Goal: Information Seeking & Learning: Learn about a topic

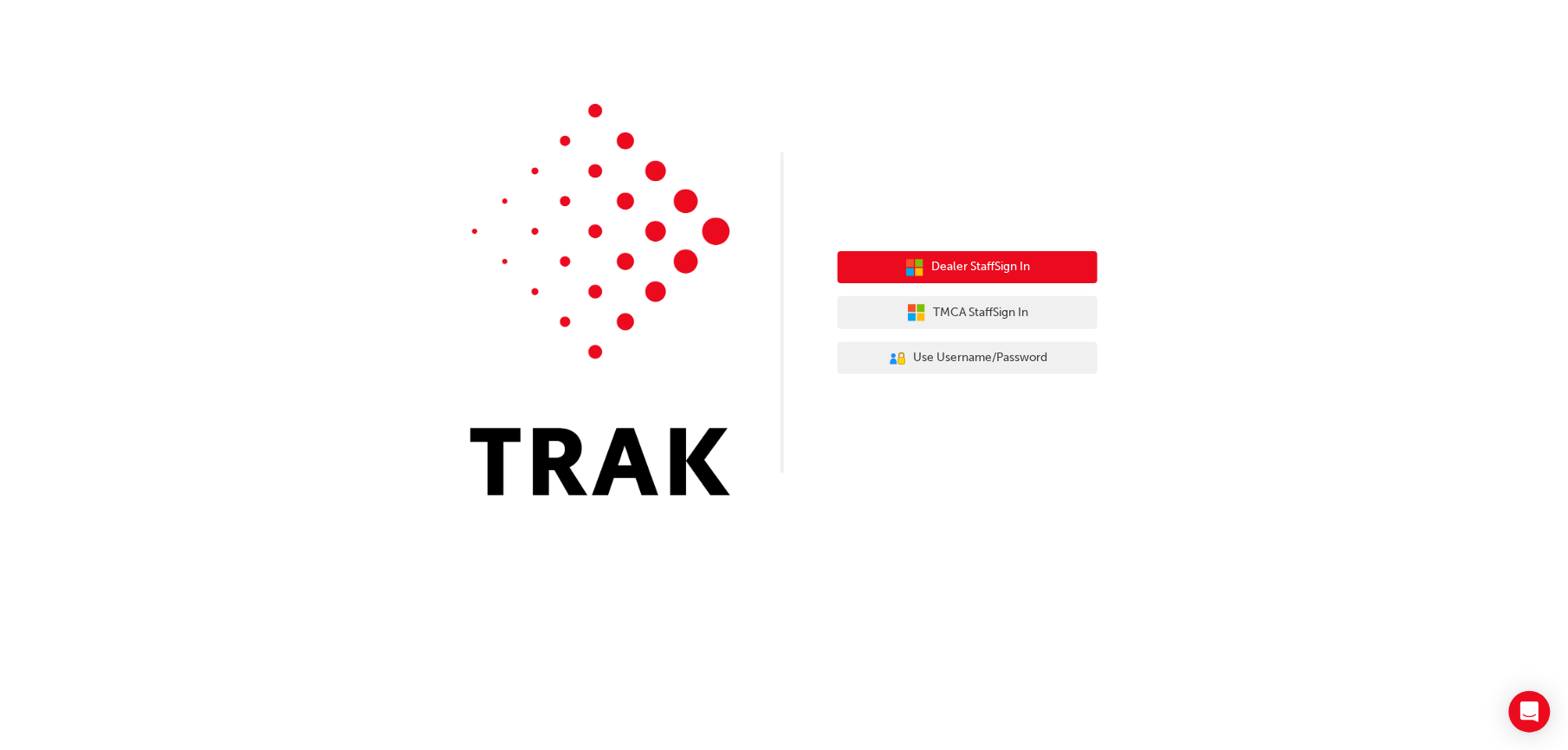
click at [893, 261] on button "Dealer Staff Sign In" at bounding box center [968, 267] width 260 height 33
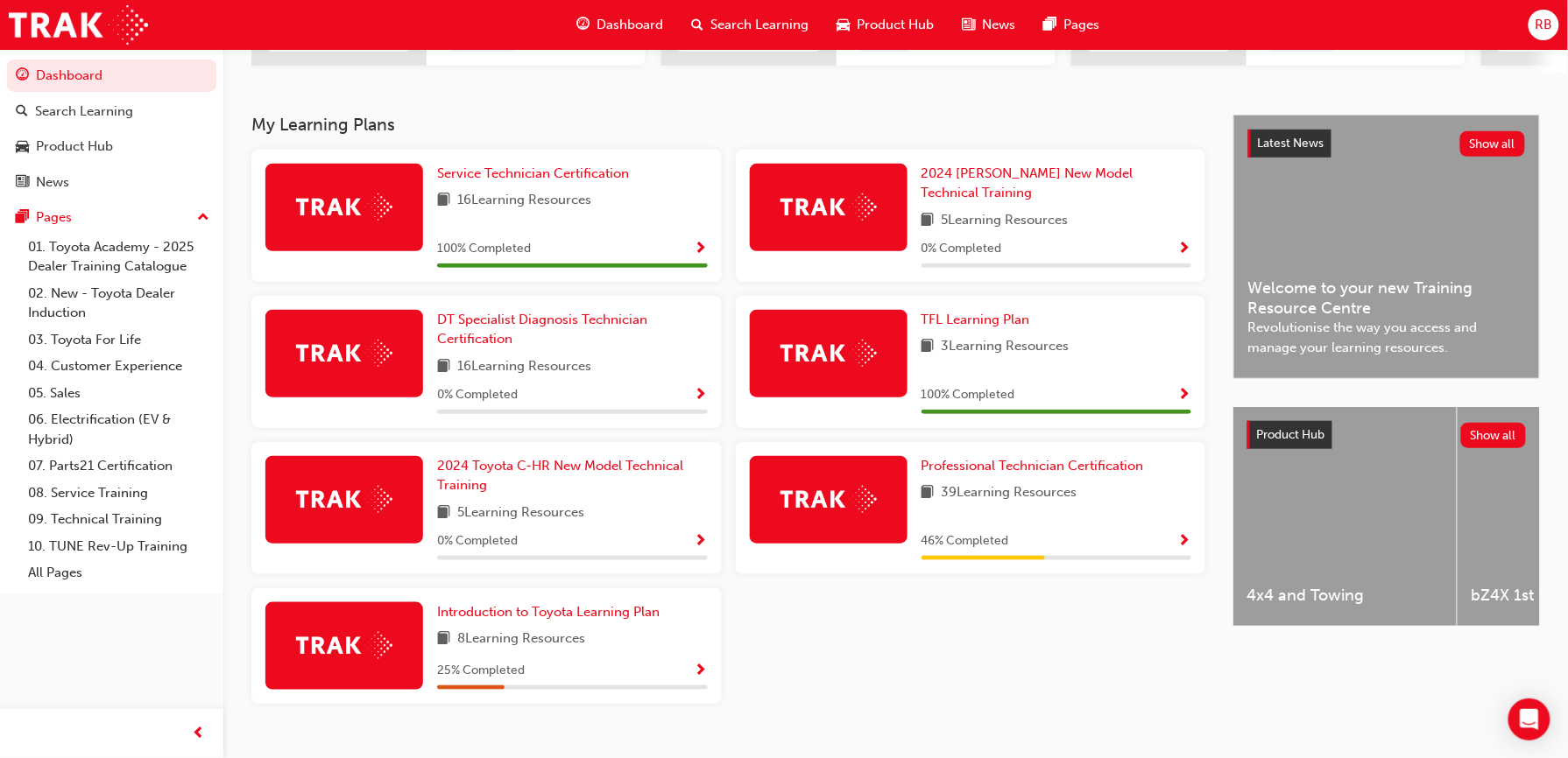
scroll to position [351, 0]
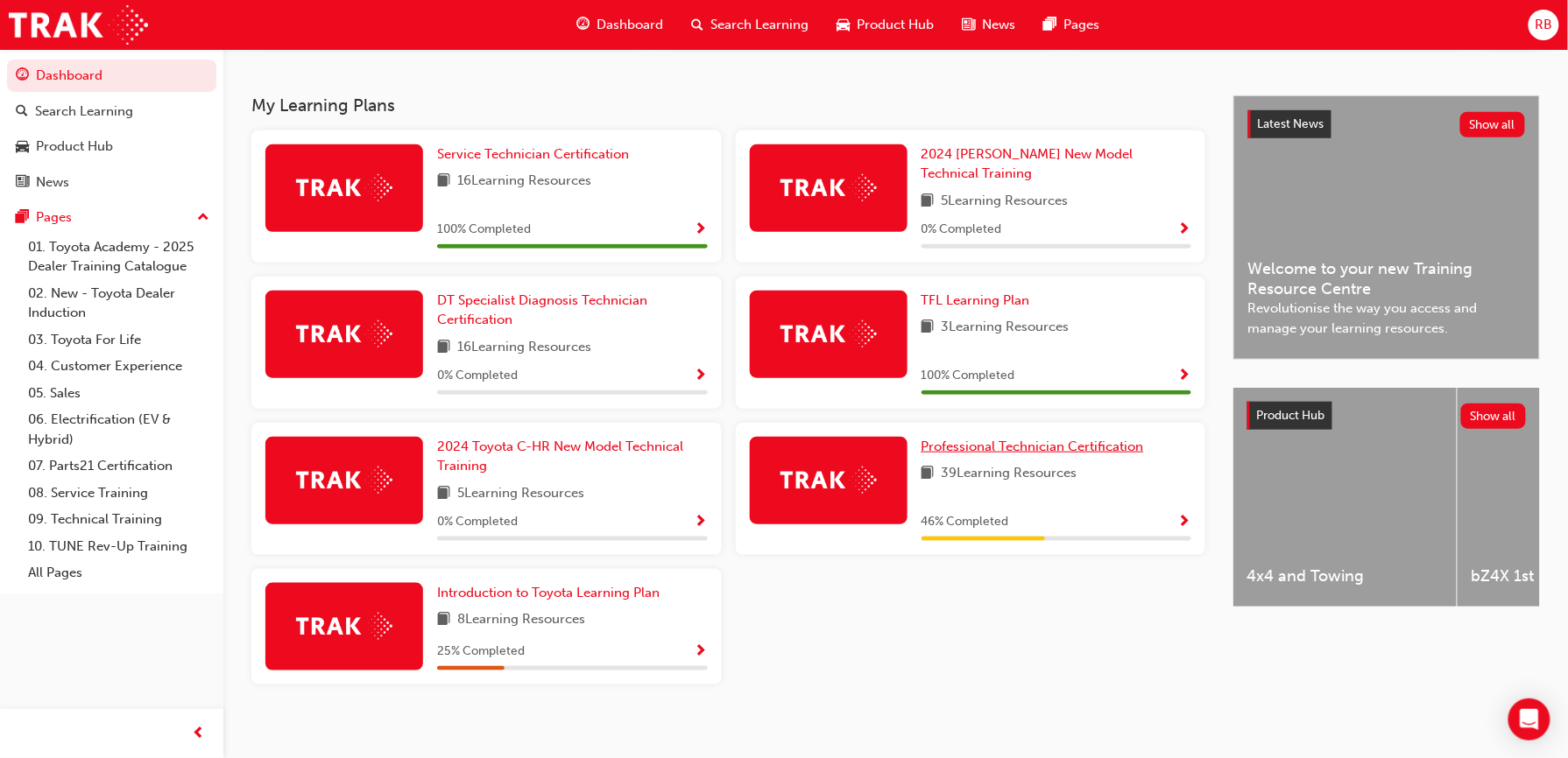
click at [1043, 438] on span "Professional Technician Certification" at bounding box center [1033, 446] width 223 height 16
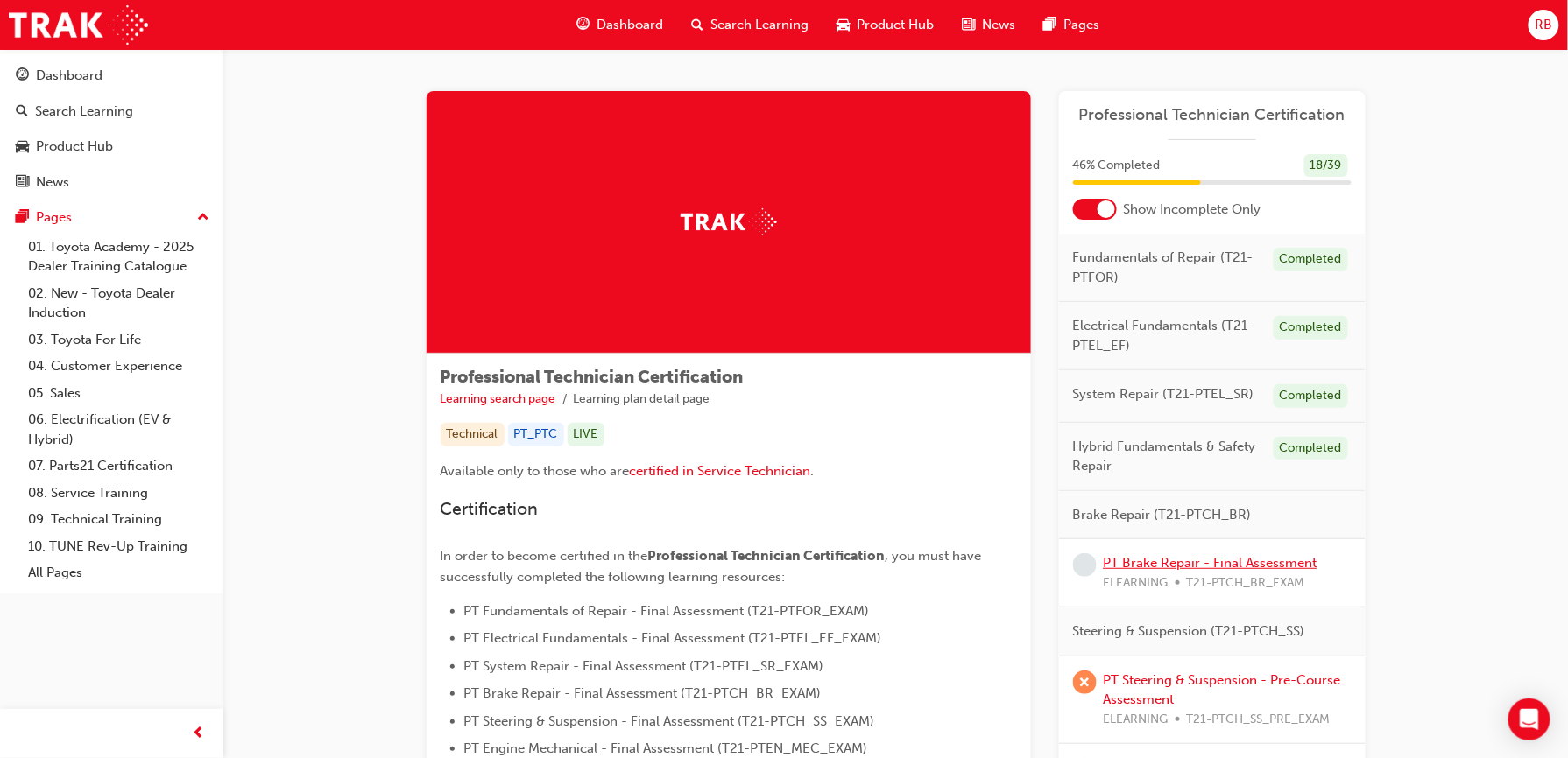
click at [1243, 571] on link "PT Brake Repair - Final Assessment" at bounding box center [1211, 563] width 214 height 16
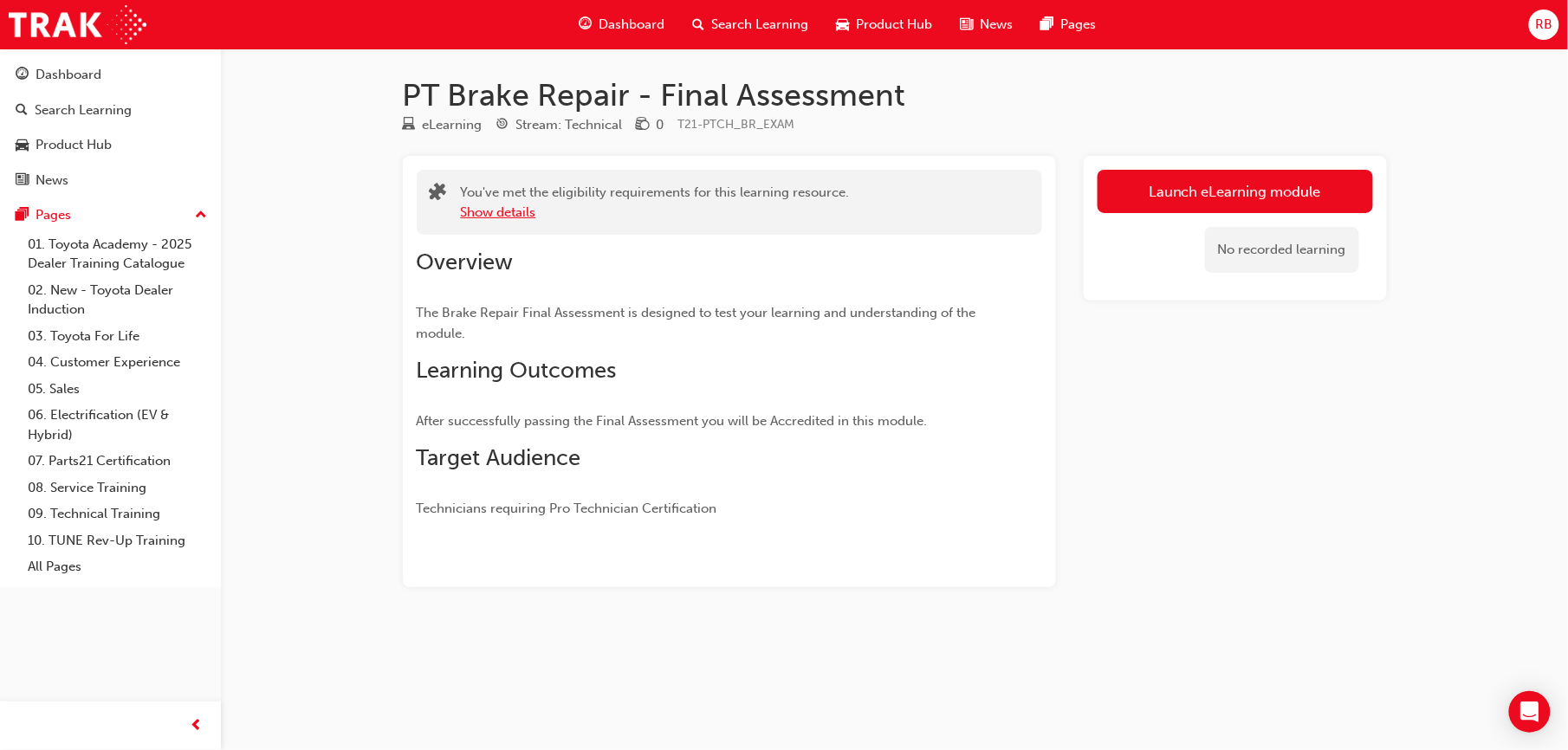
click at [521, 216] on button "Show details" at bounding box center [498, 212] width 75 height 20
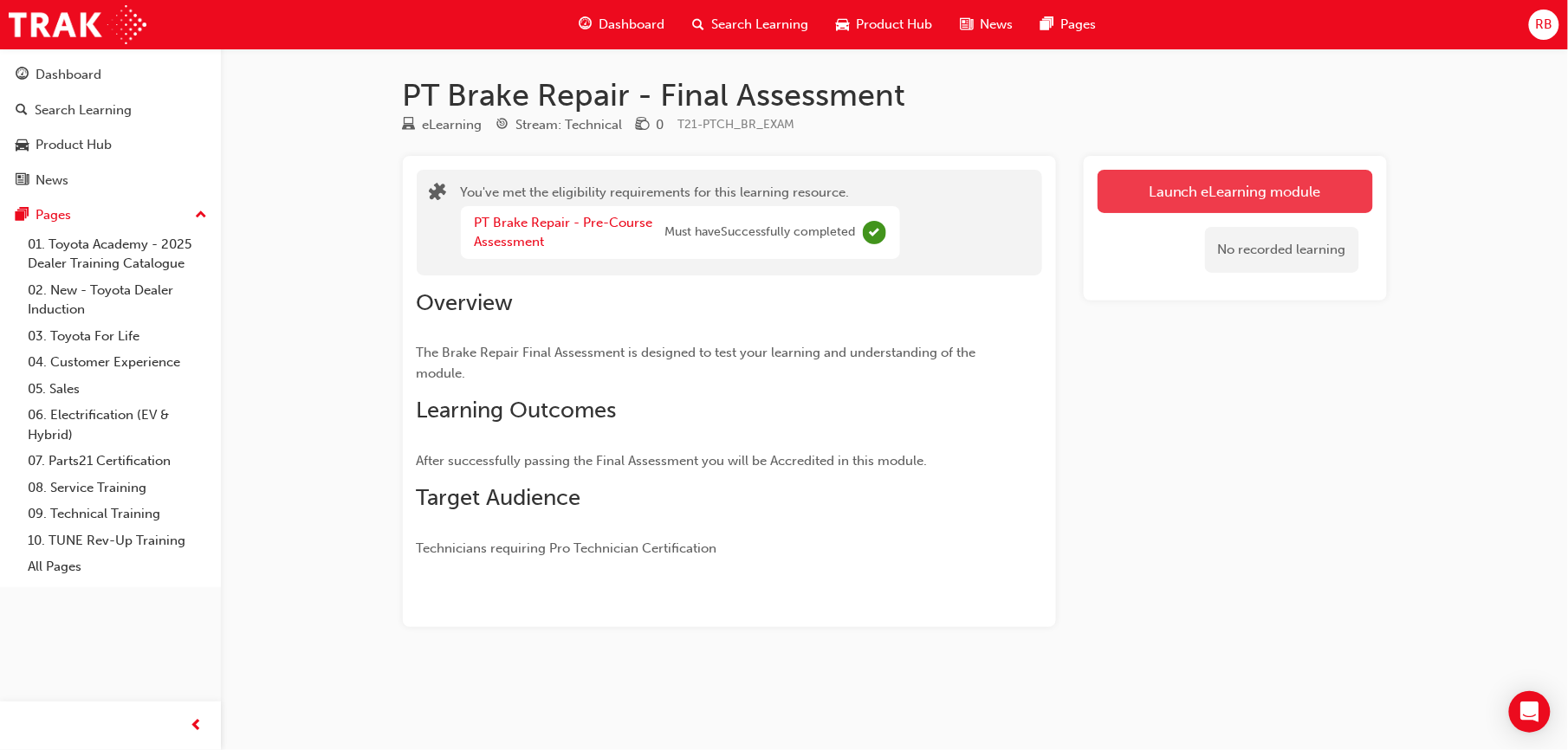
click at [1163, 208] on link "Launch eLearning module" at bounding box center [1235, 192] width 276 height 43
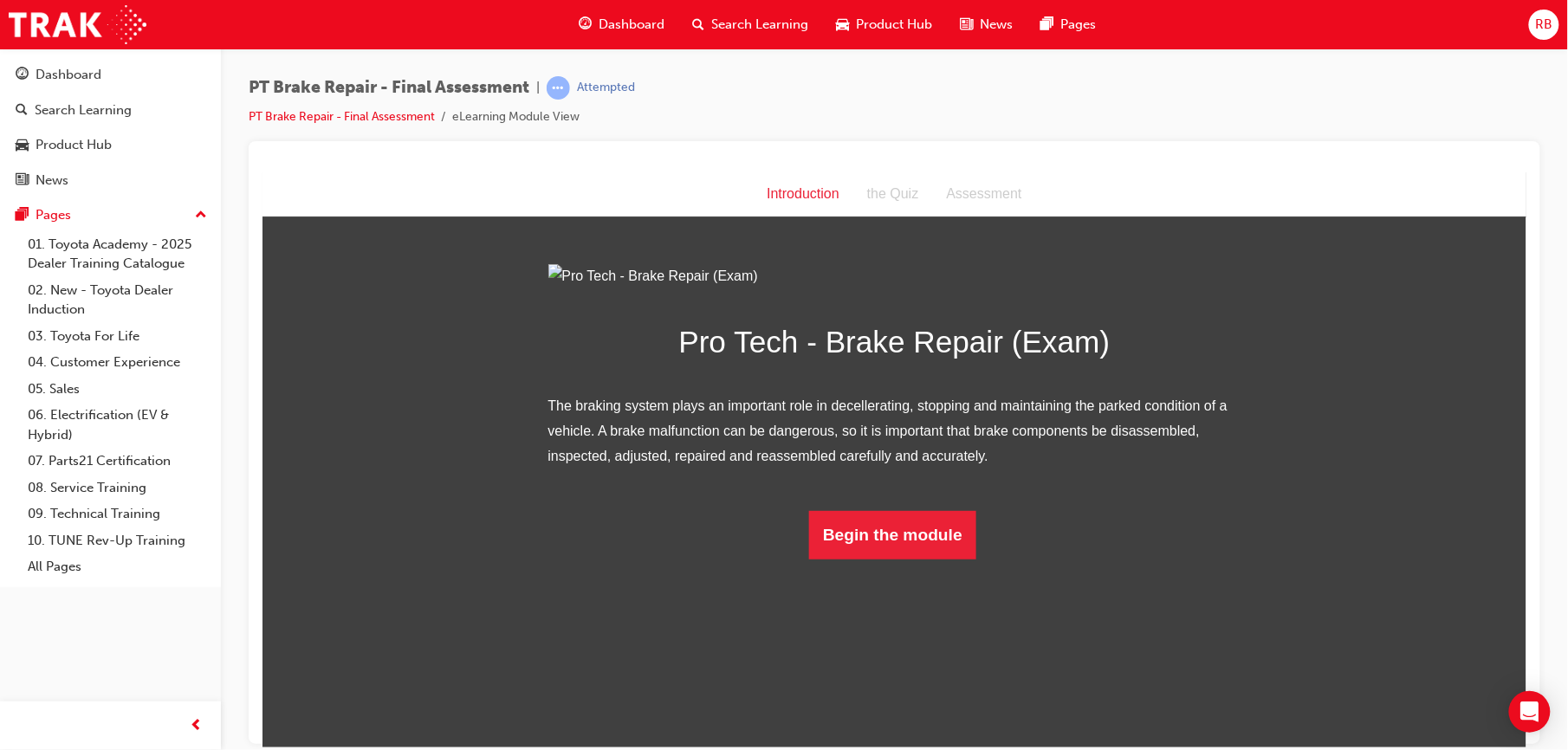
scroll to position [1, 0]
click at [884, 558] on button "Begin the module" at bounding box center [892, 535] width 167 height 49
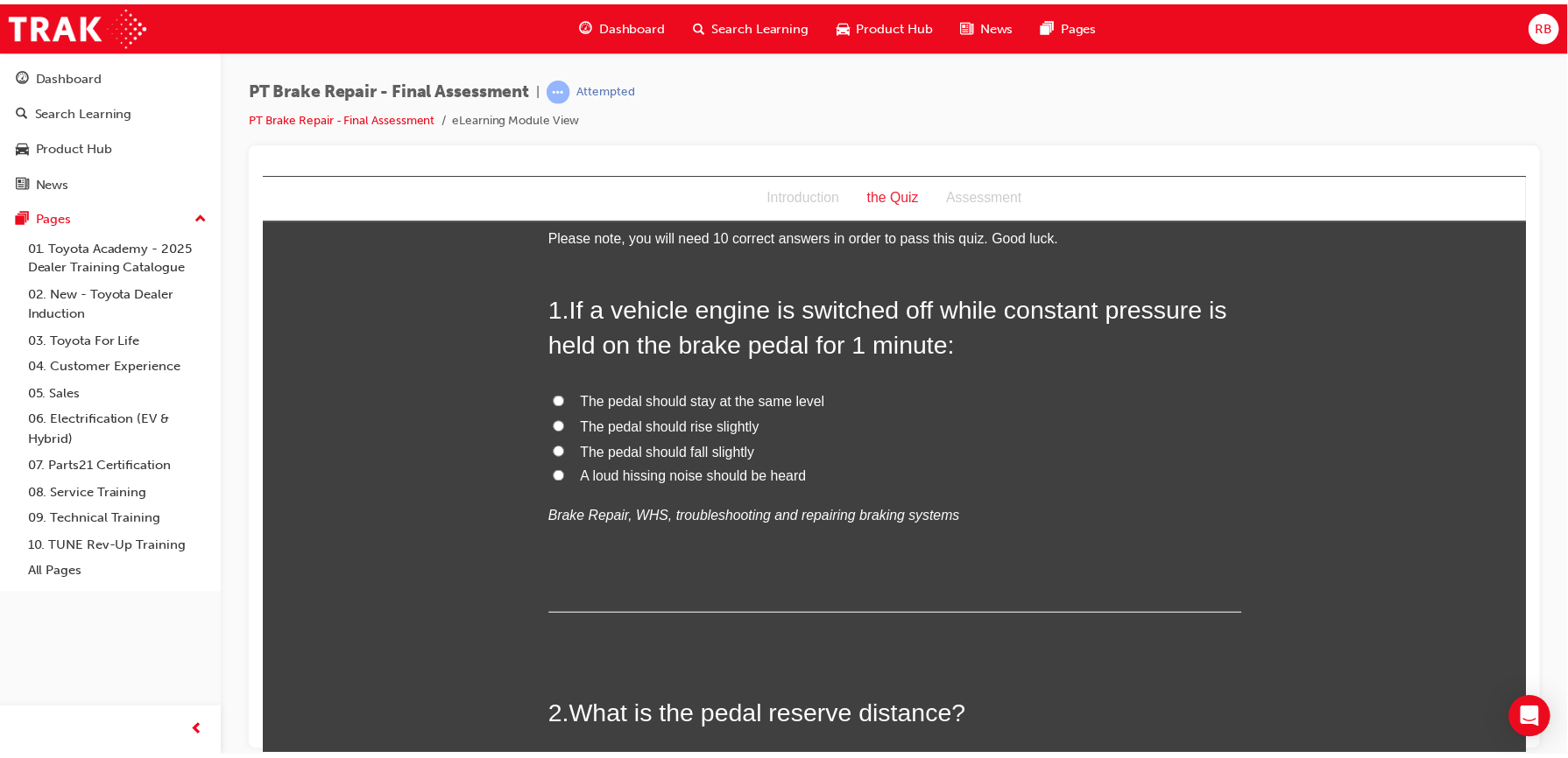
scroll to position [38, 0]
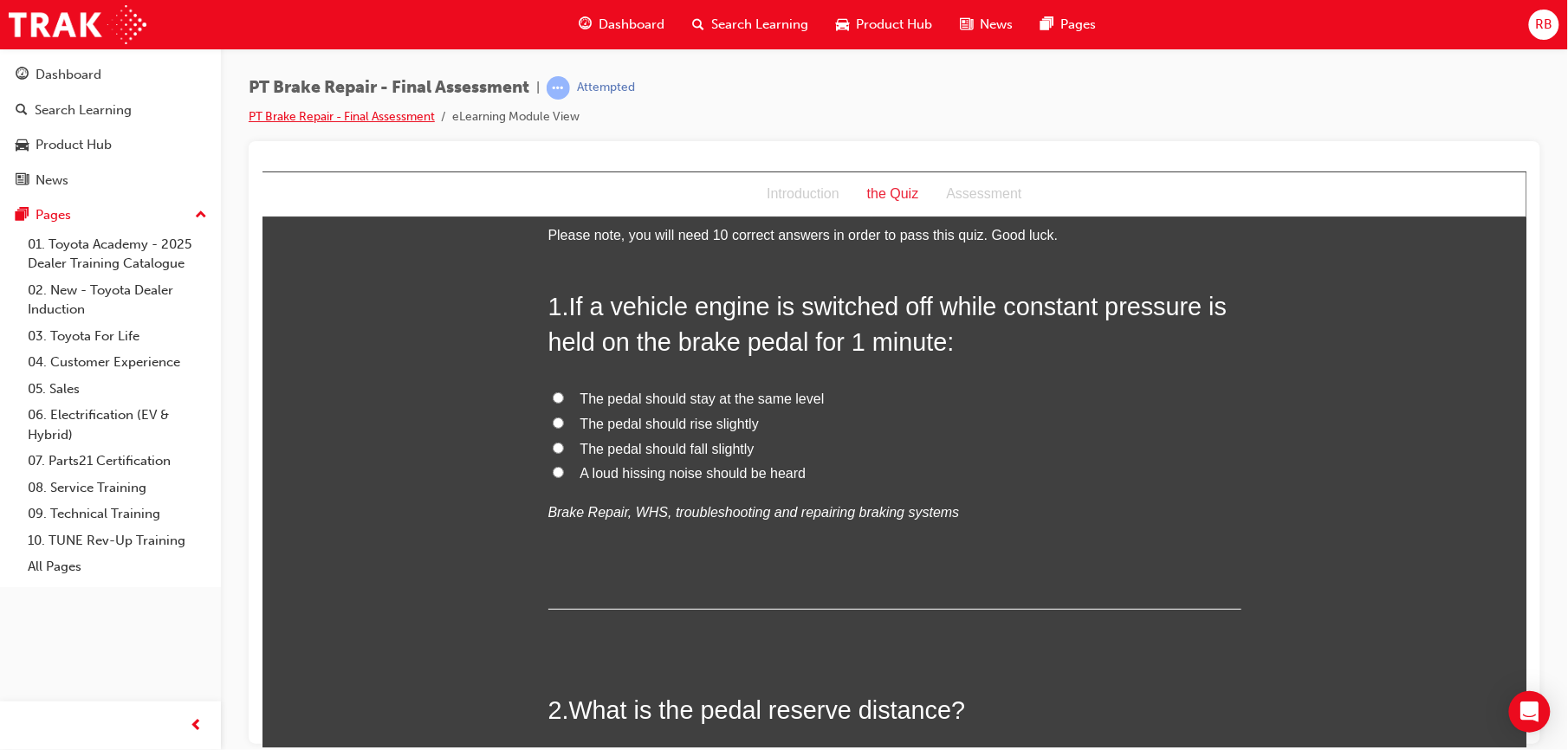
click at [286, 116] on link "PT Brake Repair - Final Assessment" at bounding box center [342, 117] width 186 height 14
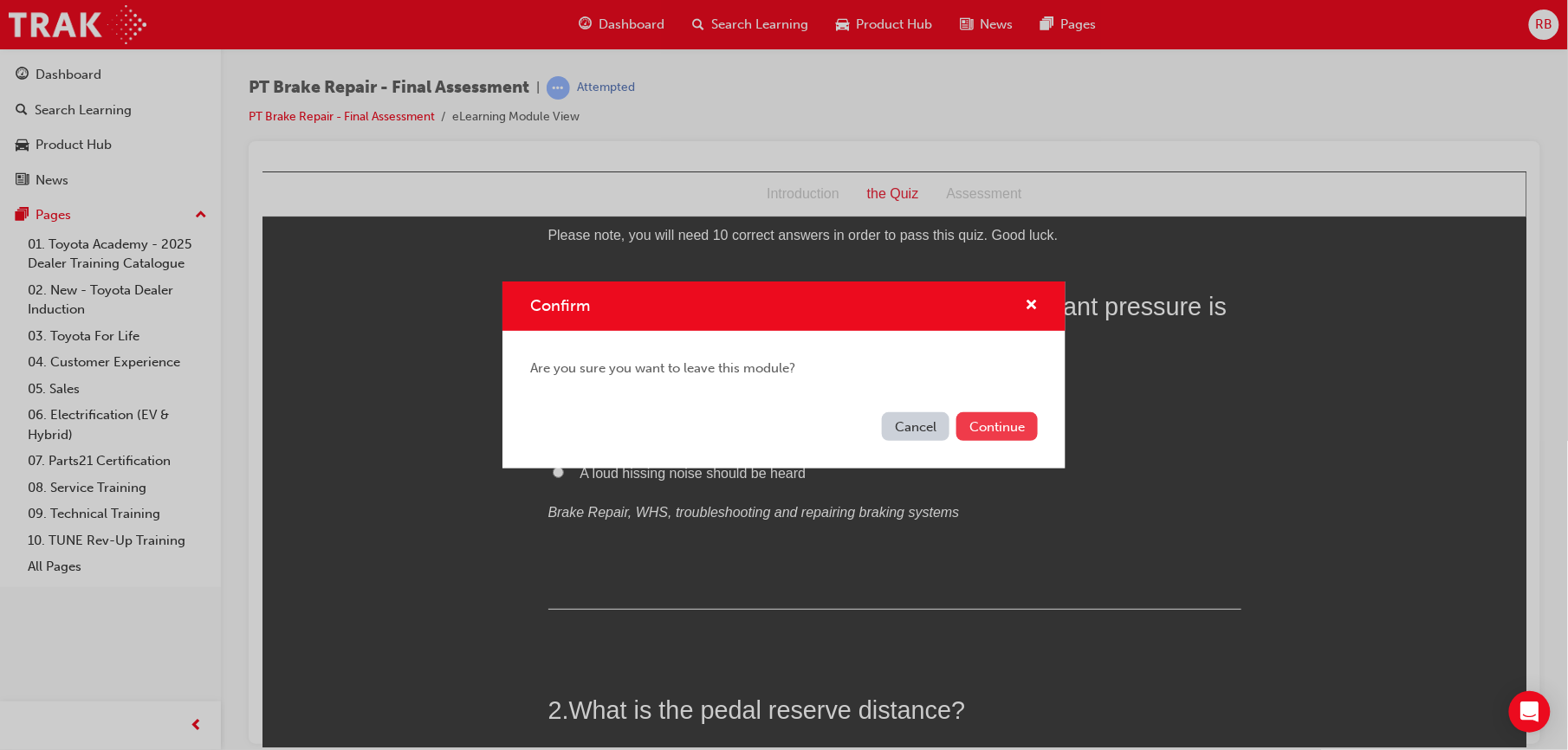
click at [971, 424] on button "Continue" at bounding box center [998, 427] width 81 height 29
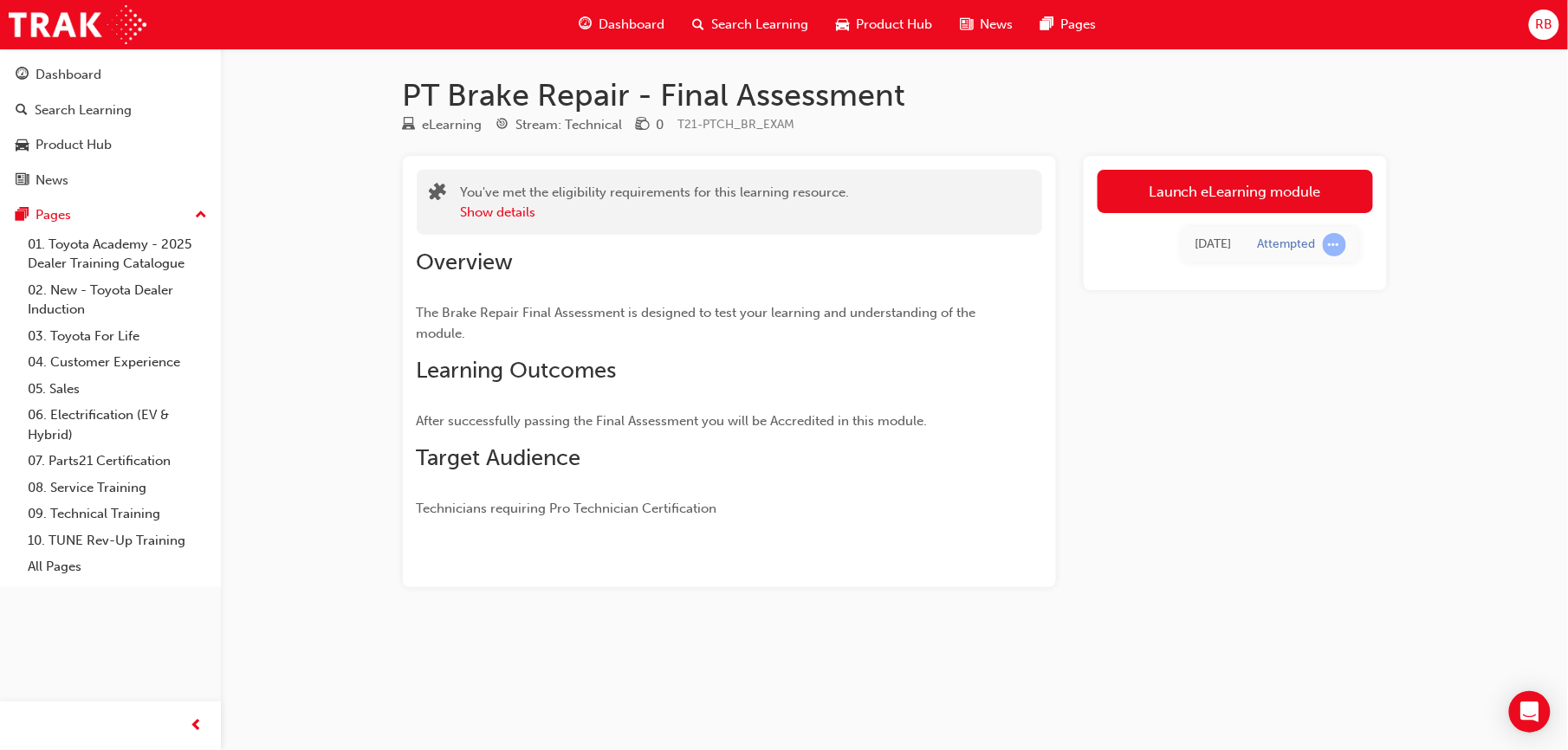
click at [606, 15] on span "Dashboard" at bounding box center [633, 24] width 66 height 20
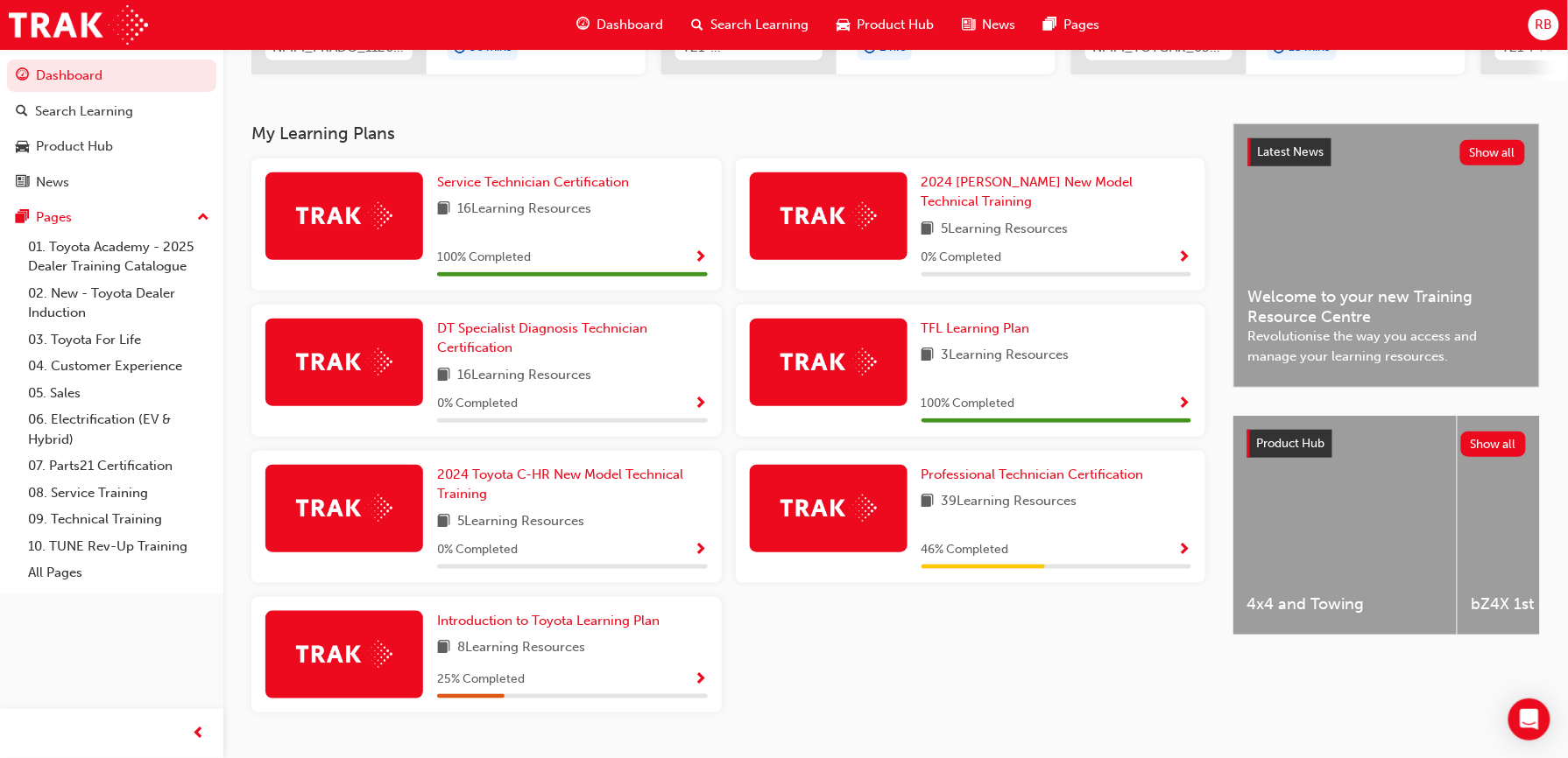
scroll to position [351, 0]
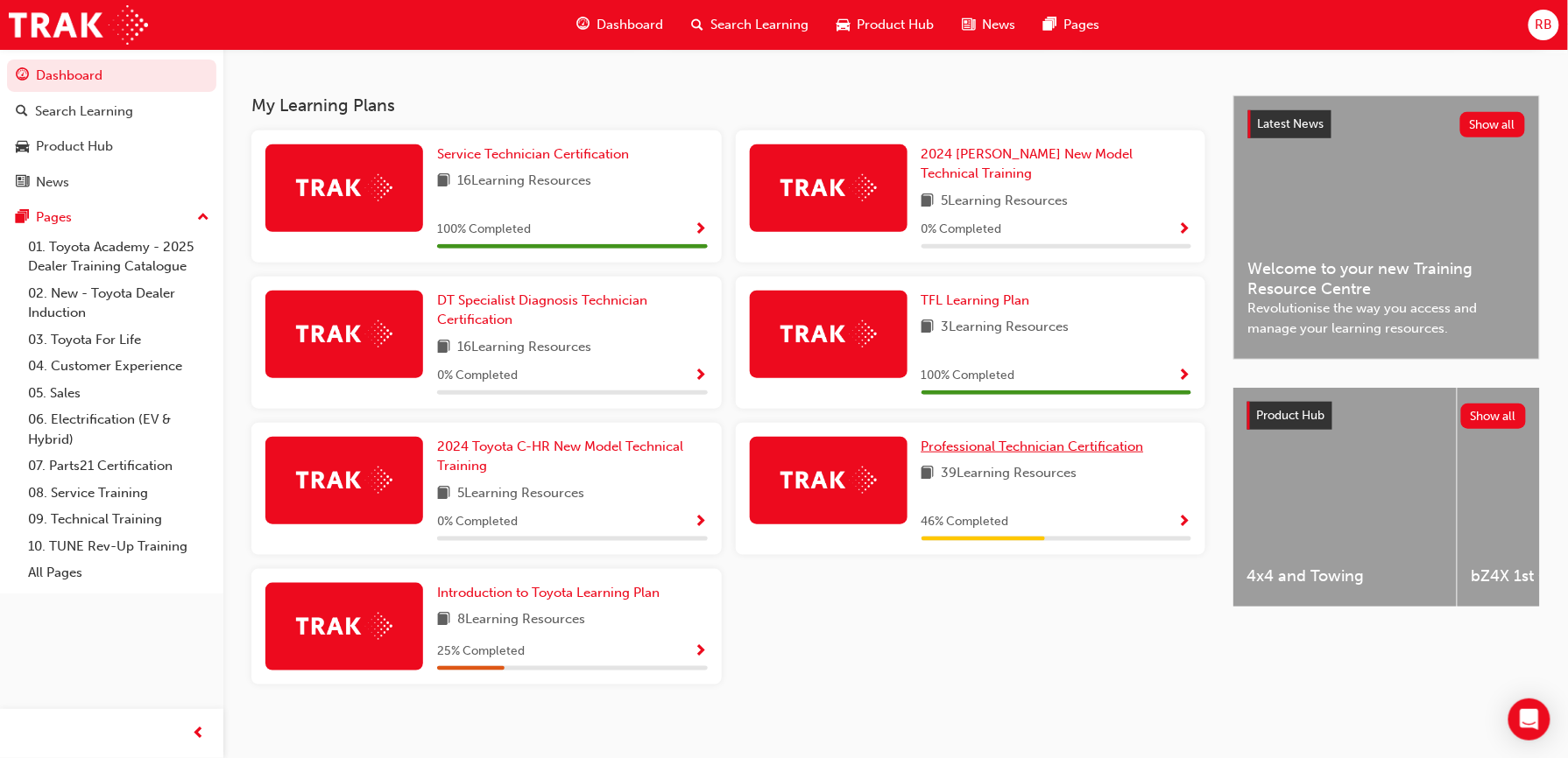
click at [974, 438] on span "Professional Technician Certification" at bounding box center [1033, 446] width 223 height 16
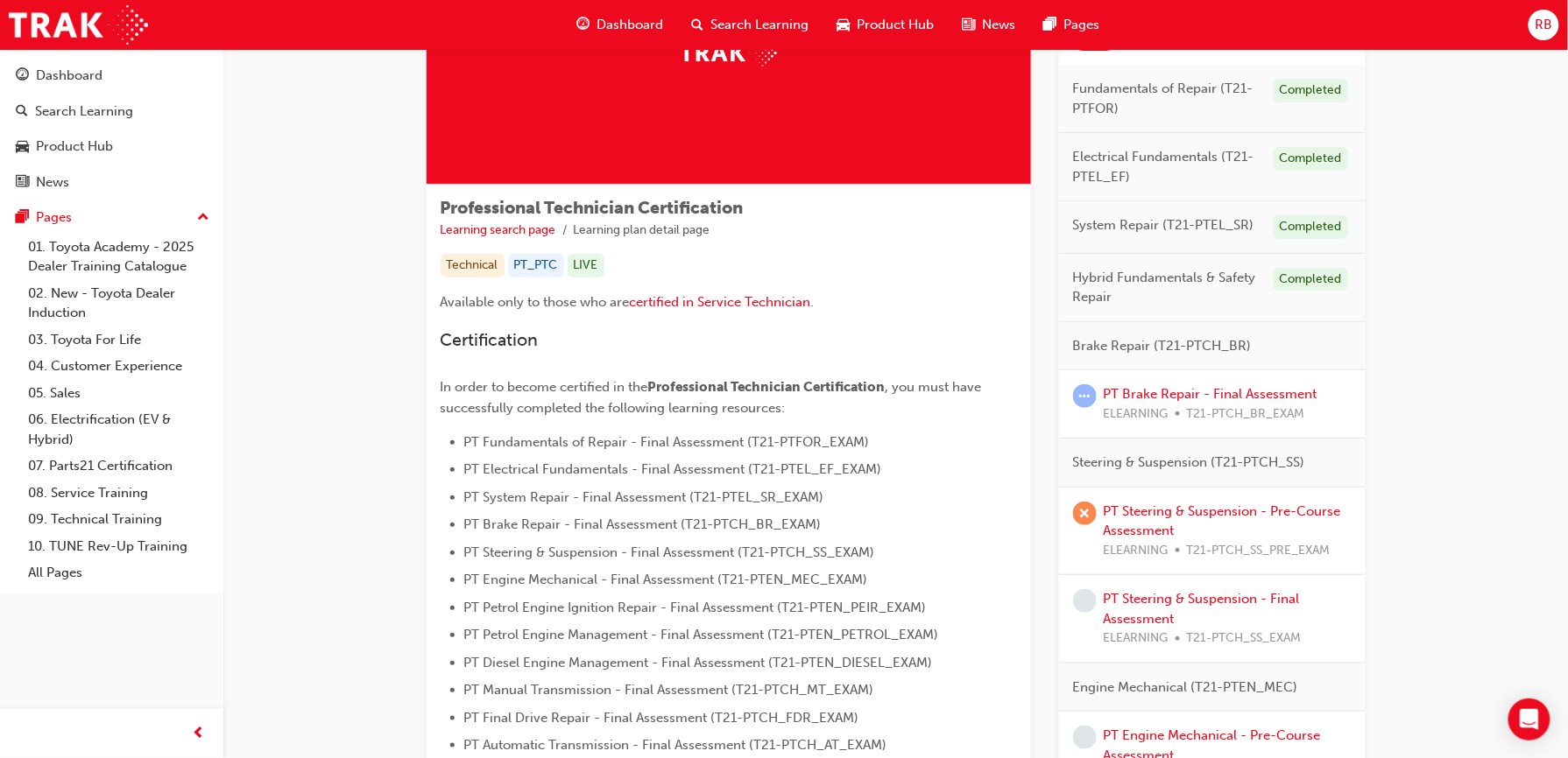
scroll to position [163, 0]
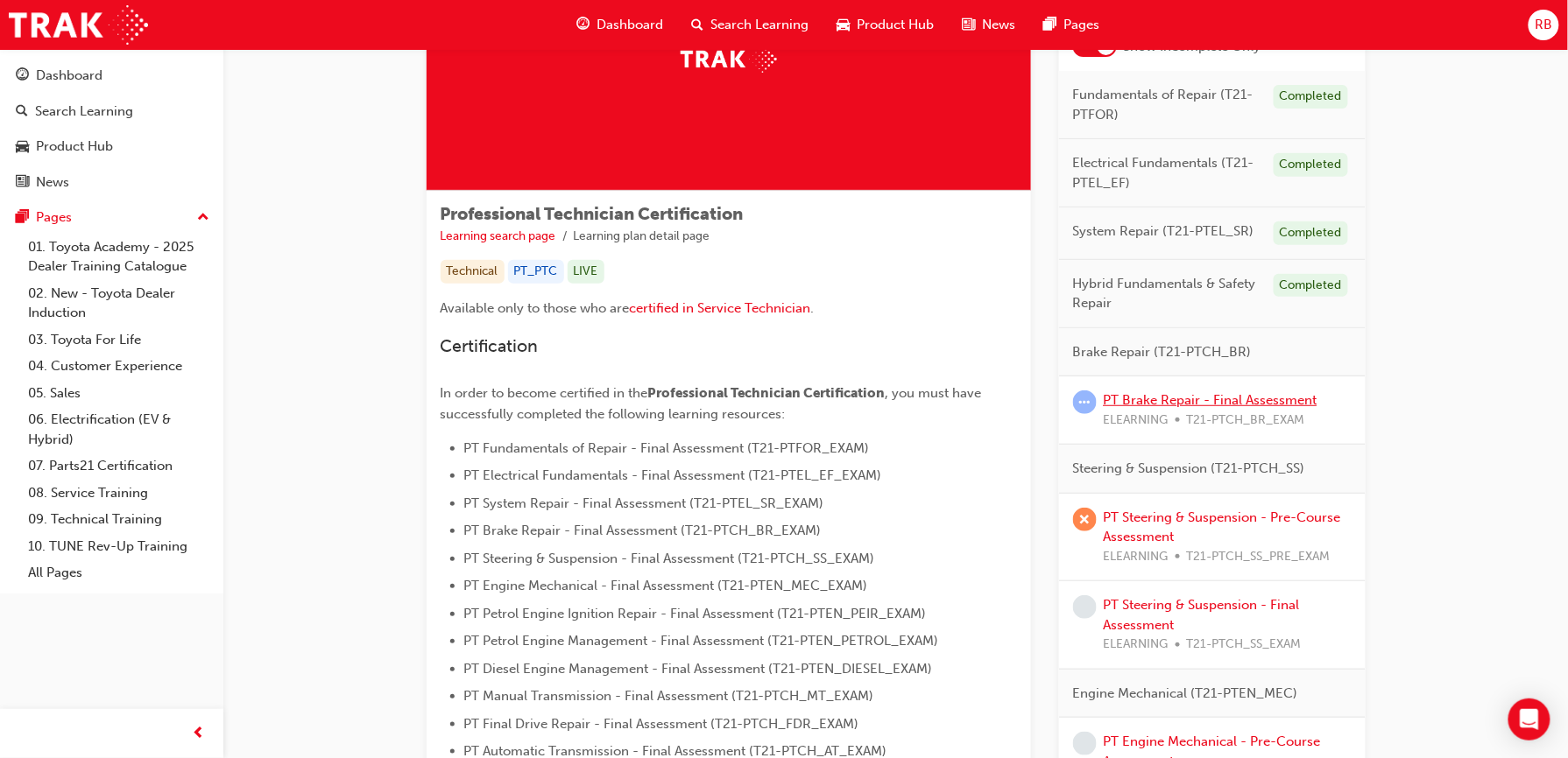
click at [1154, 403] on link "PT Brake Repair - Final Assessment" at bounding box center [1211, 400] width 214 height 16
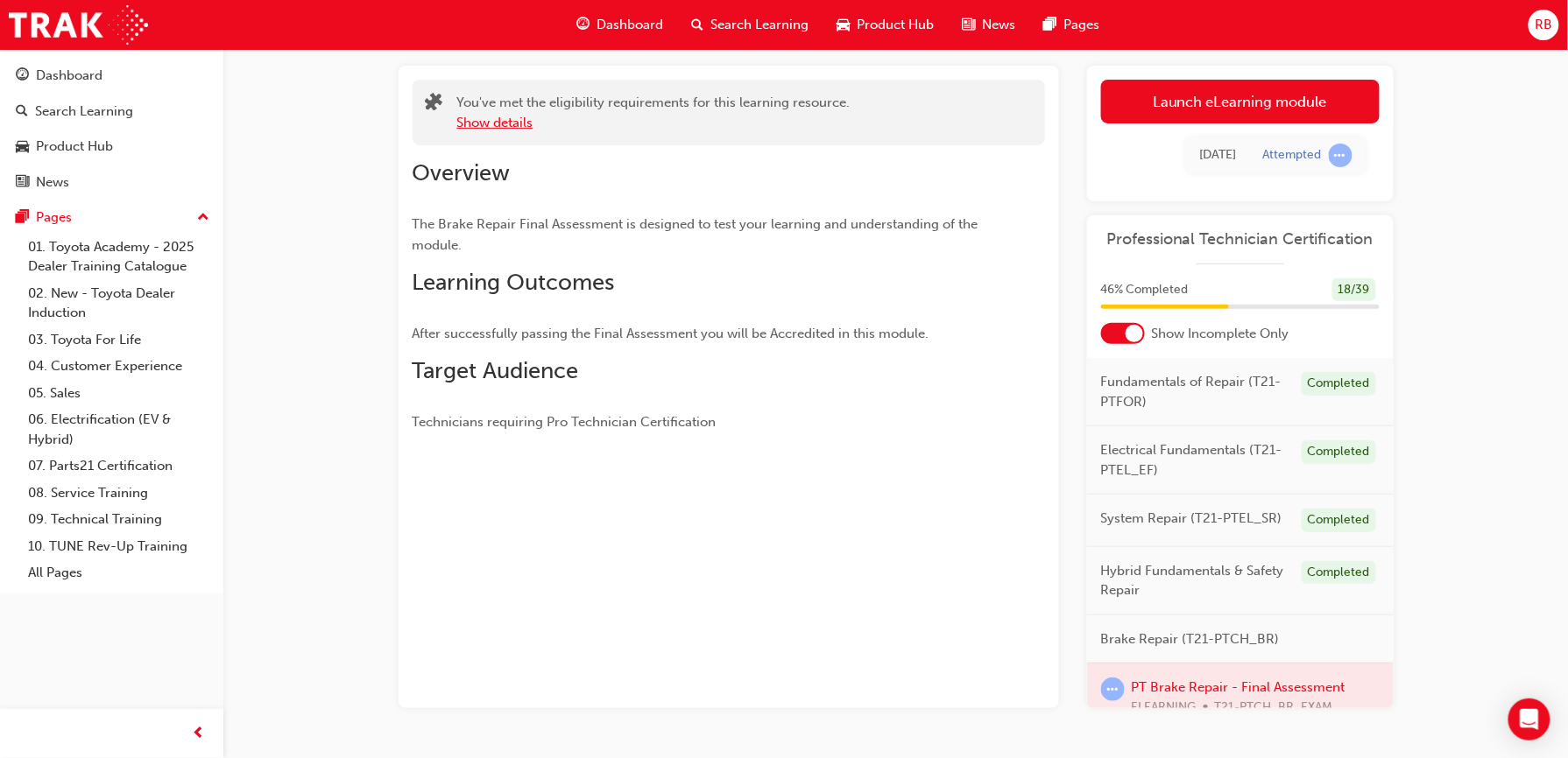
scroll to position [141, 0]
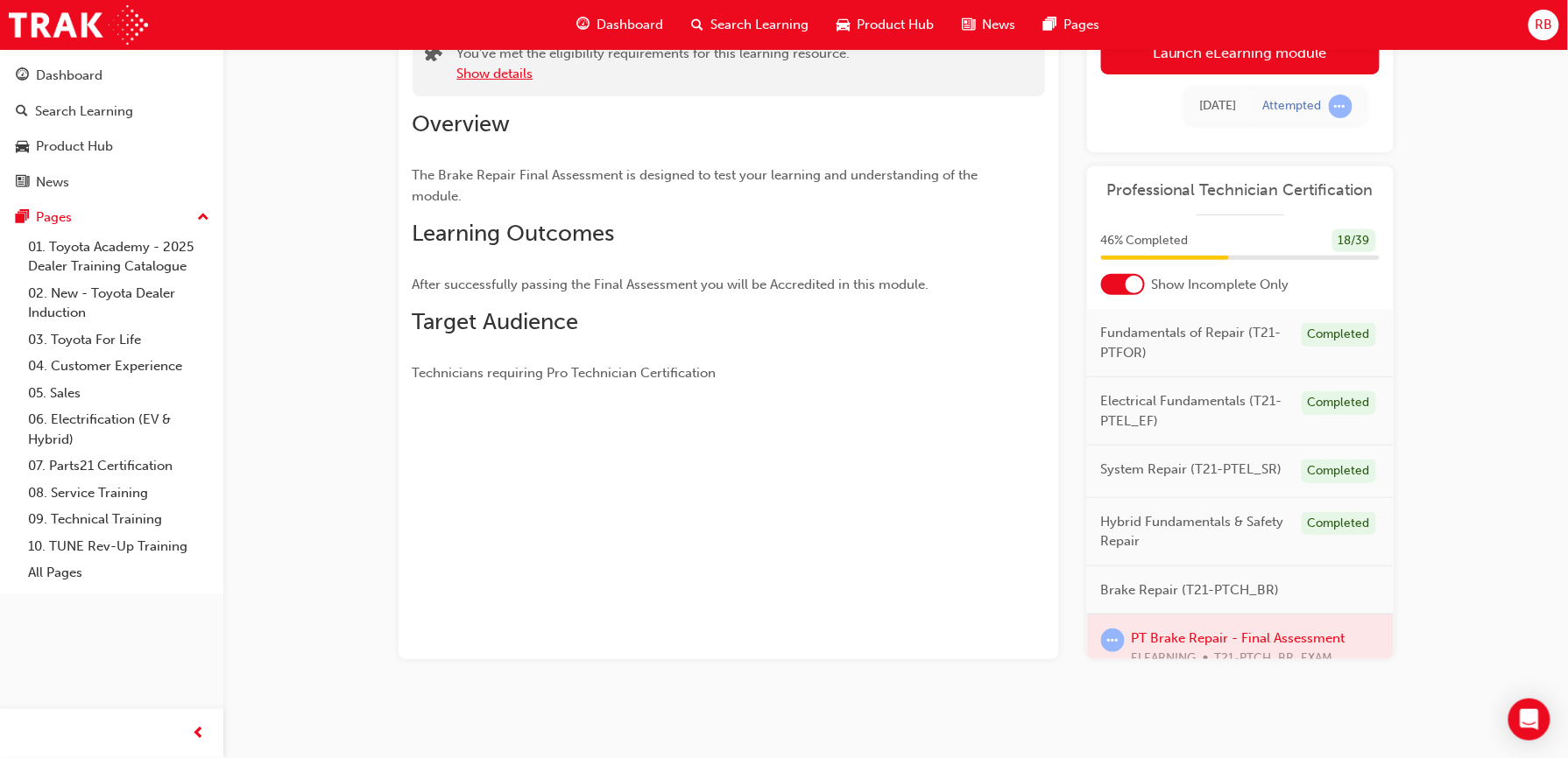
click at [509, 75] on button "Show details" at bounding box center [495, 74] width 76 height 20
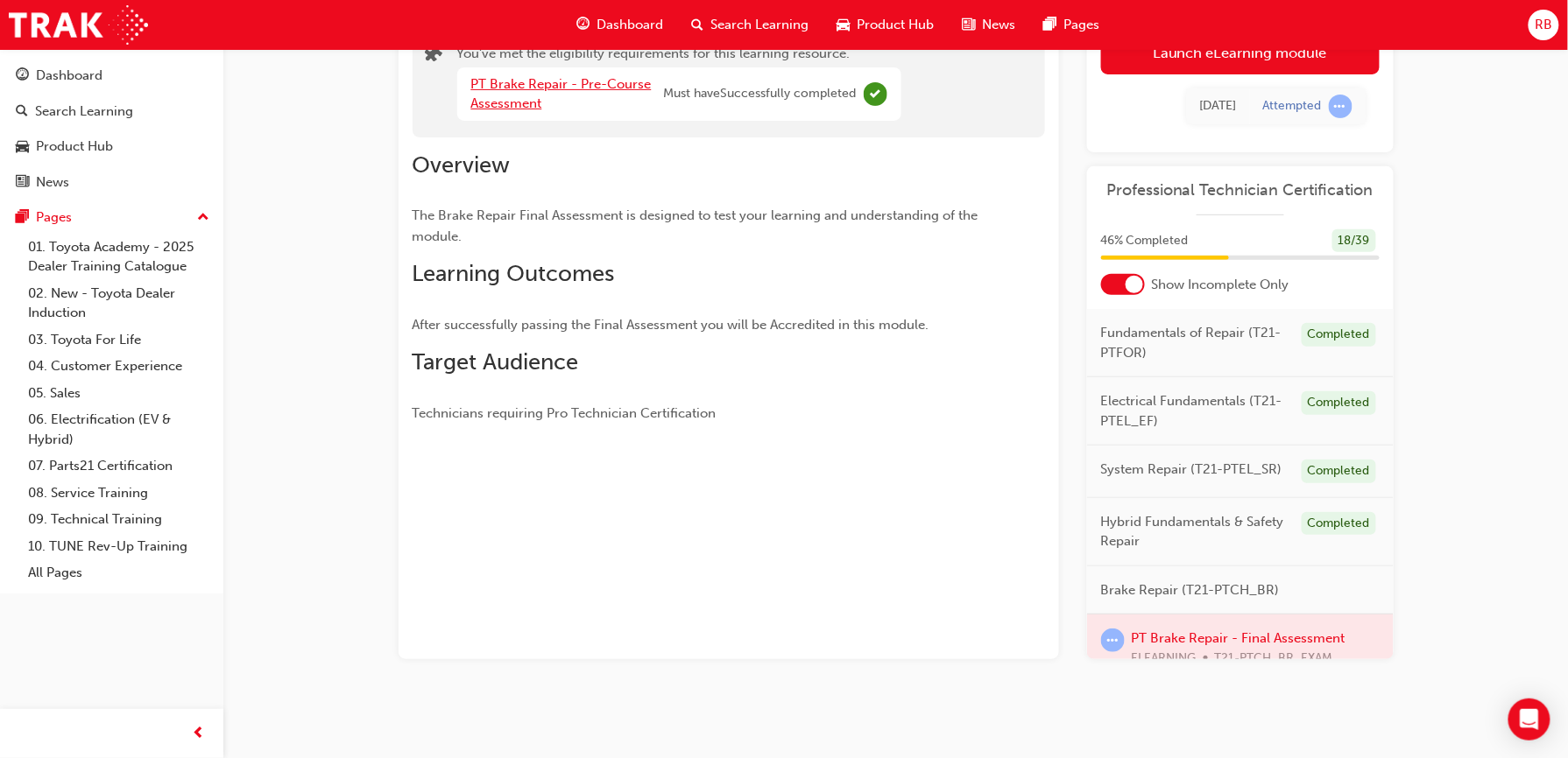
click at [559, 80] on link "PT Brake Repair - Pre-Course Assessment" at bounding box center [562, 93] width 181 height 36
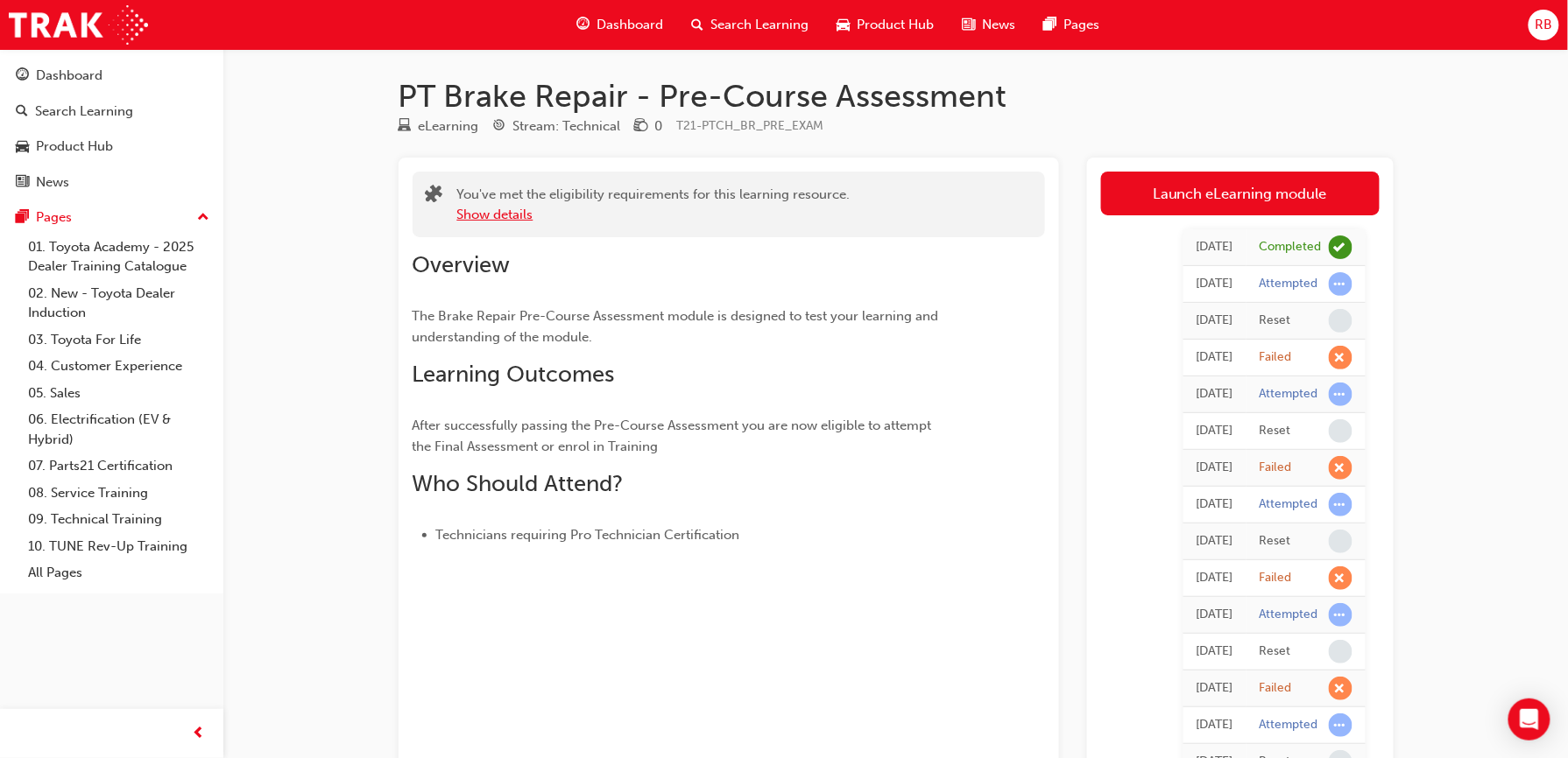
click at [510, 208] on button "Show details" at bounding box center [495, 215] width 76 height 20
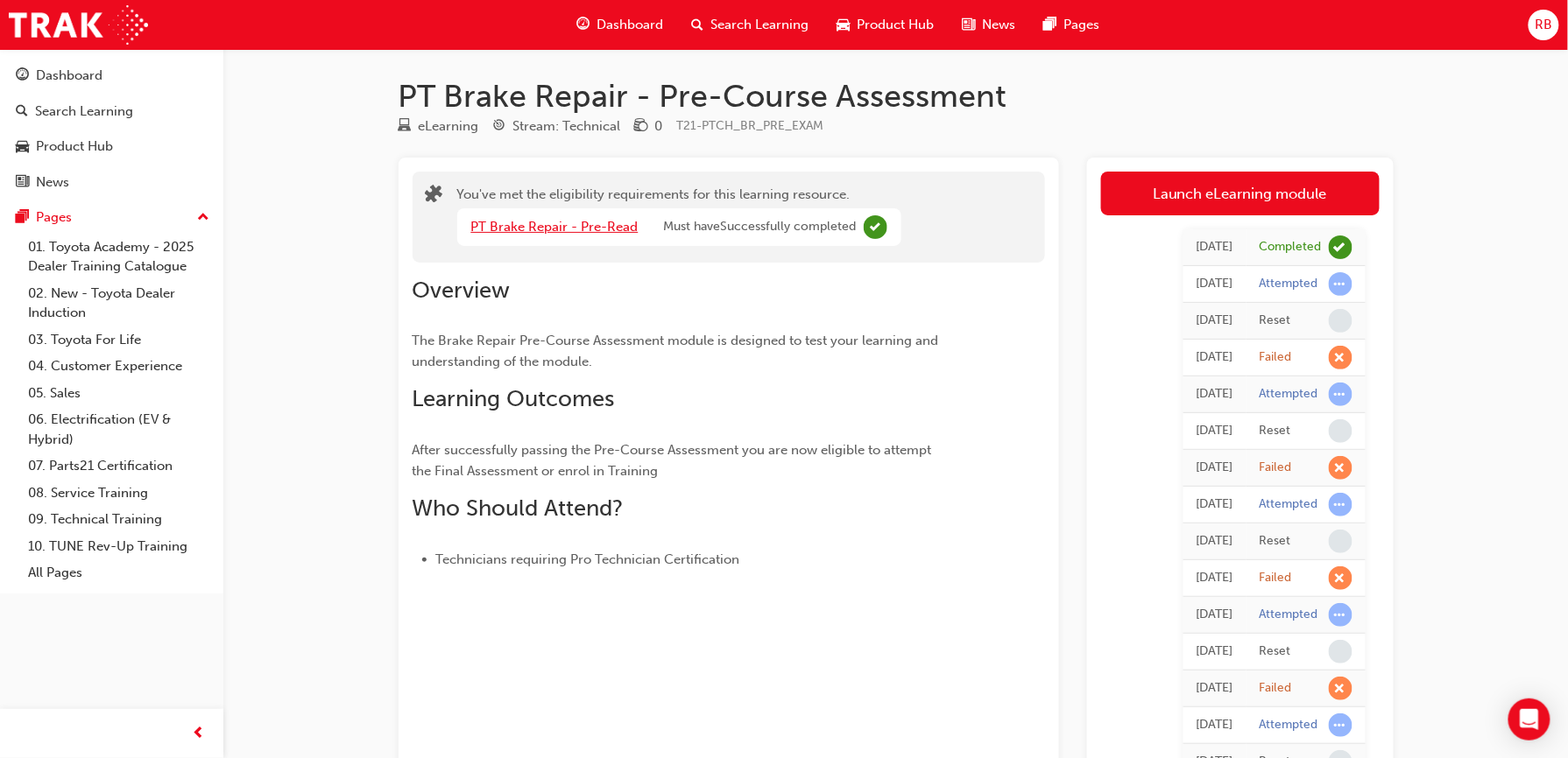
click at [546, 223] on link "PT Brake Repair - Pre-Read" at bounding box center [555, 226] width 167 height 16
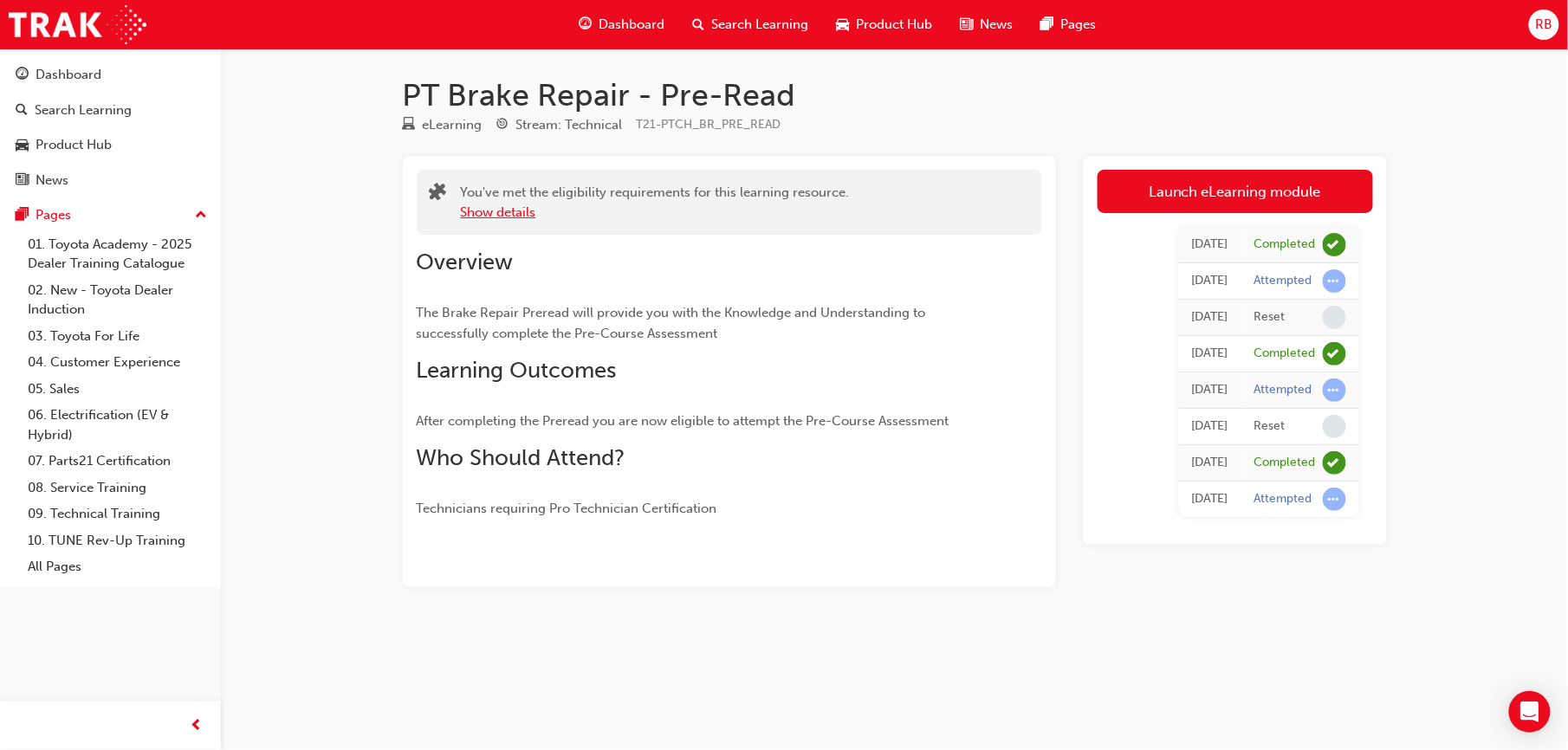
click at [506, 213] on button "Show details" at bounding box center [498, 212] width 75 height 20
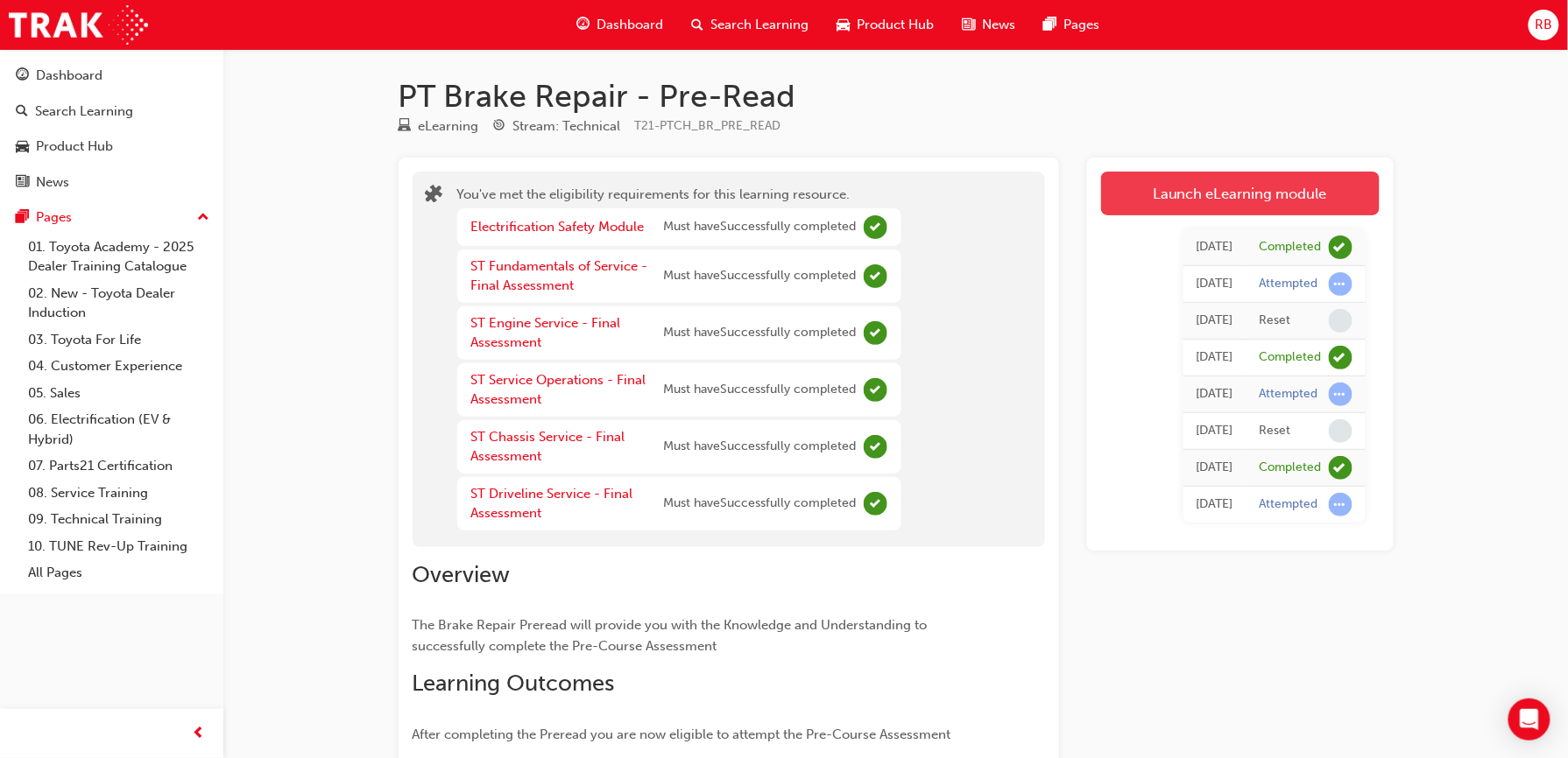
click at [1133, 183] on link "Launch eLearning module" at bounding box center [1240, 194] width 279 height 44
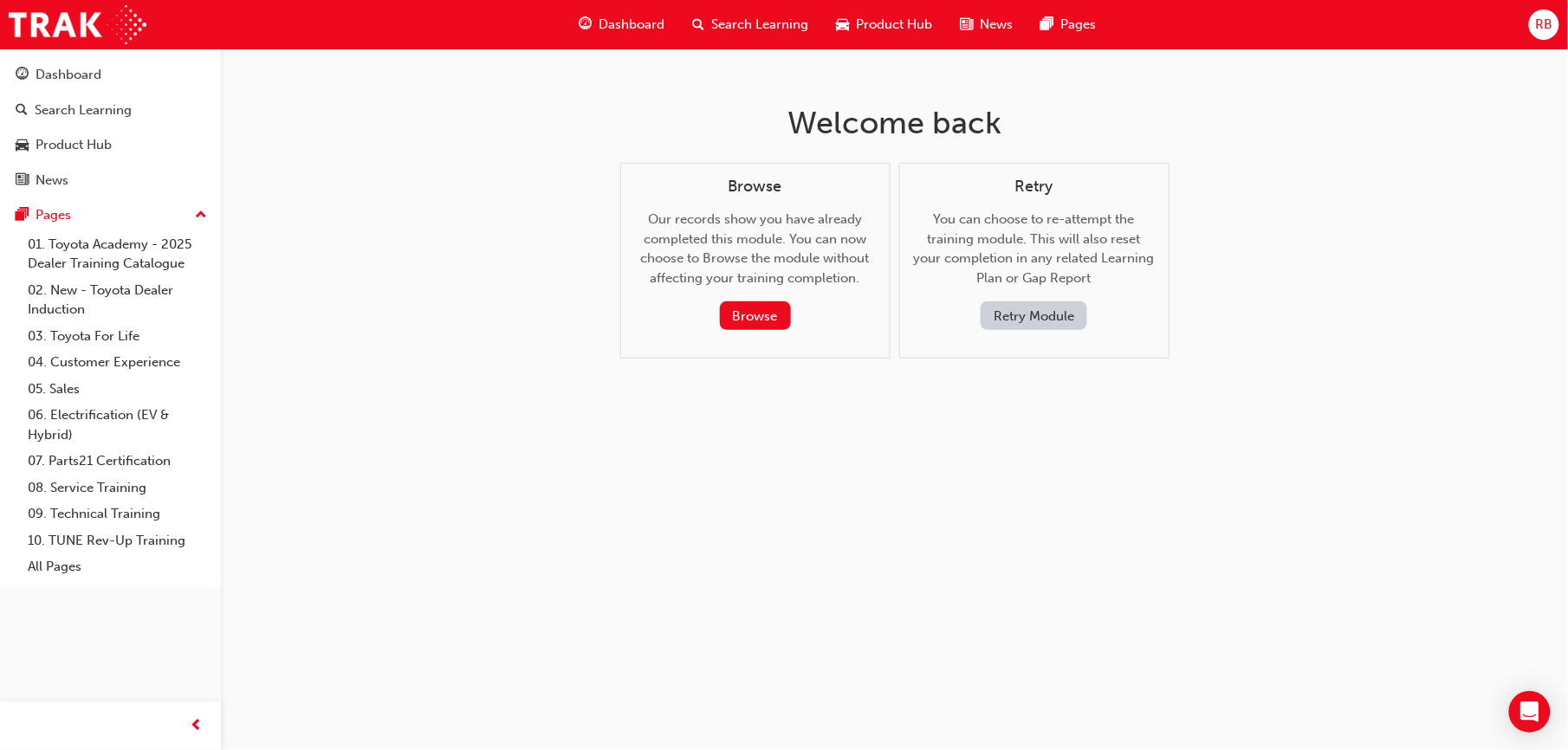
click at [1020, 324] on button "Retry Module" at bounding box center [1034, 316] width 107 height 29
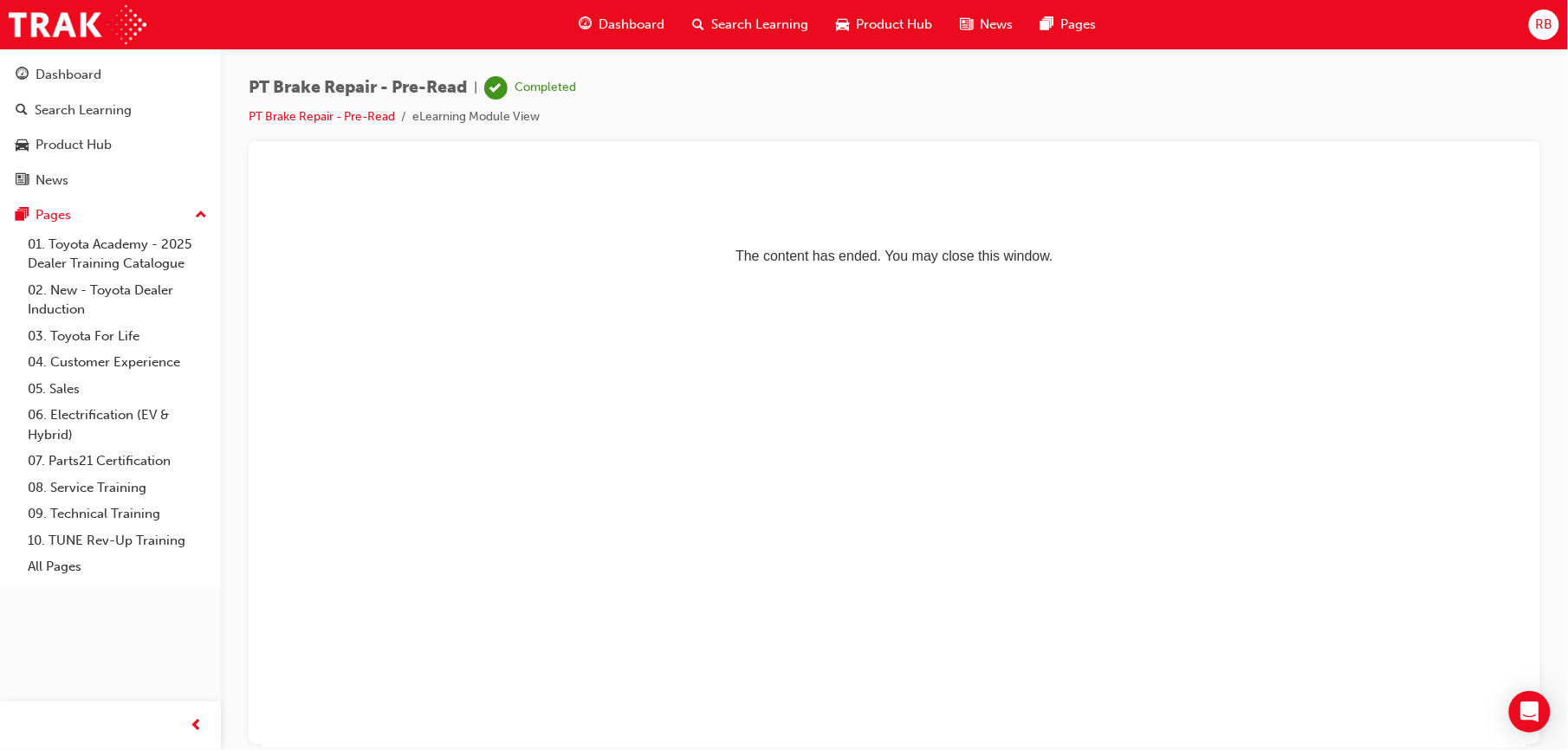
click at [615, 30] on span "Dashboard" at bounding box center [633, 24] width 66 height 20
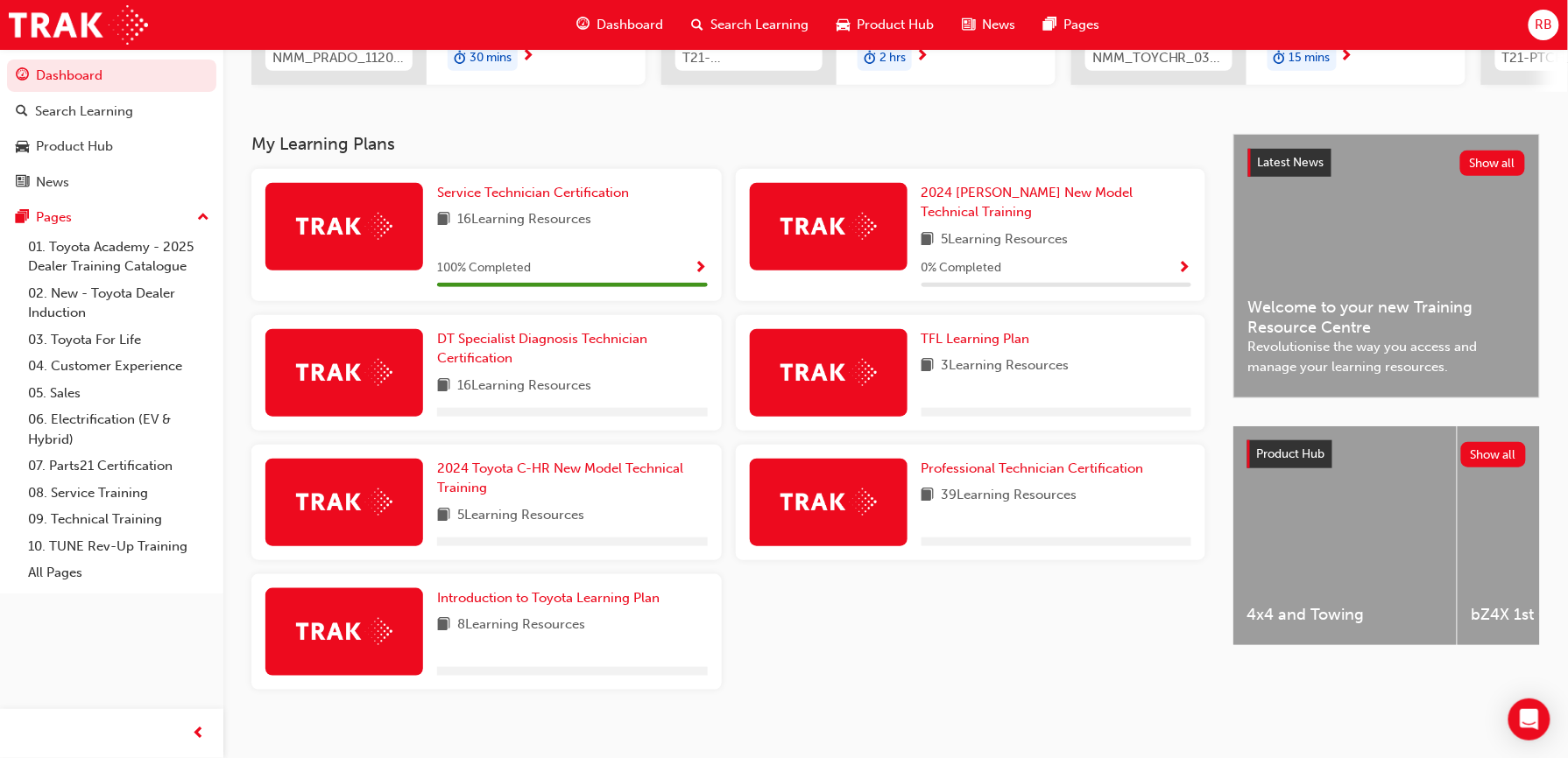
scroll to position [319, 0]
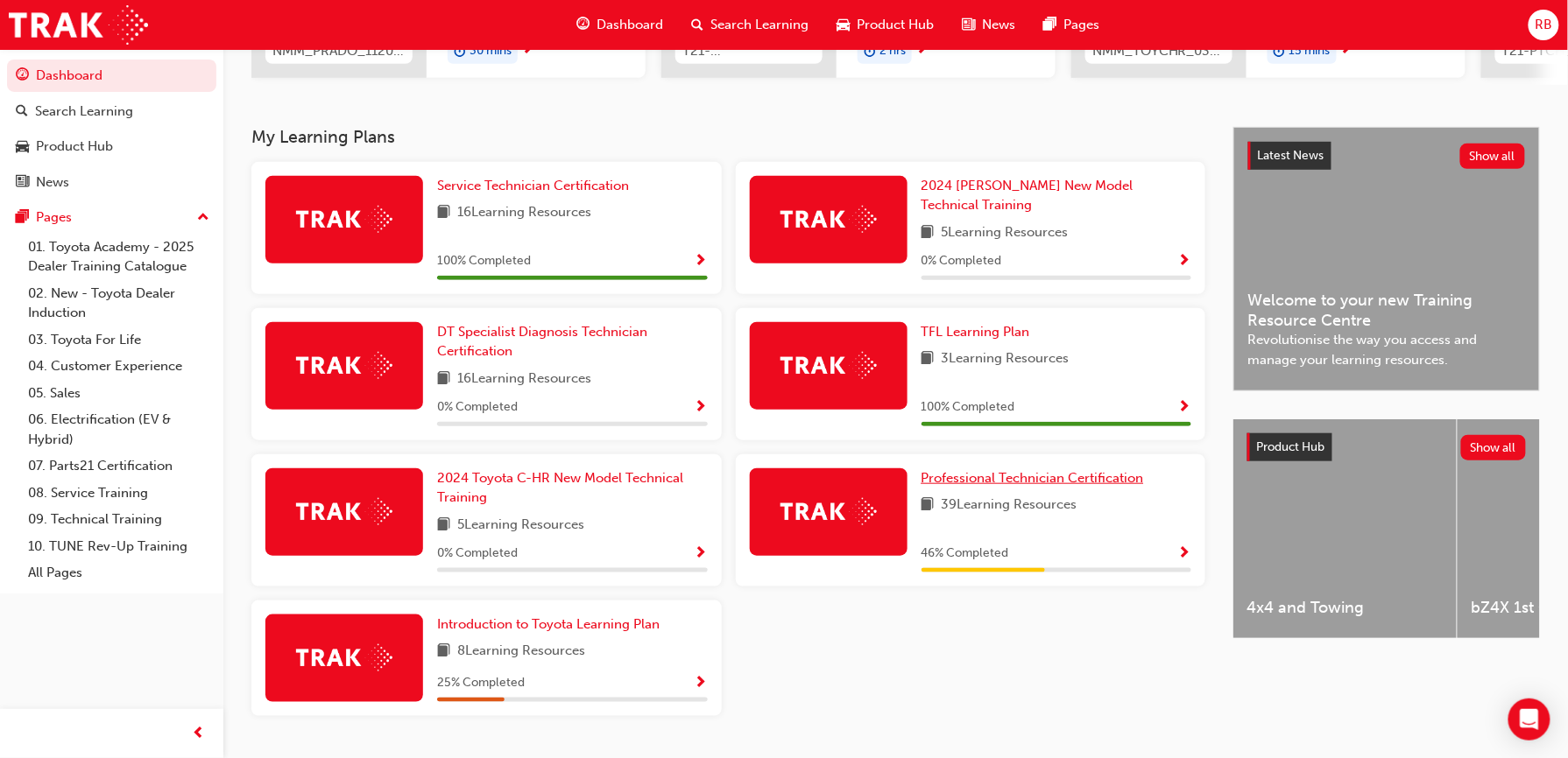
click at [1006, 470] on span "Professional Technician Certification" at bounding box center [1033, 478] width 223 height 16
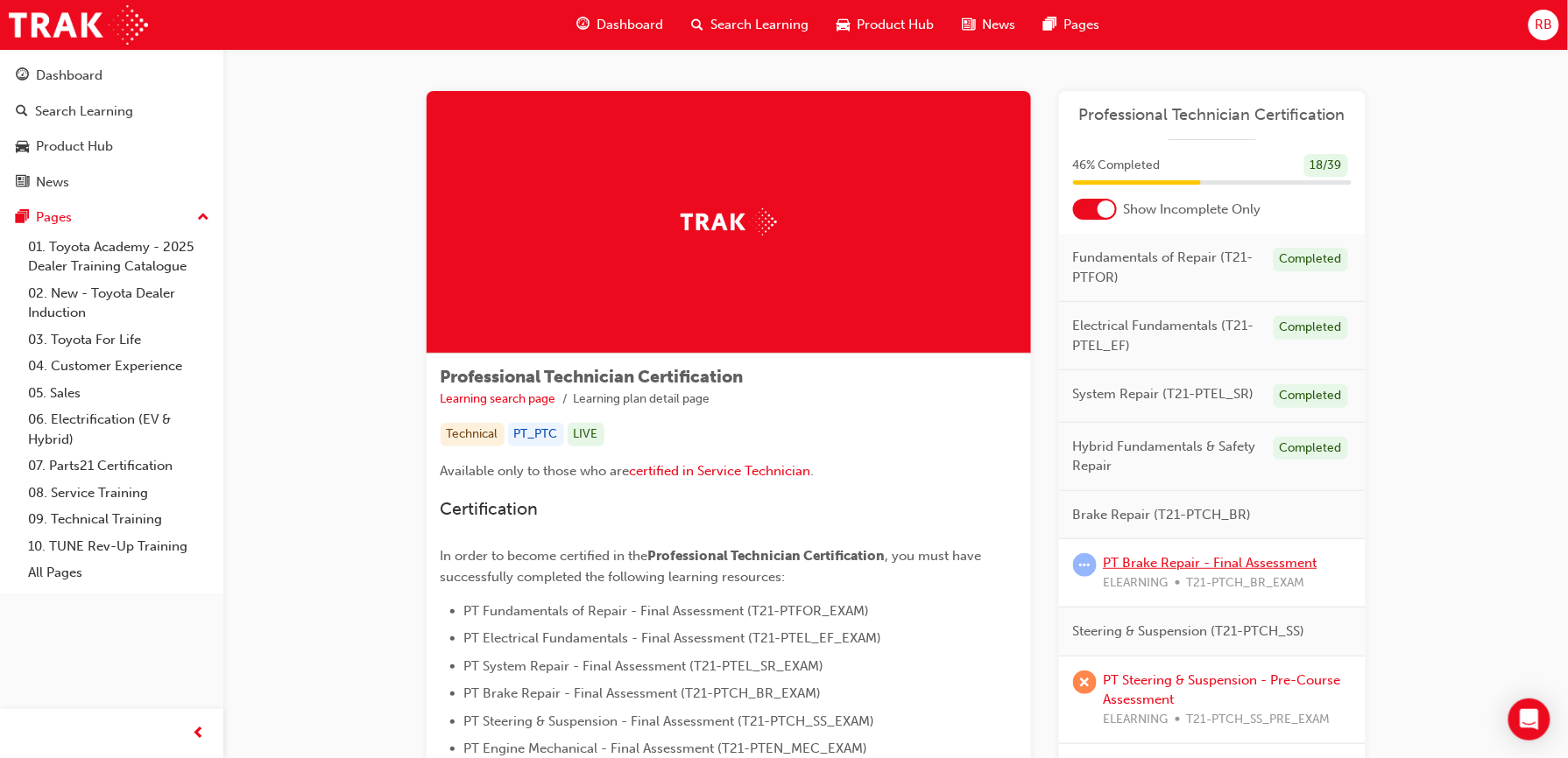
click at [1227, 564] on link "PT Brake Repair - Final Assessment" at bounding box center [1211, 563] width 214 height 16
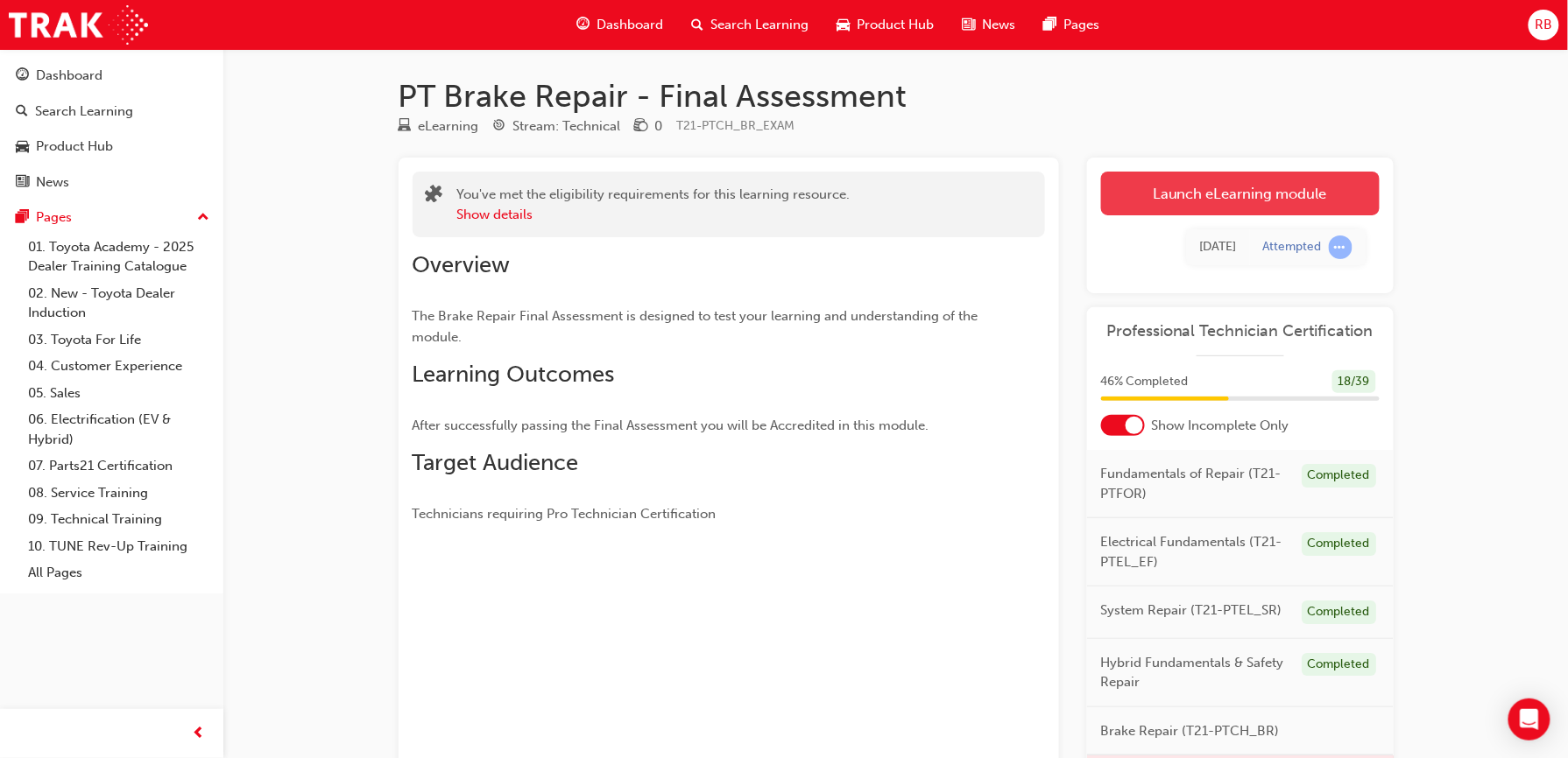
click at [1158, 187] on link "Launch eLearning module" at bounding box center [1240, 194] width 279 height 44
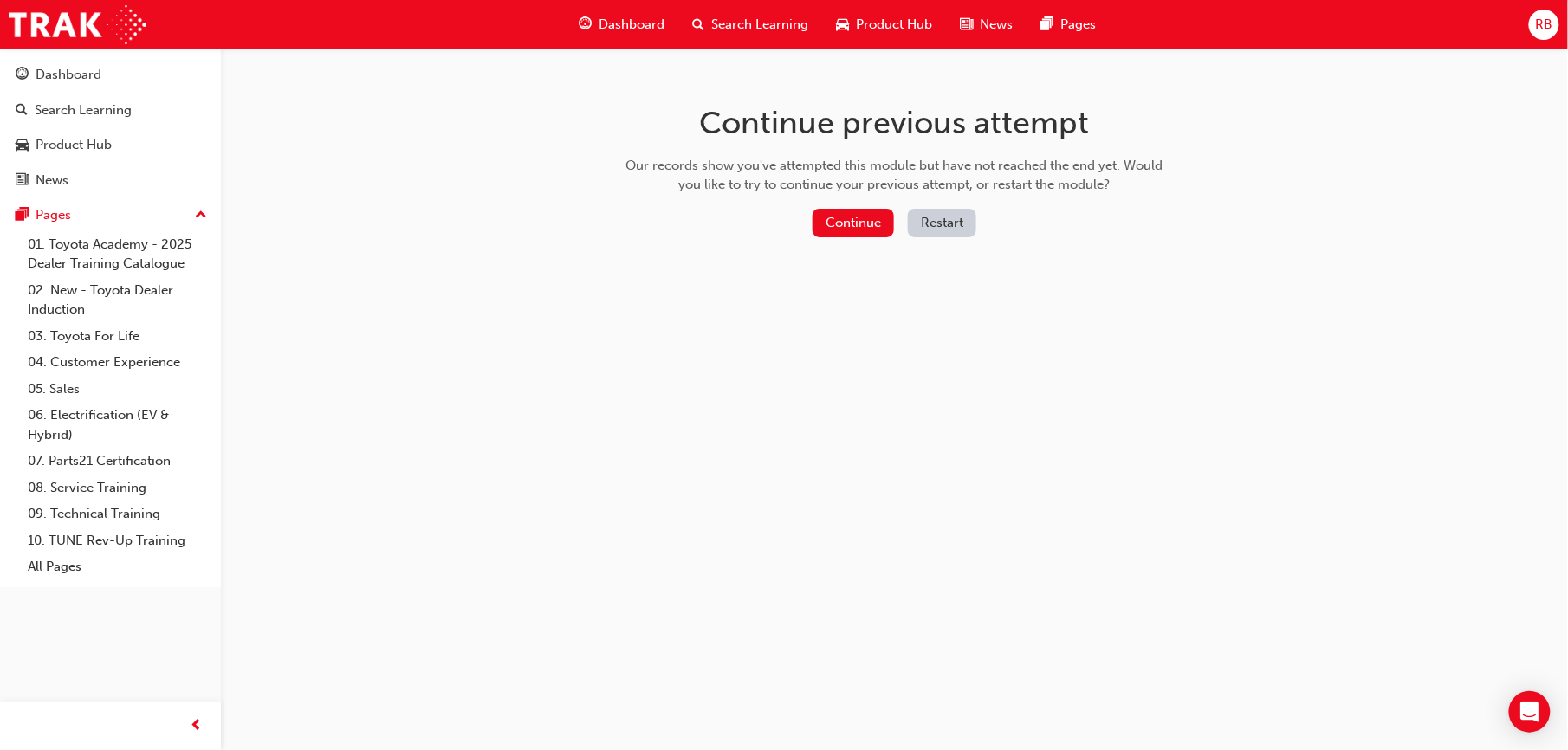
click at [963, 220] on button "Restart" at bounding box center [943, 223] width 69 height 29
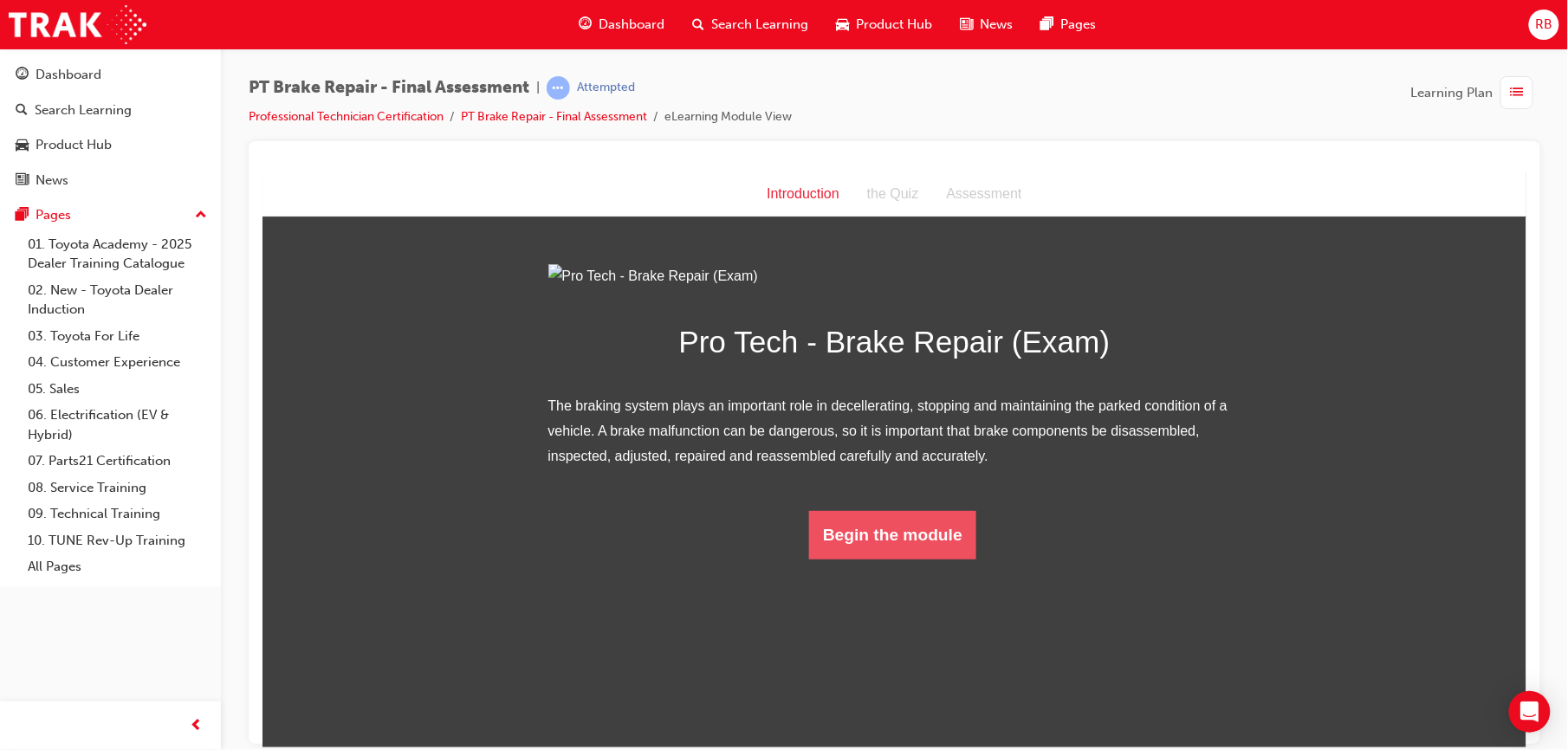
click at [888, 558] on button "Begin the module" at bounding box center [892, 535] width 167 height 49
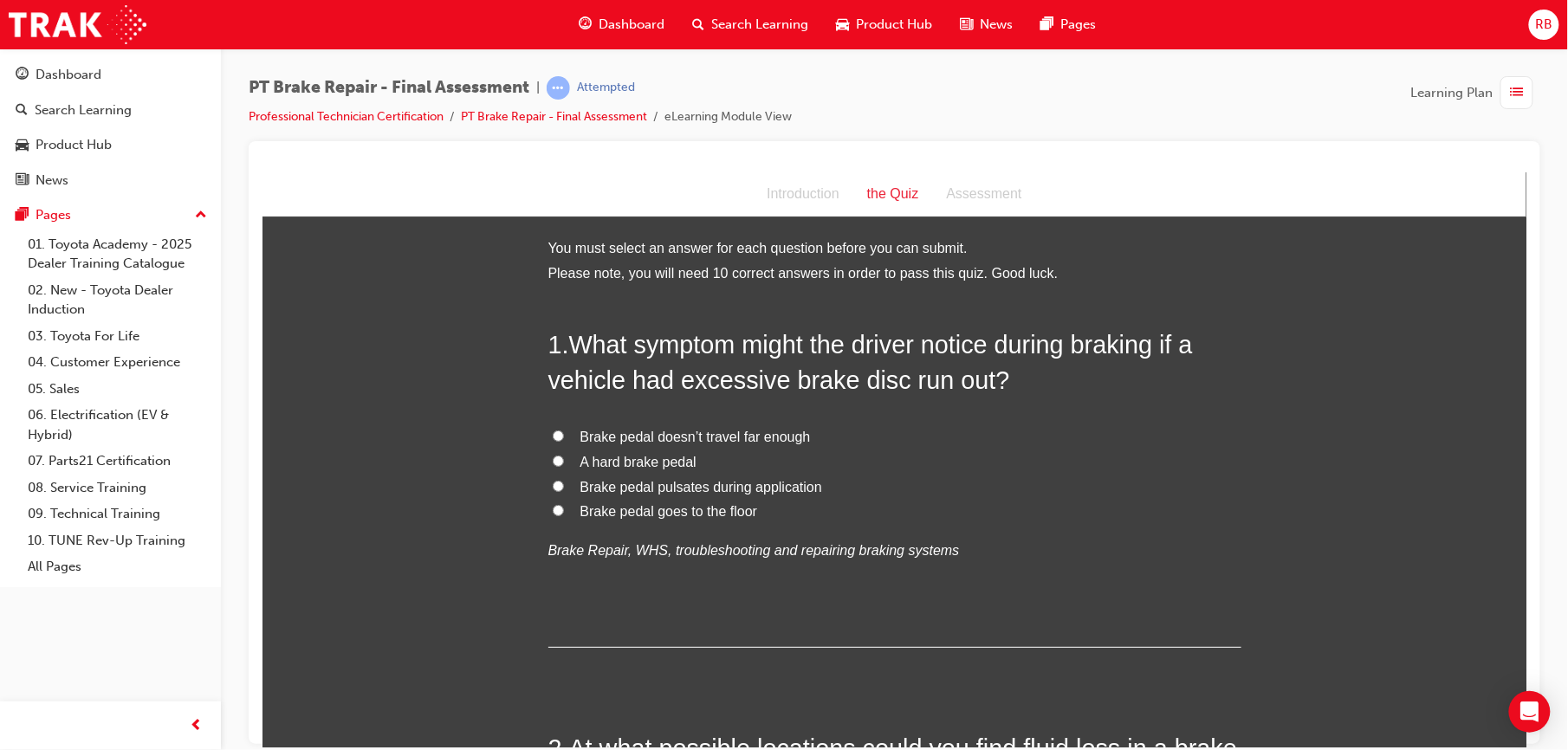
click at [623, 482] on span "Brake pedal pulsates during application" at bounding box center [700, 486] width 242 height 14
click at [563, 482] on input "Brake pedal pulsates during application" at bounding box center [558, 485] width 11 height 11
radio input "true"
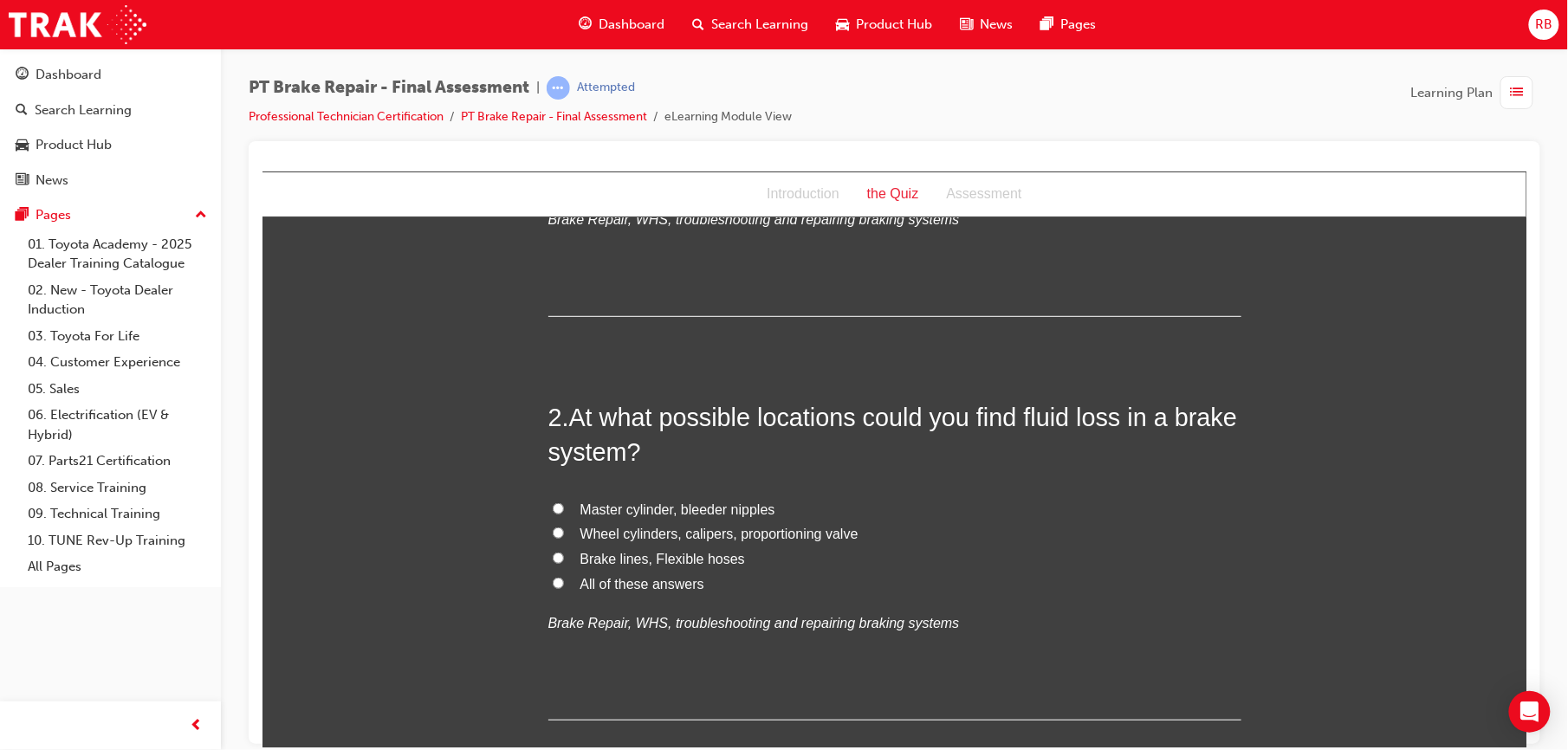
scroll to position [354, 0]
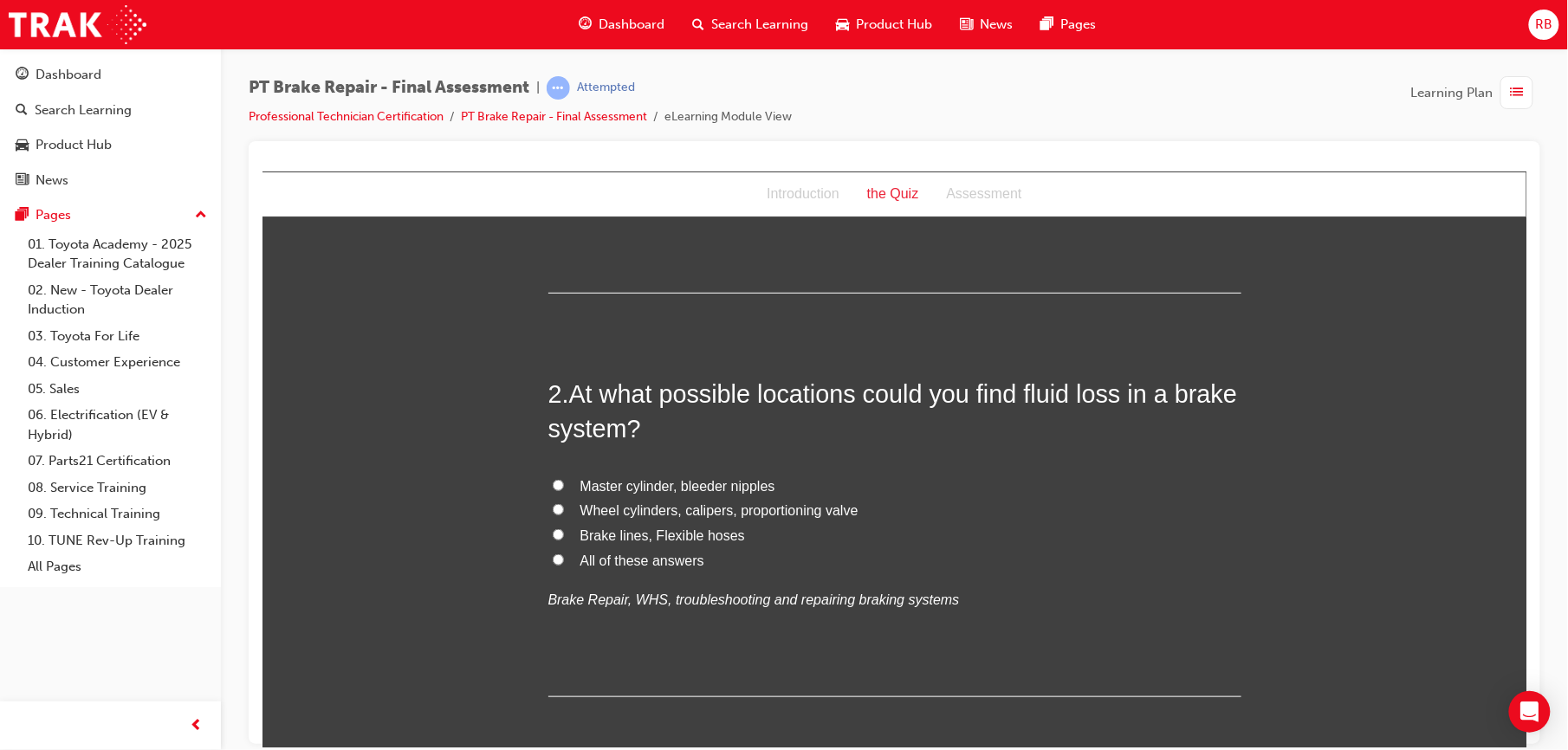
click at [552, 558] on input "All of these answers" at bounding box center [558, 559] width 11 height 11
radio input "true"
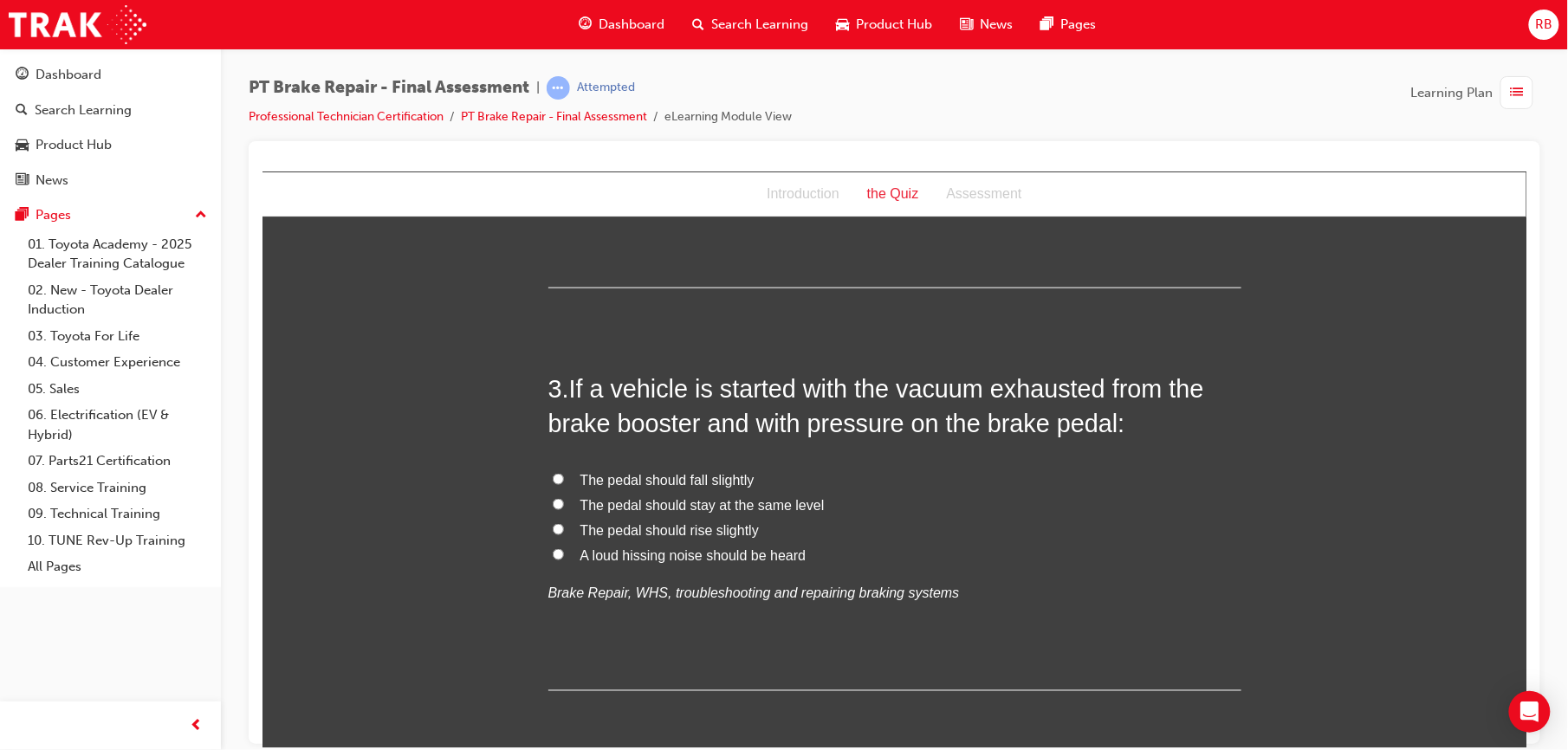
scroll to position [763, 0]
click at [585, 477] on span "The pedal should fall slightly" at bounding box center [666, 481] width 174 height 14
click at [563, 477] on input "The pedal should fall slightly" at bounding box center [558, 479] width 11 height 11
radio input "true"
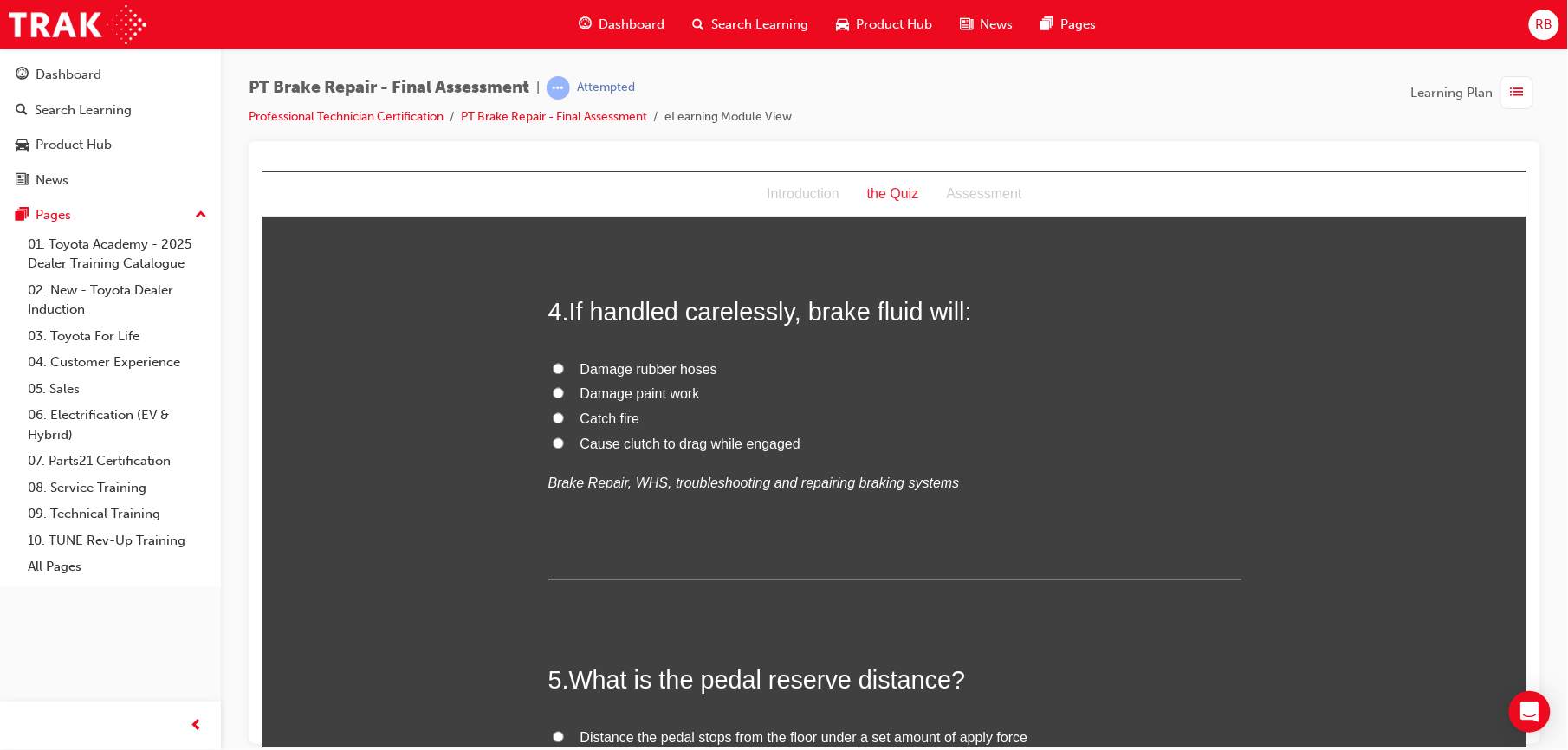
scroll to position [1248, 0]
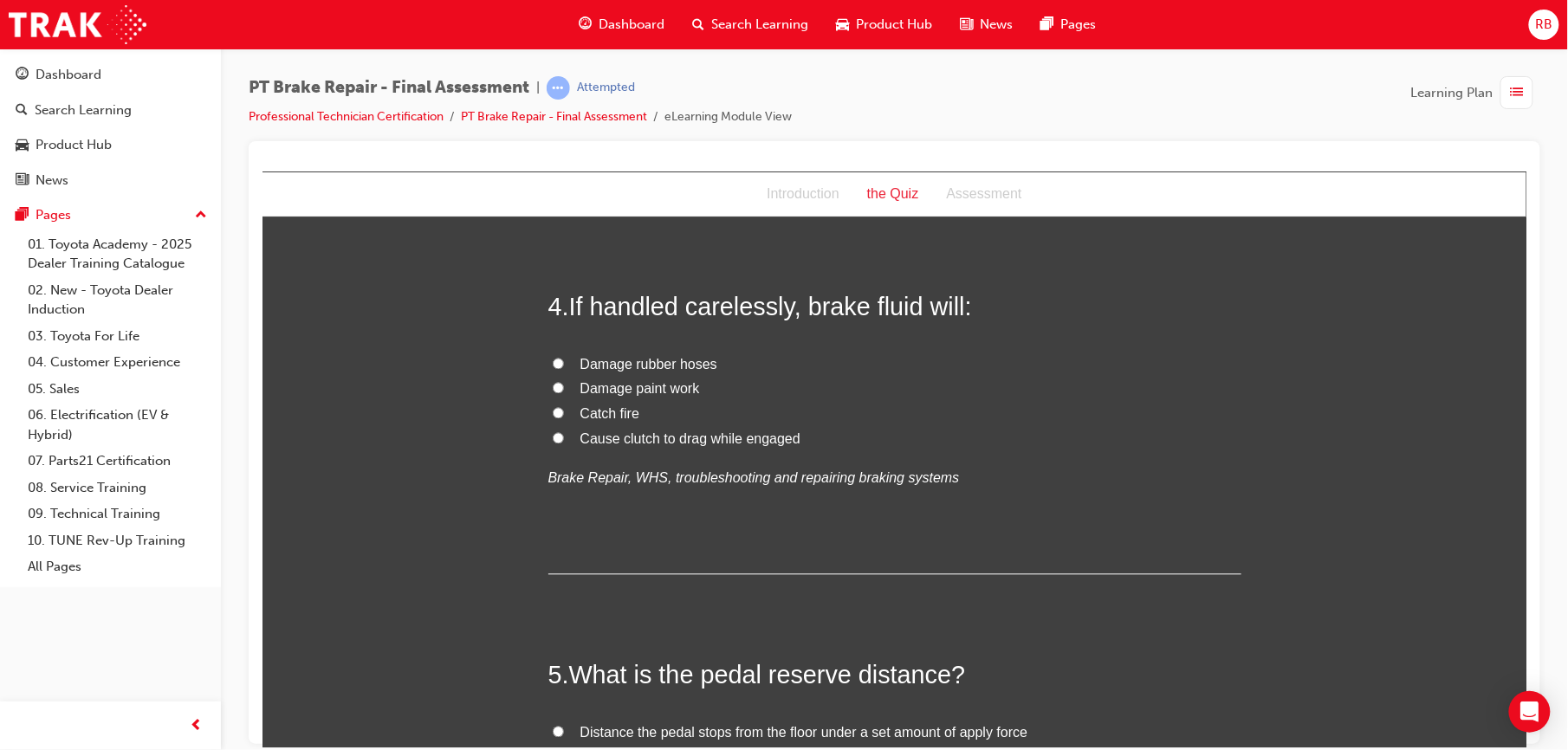
click at [579, 388] on span "Damage paint work" at bounding box center [639, 389] width 119 height 14
click at [563, 388] on input "Damage paint work" at bounding box center [558, 388] width 11 height 11
radio input "true"
click at [596, 370] on span "Damage rubber hoses" at bounding box center [647, 364] width 136 height 14
click at [563, 369] on input "Damage rubber hoses" at bounding box center [558, 363] width 11 height 11
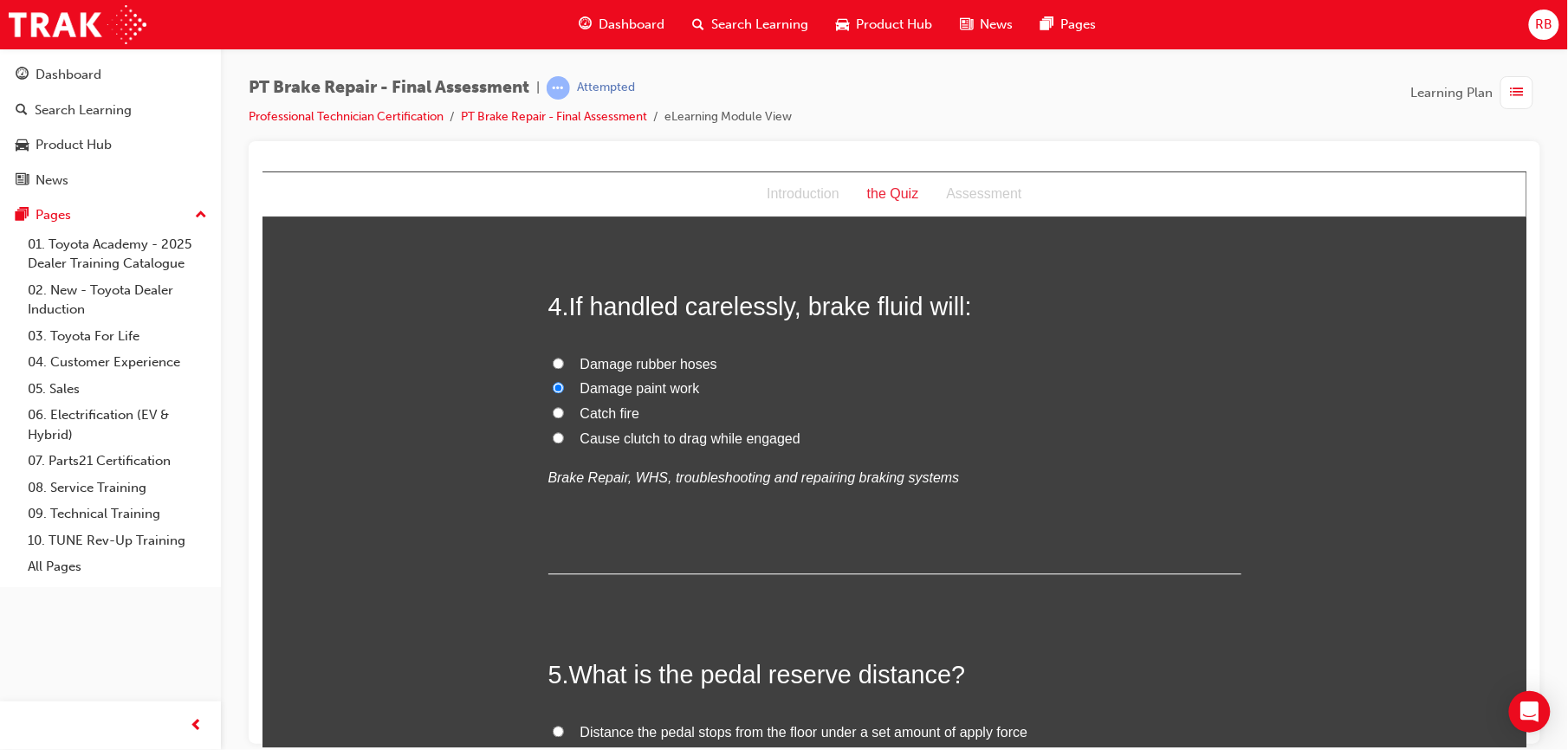
radio input "true"
click at [579, 391] on span "Damage paint work" at bounding box center [639, 389] width 119 height 14
click at [563, 391] on input "Damage paint work" at bounding box center [558, 388] width 11 height 11
radio input "true"
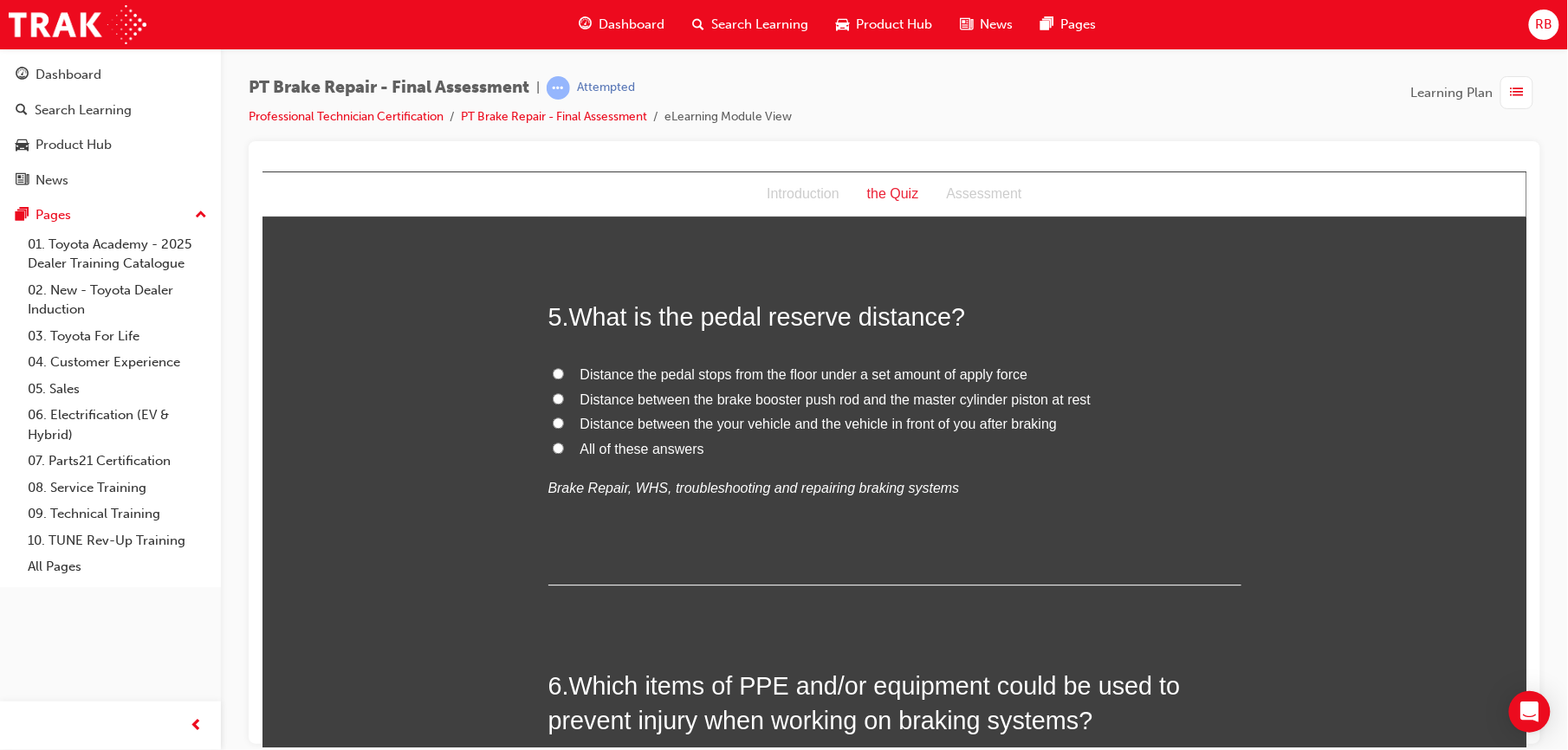
scroll to position [1609, 0]
click at [560, 392] on label "Distance between the brake booster push rod and the master cylinder piston at r…" at bounding box center [894, 398] width 693 height 25
click at [560, 392] on input "Distance between the brake booster push rod and the master cylinder piston at r…" at bounding box center [558, 395] width 11 height 11
radio input "true"
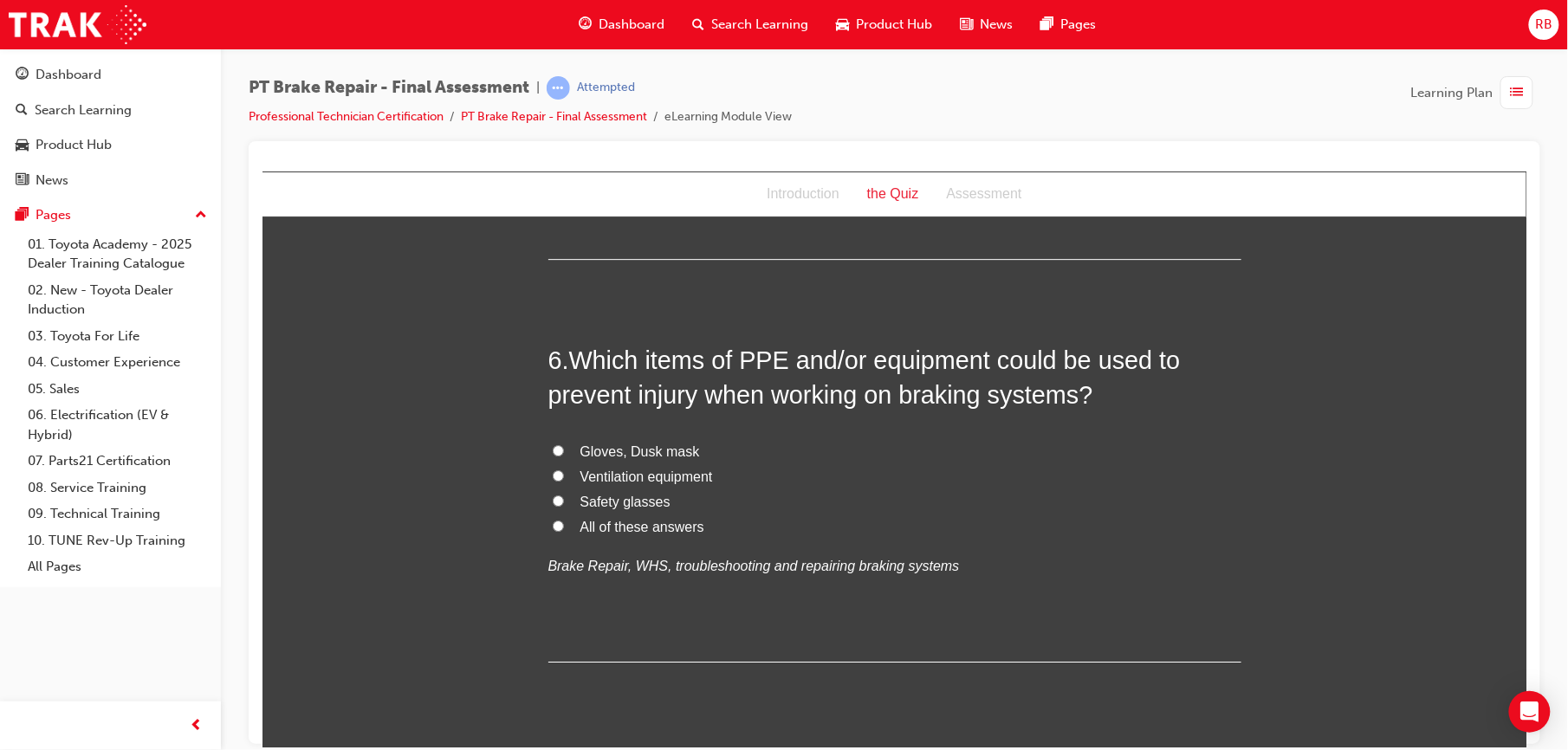
scroll to position [1962, 0]
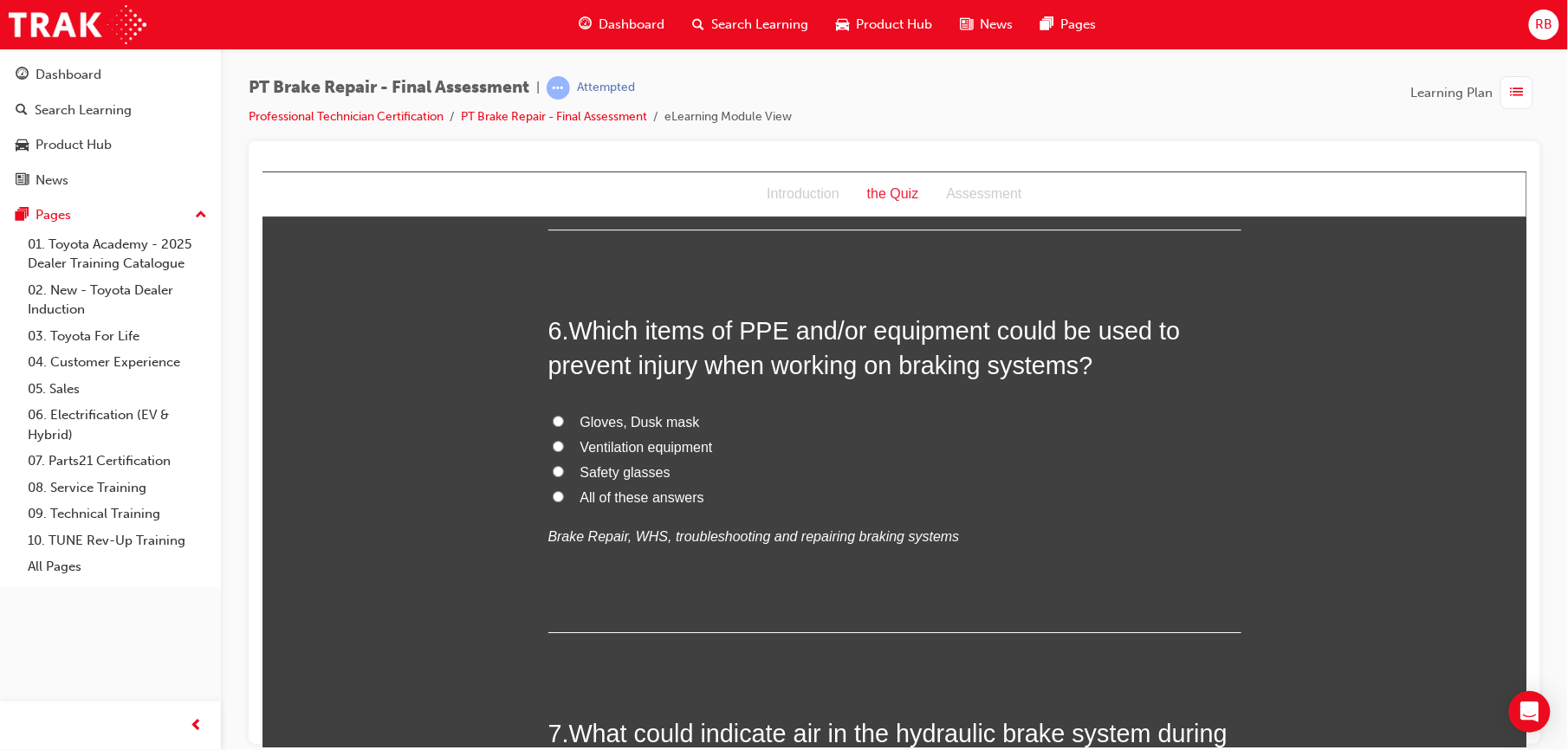
click at [582, 420] on span "Gloves, Dusk mask" at bounding box center [639, 421] width 119 height 14
click at [563, 420] on input "Gloves, Dusk mask" at bounding box center [558, 420] width 11 height 11
radio input "true"
click at [552, 494] on input "All of these answers" at bounding box center [558, 496] width 11 height 11
radio input "true"
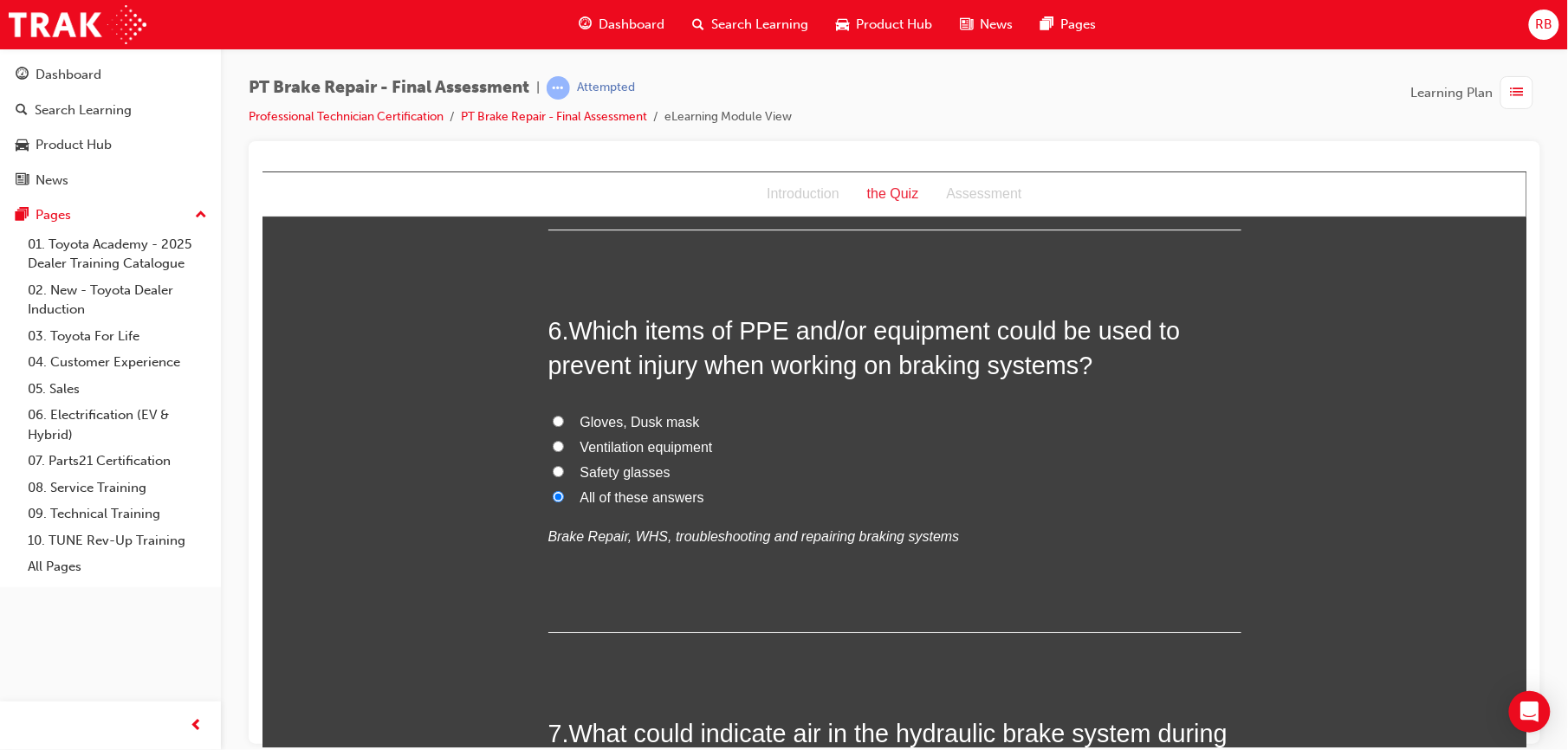
click at [552, 469] on input "Safety glasses" at bounding box center [558, 471] width 11 height 11
radio input "true"
click at [552, 423] on input "Gloves, Dusk mask" at bounding box center [558, 420] width 11 height 11
radio input "true"
click at [548, 489] on label "All of these answers" at bounding box center [894, 498] width 693 height 25
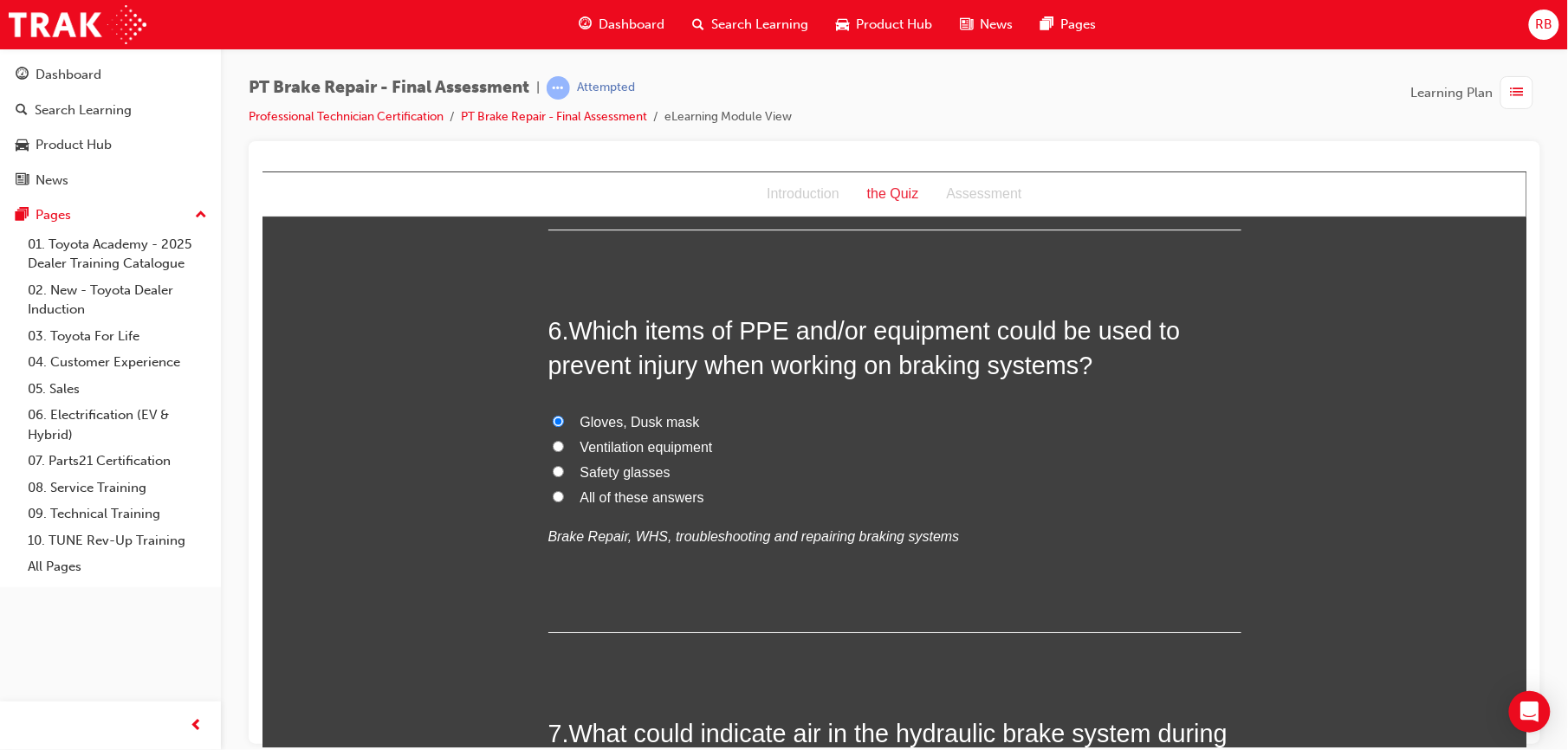
click at [552, 491] on input "All of these answers" at bounding box center [558, 496] width 11 height 11
radio input "true"
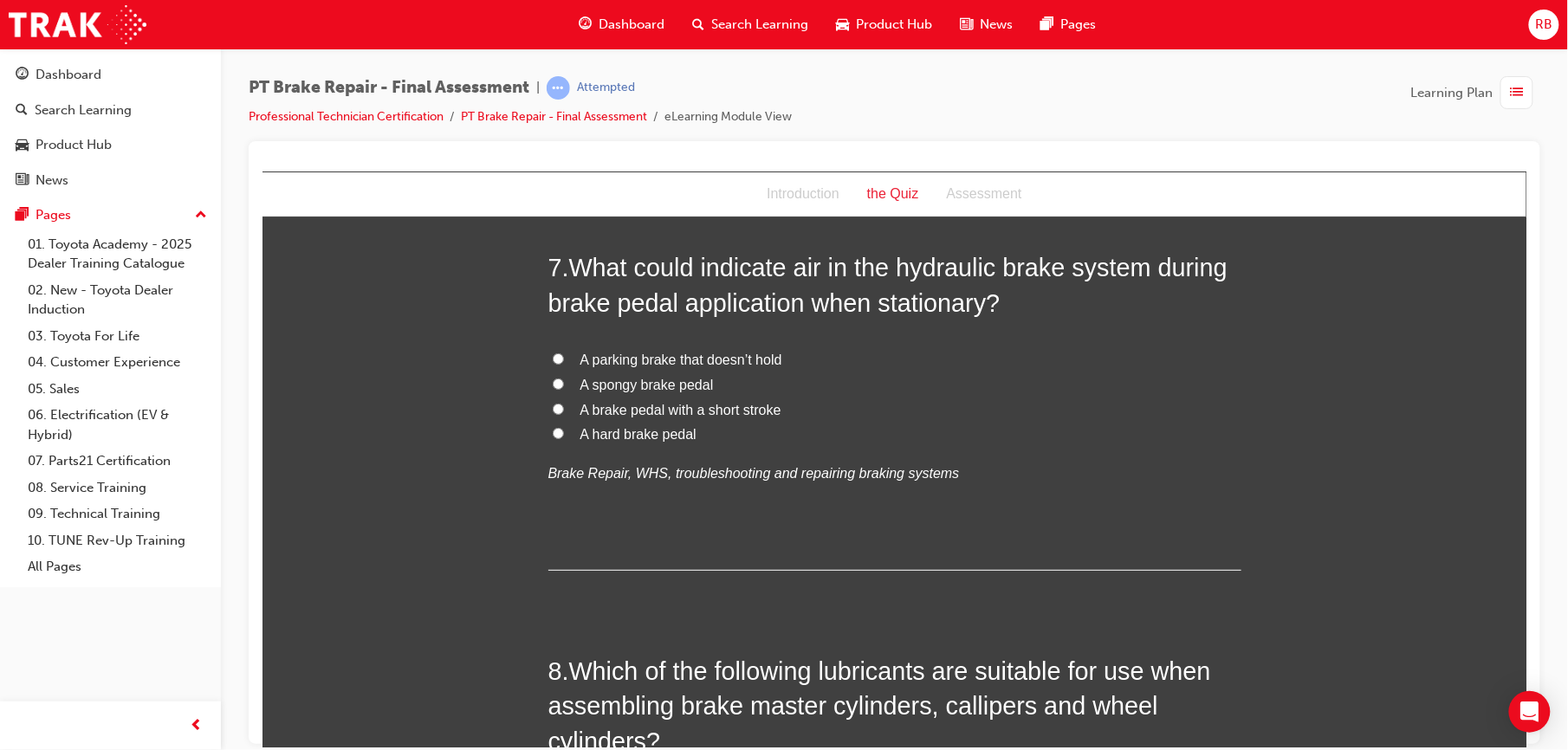
scroll to position [2431, 0]
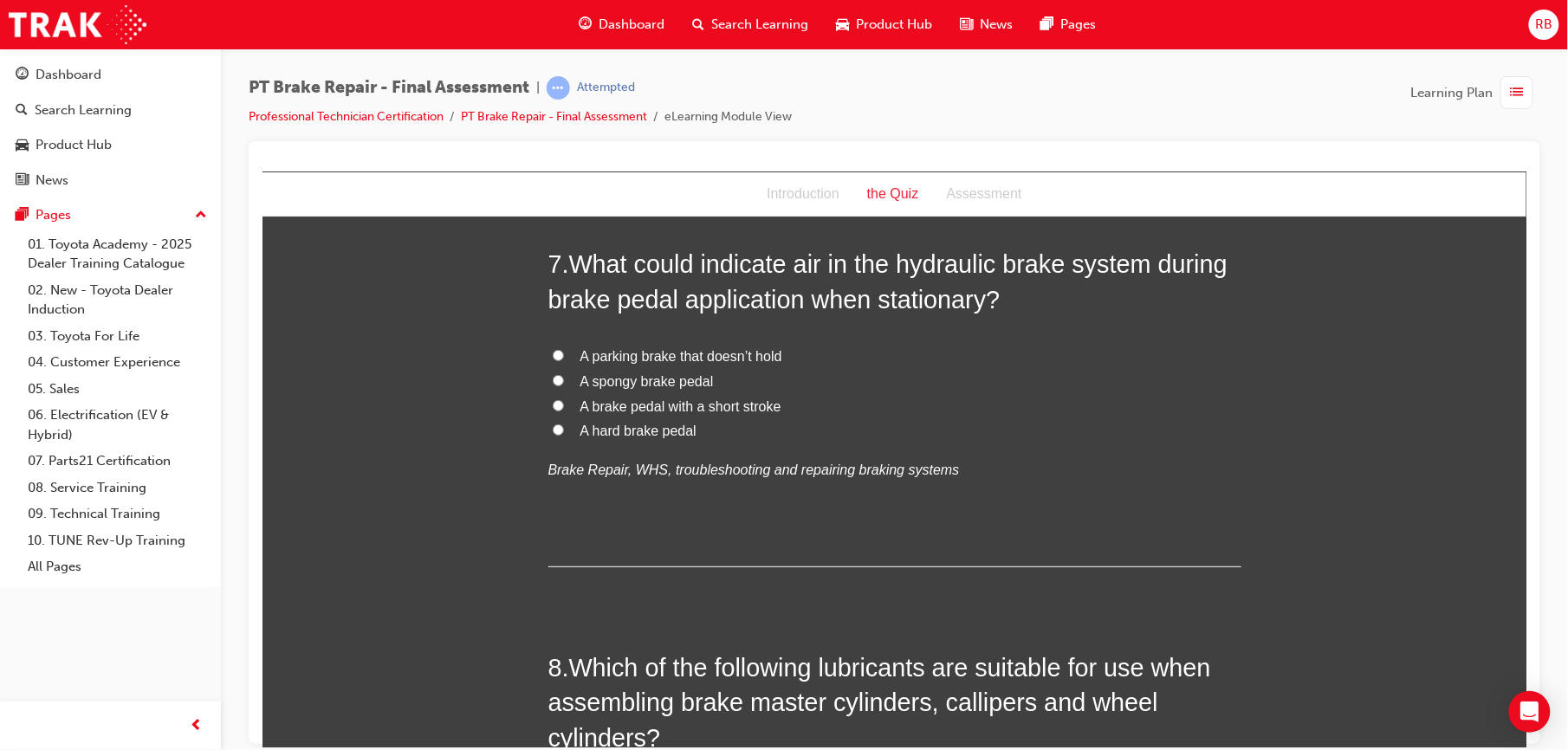
click at [647, 381] on span "A spongy brake pedal" at bounding box center [646, 380] width 134 height 14
click at [563, 381] on input "A spongy brake pedal" at bounding box center [558, 380] width 11 height 11
radio input "true"
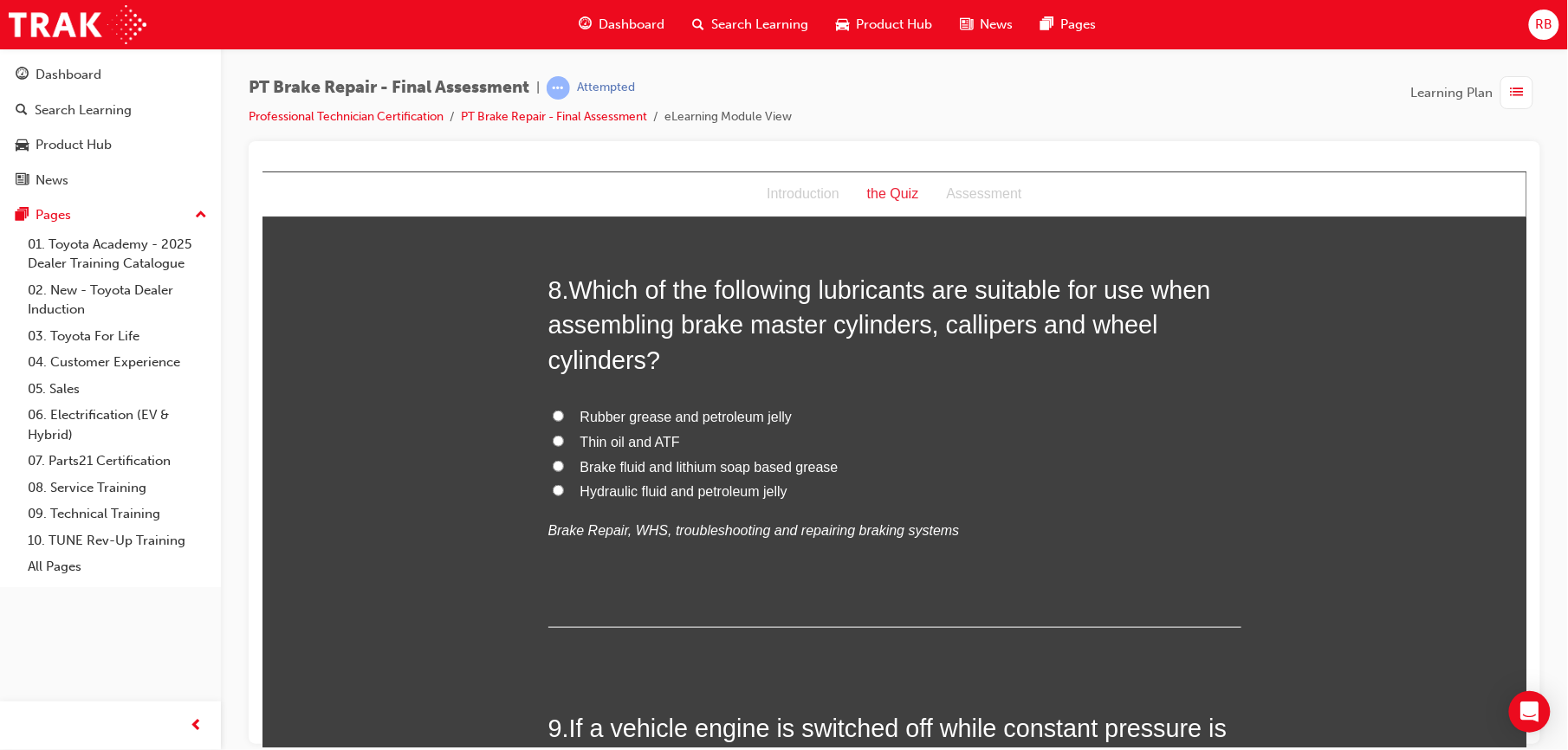
scroll to position [2863, 0]
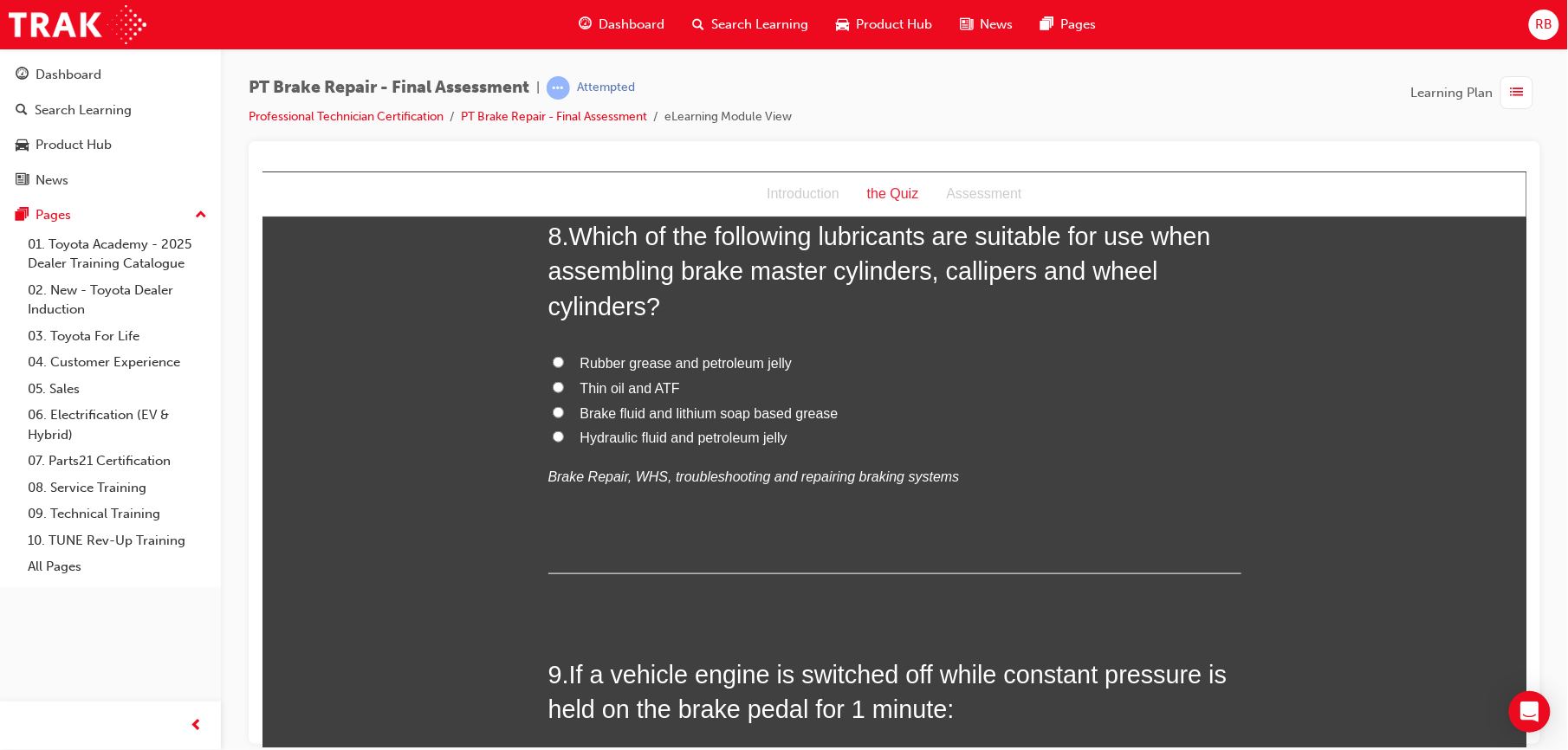
click at [624, 369] on span "Rubber grease and petroleum jelly" at bounding box center [685, 362] width 212 height 14
click at [563, 368] on input "Rubber grease and petroleum jelly" at bounding box center [558, 361] width 11 height 11
radio input "true"
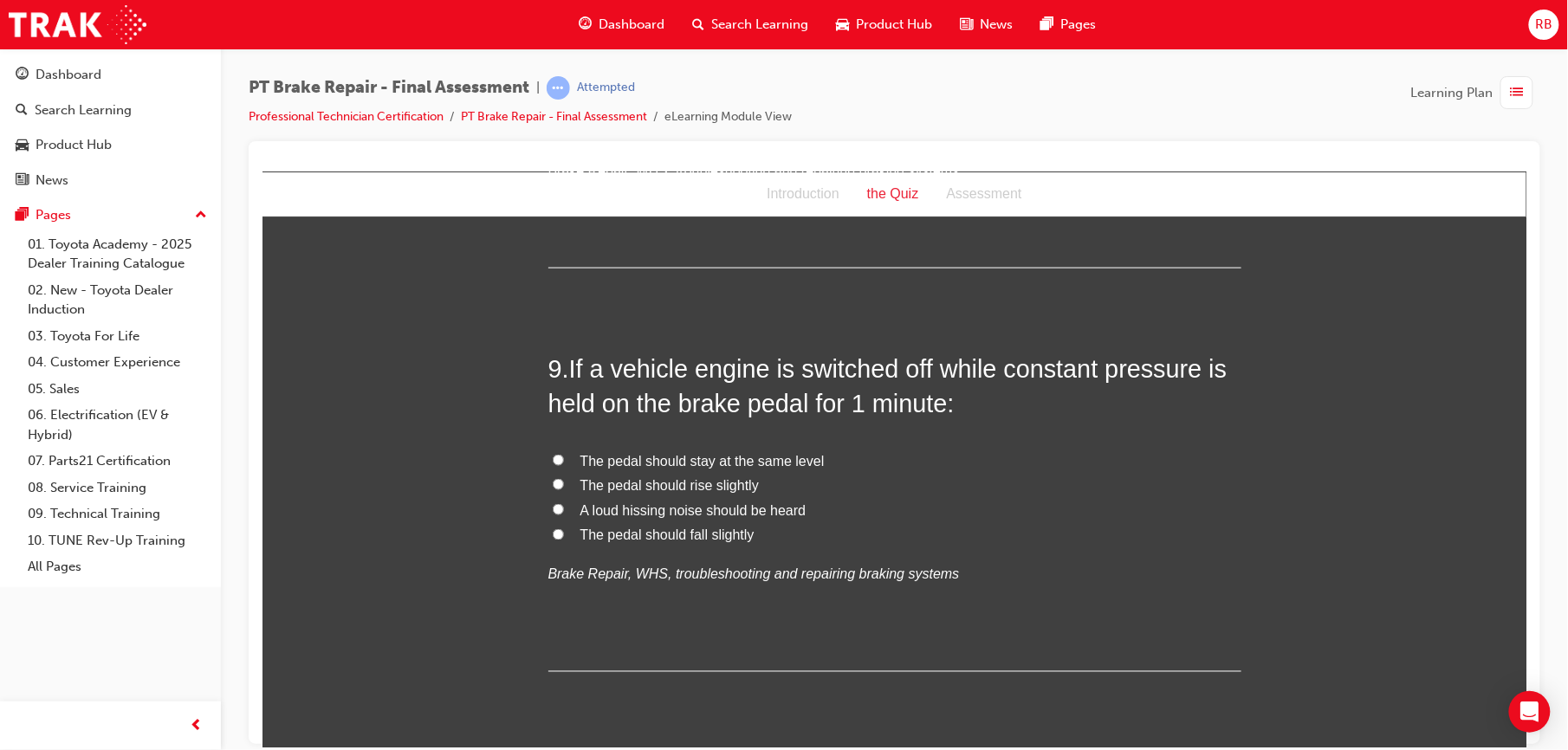
scroll to position [3179, 0]
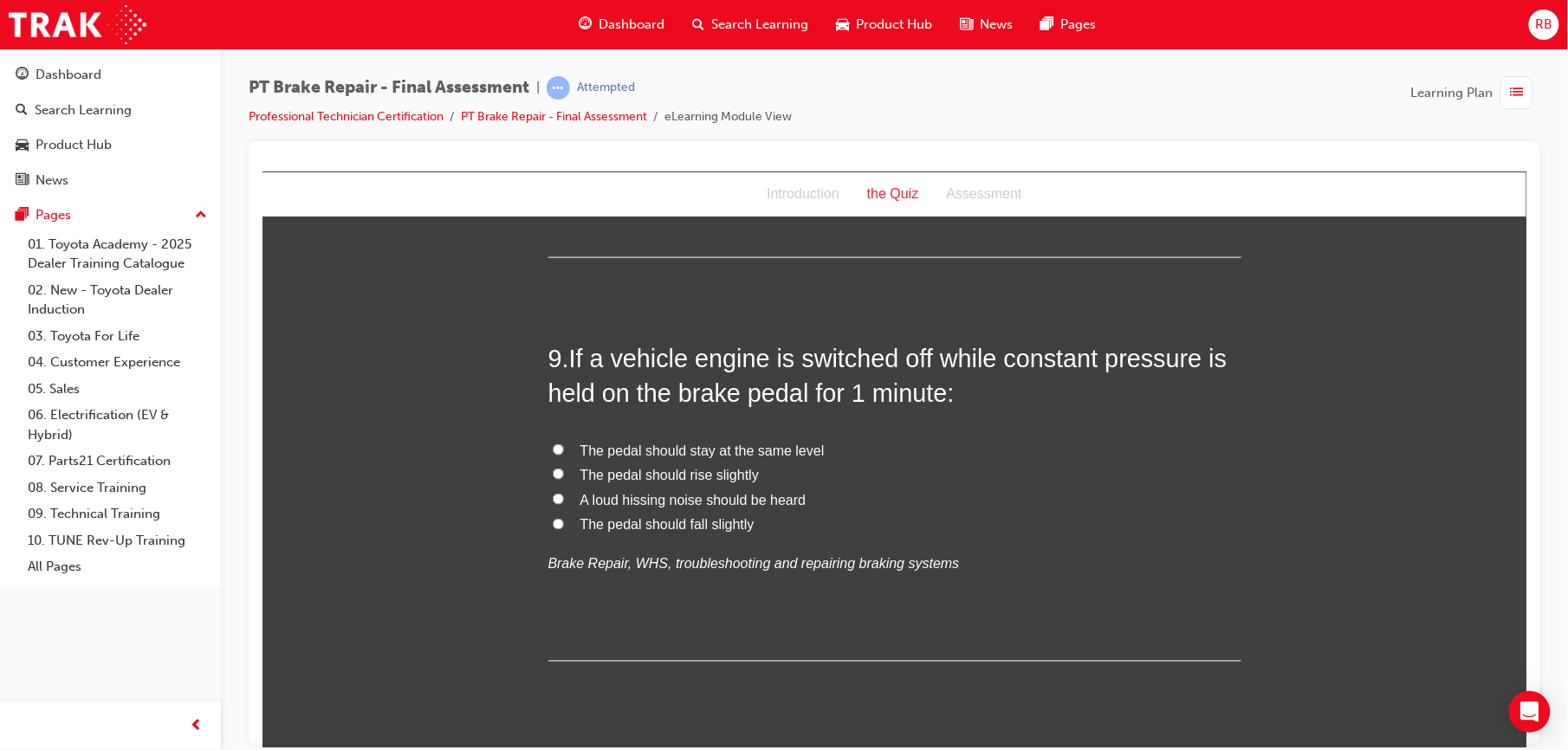
click at [621, 474] on span "The pedal should rise slightly" at bounding box center [669, 474] width 179 height 14
click at [563, 474] on input "The pedal should rise slightly" at bounding box center [558, 473] width 11 height 11
radio input "true"
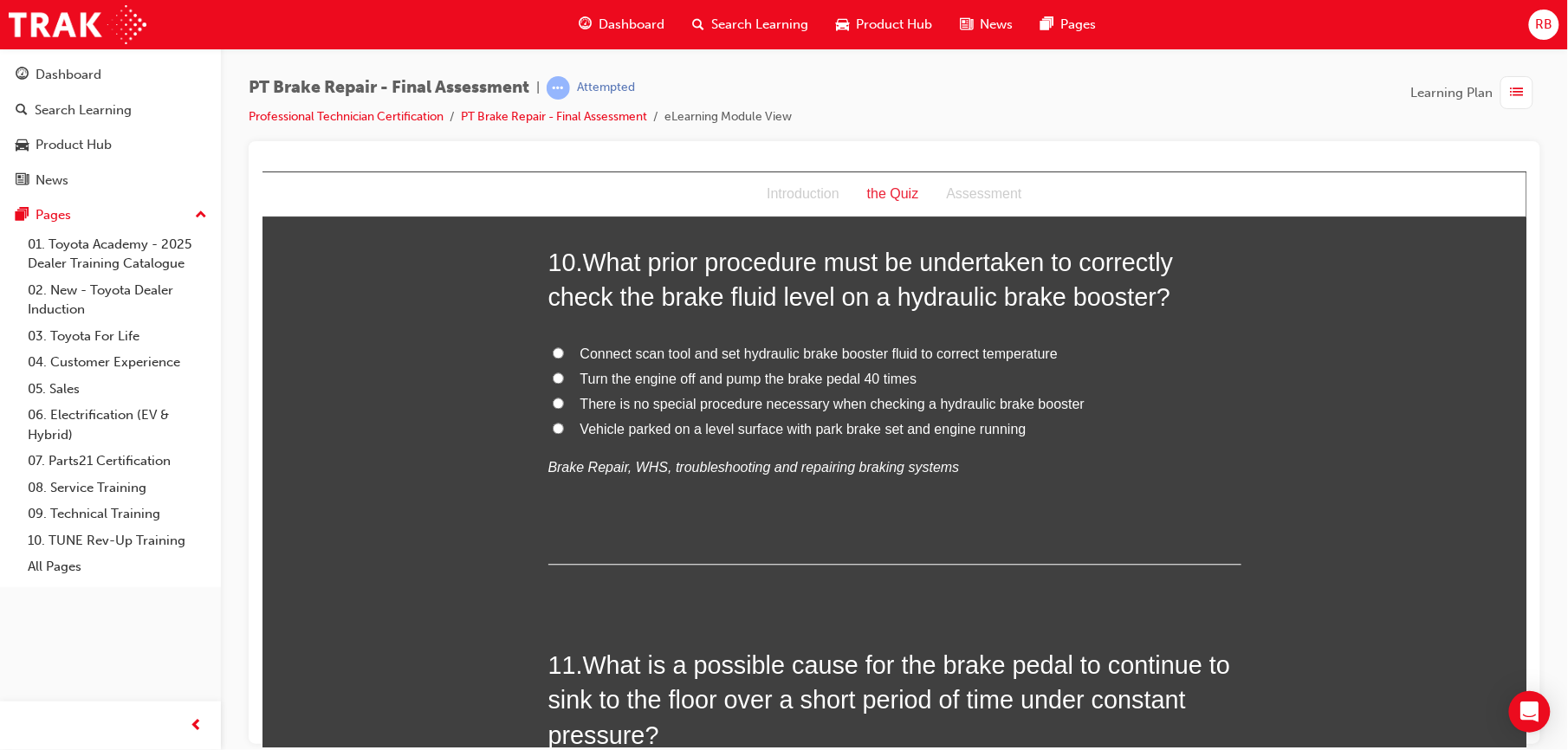
scroll to position [3679, 0]
click at [631, 432] on span "Vehicle parked on a level surface with park brake set and engine running" at bounding box center [803, 428] width 446 height 14
click at [563, 432] on input "Vehicle parked on a level surface with park brake set and engine running" at bounding box center [558, 427] width 11 height 11
radio input "true"
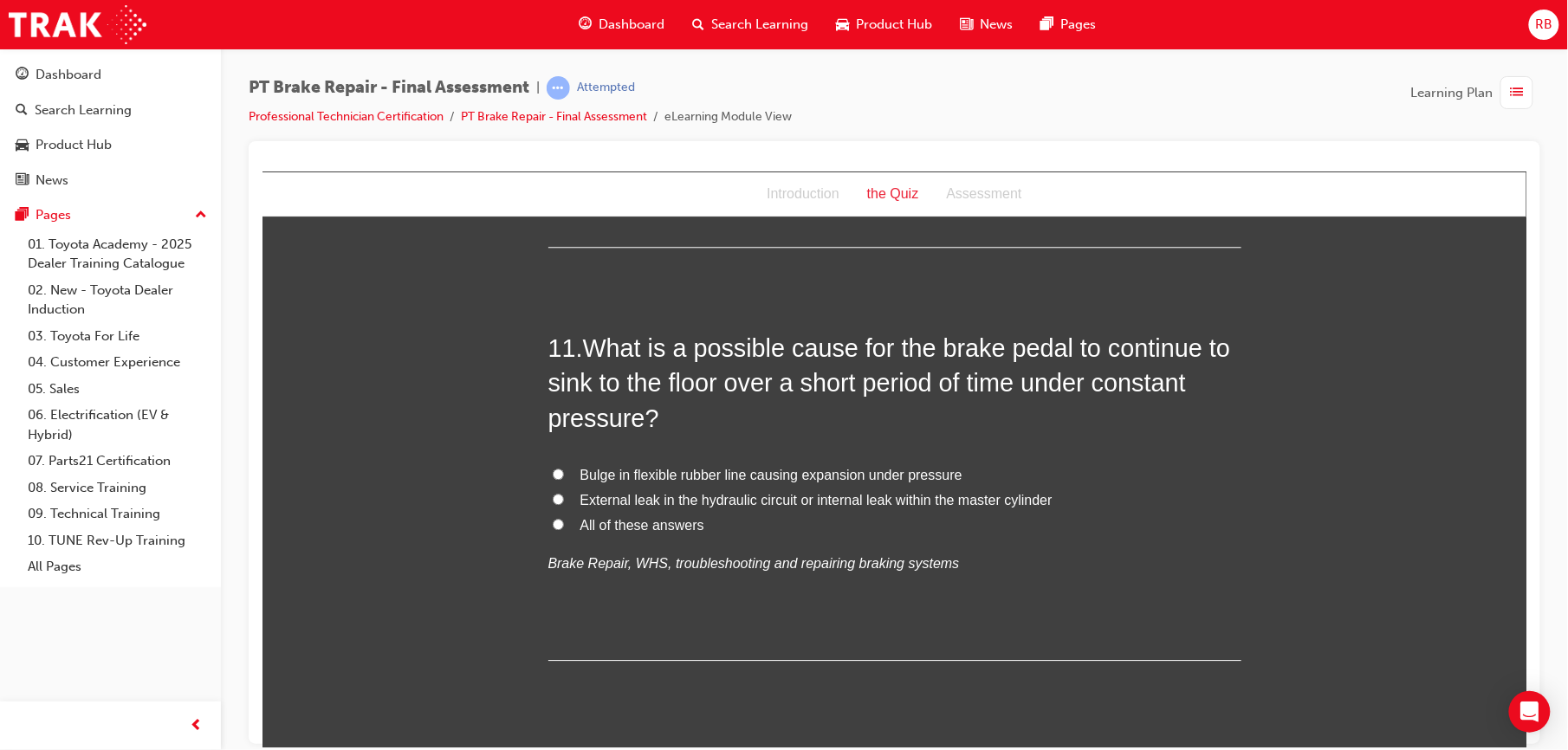
scroll to position [3994, 0]
click at [579, 507] on span "External leak in the hydraulic circuit or internal leak within the master cylin…" at bounding box center [815, 502] width 473 height 14
click at [563, 506] on input "External leak in the hydraulic circuit or internal leak within the master cylin…" at bounding box center [558, 500] width 11 height 11
radio input "true"
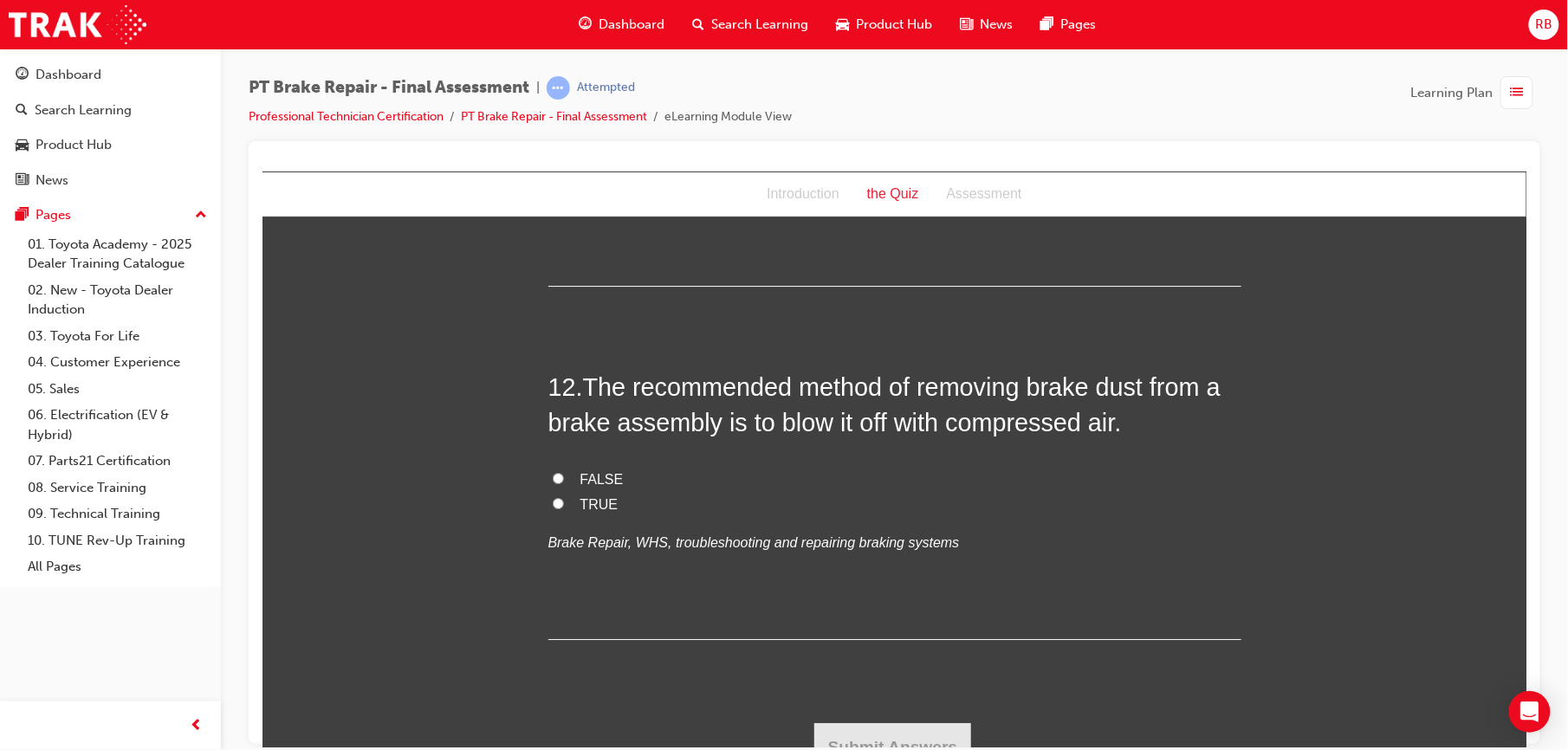
scroll to position [4395, 0]
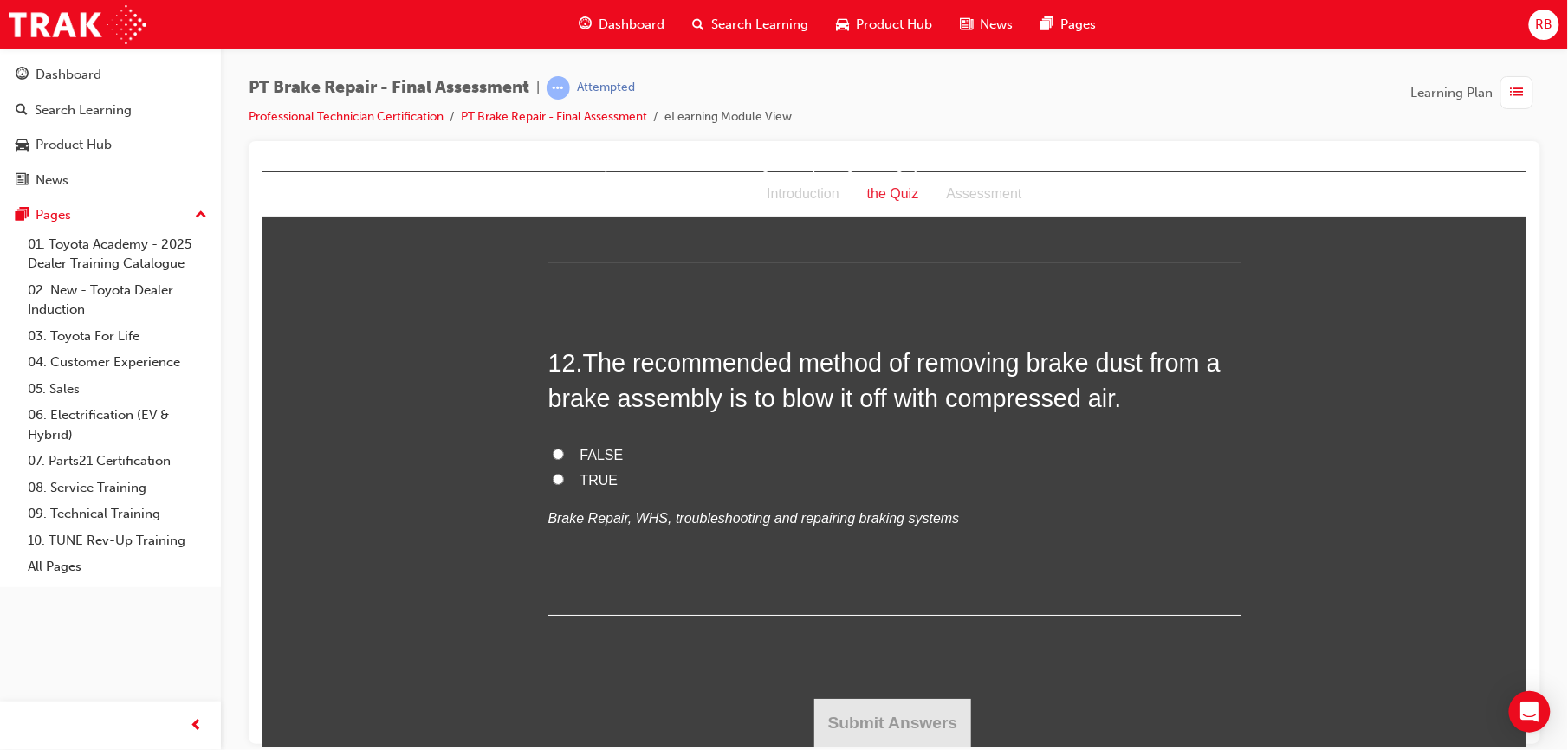
click at [586, 455] on span "FALSE" at bounding box center [601, 455] width 43 height 14
click at [563, 455] on input "FALSE" at bounding box center [558, 454] width 11 height 11
radio input "true"
click at [892, 737] on button "Submit Answers" at bounding box center [892, 723] width 158 height 49
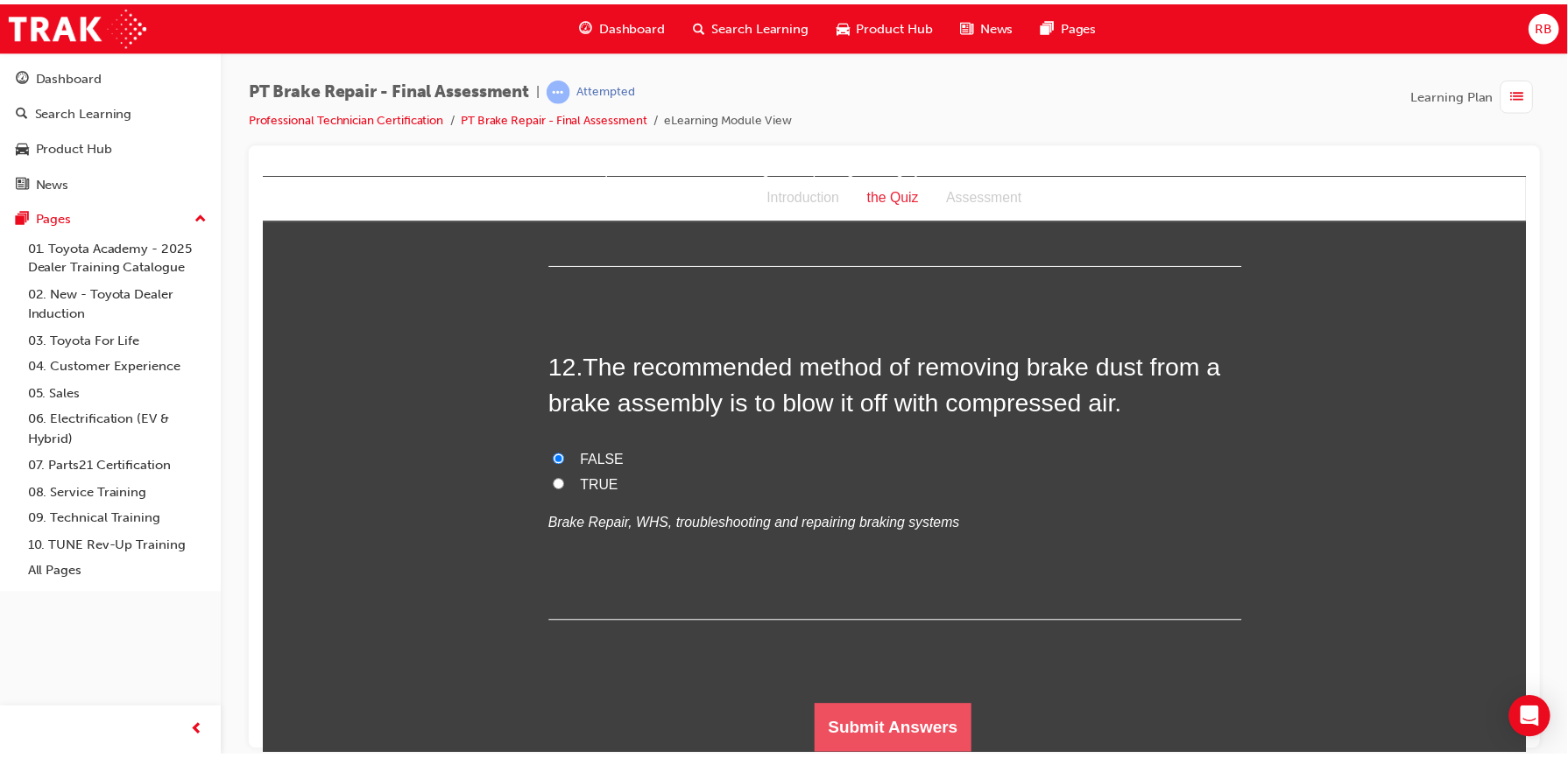
scroll to position [0, 0]
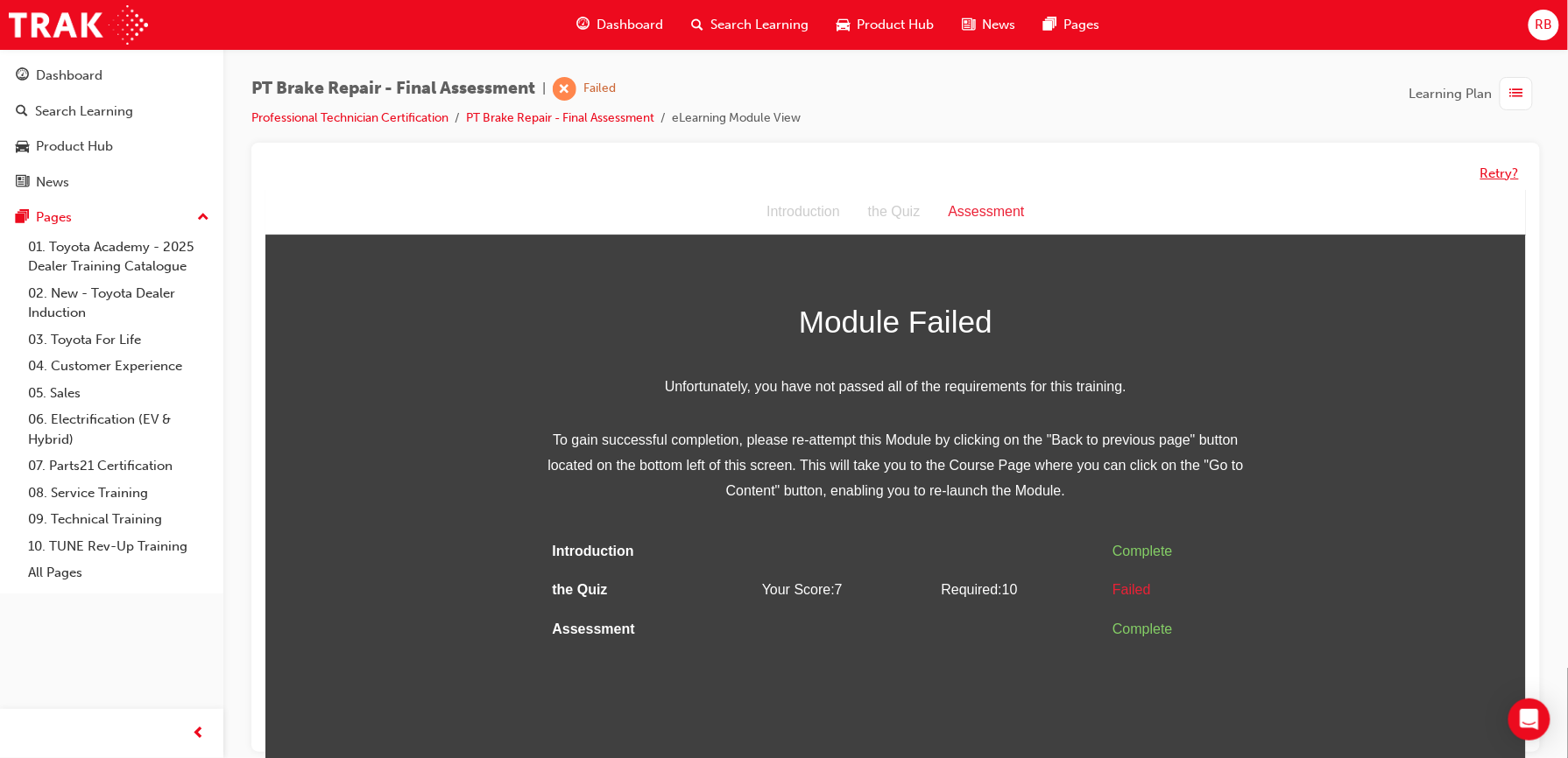
click at [1493, 179] on button "Retry?" at bounding box center [1499, 174] width 38 height 20
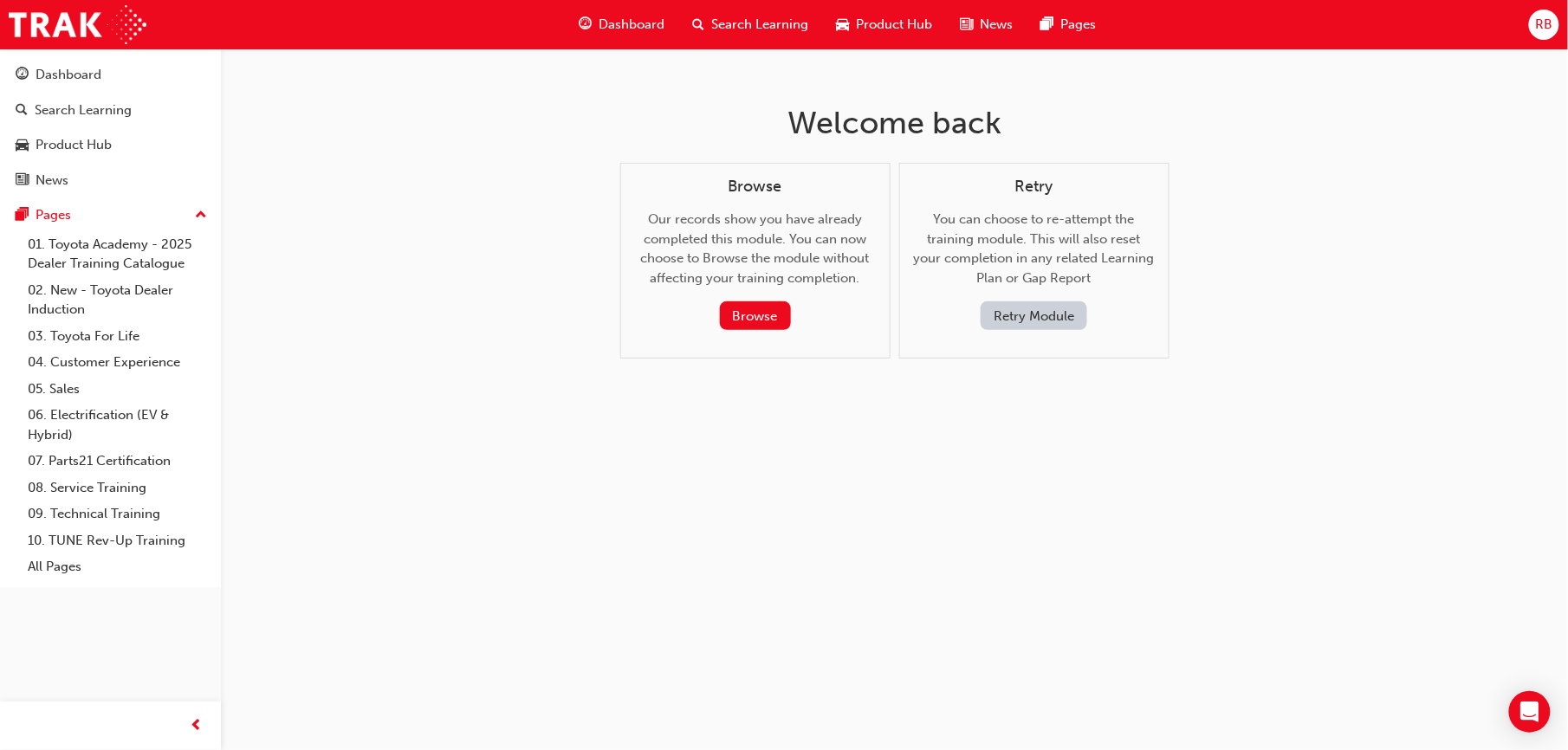
click at [1038, 317] on button "Retry Module" at bounding box center [1034, 316] width 107 height 29
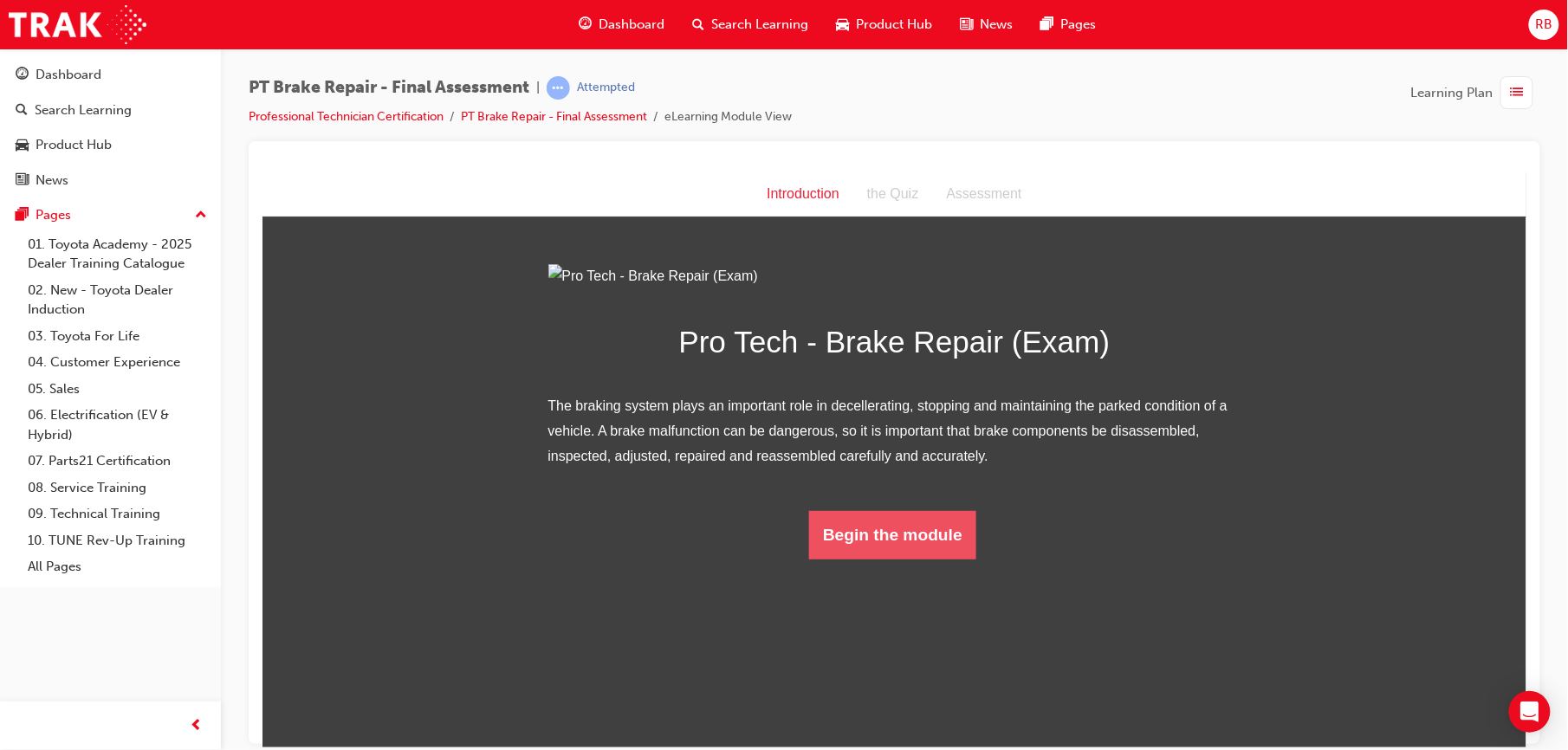
click at [852, 558] on button "Begin the module" at bounding box center [892, 535] width 167 height 49
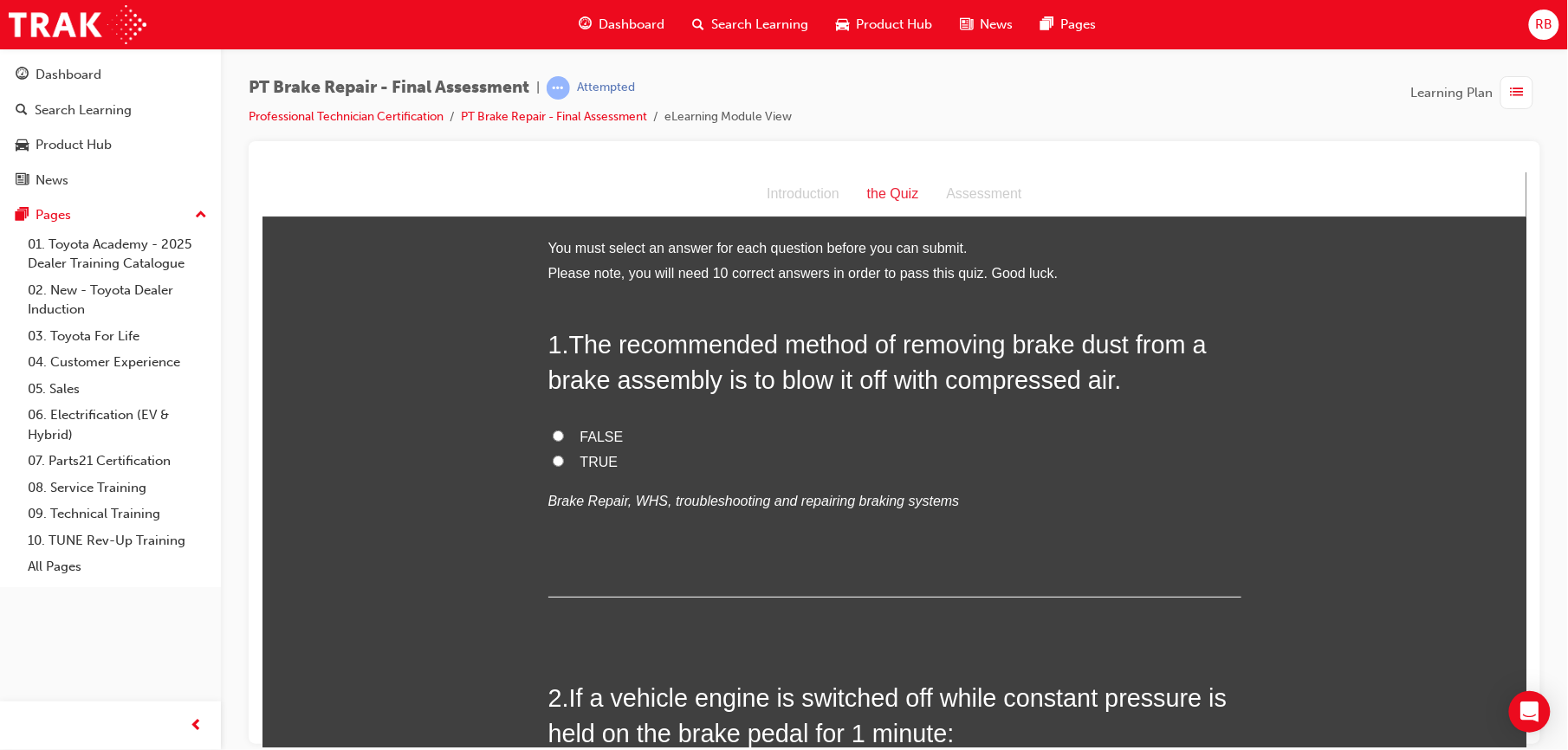
click at [552, 436] on input "FALSE" at bounding box center [558, 436] width 11 height 11
radio input "true"
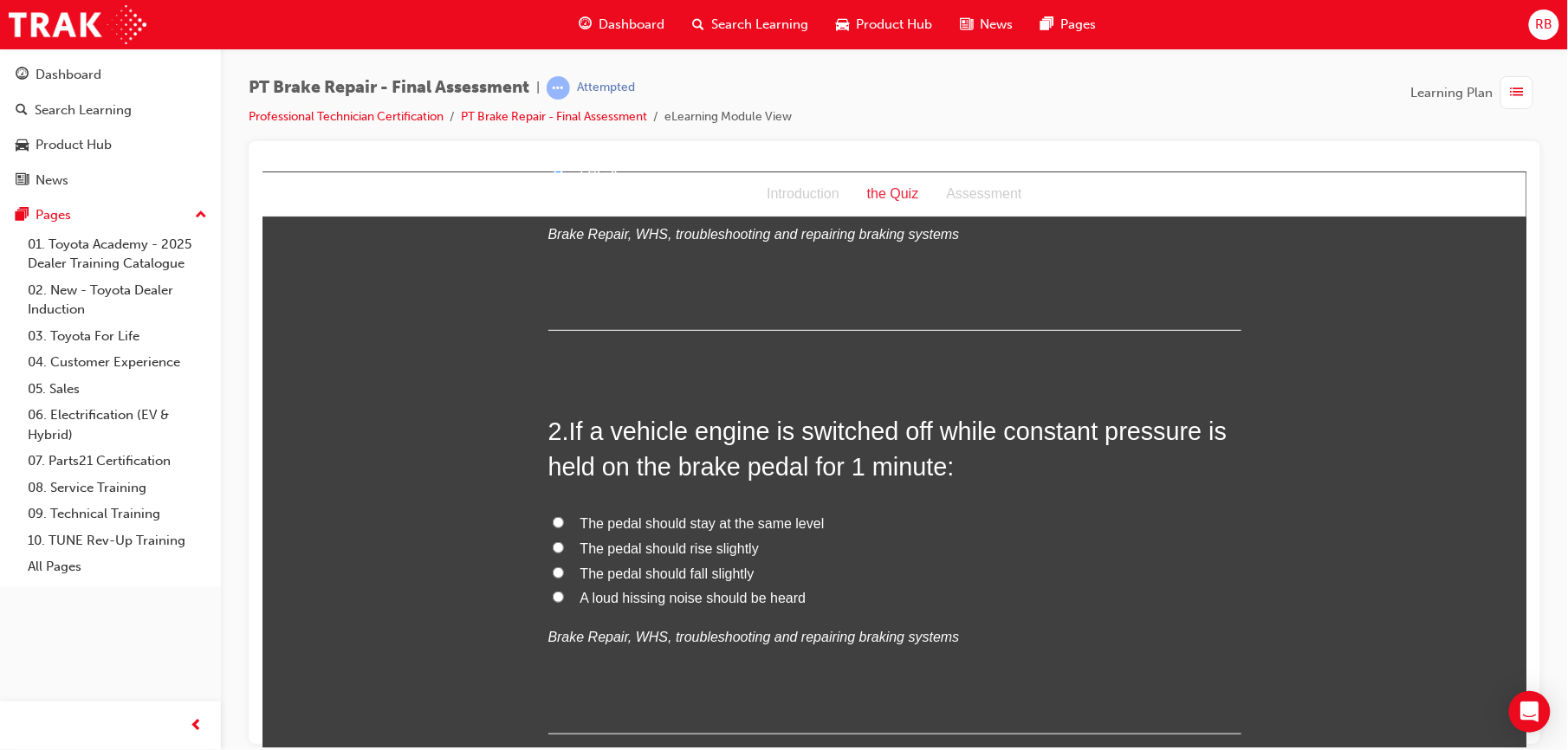
scroll to position [285, 0]
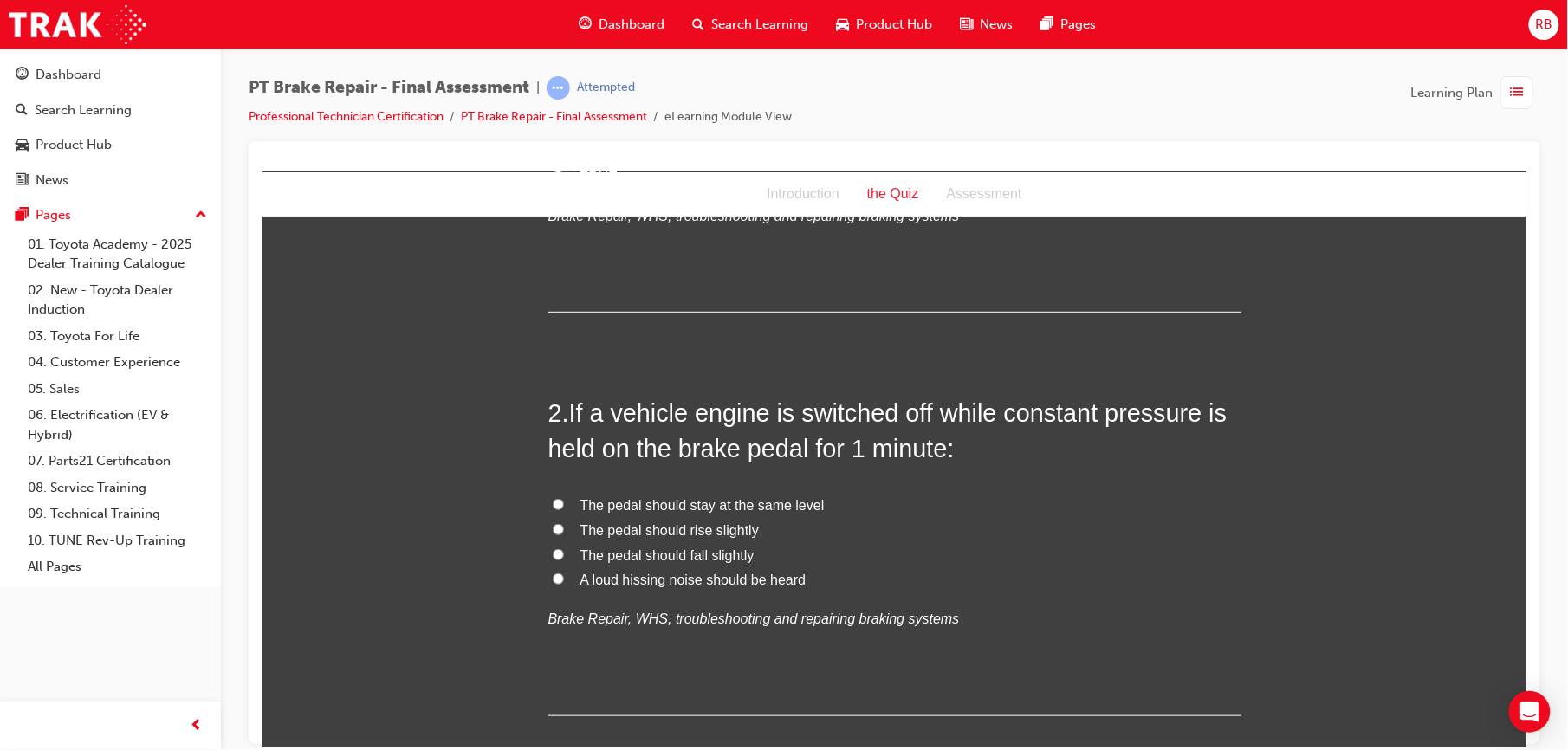
click at [556, 530] on label "The pedal should rise slightly" at bounding box center [894, 530] width 693 height 25
click at [556, 530] on input "The pedal should rise slightly" at bounding box center [558, 529] width 11 height 11
radio input "true"
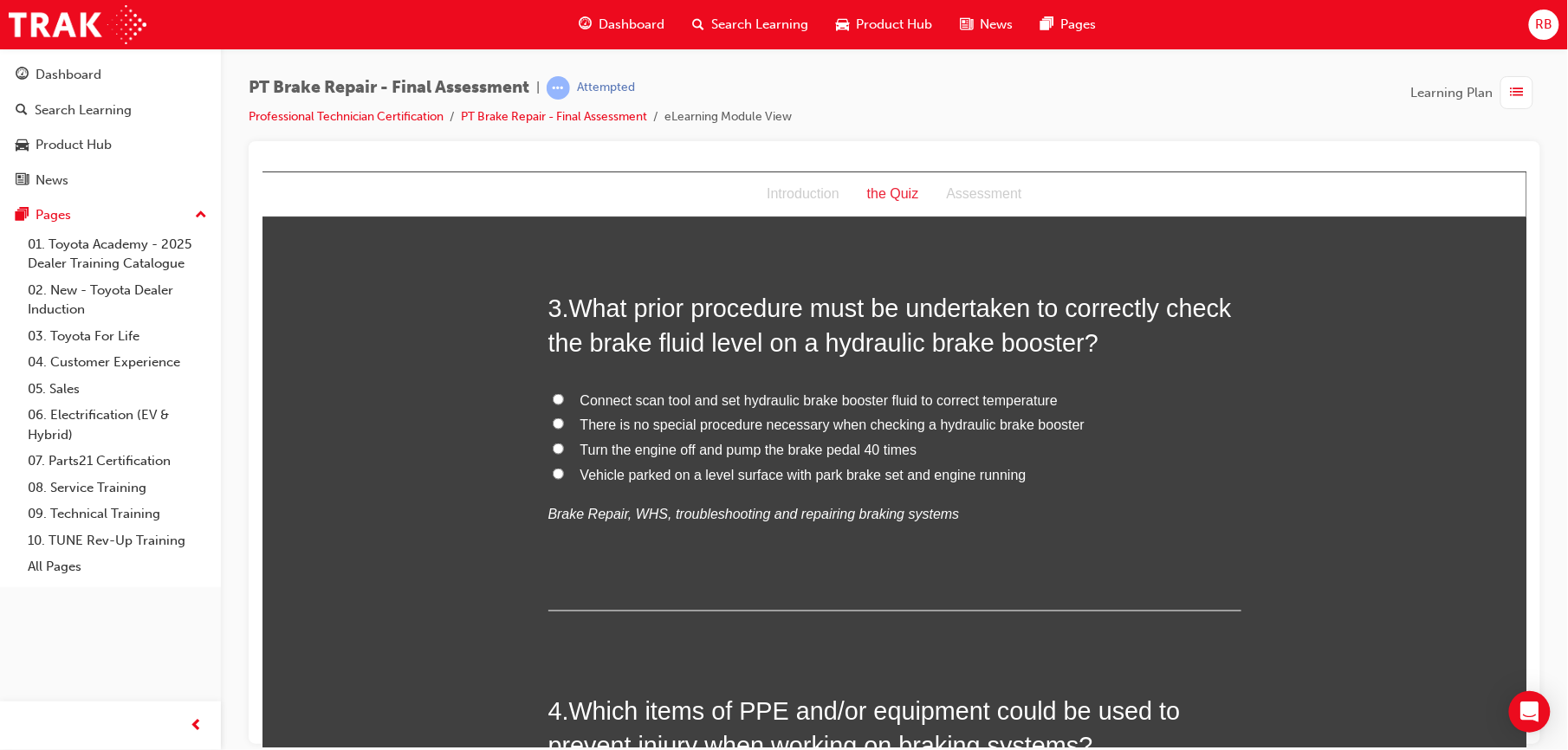
scroll to position [809, 0]
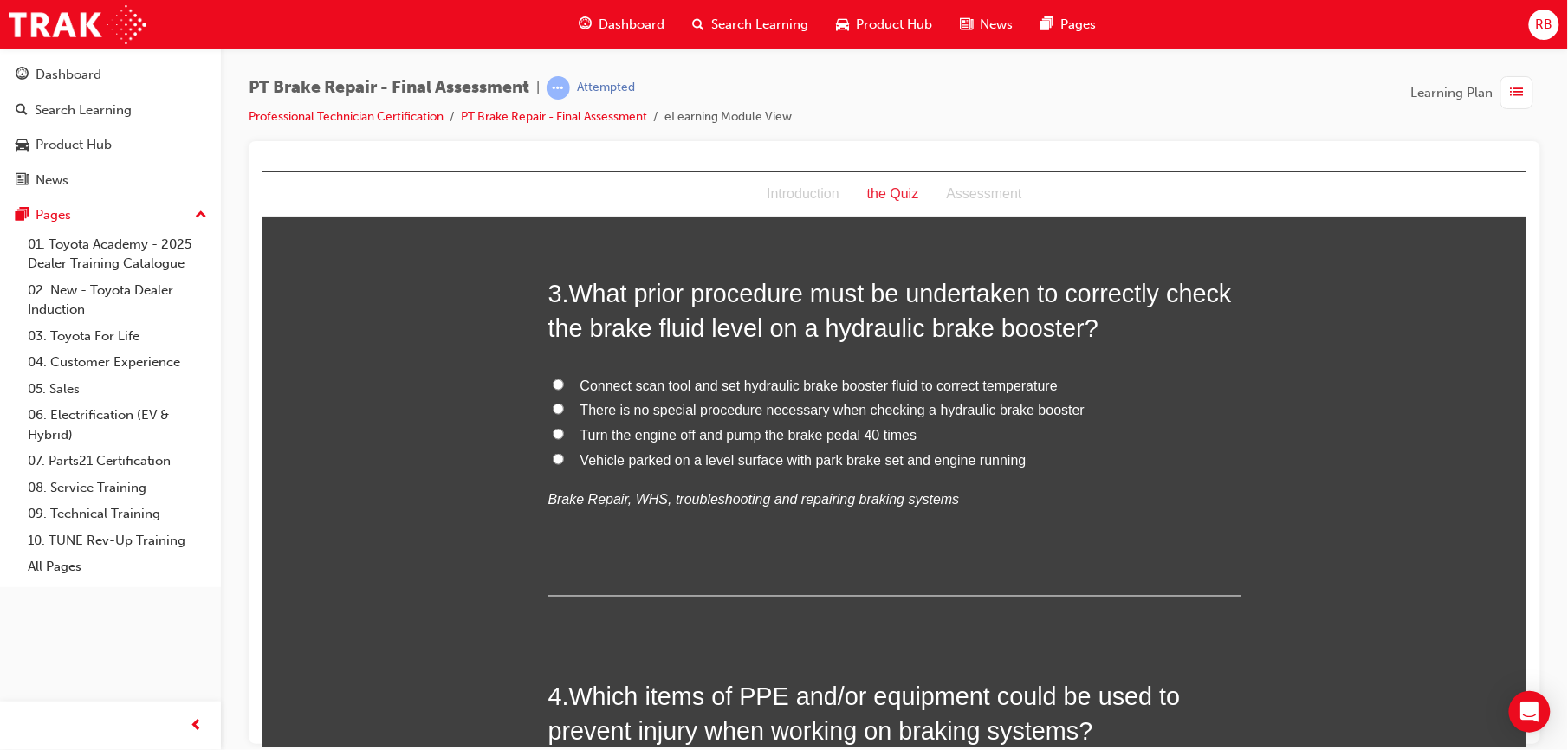
click at [562, 562] on div "3 . What prior procedure must be undertaken to correctly check the brake fluid …" at bounding box center [894, 436] width 693 height 321
click at [579, 432] on span "Turn the engine off and pump the brake pedal 40 times" at bounding box center [747, 435] width 337 height 14
click at [563, 432] on input "Turn the engine off and pump the brake pedal 40 times" at bounding box center [558, 434] width 11 height 11
radio input "true"
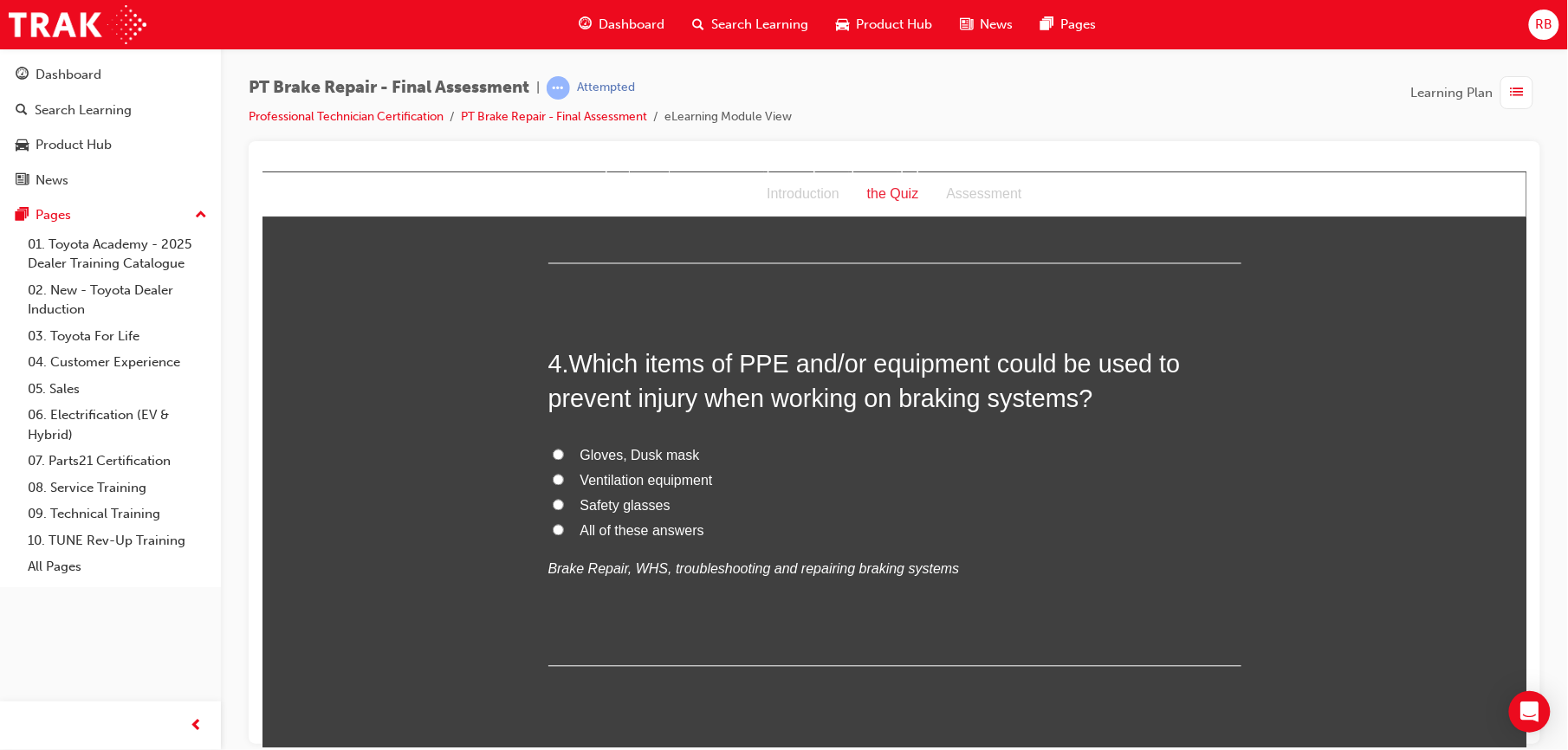
scroll to position [1147, 0]
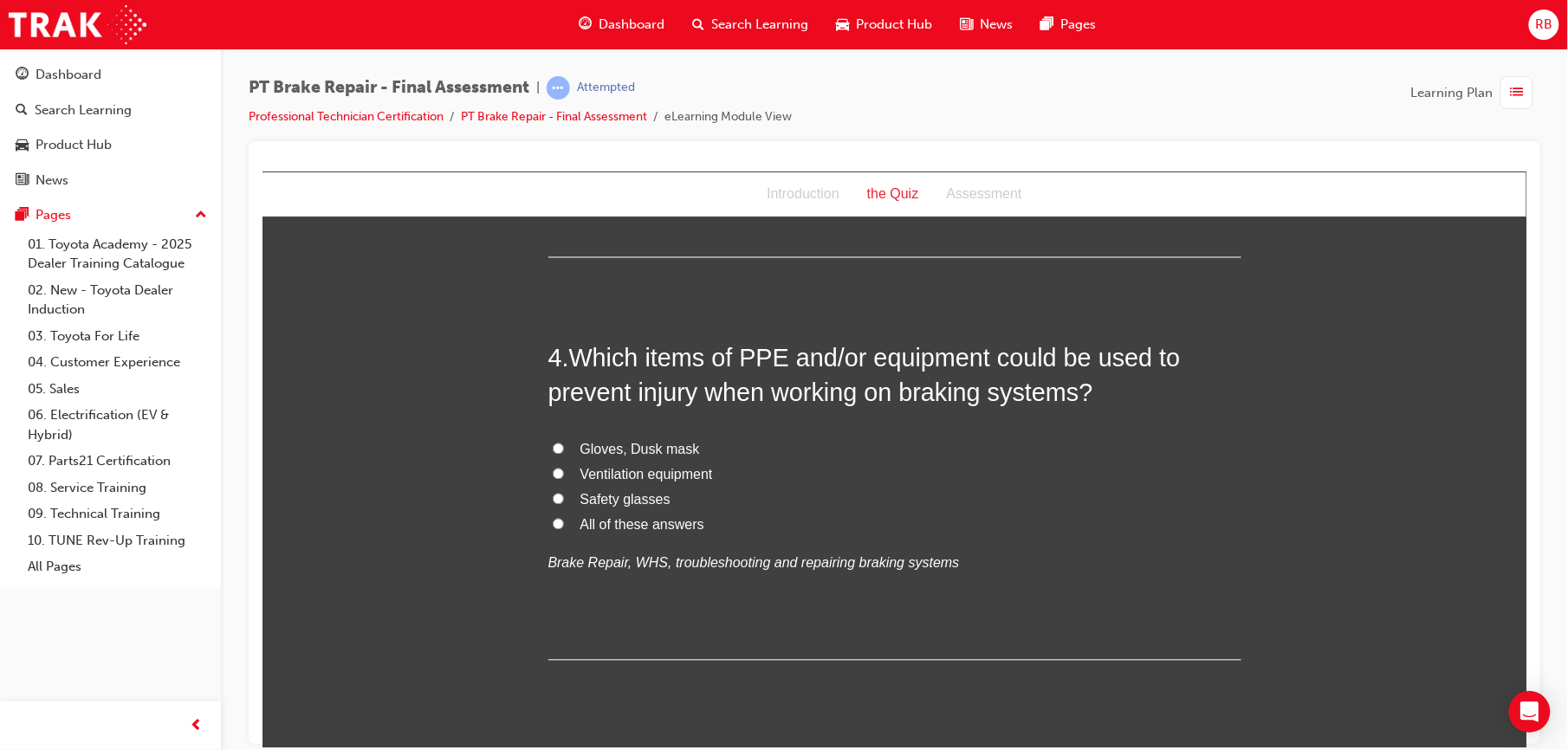
click at [552, 502] on input "Safety glasses" at bounding box center [558, 499] width 11 height 11
radio input "true"
click at [552, 446] on input "Gloves, Dusk mask" at bounding box center [558, 448] width 11 height 11
radio input "true"
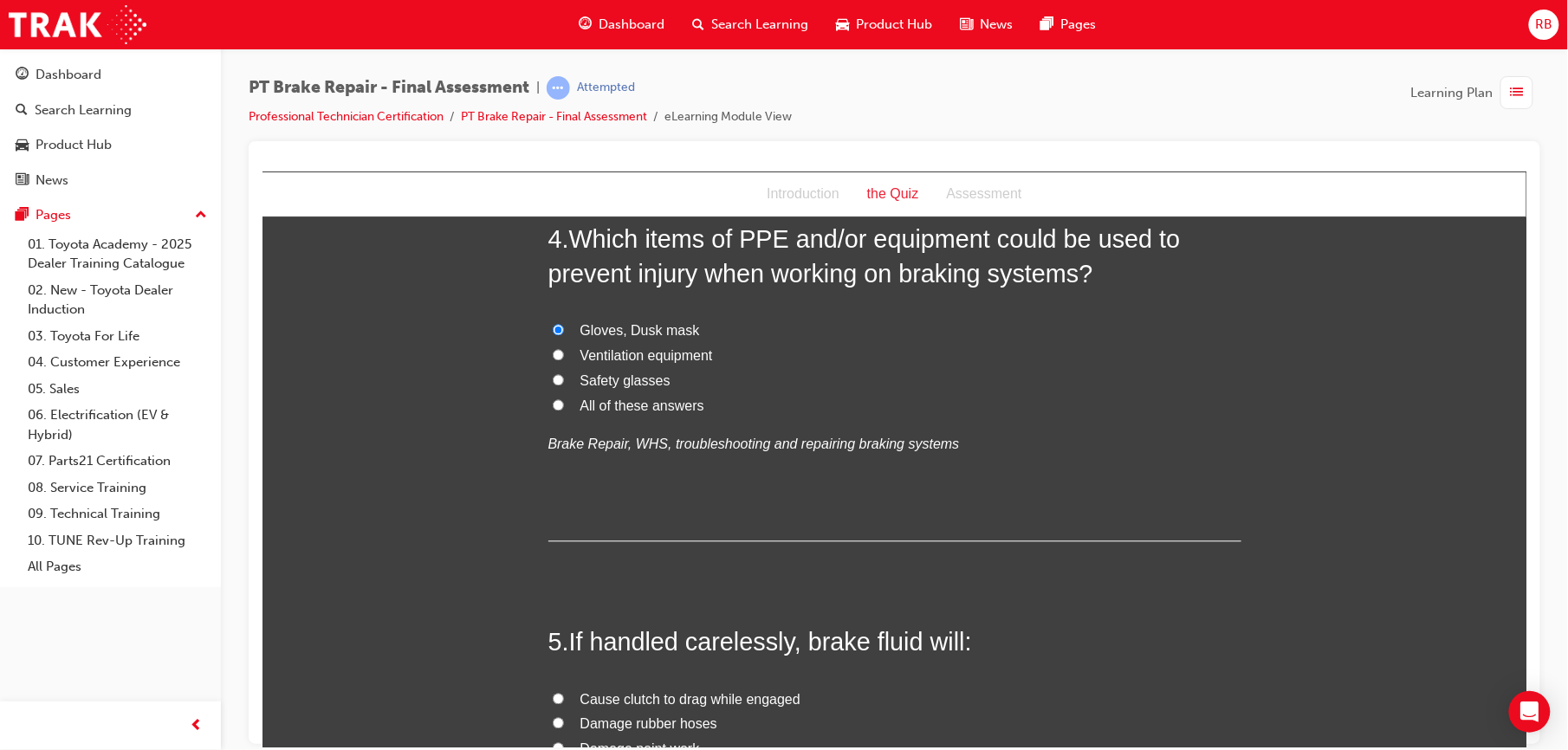
scroll to position [1262, 0]
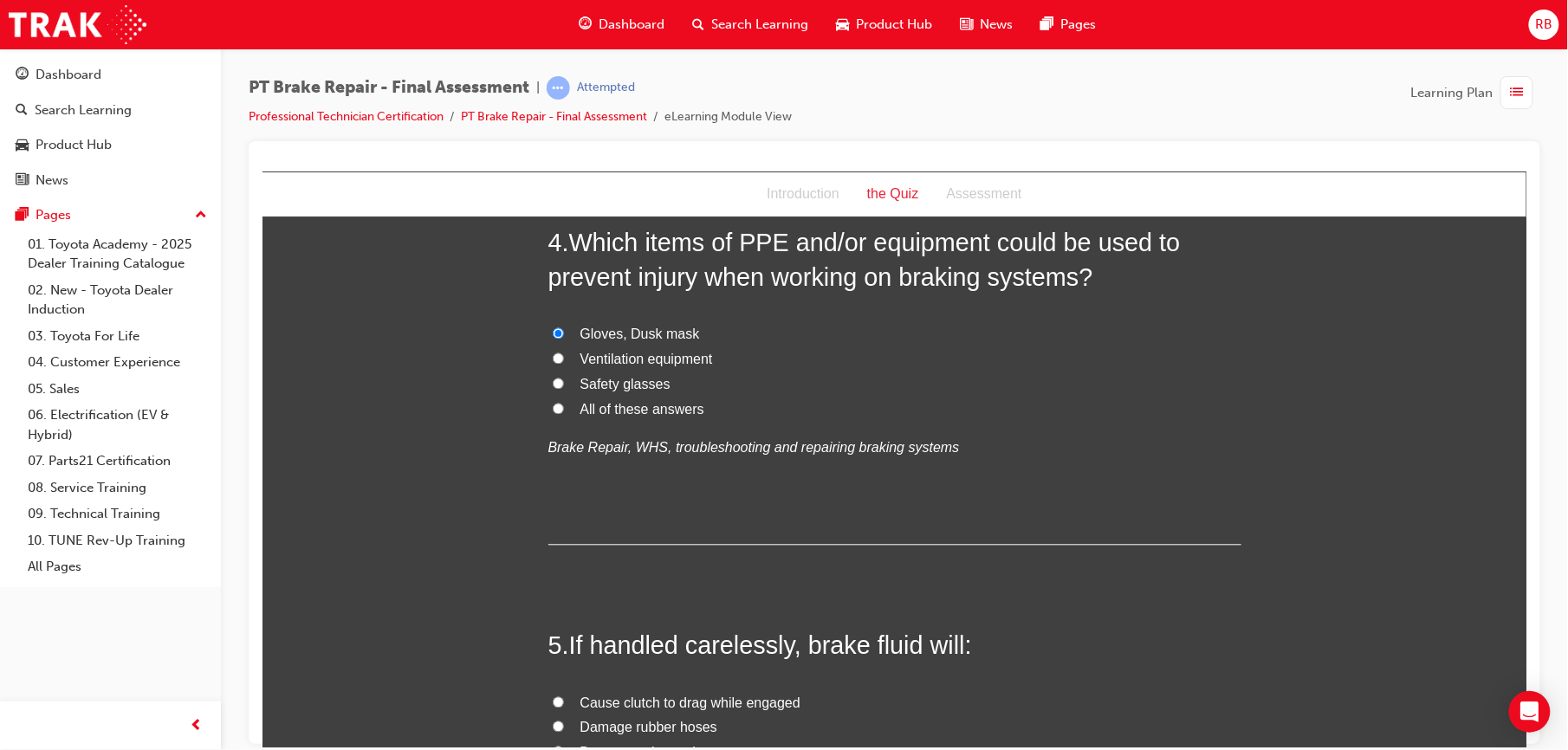
click at [552, 382] on input "Safety glasses" at bounding box center [558, 383] width 11 height 11
radio input "true"
click at [552, 356] on input "Ventilation equipment" at bounding box center [558, 358] width 11 height 11
radio input "true"
click at [552, 332] on input "Gloves, Dusk mask" at bounding box center [558, 333] width 11 height 11
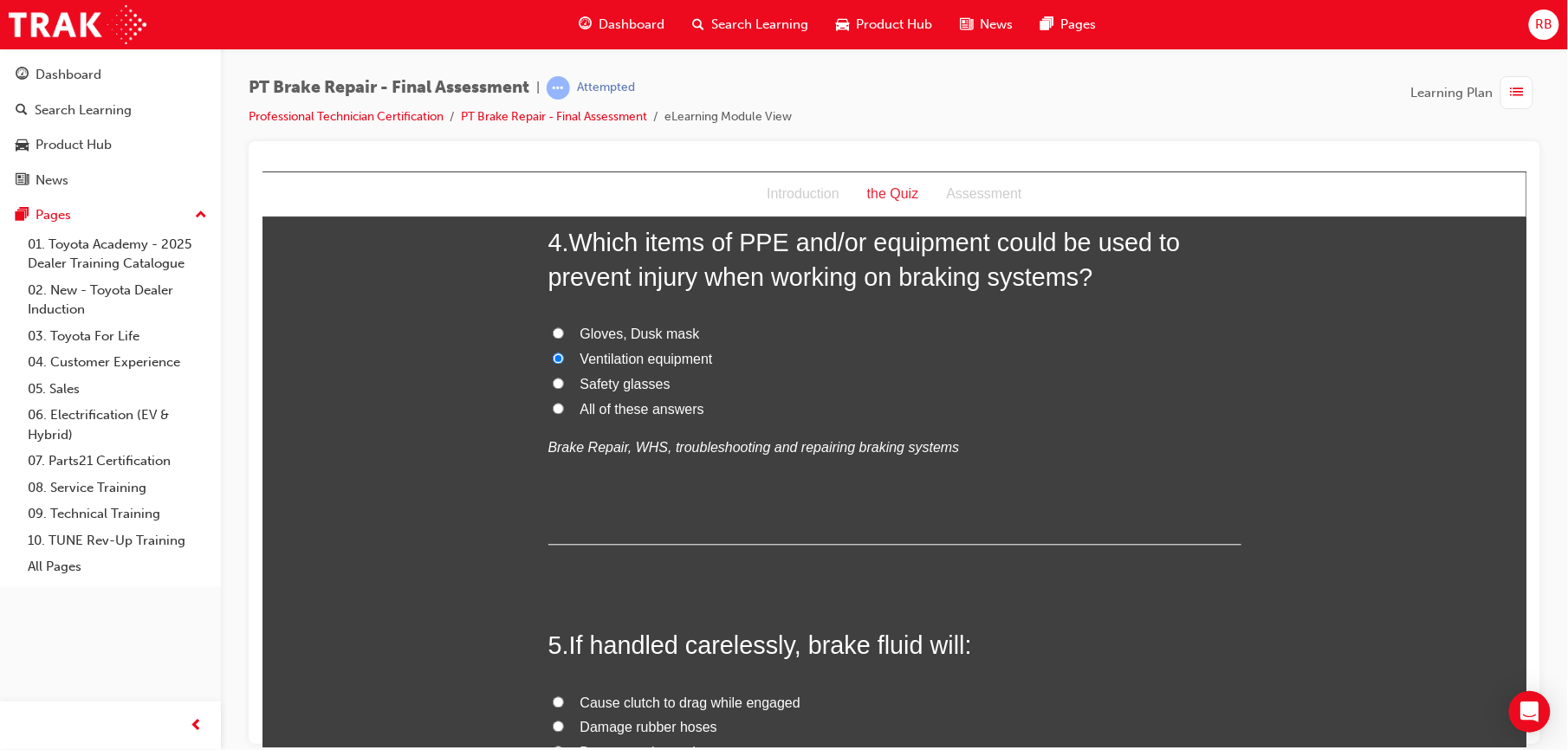
radio input "true"
click at [552, 407] on input "All of these answers" at bounding box center [558, 408] width 11 height 11
radio input "true"
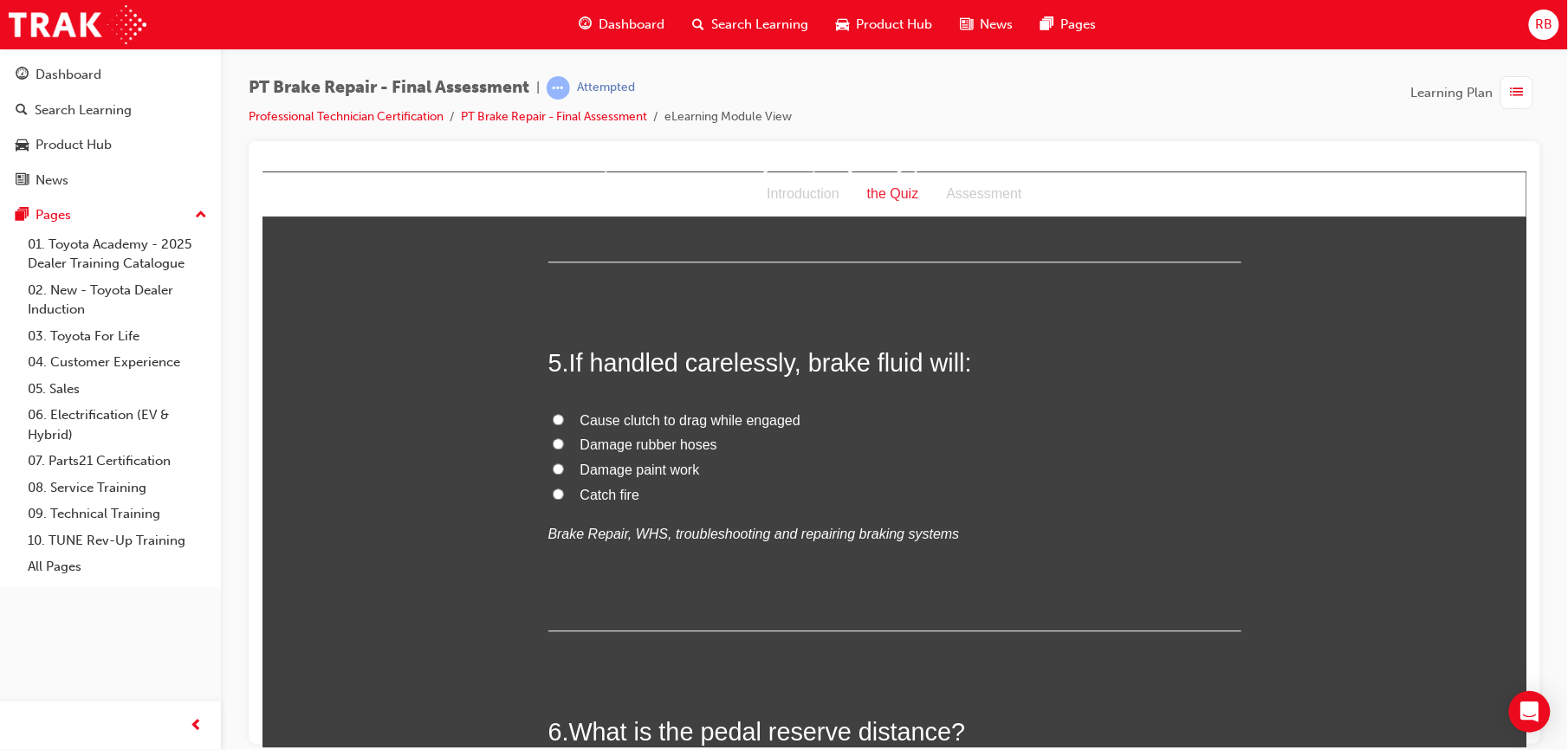
scroll to position [1547, 0]
click at [552, 467] on input "Damage paint work" at bounding box center [558, 466] width 11 height 11
radio input "true"
click at [552, 445] on input "Damage rubber hoses" at bounding box center [558, 441] width 11 height 11
radio input "true"
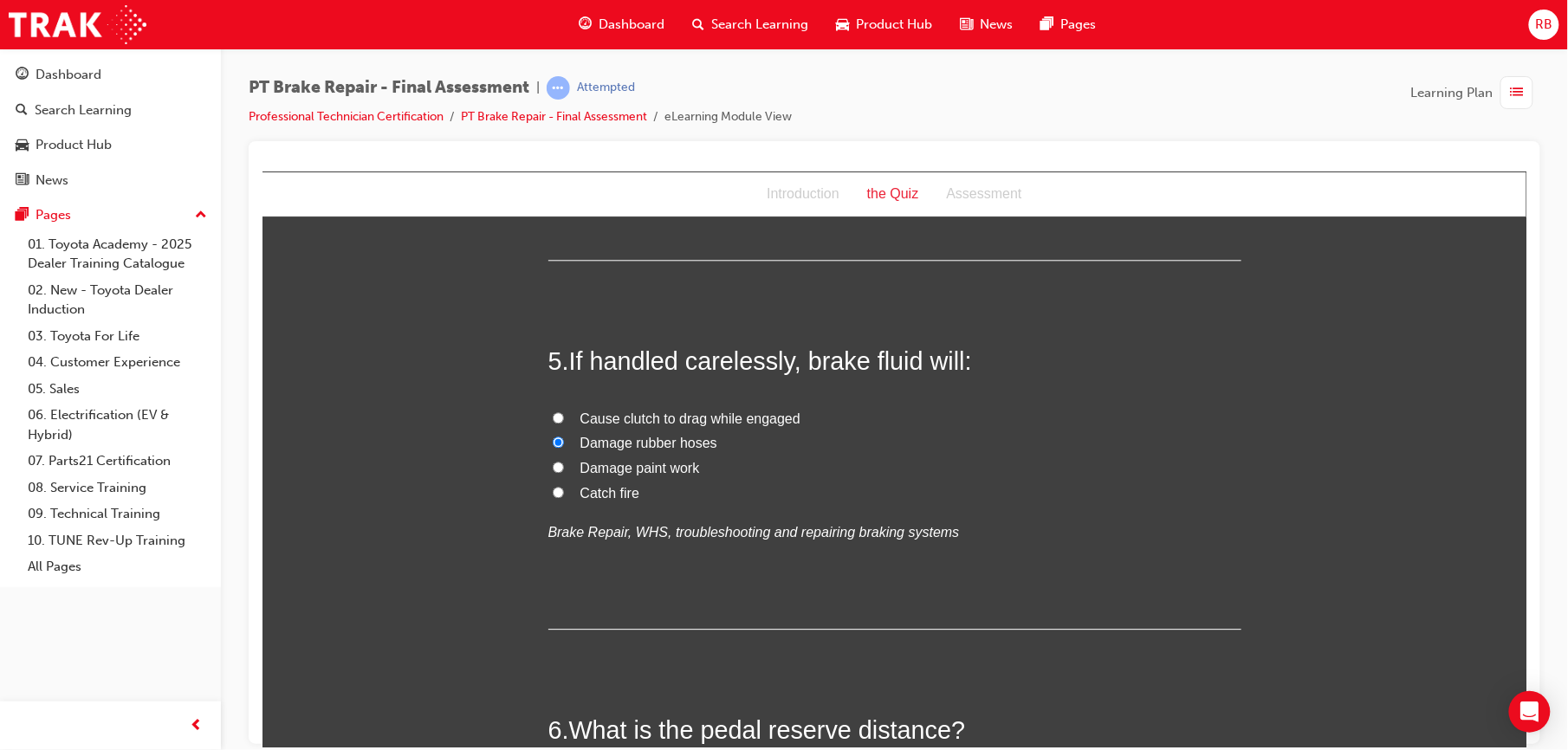
click at [552, 461] on input "Damage paint work" at bounding box center [558, 466] width 11 height 11
radio input "true"
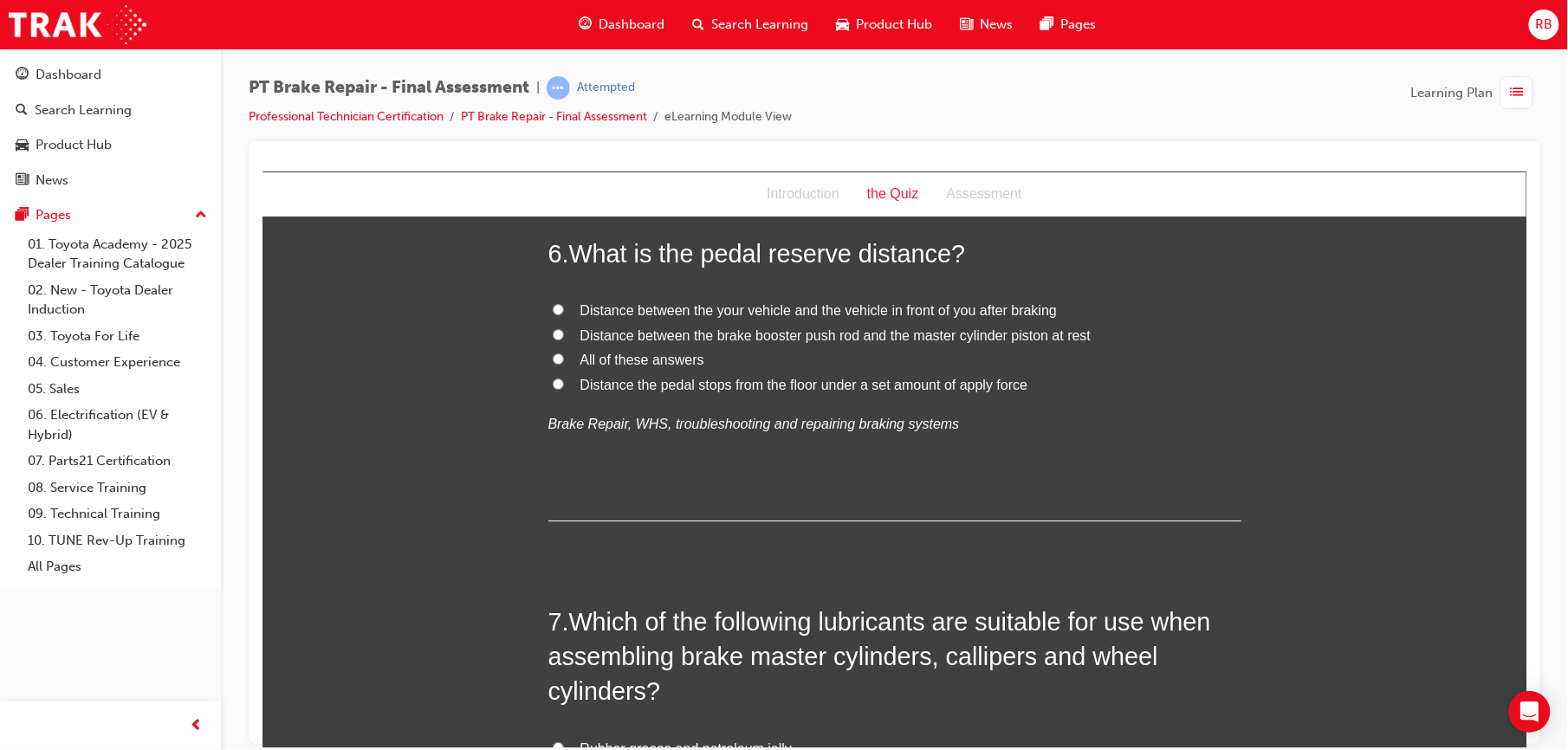
scroll to position [2025, 0]
click at [600, 335] on span "Distance between the brake booster push rod and the master cylinder piston at r…" at bounding box center [835, 333] width 512 height 14
click at [563, 335] on input "Distance between the brake booster push rod and the master cylinder piston at r…" at bounding box center [558, 333] width 11 height 11
radio input "true"
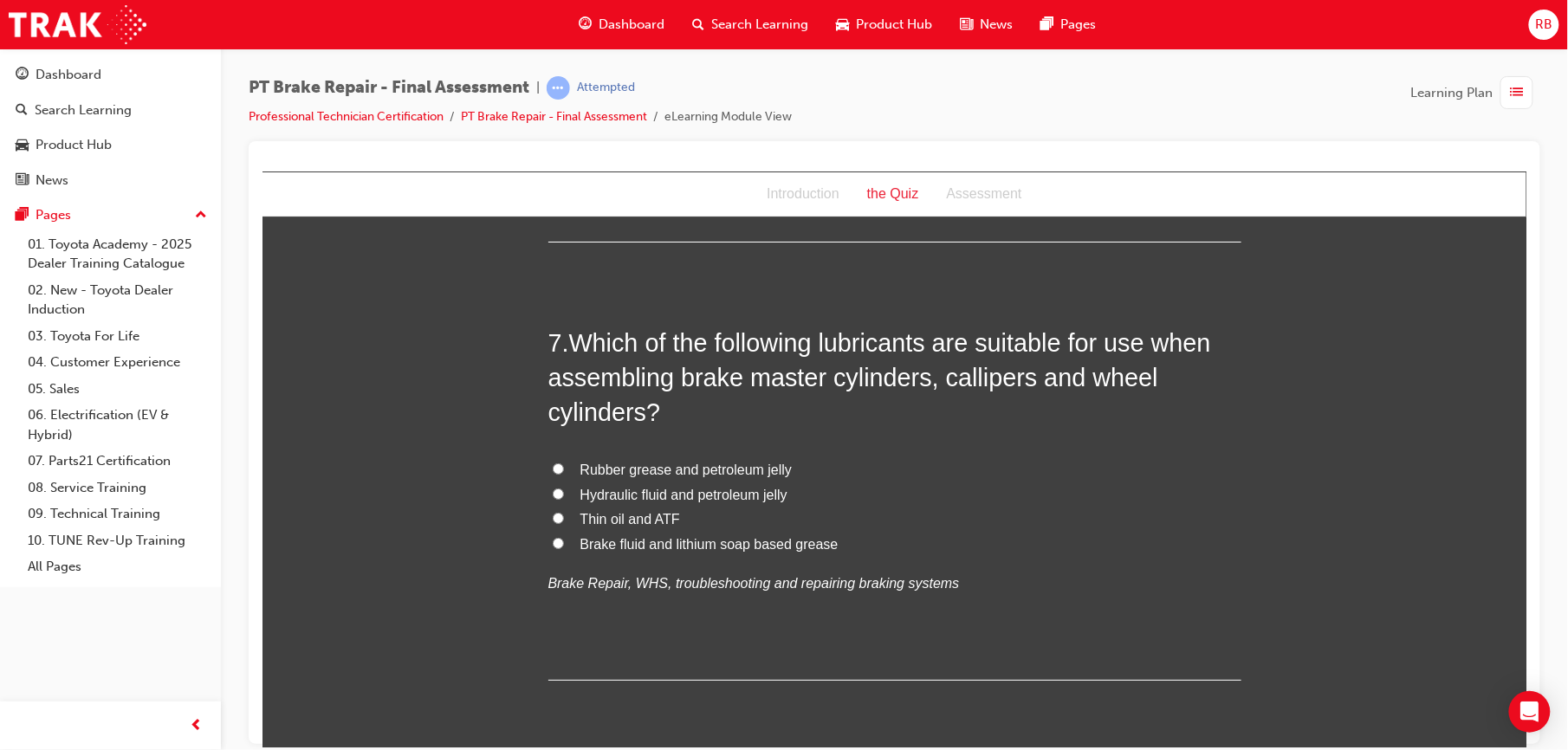
scroll to position [2310, 0]
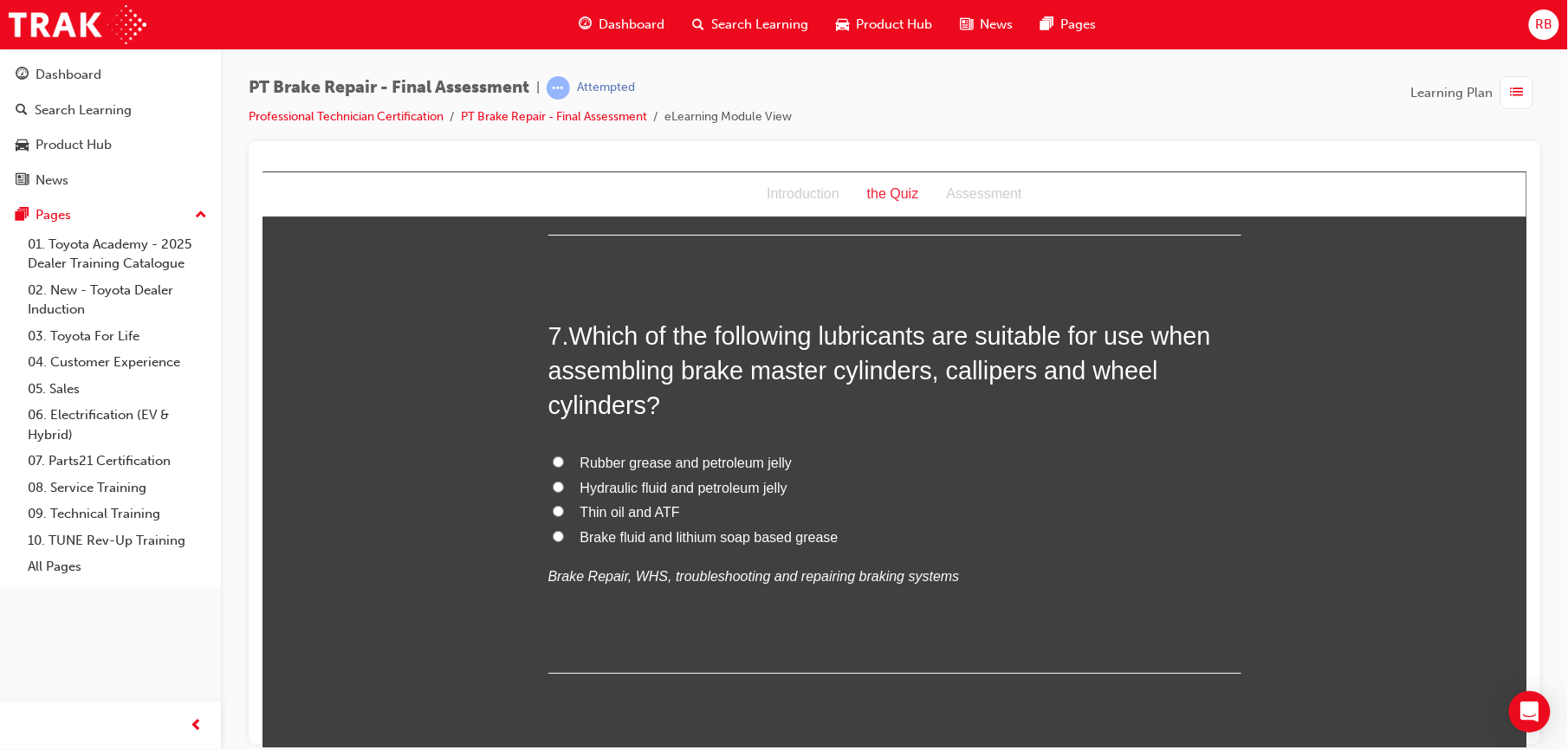
click at [579, 483] on span "Hydraulic fluid and petroleum jelly" at bounding box center [682, 487] width 207 height 14
click at [563, 483] on input "Hydraulic fluid and petroleum jelly" at bounding box center [558, 486] width 11 height 11
radio input "true"
click at [658, 539] on span "Brake fluid and lithium soap based grease" at bounding box center [709, 537] width 258 height 14
click at [563, 539] on input "Brake fluid and lithium soap based grease" at bounding box center [558, 536] width 11 height 11
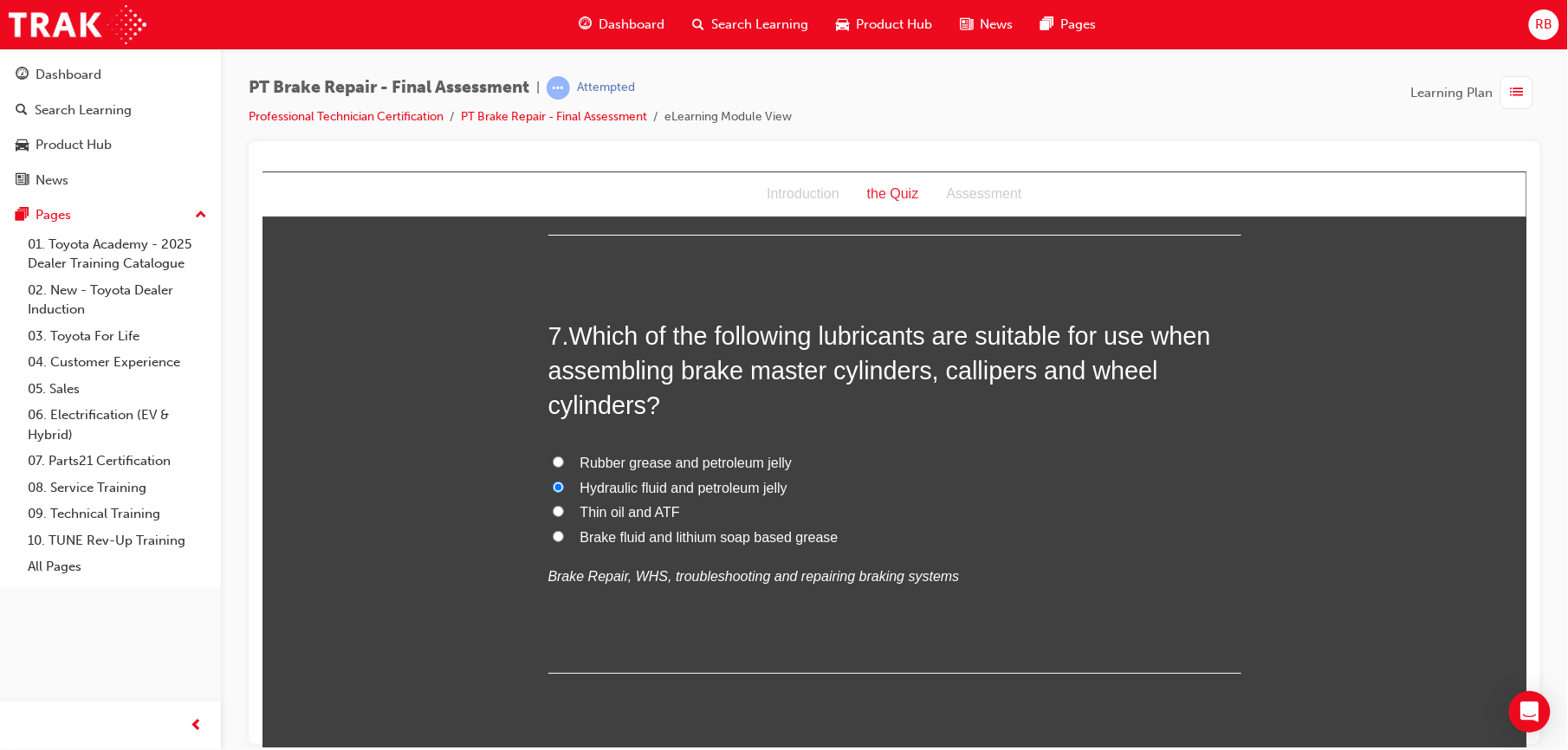
radio input "true"
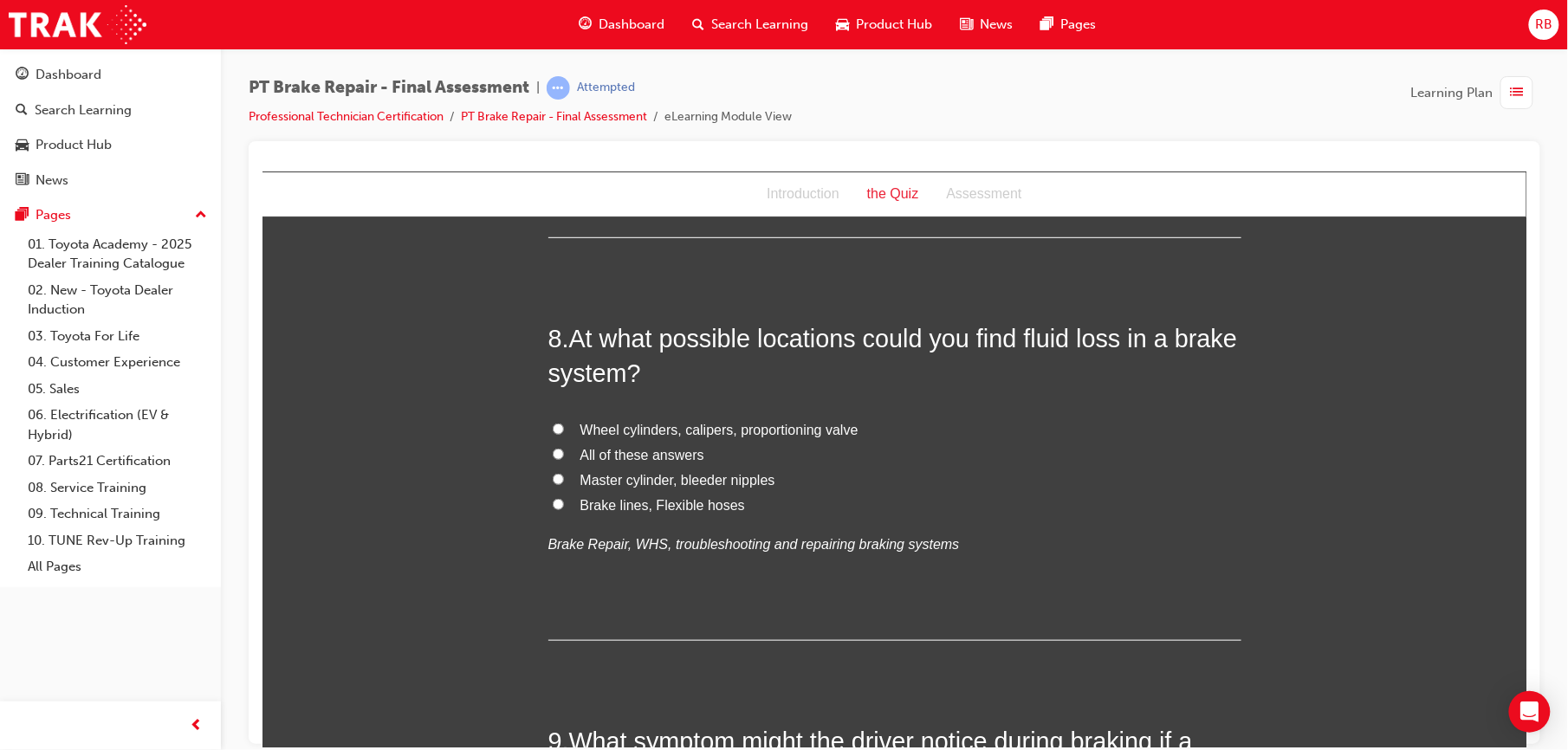
scroll to position [2788, 0]
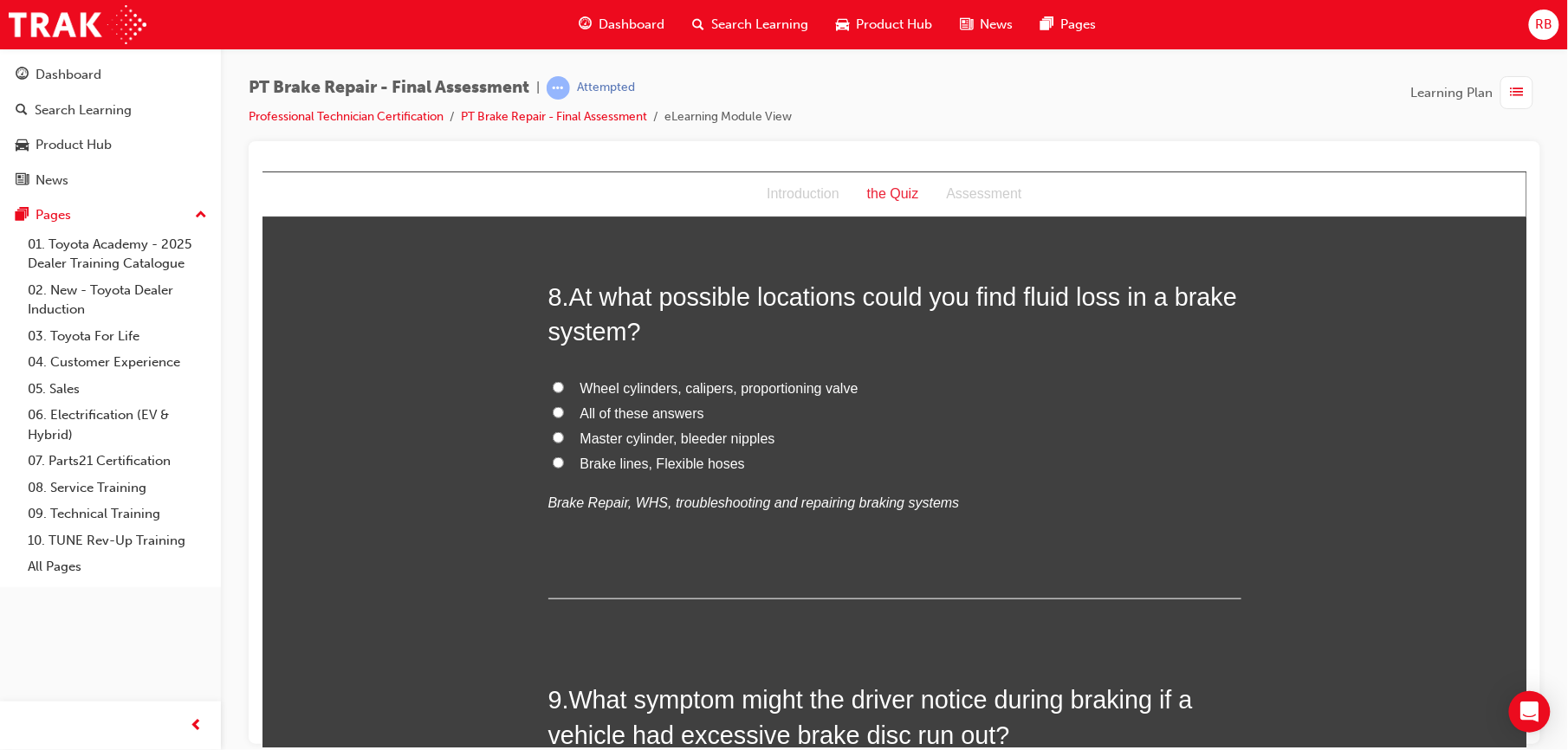
click at [558, 407] on label "All of these answers" at bounding box center [894, 414] width 693 height 25
click at [558, 407] on input "All of these answers" at bounding box center [558, 412] width 11 height 11
radio input "true"
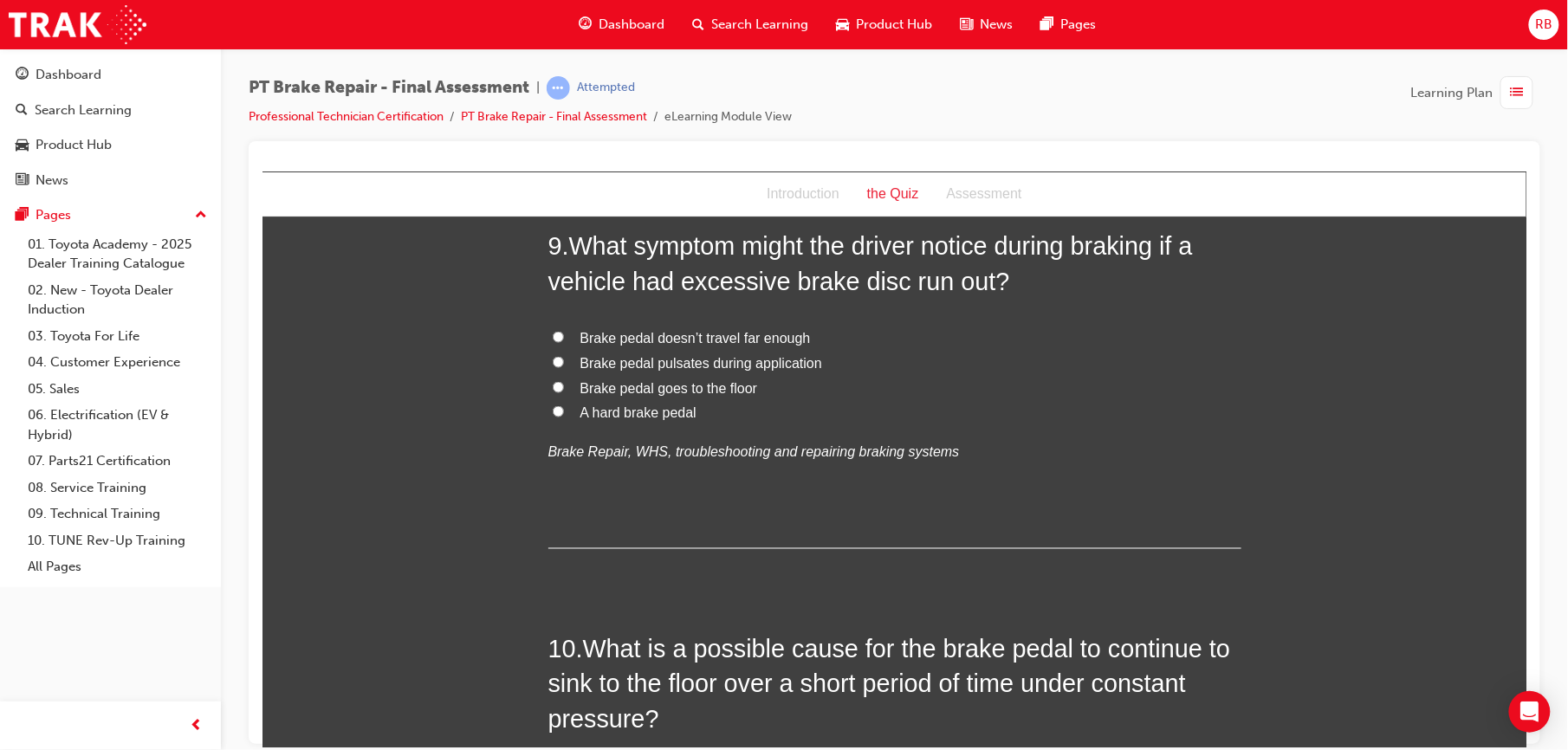
scroll to position [3242, 0]
click at [564, 361] on label "Brake pedal pulsates during application" at bounding box center [894, 362] width 693 height 25
click at [563, 361] on input "Brake pedal pulsates during application" at bounding box center [558, 361] width 11 height 11
radio input "true"
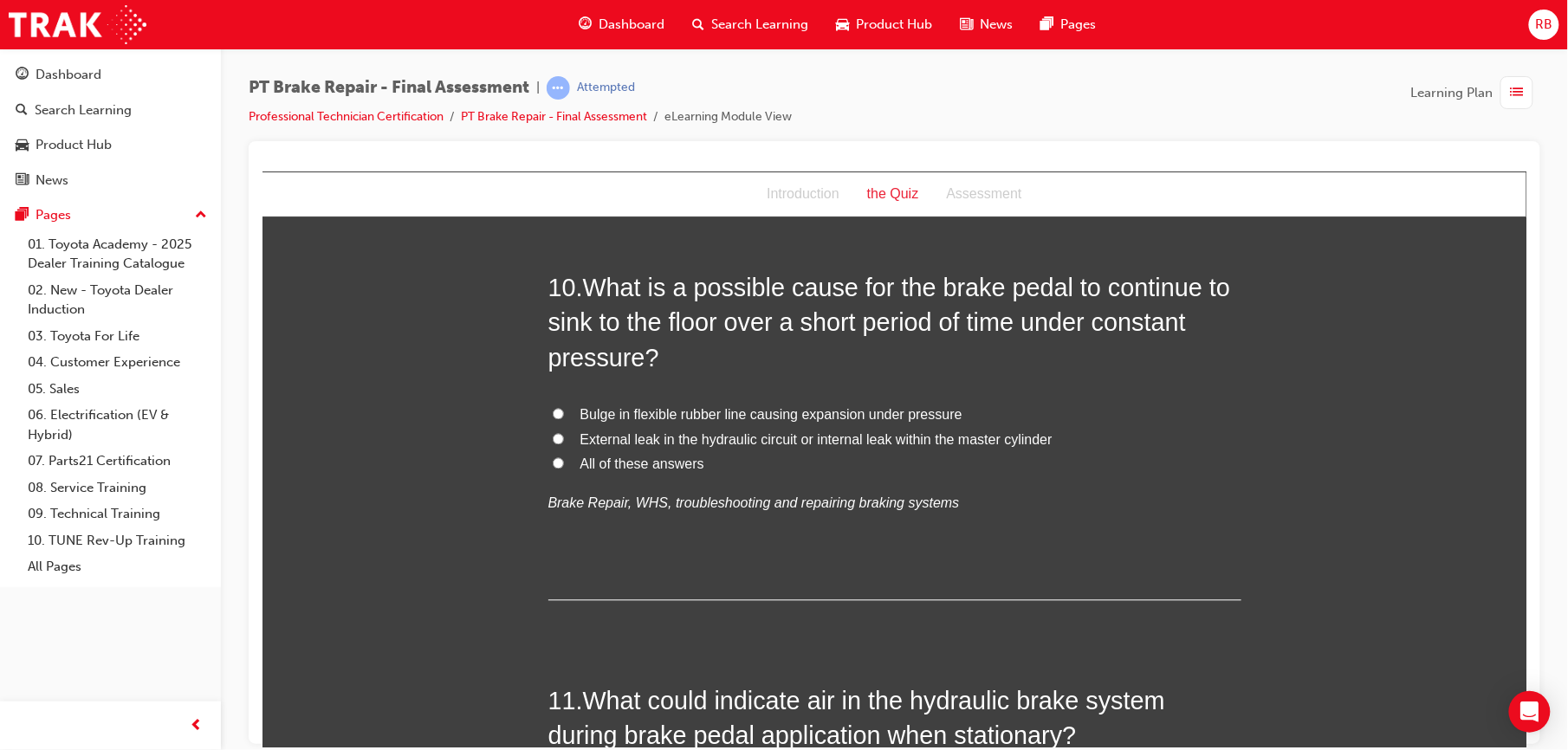
scroll to position [3612, 0]
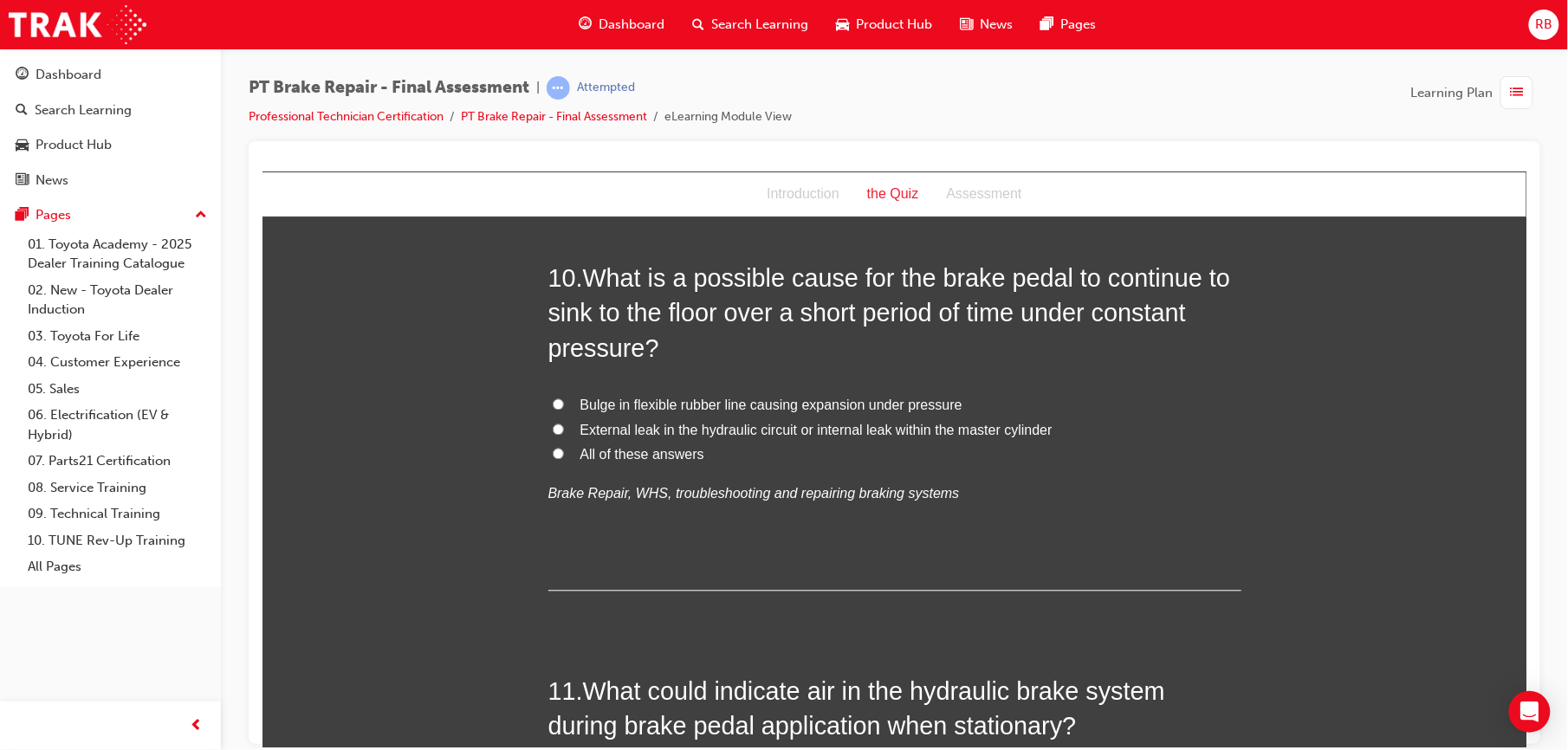
click at [555, 426] on label "External leak in the hydraulic circuit or internal leak within the master cylin…" at bounding box center [894, 431] width 693 height 25
click at [555, 426] on input "External leak in the hydraulic circuit or internal leak within the master cylin…" at bounding box center [558, 429] width 11 height 11
radio input "true"
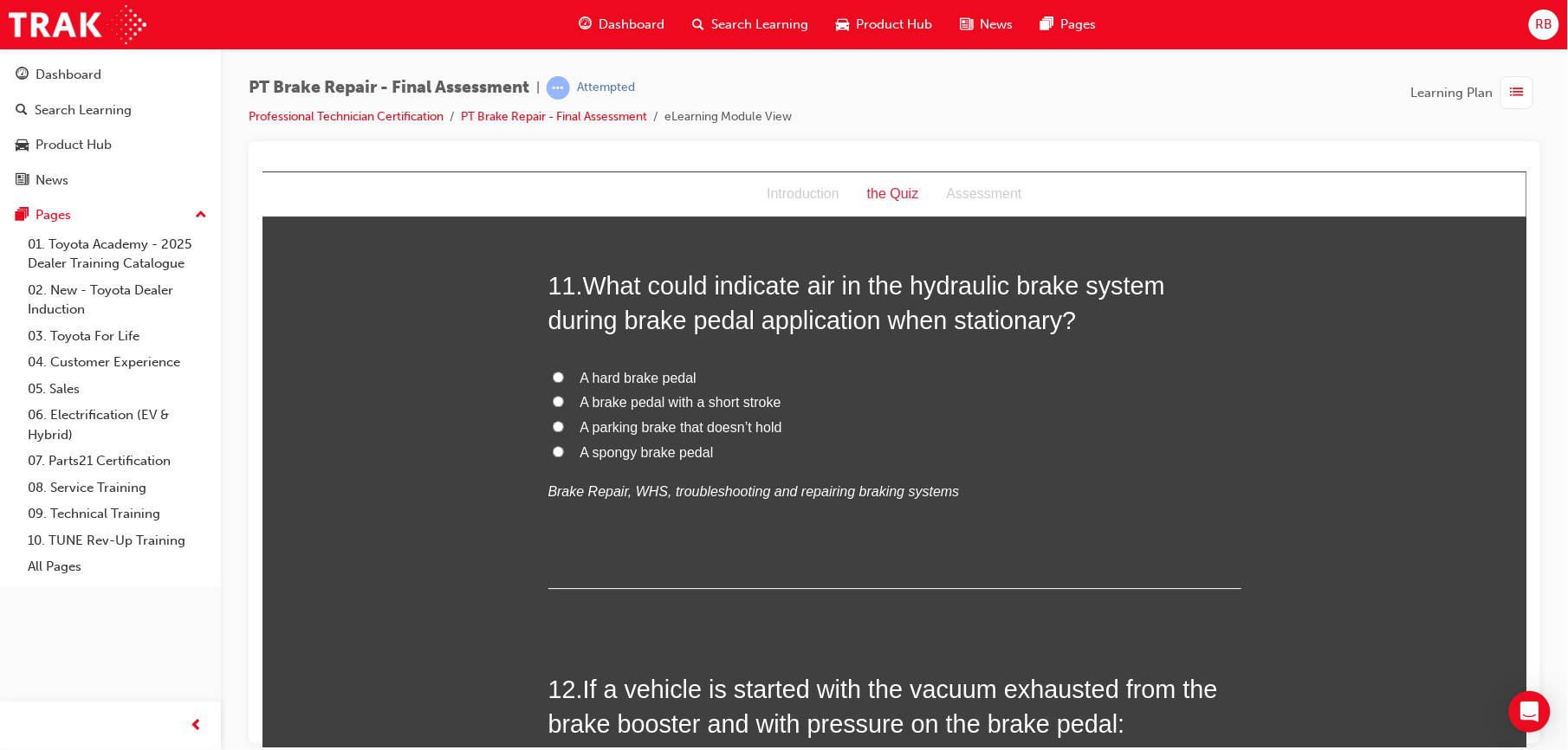
scroll to position [4028, 0]
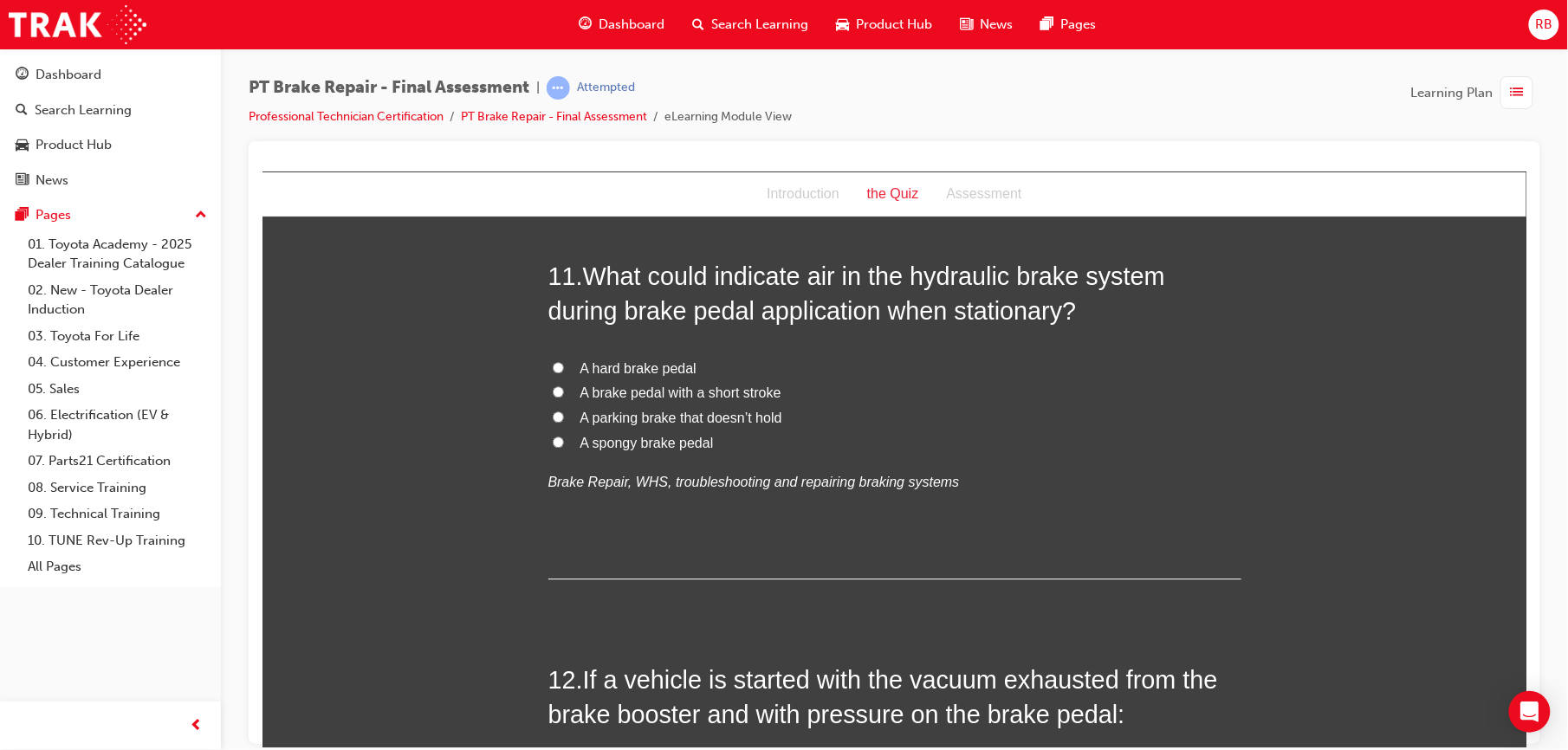
click at [555, 445] on label "A spongy brake pedal" at bounding box center [894, 444] width 693 height 25
click at [555, 445] on input "A spongy brake pedal" at bounding box center [558, 441] width 11 height 11
radio input "true"
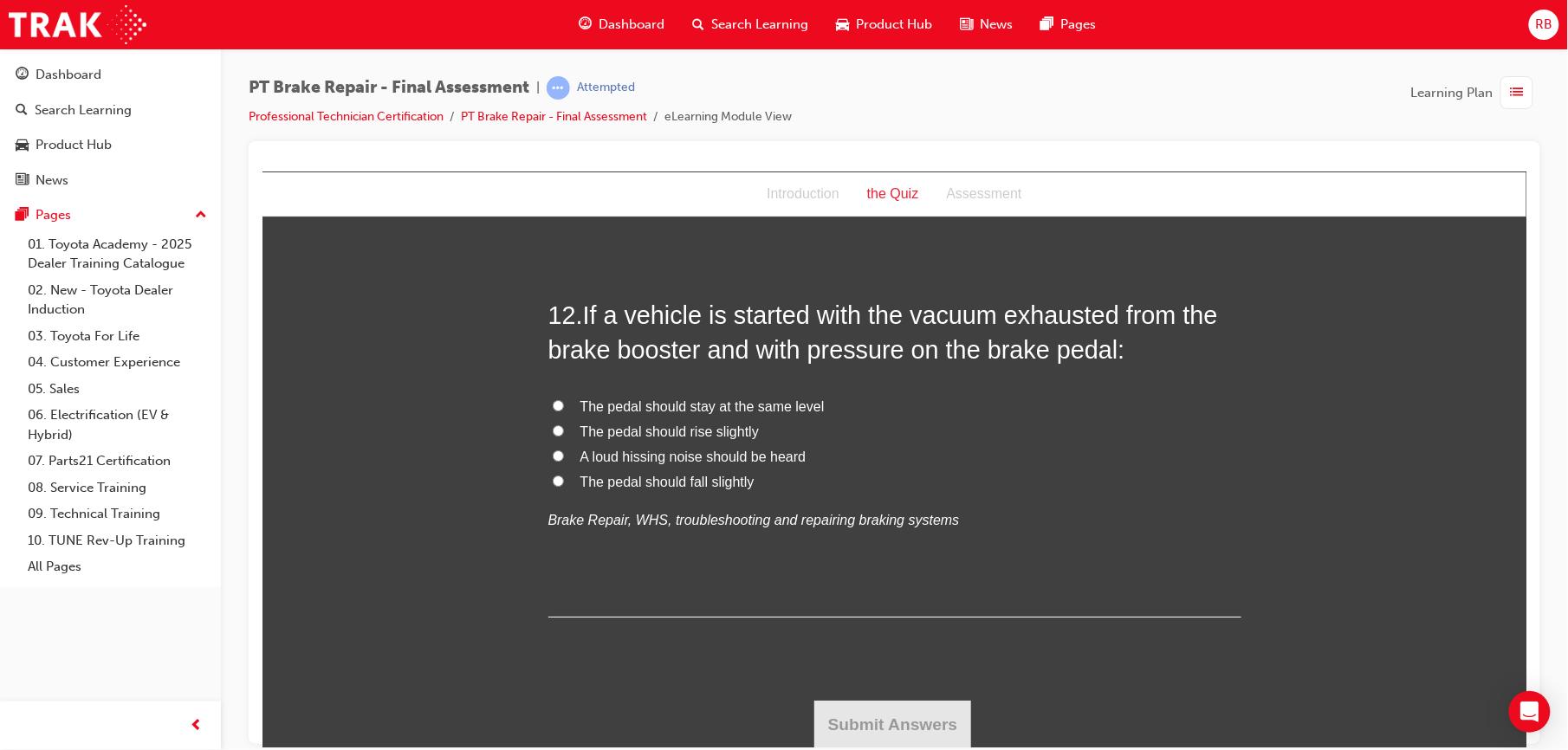
scroll to position [4395, 0]
click at [624, 478] on span "The pedal should fall slightly" at bounding box center [666, 480] width 174 height 14
click at [563, 478] on input "The pedal should fall slightly" at bounding box center [558, 479] width 11 height 11
radio input "true"
click at [926, 720] on button "Submit Answers" at bounding box center [892, 723] width 158 height 49
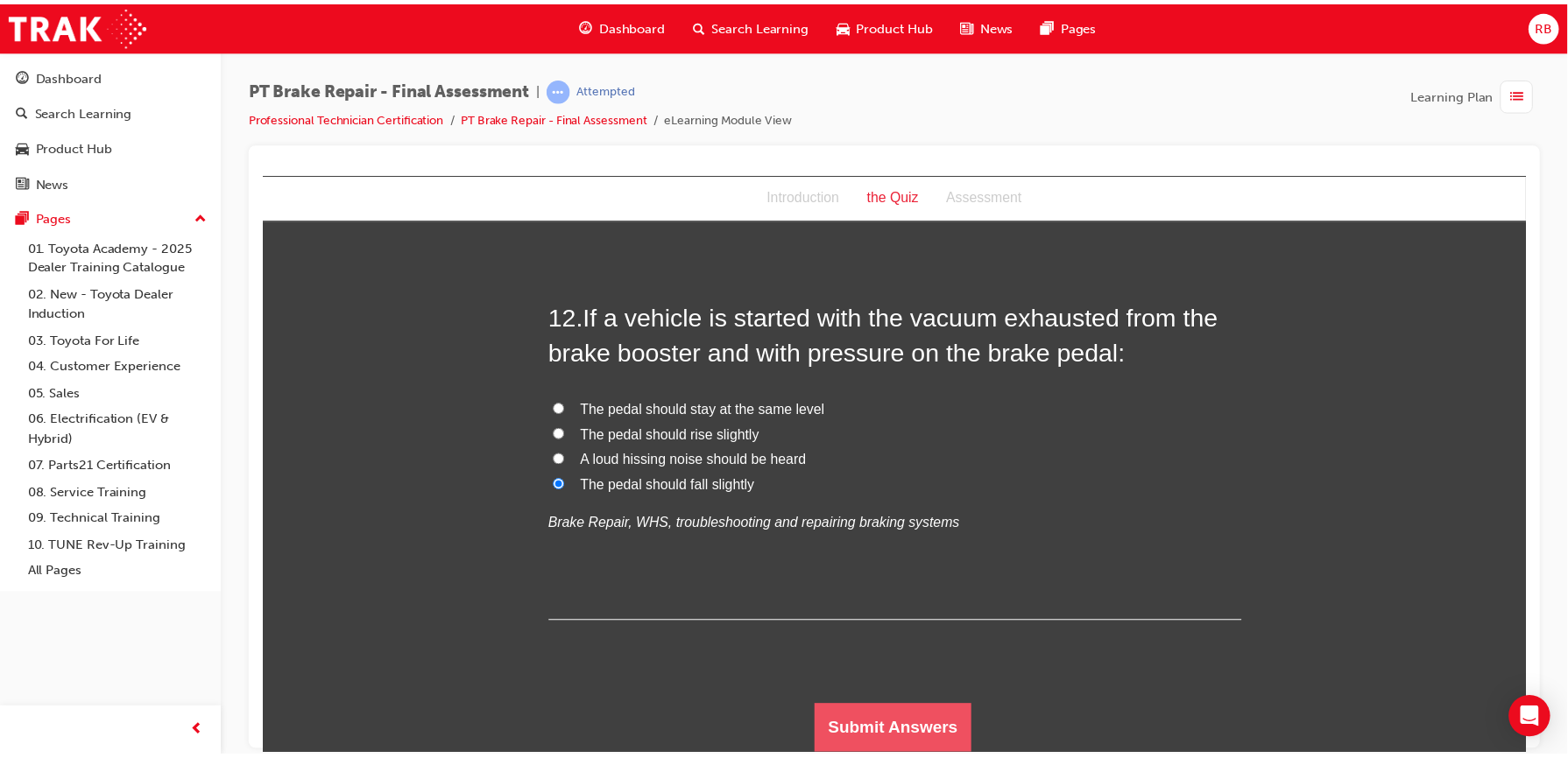
scroll to position [0, 0]
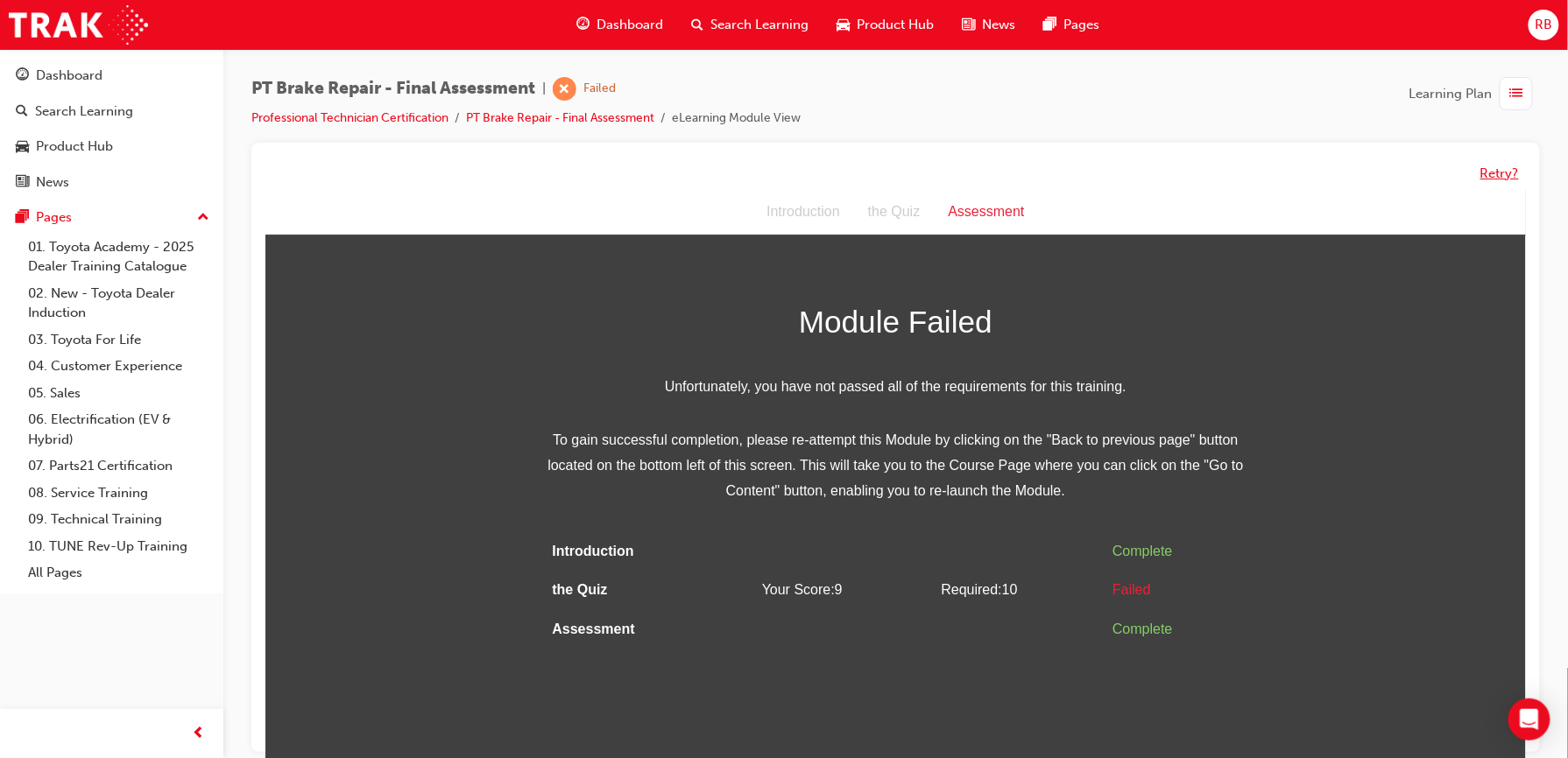
click at [1505, 172] on button "Retry?" at bounding box center [1499, 174] width 38 height 20
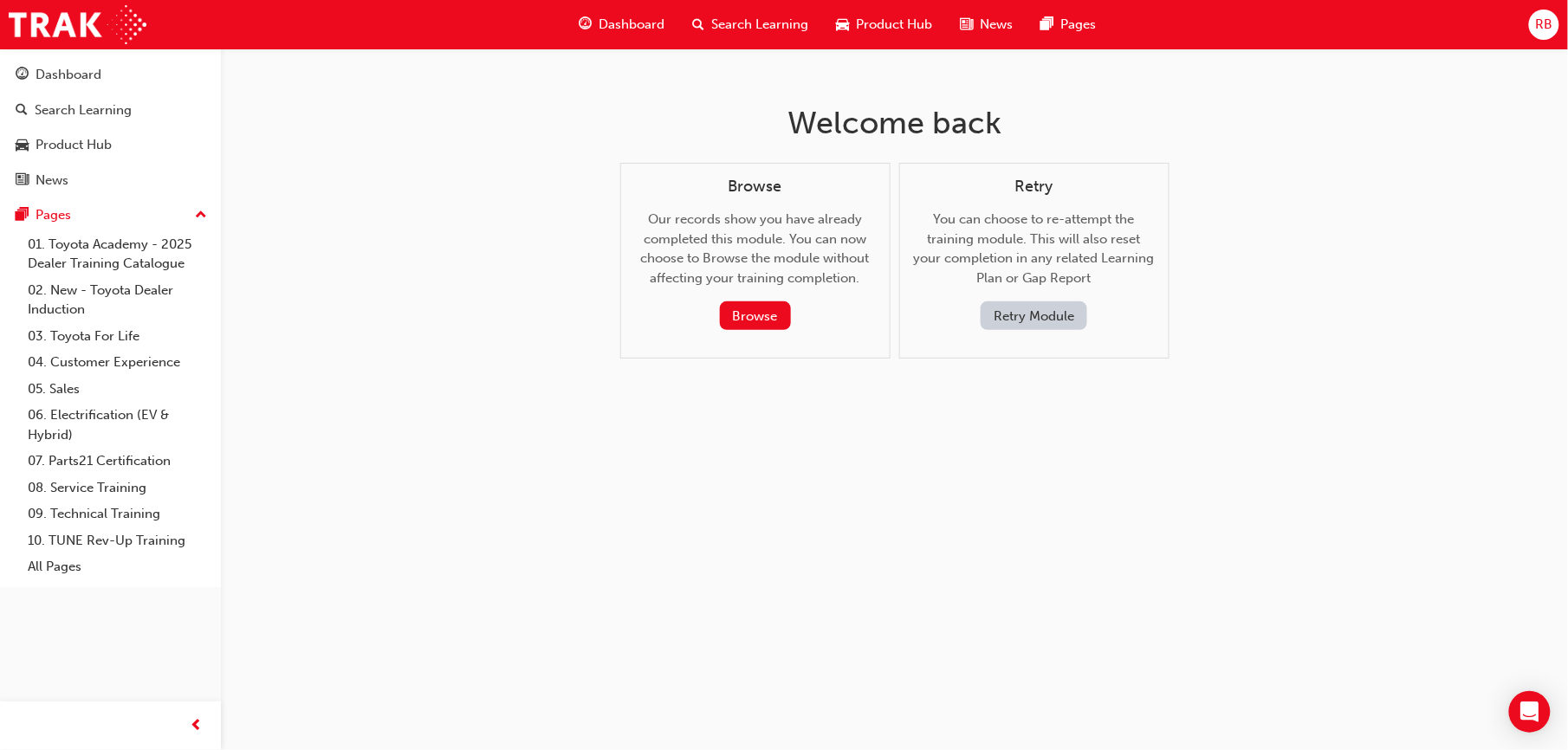
click at [1035, 316] on button "Retry Module" at bounding box center [1034, 316] width 107 height 29
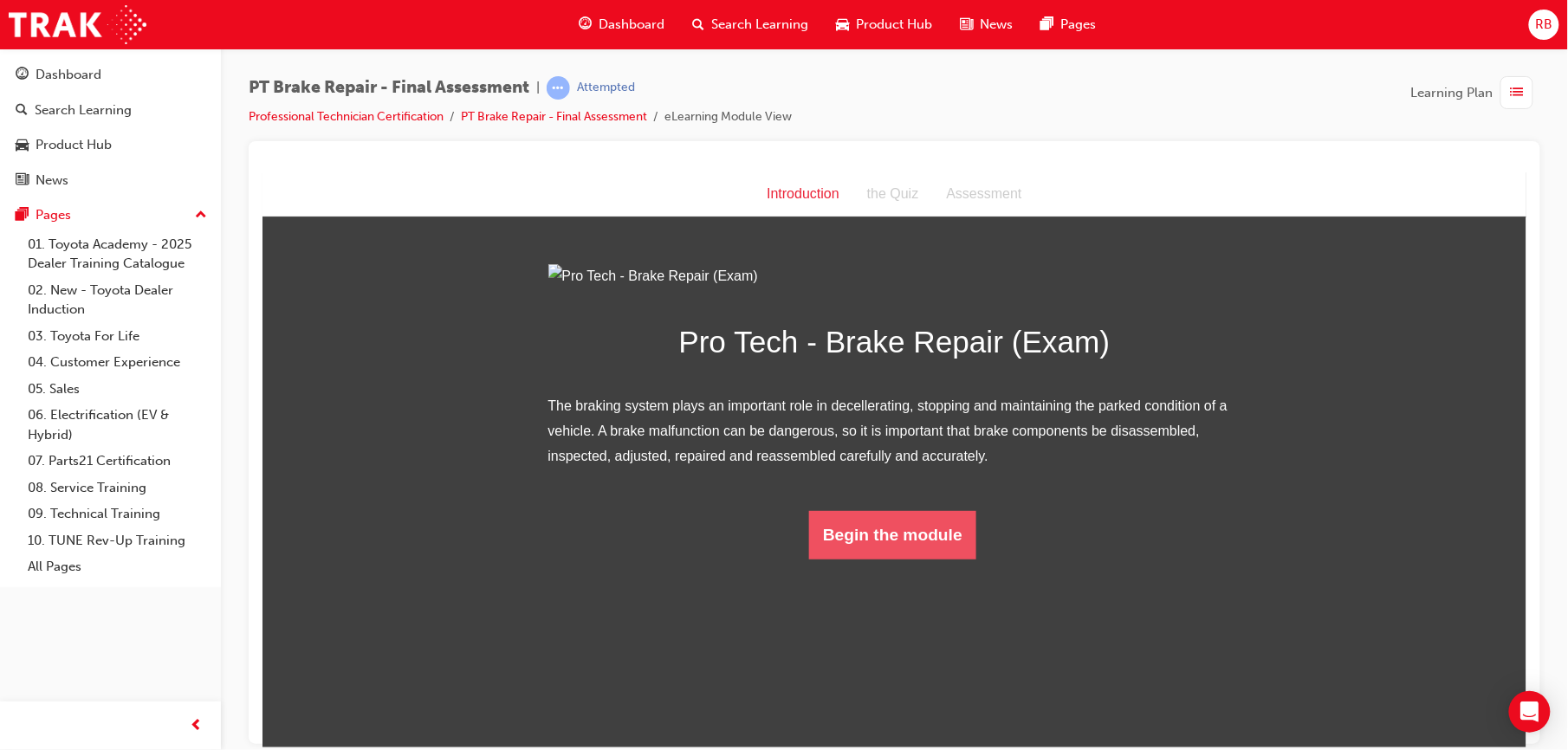
click at [929, 558] on button "Begin the module" at bounding box center [892, 535] width 167 height 49
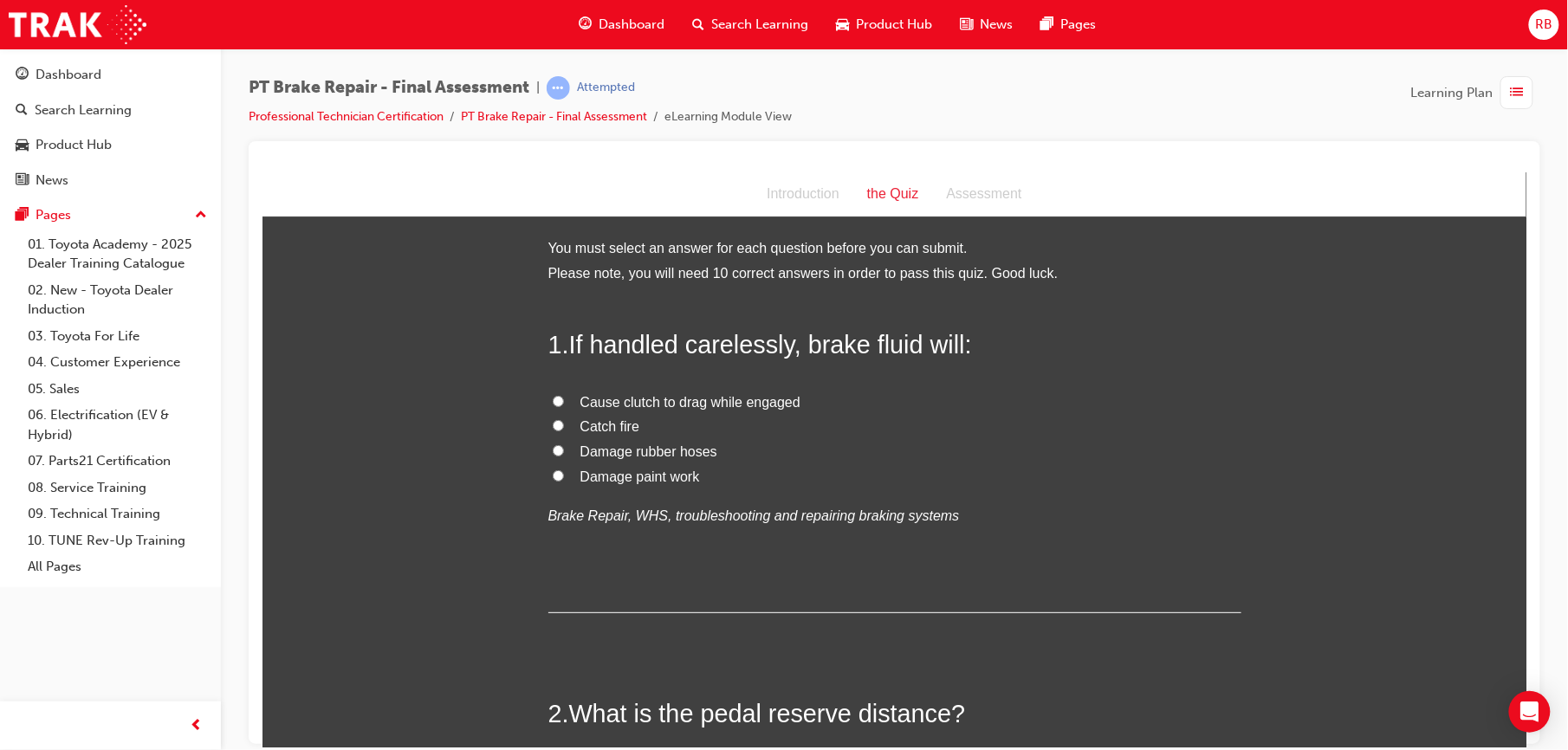
click at [651, 475] on span "Damage paint work" at bounding box center [639, 476] width 119 height 14
click at [563, 475] on input "Damage paint work" at bounding box center [558, 475] width 11 height 11
radio input "true"
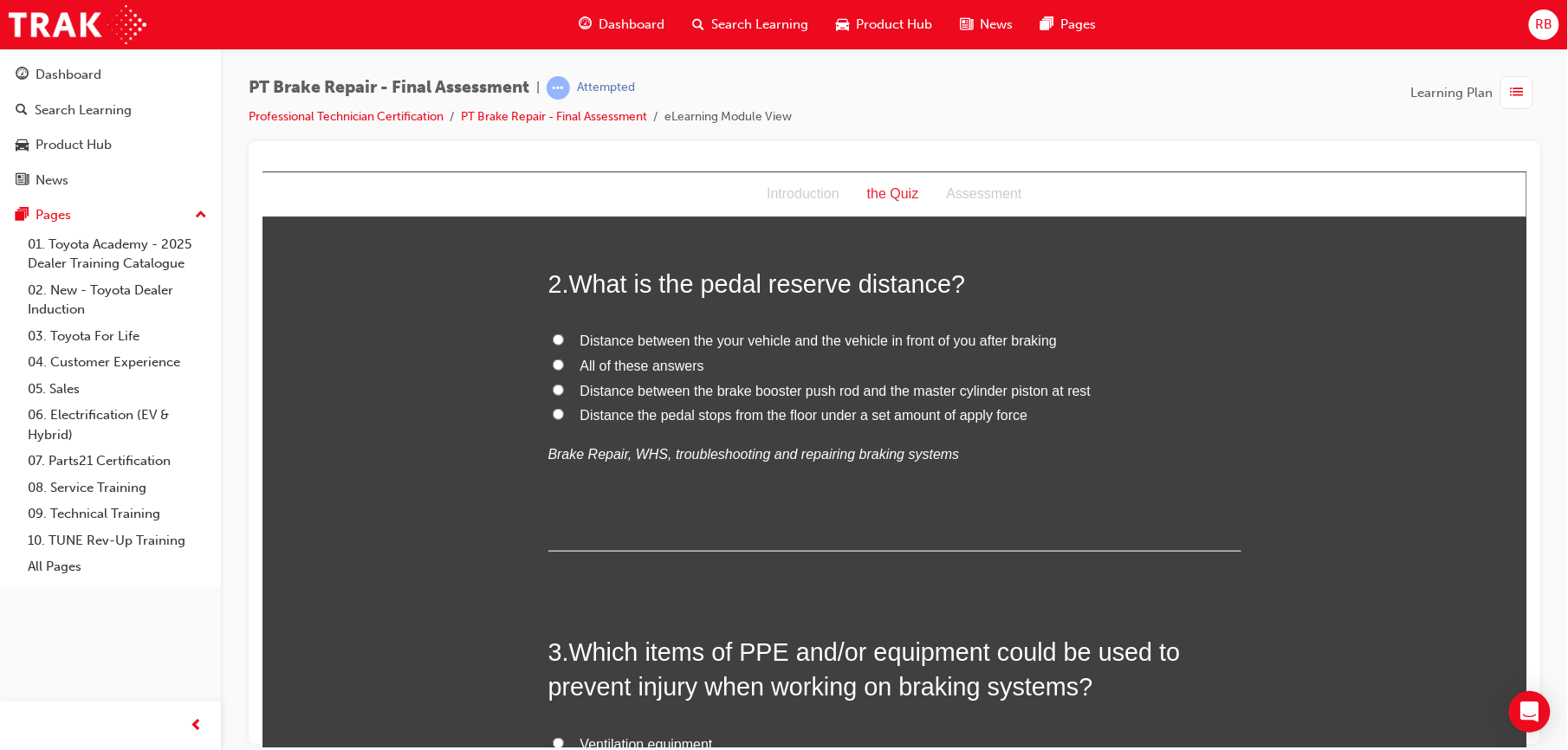
scroll to position [424, 0]
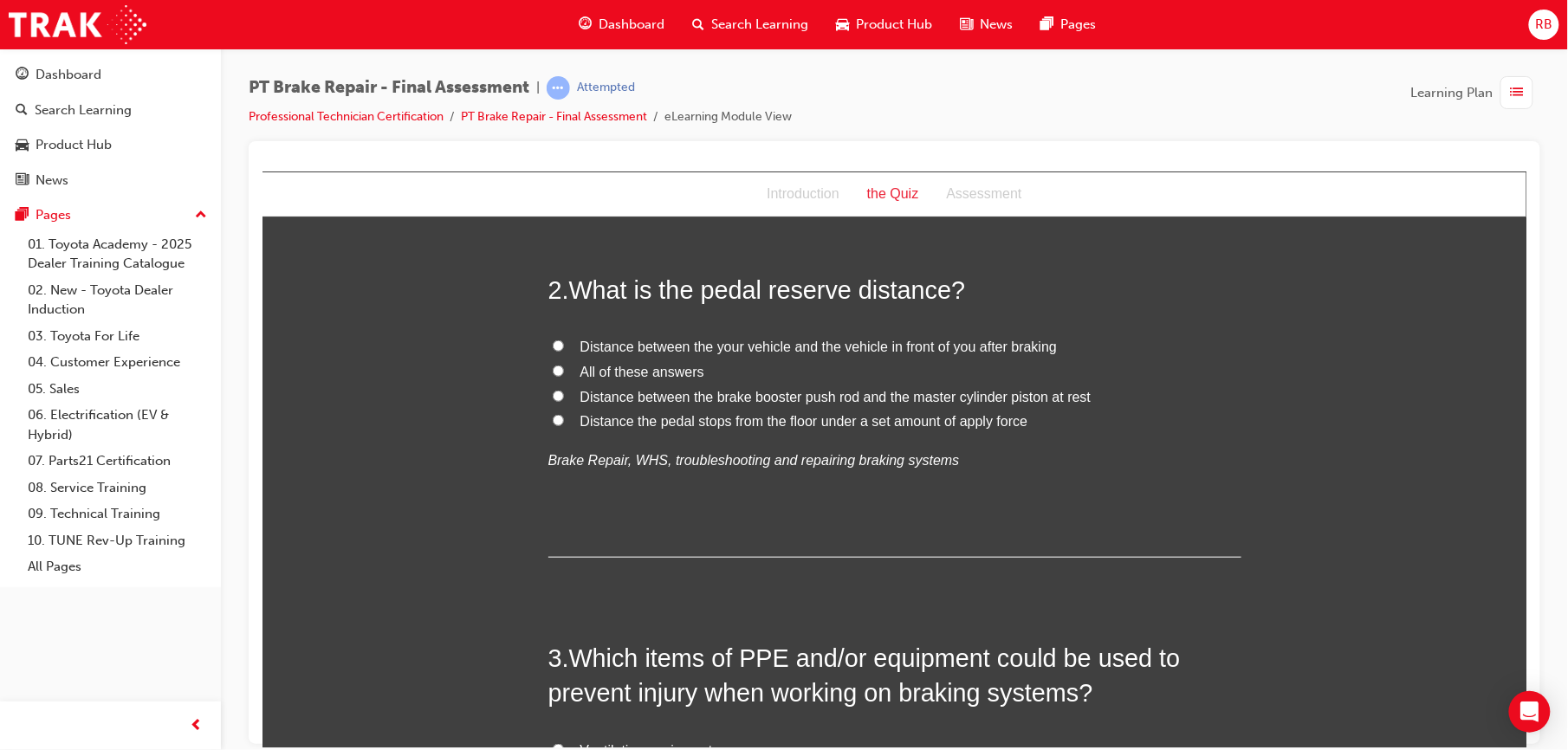
click at [894, 398] on span "Distance between the brake booster push rod and the master cylinder piston at r…" at bounding box center [835, 397] width 512 height 14
click at [563, 398] on input "Distance between the brake booster push rod and the master cylinder piston at r…" at bounding box center [558, 395] width 11 height 11
radio input "true"
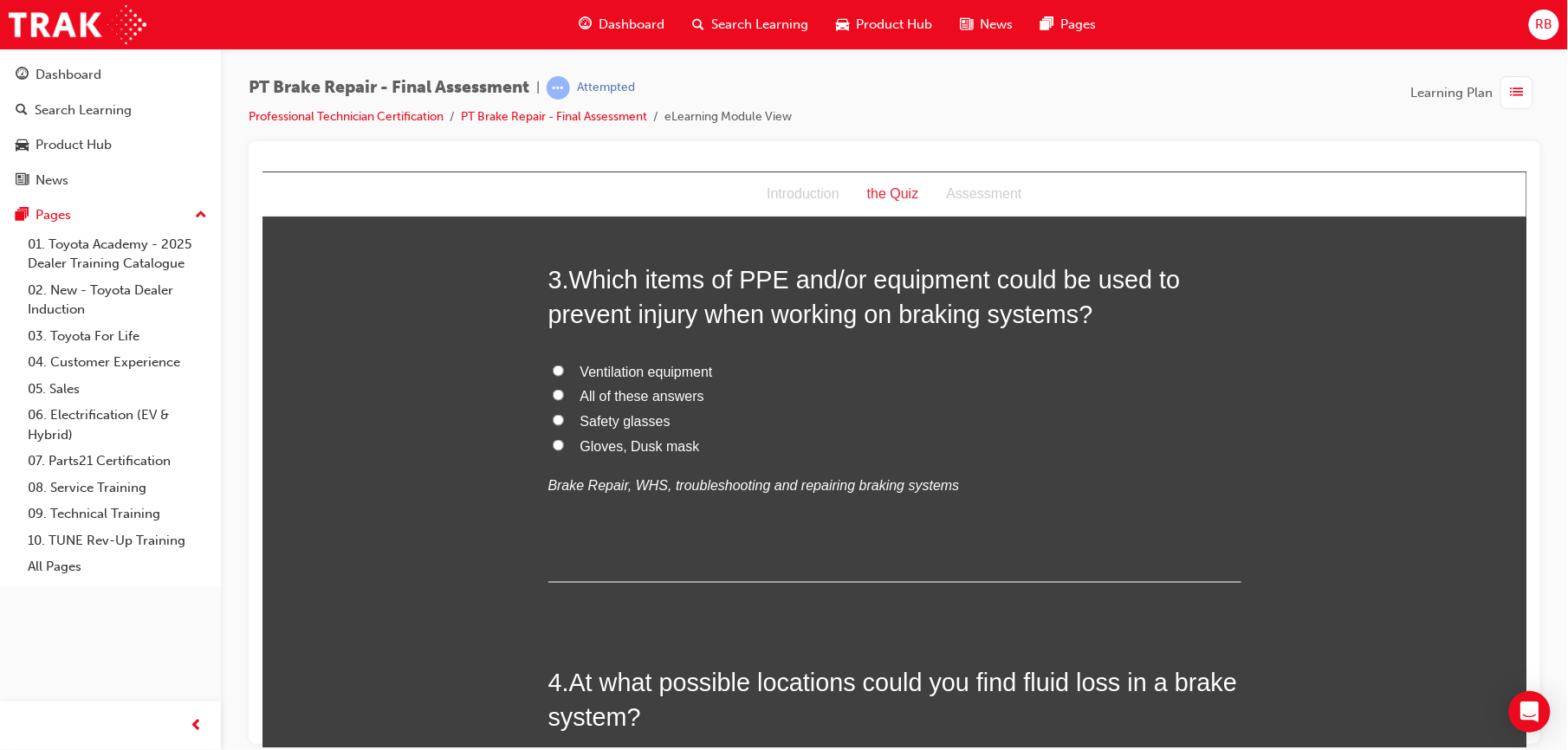
scroll to position [801, 0]
click at [579, 398] on span "All of these answers" at bounding box center [641, 397] width 124 height 14
click at [563, 398] on input "All of these answers" at bounding box center [558, 396] width 11 height 11
radio input "true"
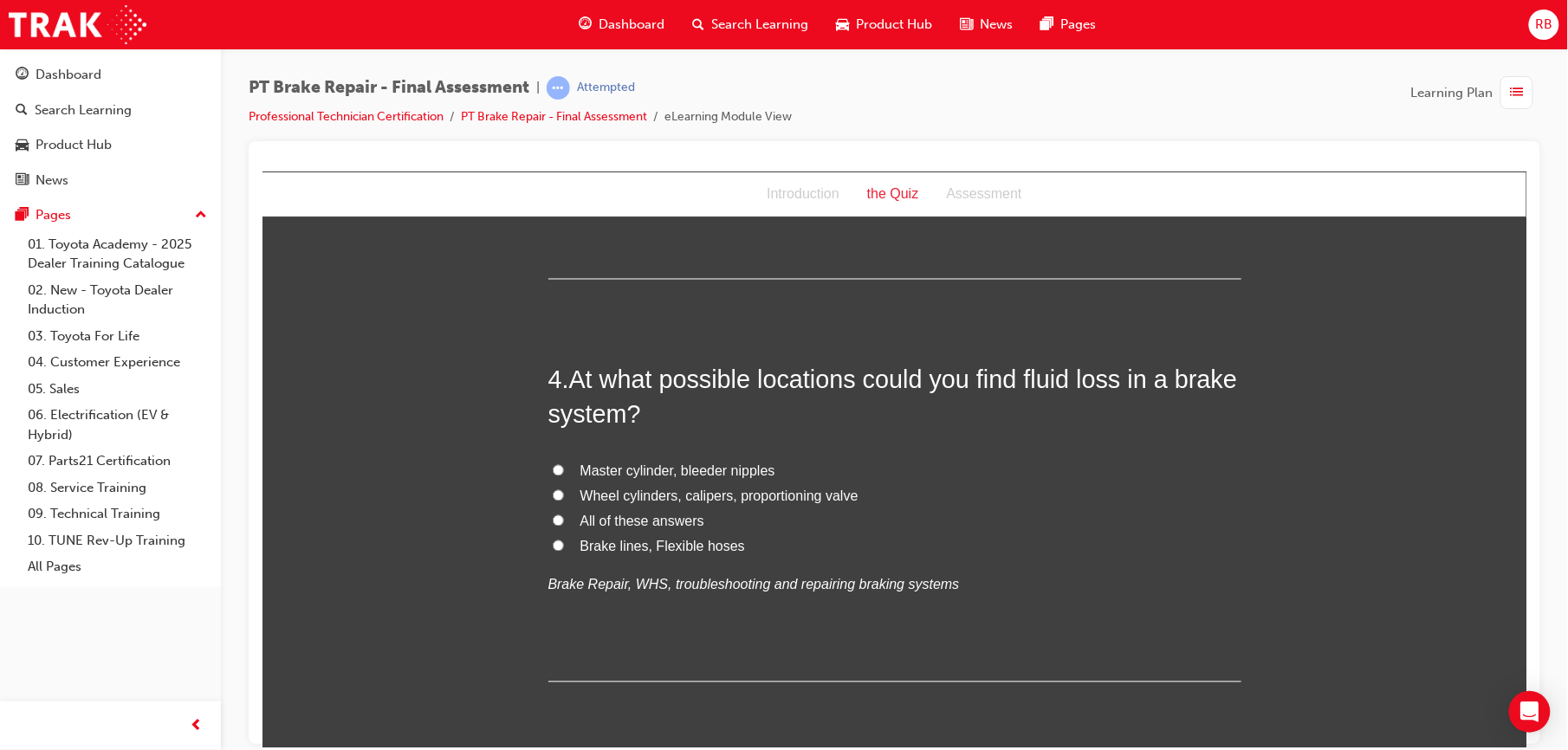
scroll to position [1109, 0]
click at [561, 512] on label "All of these answers" at bounding box center [894, 519] width 693 height 25
click at [561, 512] on input "All of these answers" at bounding box center [558, 517] width 11 height 11
radio input "true"
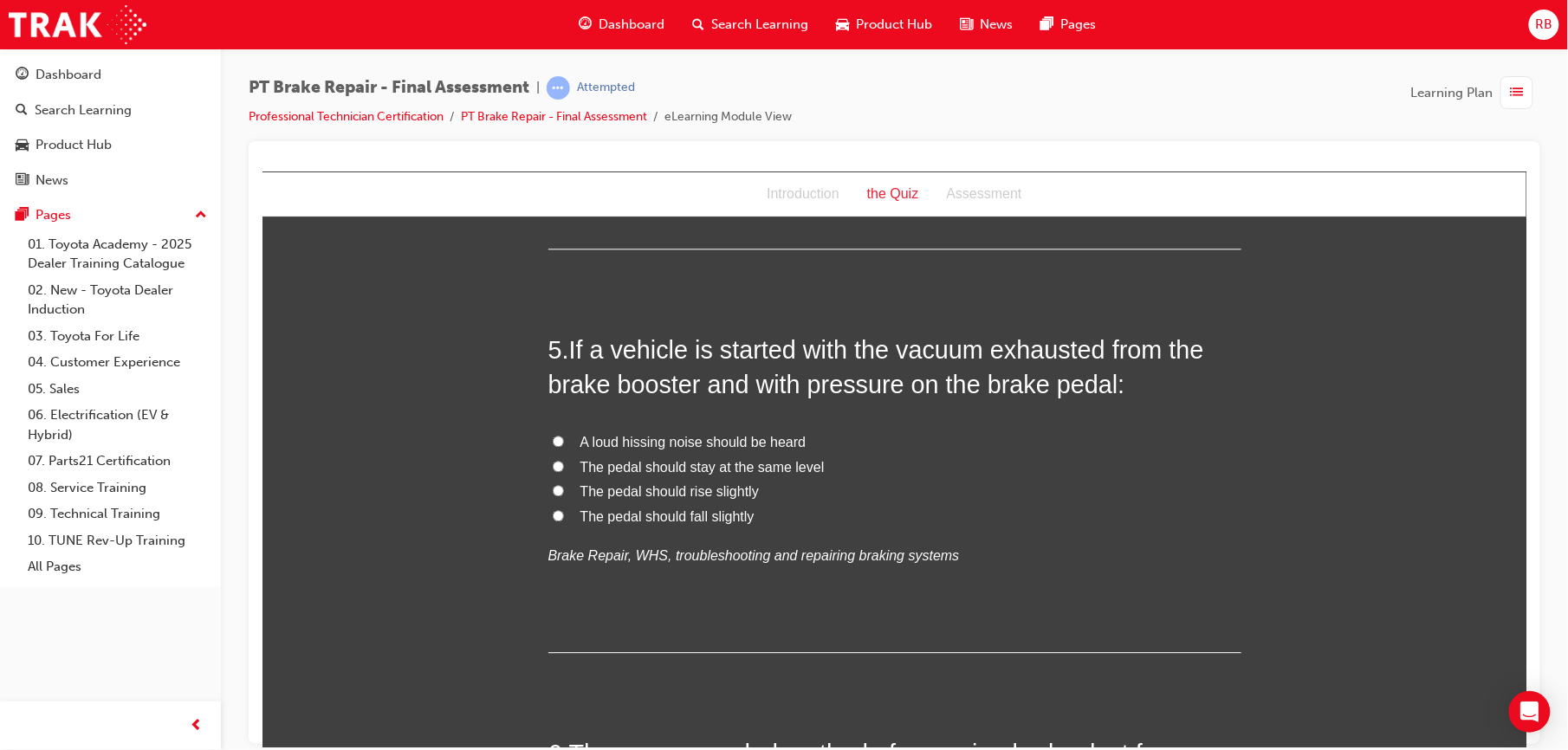
scroll to position [1502, 0]
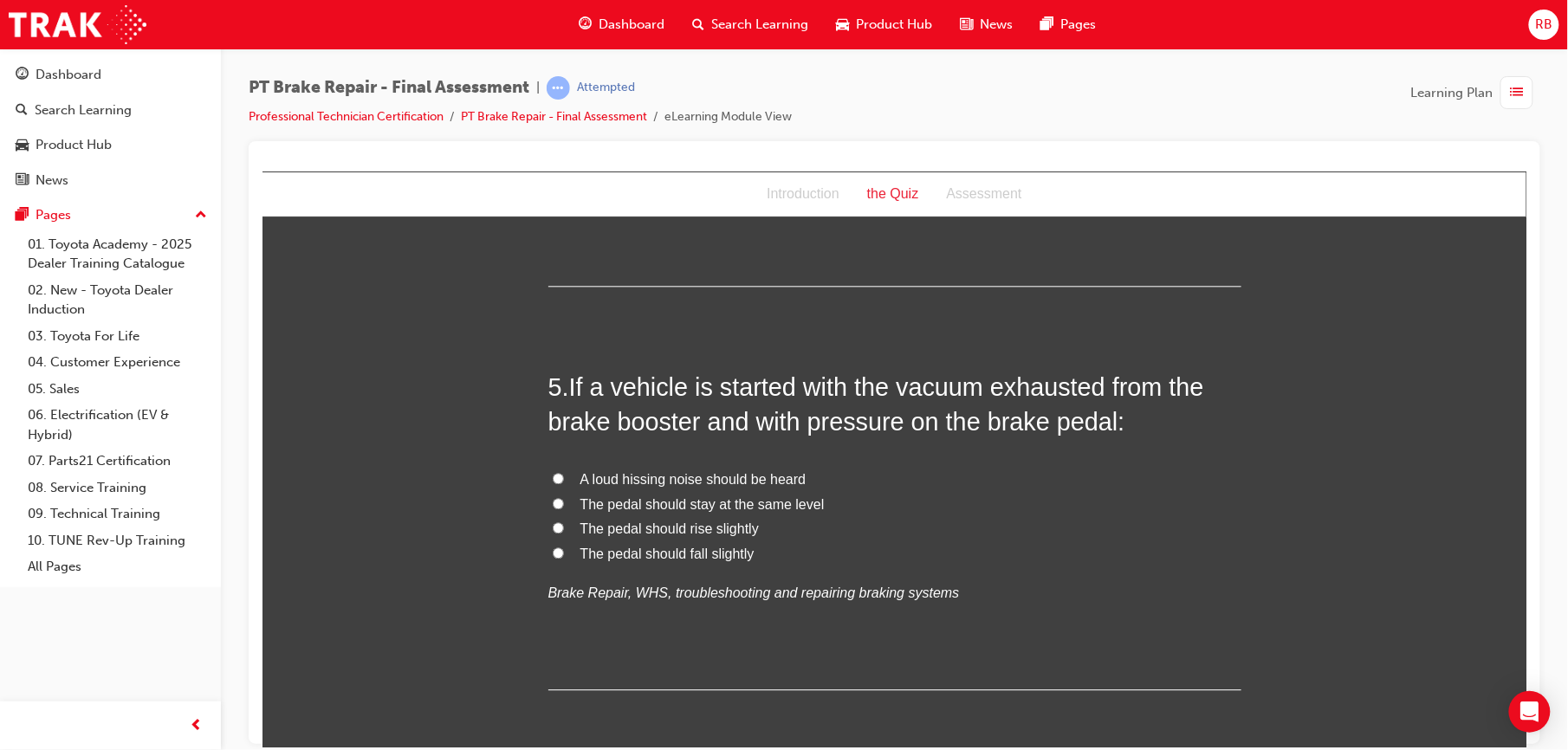
click at [620, 558] on span "The pedal should fall slightly" at bounding box center [666, 553] width 174 height 14
click at [563, 558] on input "The pedal should fall slightly" at bounding box center [558, 552] width 11 height 11
radio input "true"
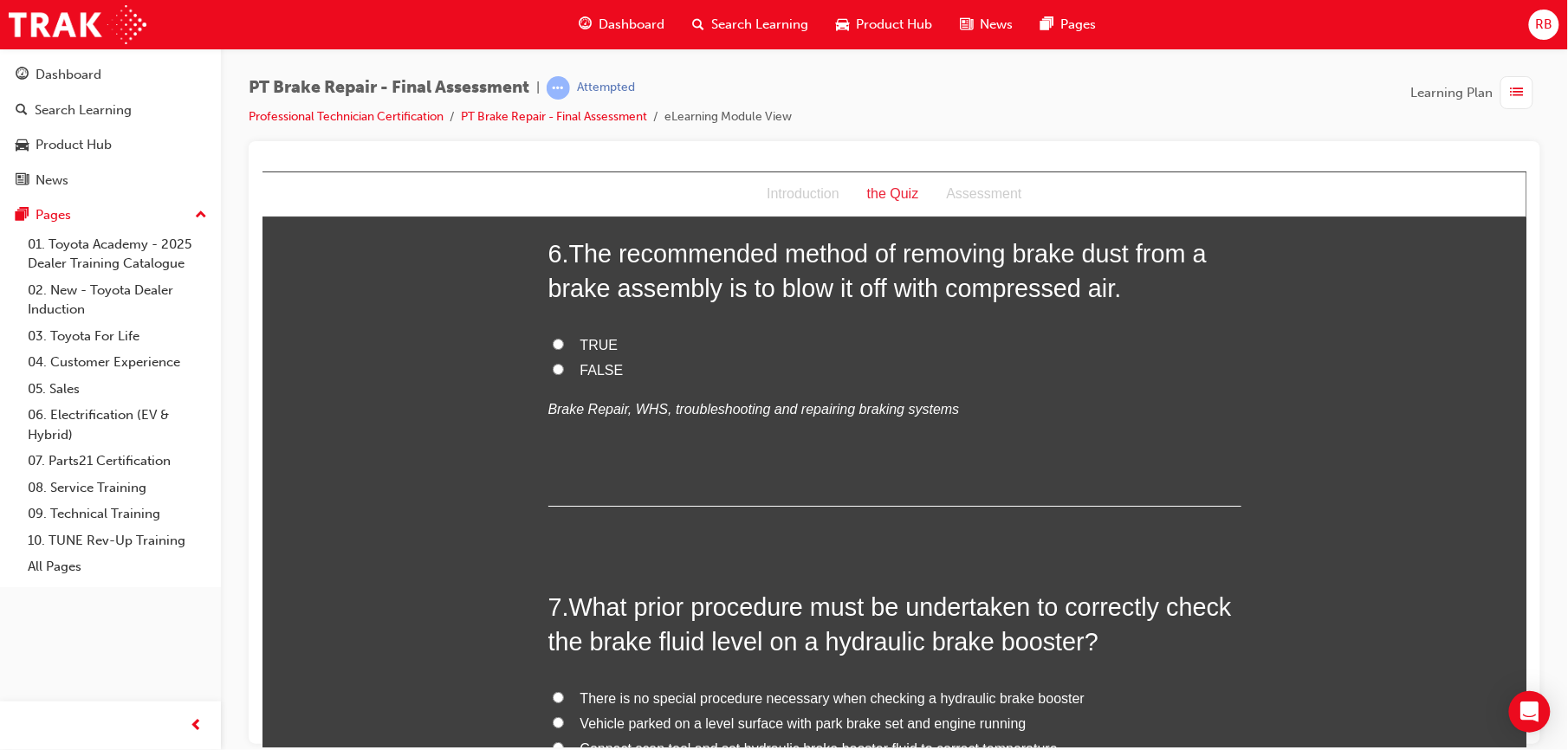
scroll to position [2032, 0]
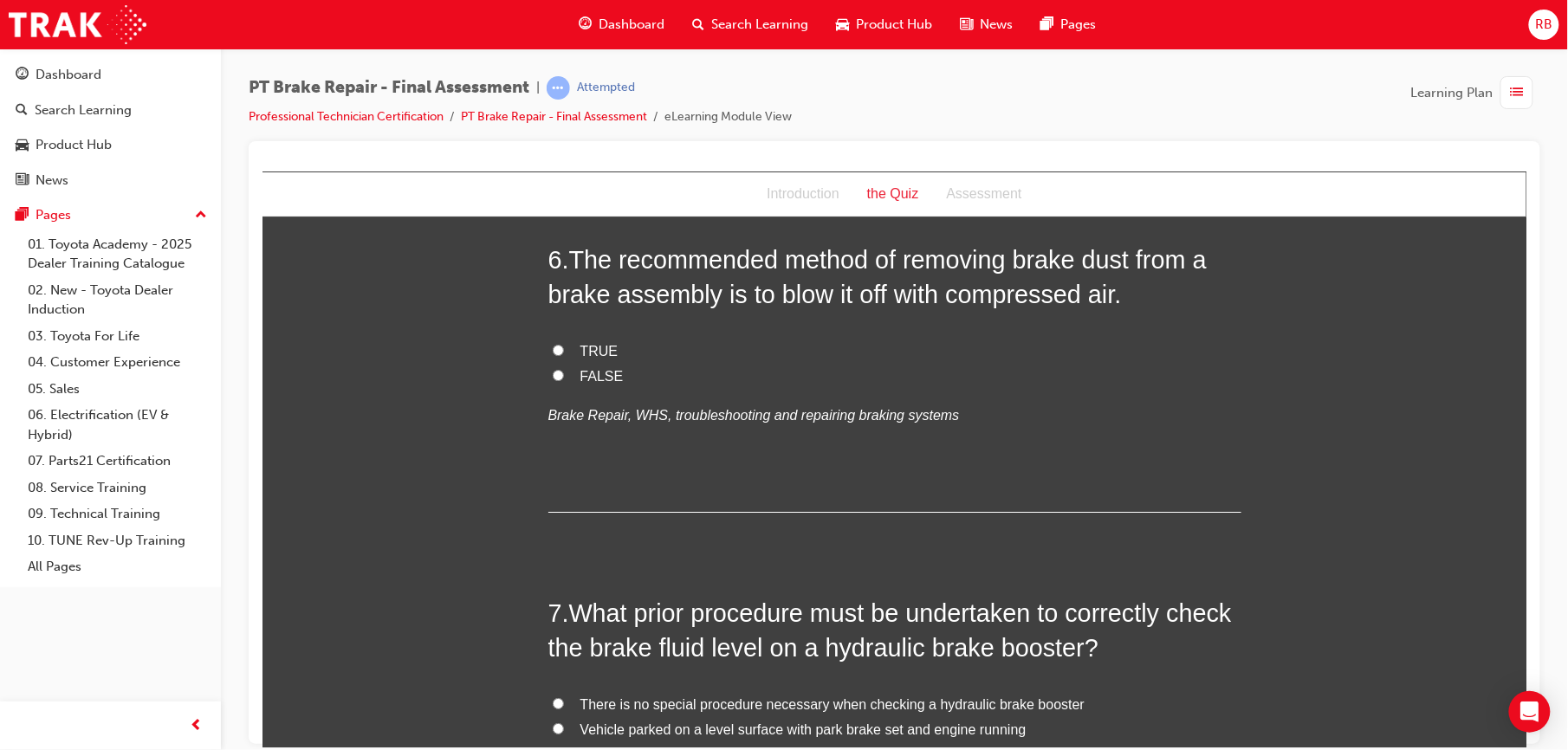
click at [552, 365] on label "FALSE" at bounding box center [894, 377] width 693 height 25
click at [552, 369] on input "FALSE" at bounding box center [558, 374] width 11 height 11
radio input "true"
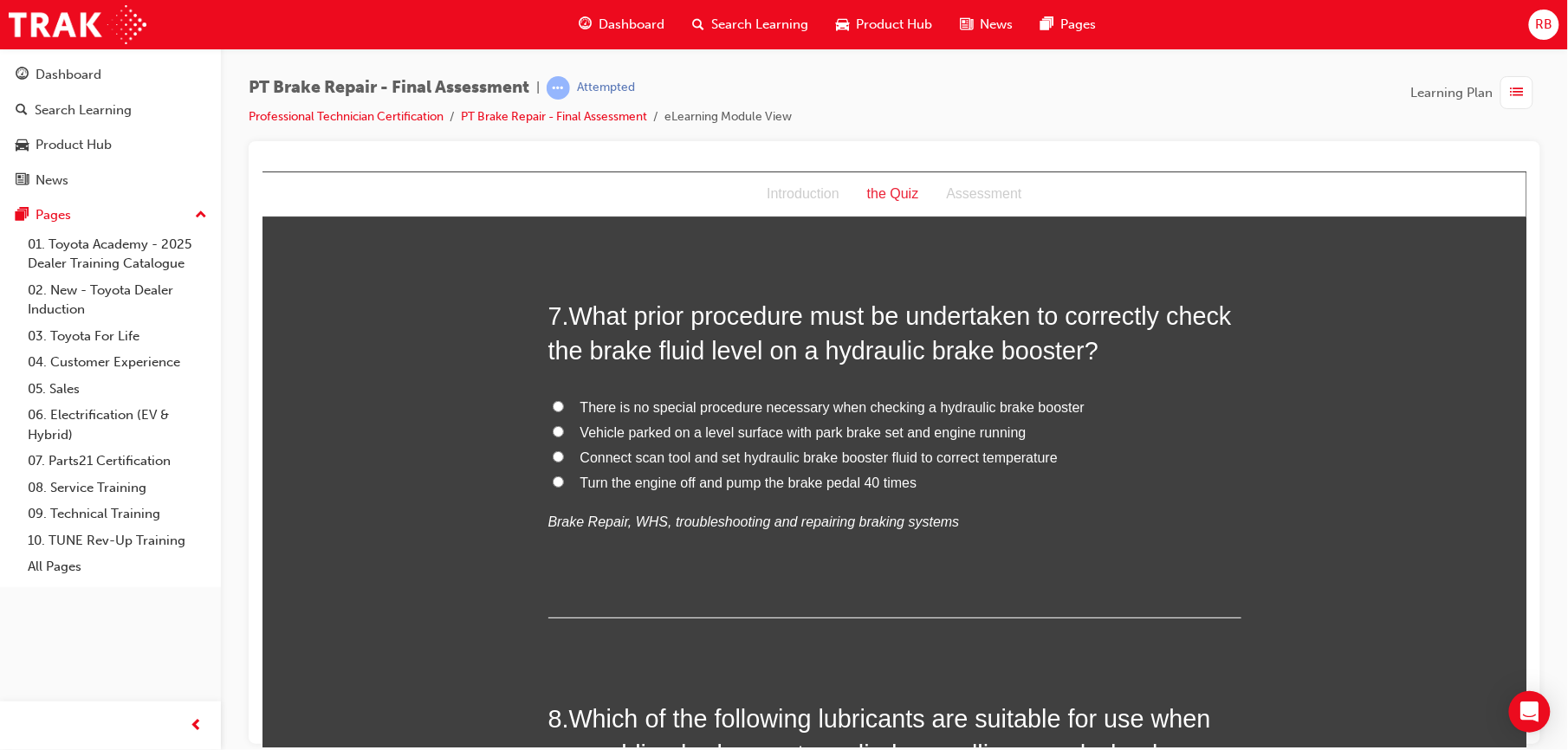
scroll to position [2371, 0]
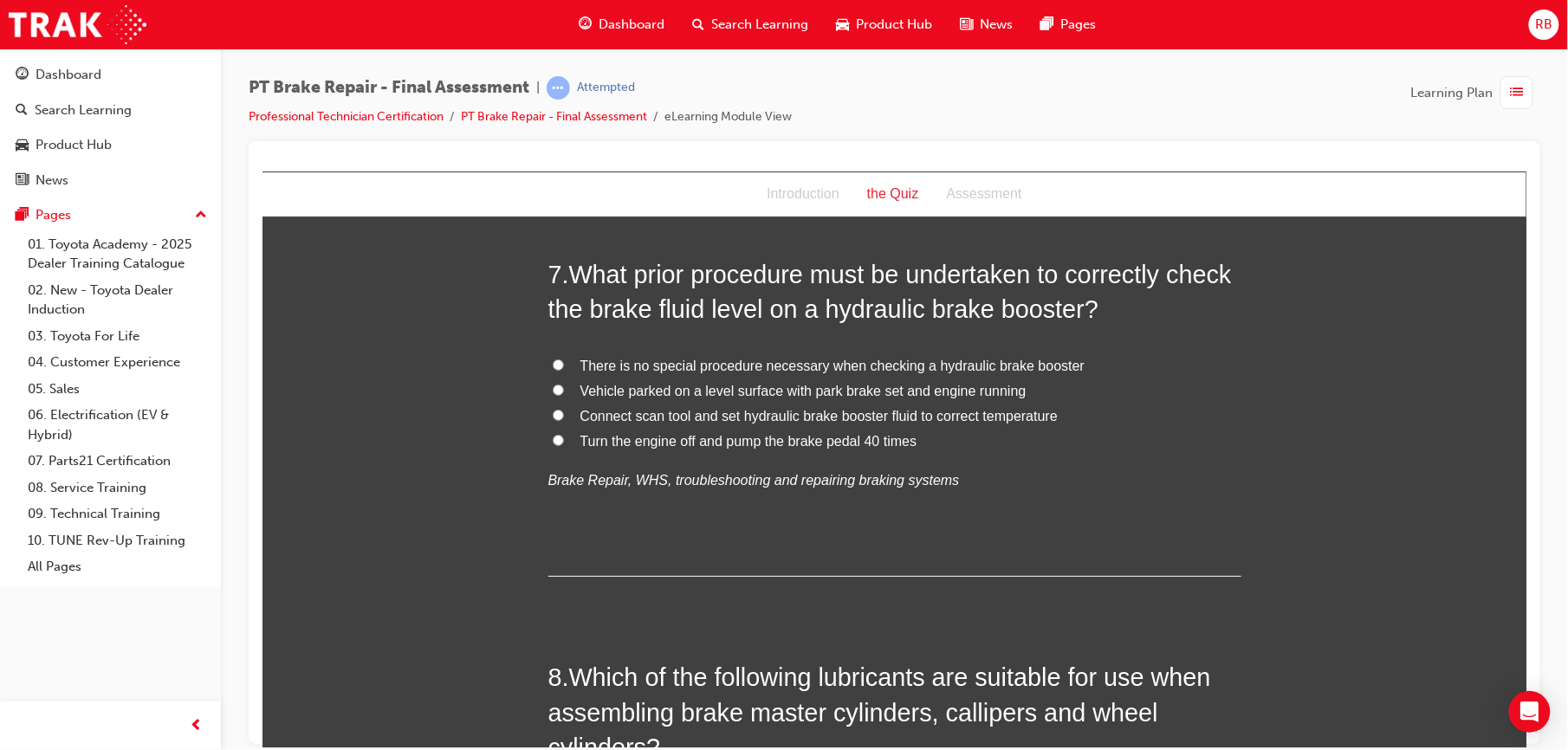
click at [569, 439] on label "Turn the engine off and pump the brake pedal 40 times" at bounding box center [894, 442] width 693 height 25
click at [563, 439] on input "Turn the engine off and pump the brake pedal 40 times" at bounding box center [558, 439] width 11 height 11
radio input "true"
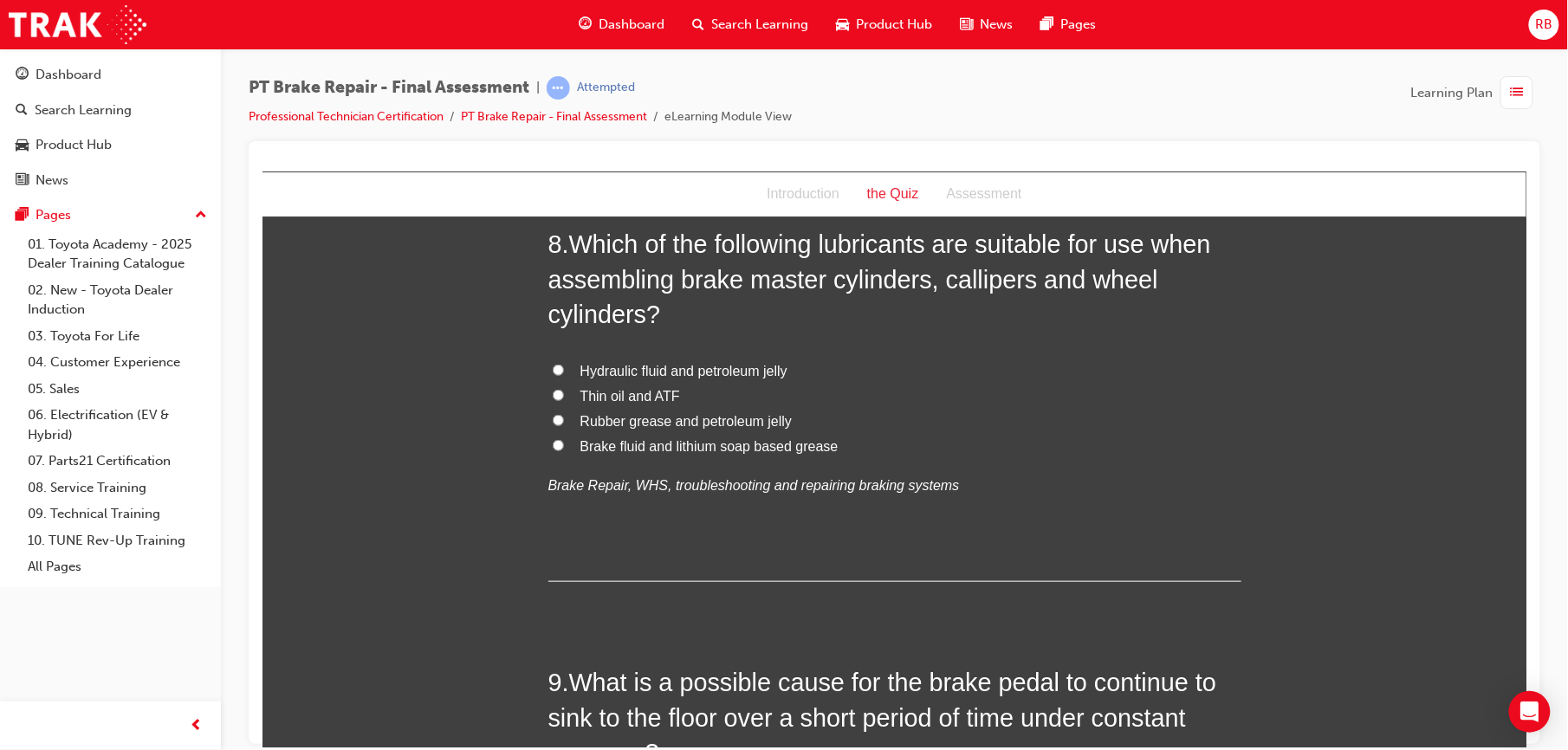
scroll to position [2818, 0]
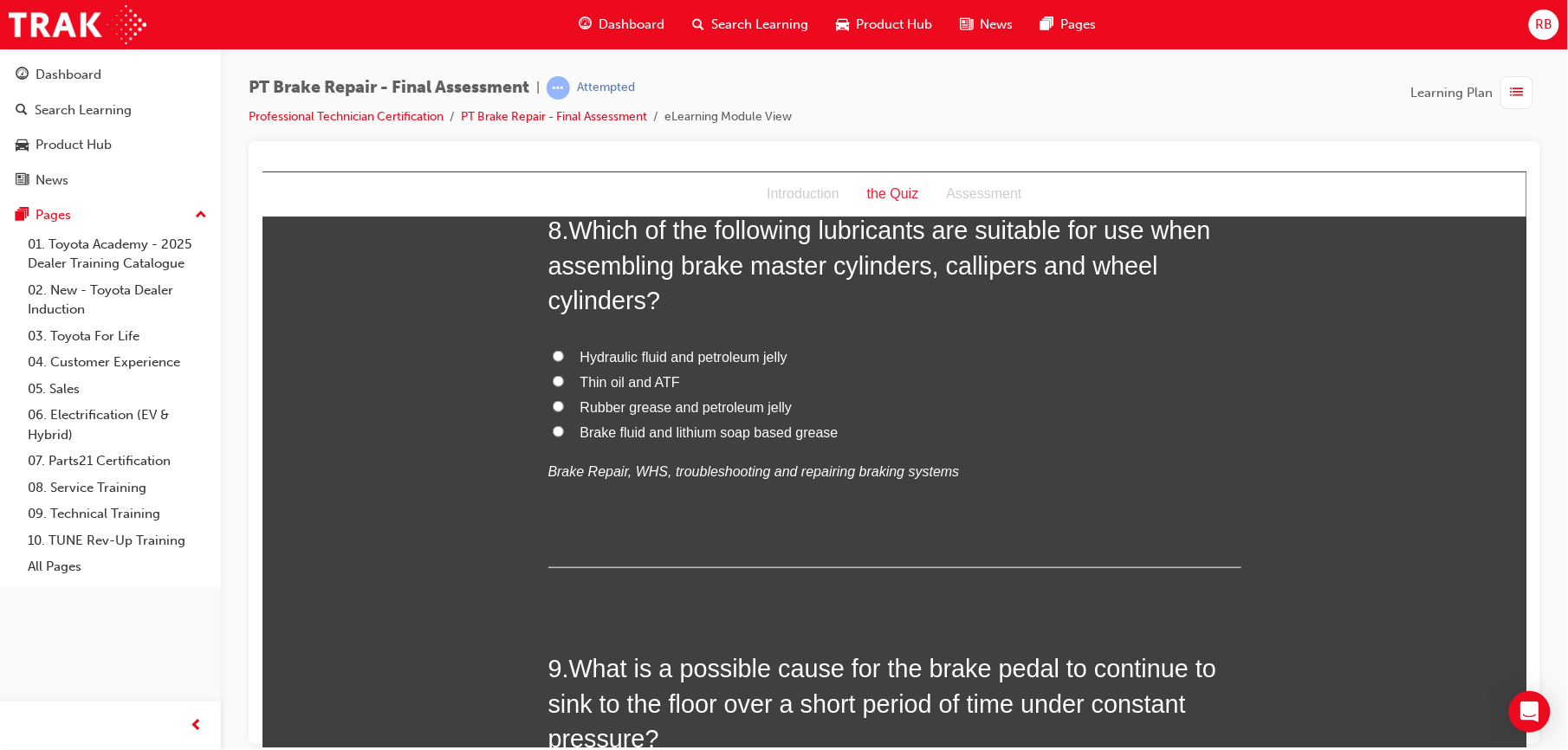
click at [634, 354] on span "Hydraulic fluid and petroleum jelly" at bounding box center [682, 356] width 207 height 14
click at [563, 354] on input "Hydraulic fluid and petroleum jelly" at bounding box center [558, 355] width 11 height 11
radio input "true"
click at [624, 433] on span "Brake fluid and lithium soap based grease" at bounding box center [709, 432] width 258 height 14
click at [563, 433] on input "Brake fluid and lithium soap based grease" at bounding box center [558, 431] width 11 height 11
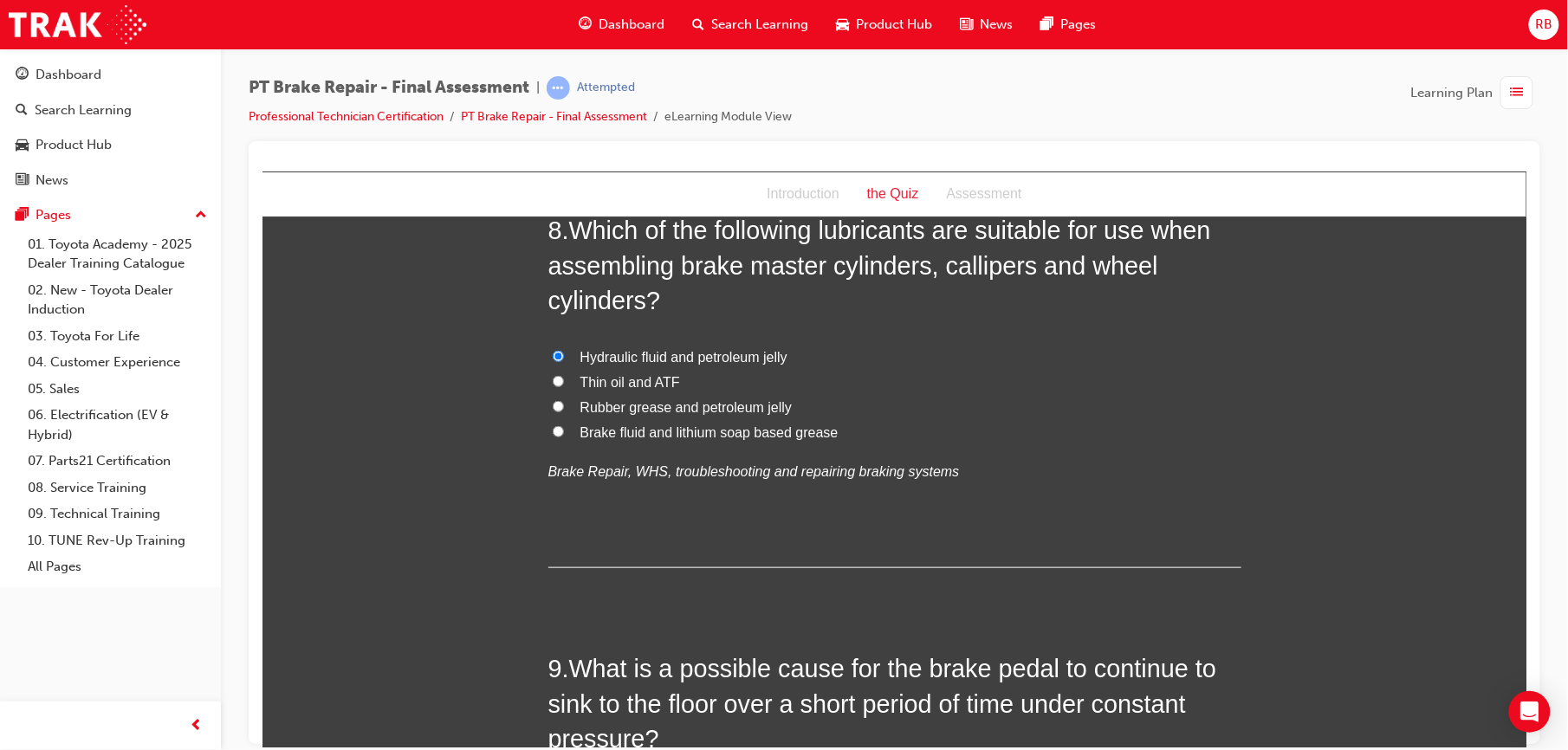
radio input "true"
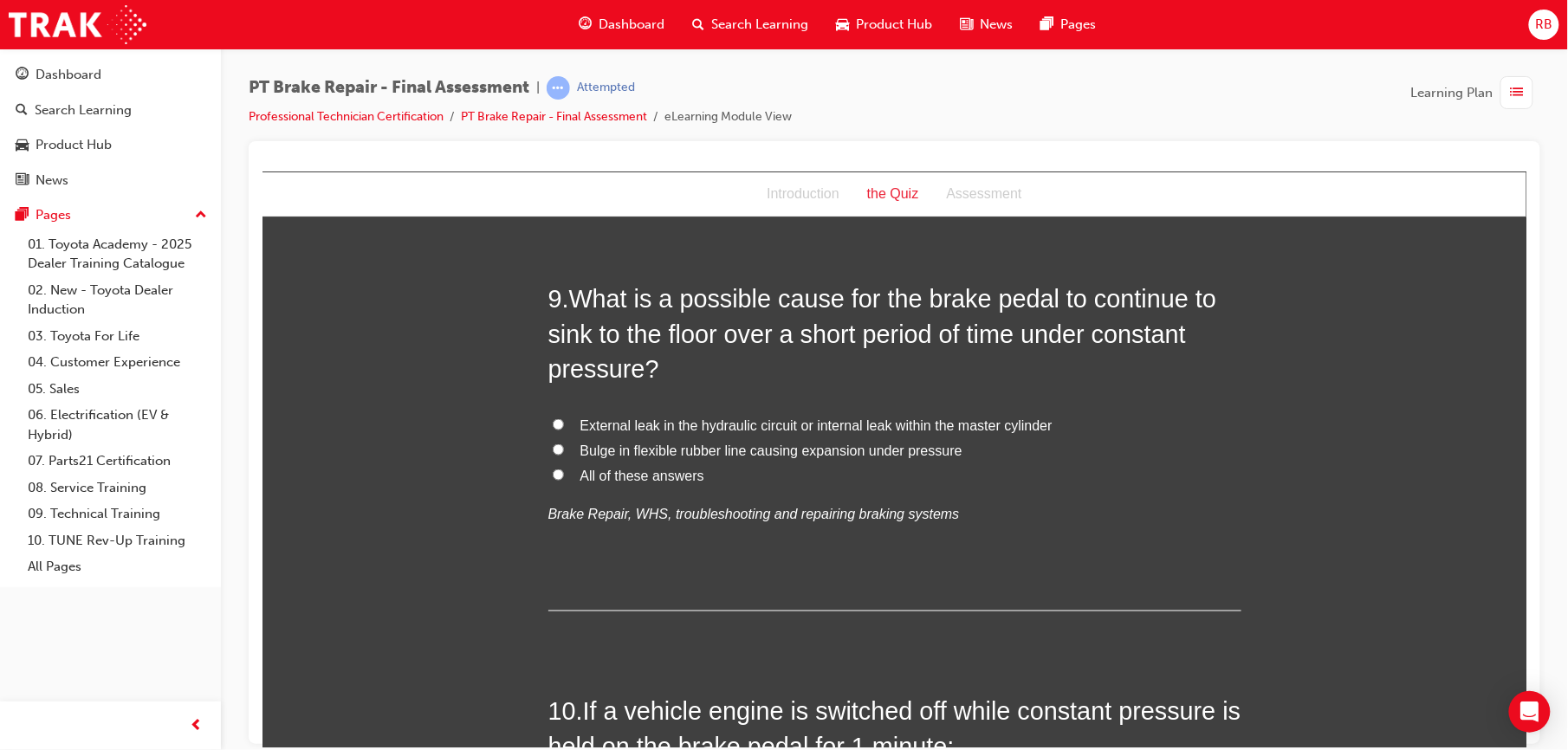
scroll to position [3196, 0]
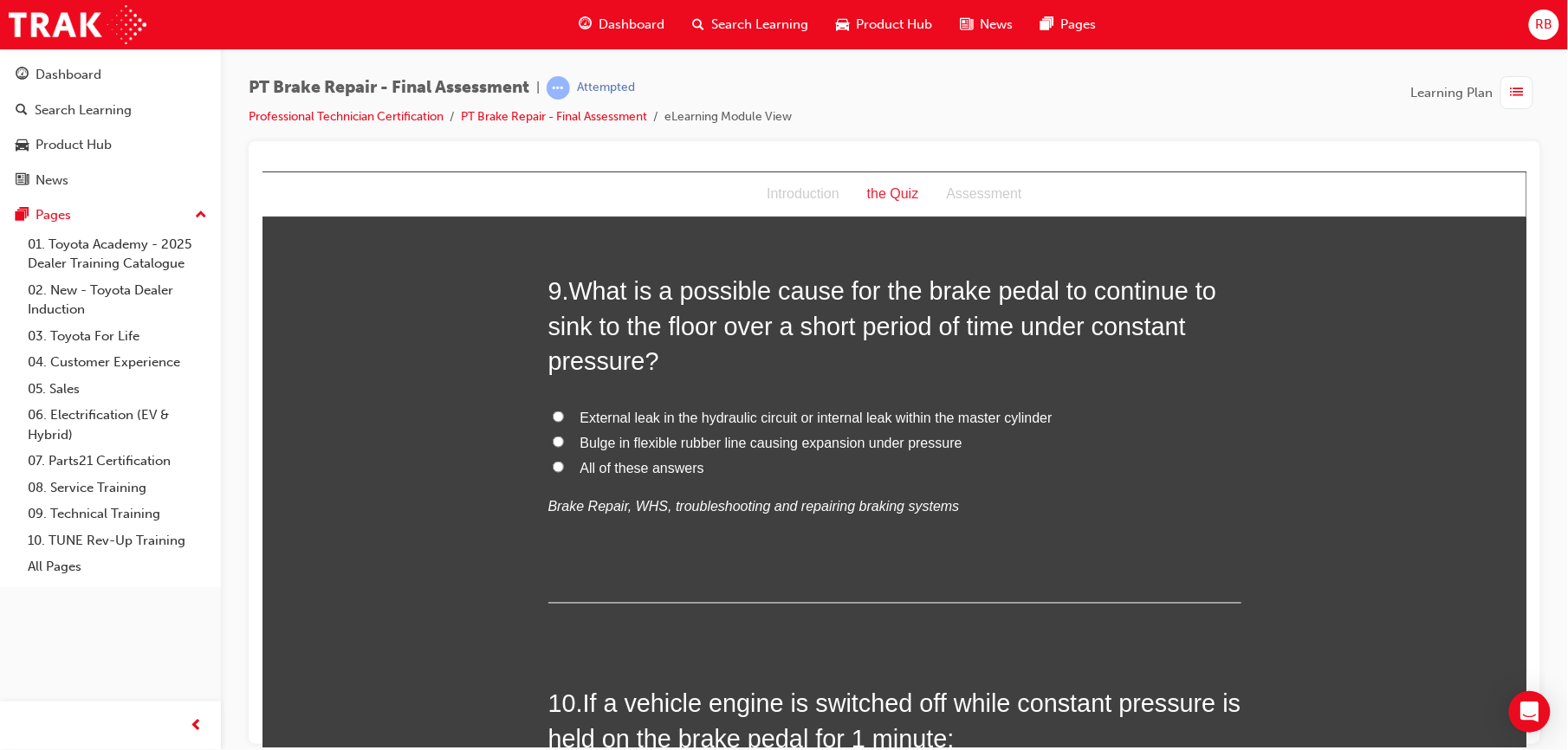
click at [611, 417] on span "External leak in the hydraulic circuit or internal leak within the master cylin…" at bounding box center [815, 417] width 473 height 14
click at [563, 417] on input "External leak in the hydraulic circuit or internal leak within the master cylin…" at bounding box center [558, 416] width 11 height 11
radio input "true"
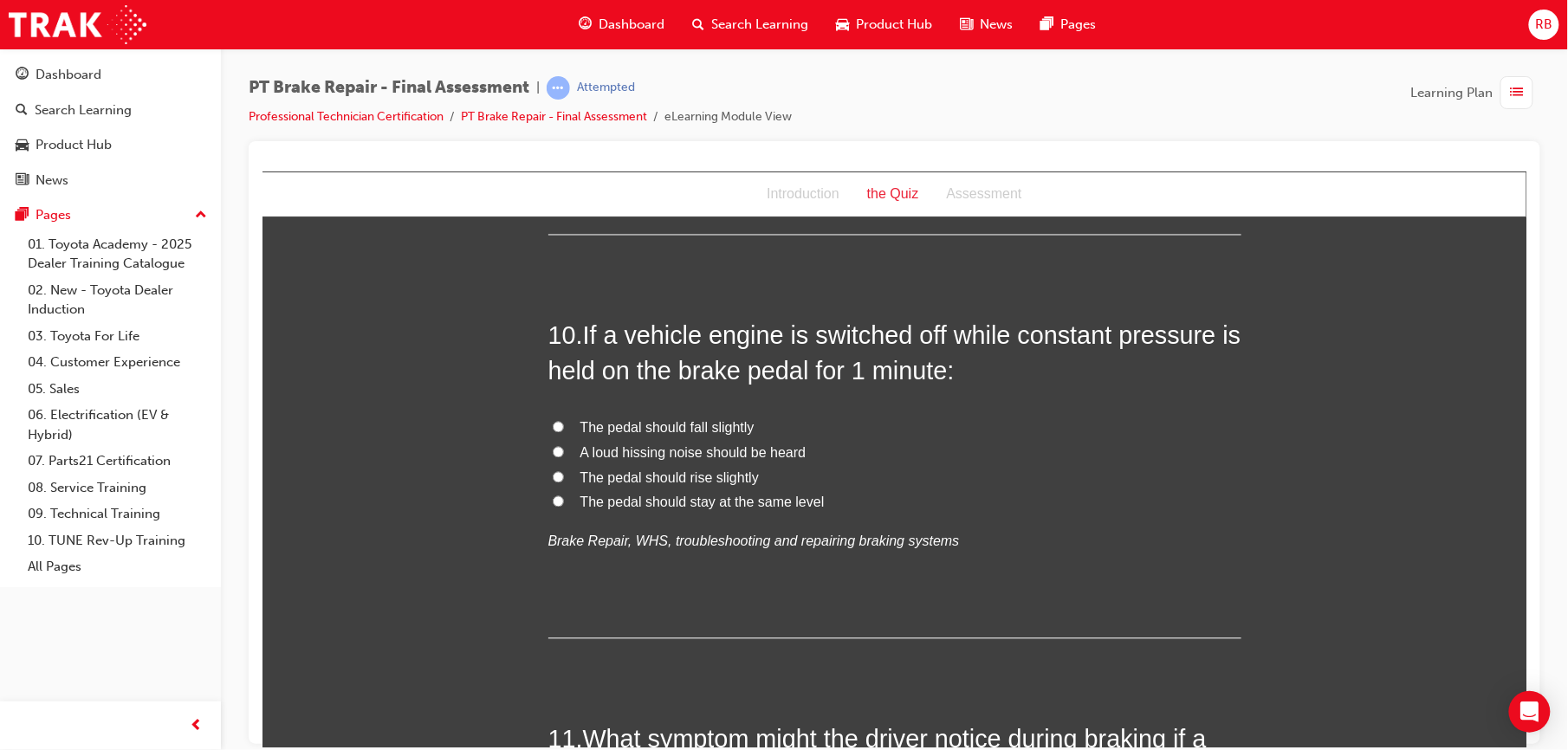
scroll to position [3573, 0]
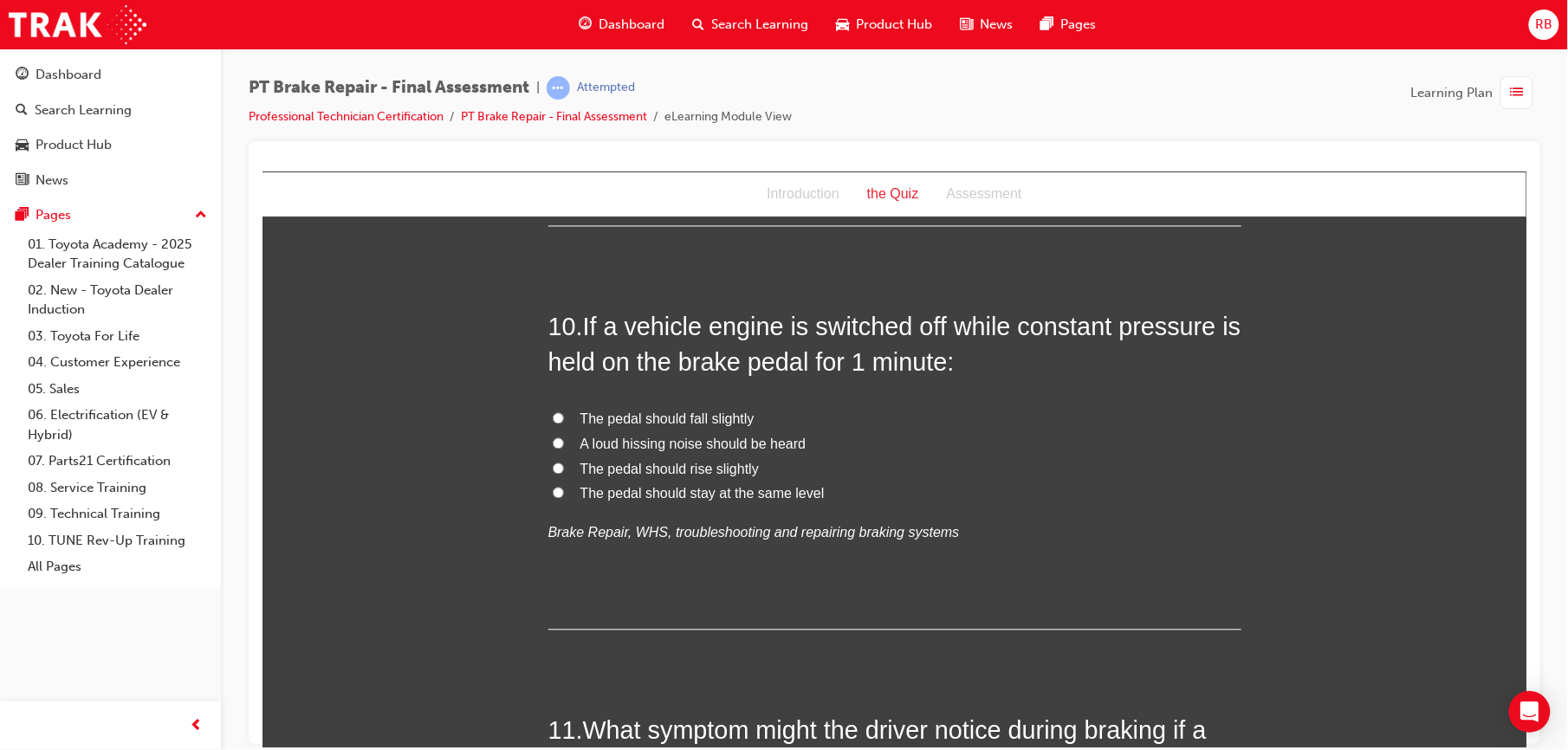
click at [599, 473] on span "The pedal should rise slightly" at bounding box center [669, 469] width 179 height 14
click at [563, 473] on input "The pedal should rise slightly" at bounding box center [558, 468] width 11 height 11
radio input "true"
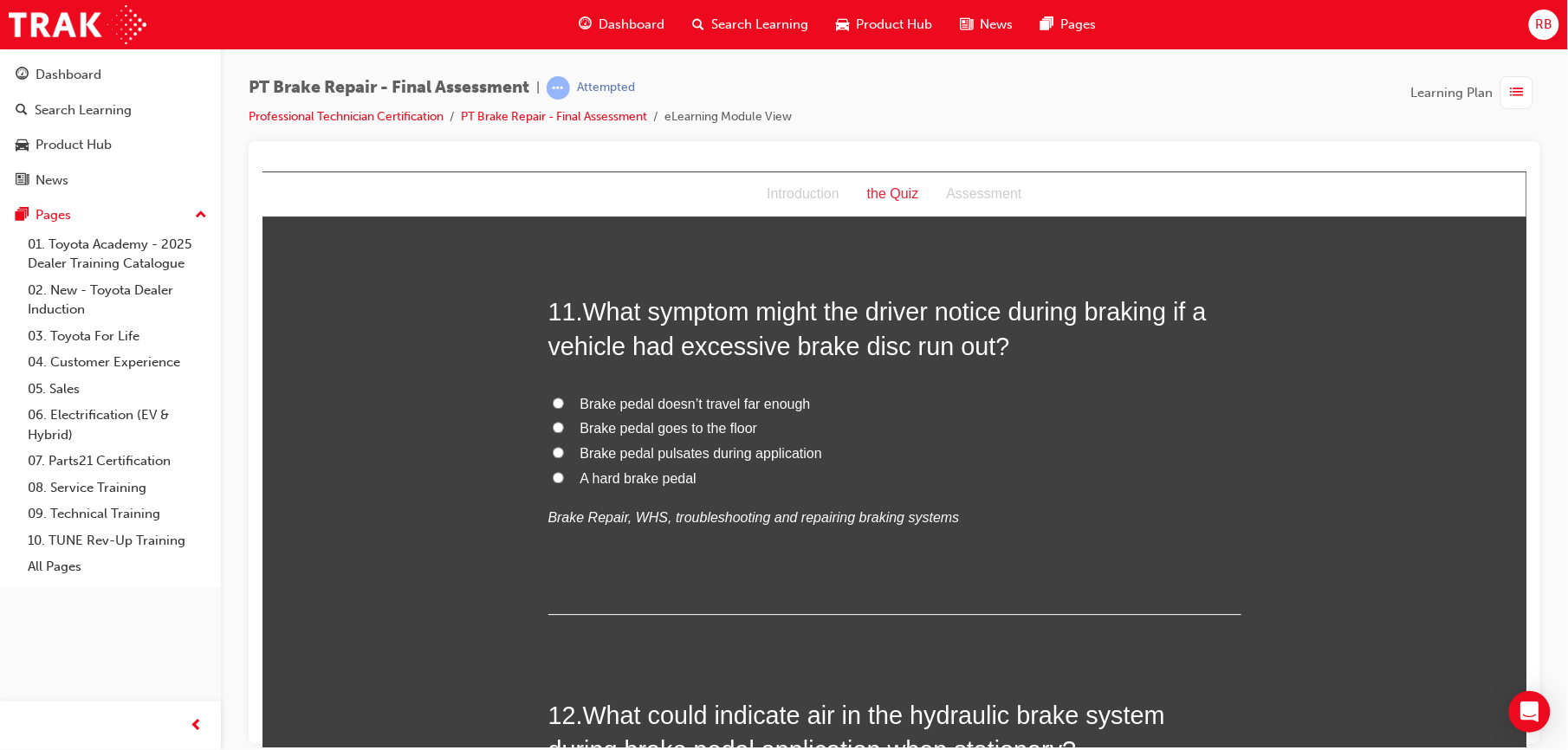
scroll to position [3997, 0]
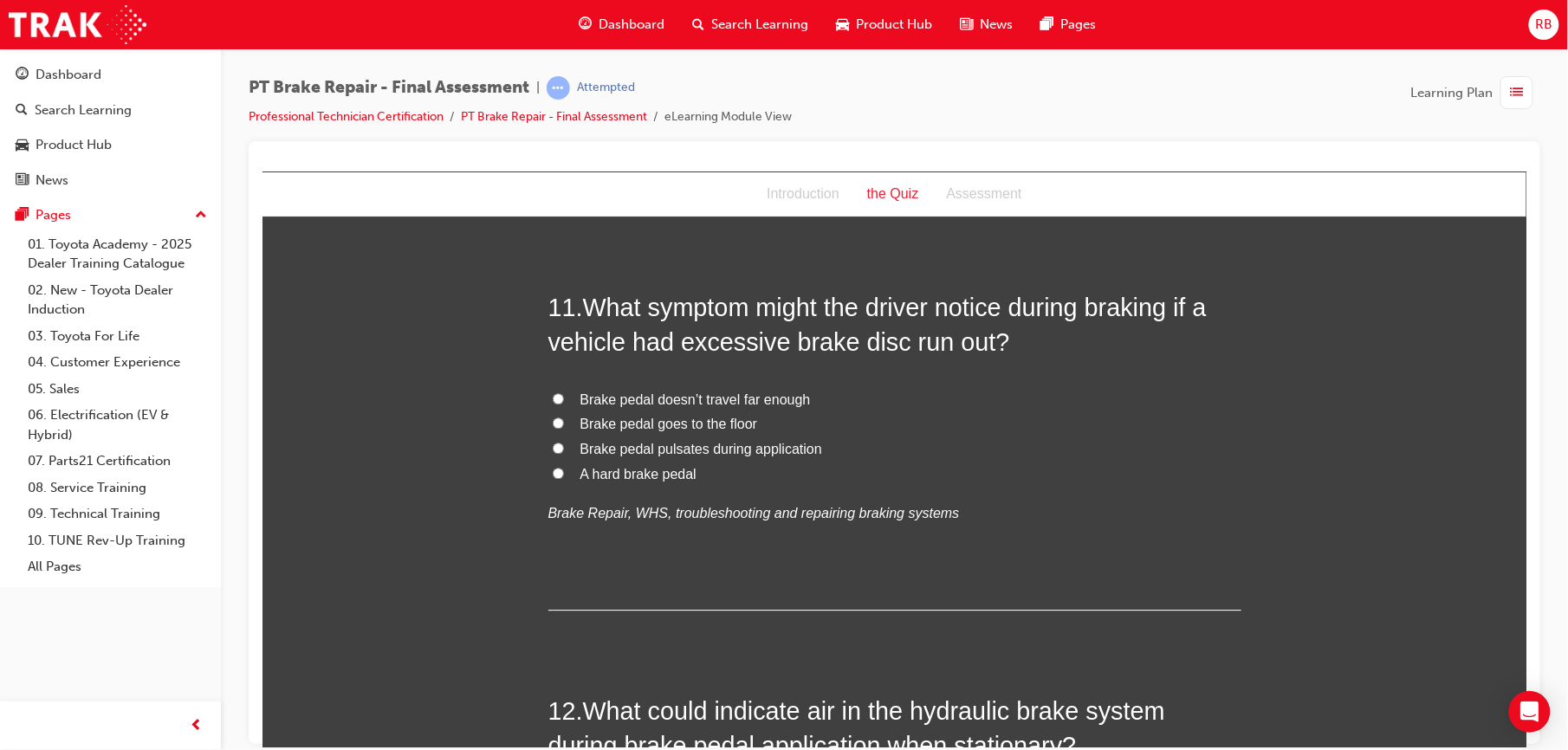
click at [606, 451] on span "Brake pedal pulsates during application" at bounding box center [700, 448] width 242 height 14
click at [563, 451] on input "Brake pedal pulsates during application" at bounding box center [558, 447] width 11 height 11
radio input "true"
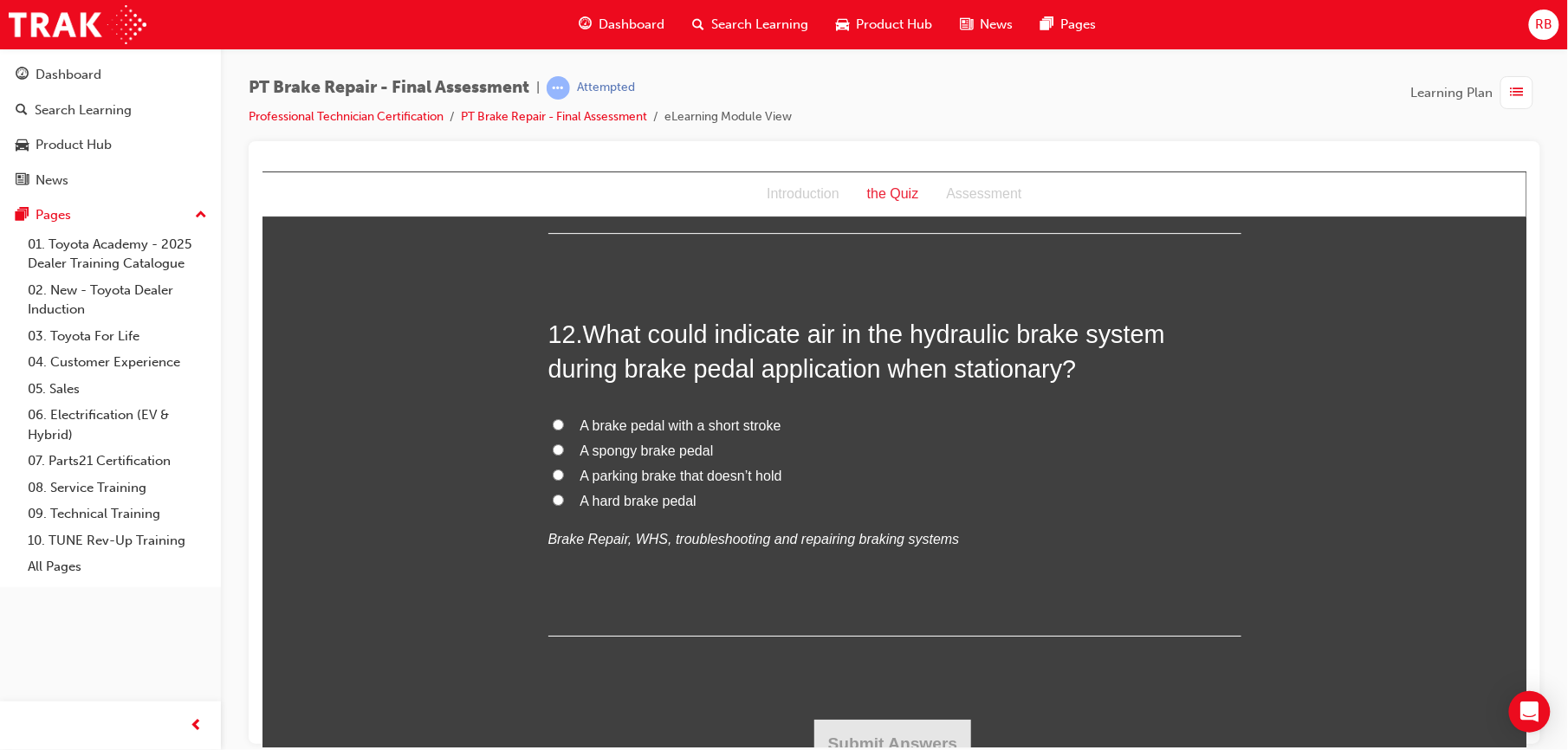
scroll to position [4374, 0]
click at [660, 419] on span "A brake pedal with a short stroke" at bounding box center [680, 424] width 201 height 14
click at [563, 419] on input "A brake pedal with a short stroke" at bounding box center [558, 423] width 11 height 11
radio input "true"
click at [849, 727] on button "Submit Answers" at bounding box center [892, 743] width 158 height 49
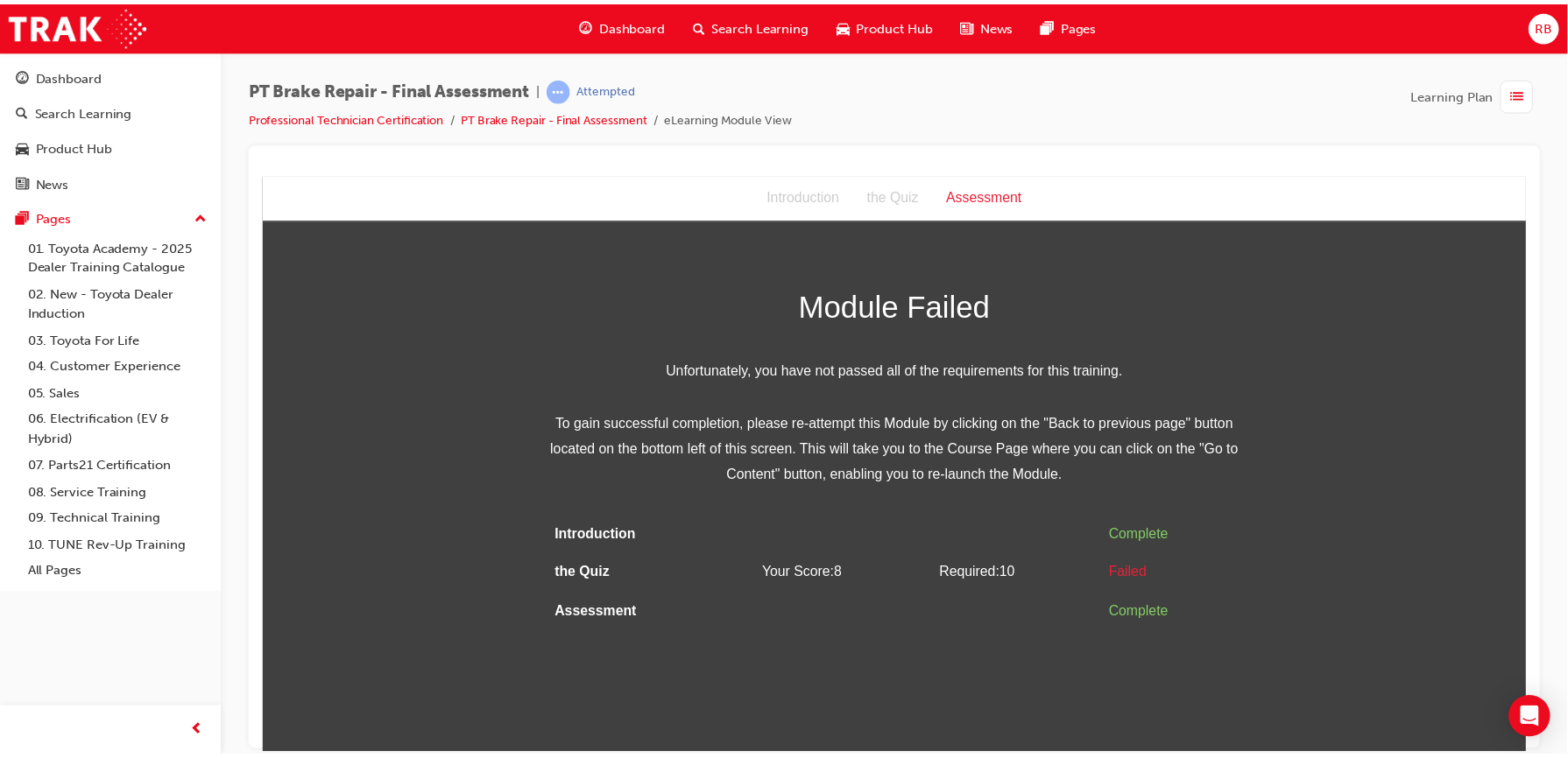
scroll to position [0, 0]
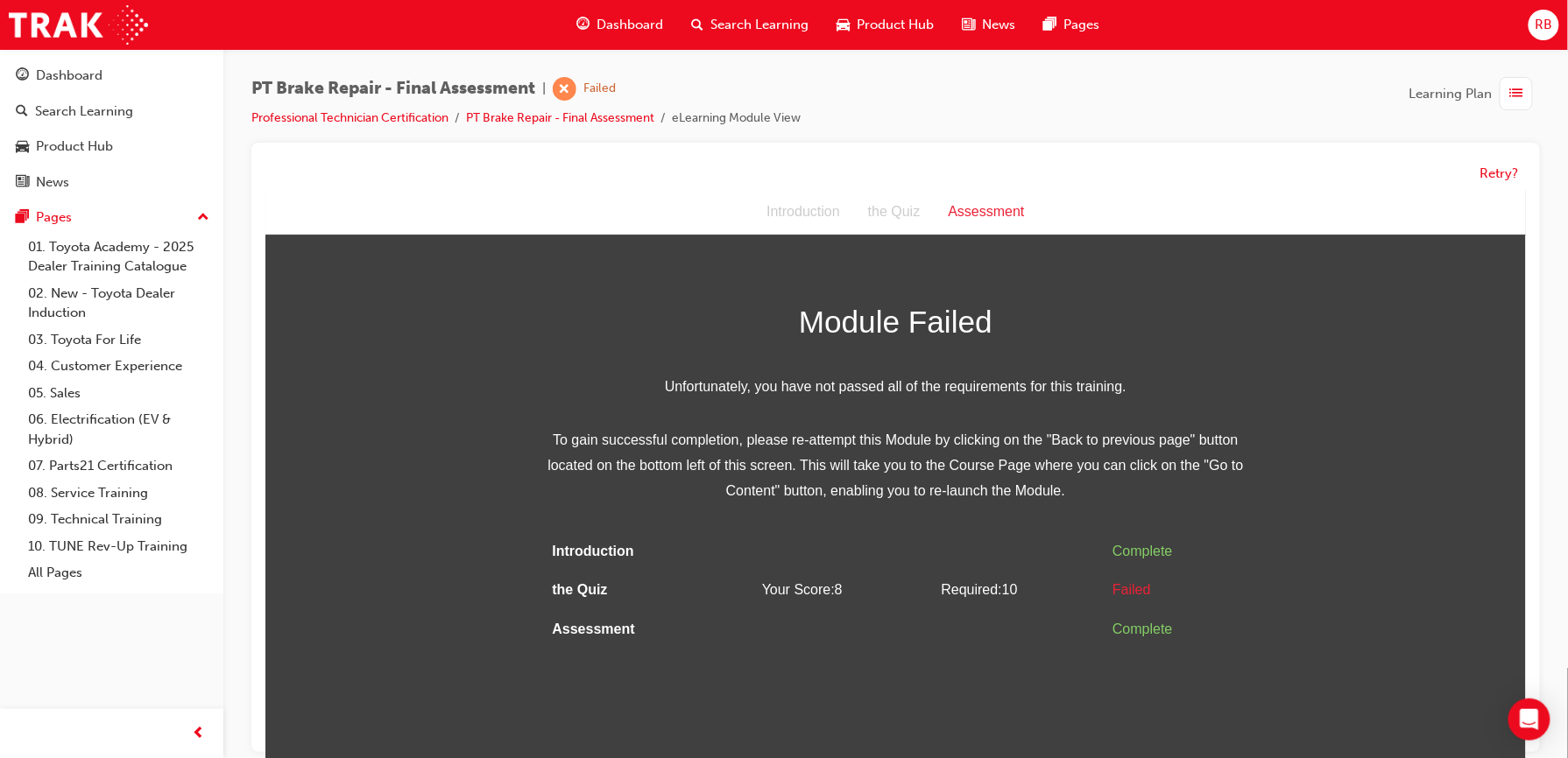
click at [963, 204] on div "Assessment" at bounding box center [986, 212] width 104 height 26
click at [1480, 180] on button "Retry?" at bounding box center [1499, 174] width 38 height 20
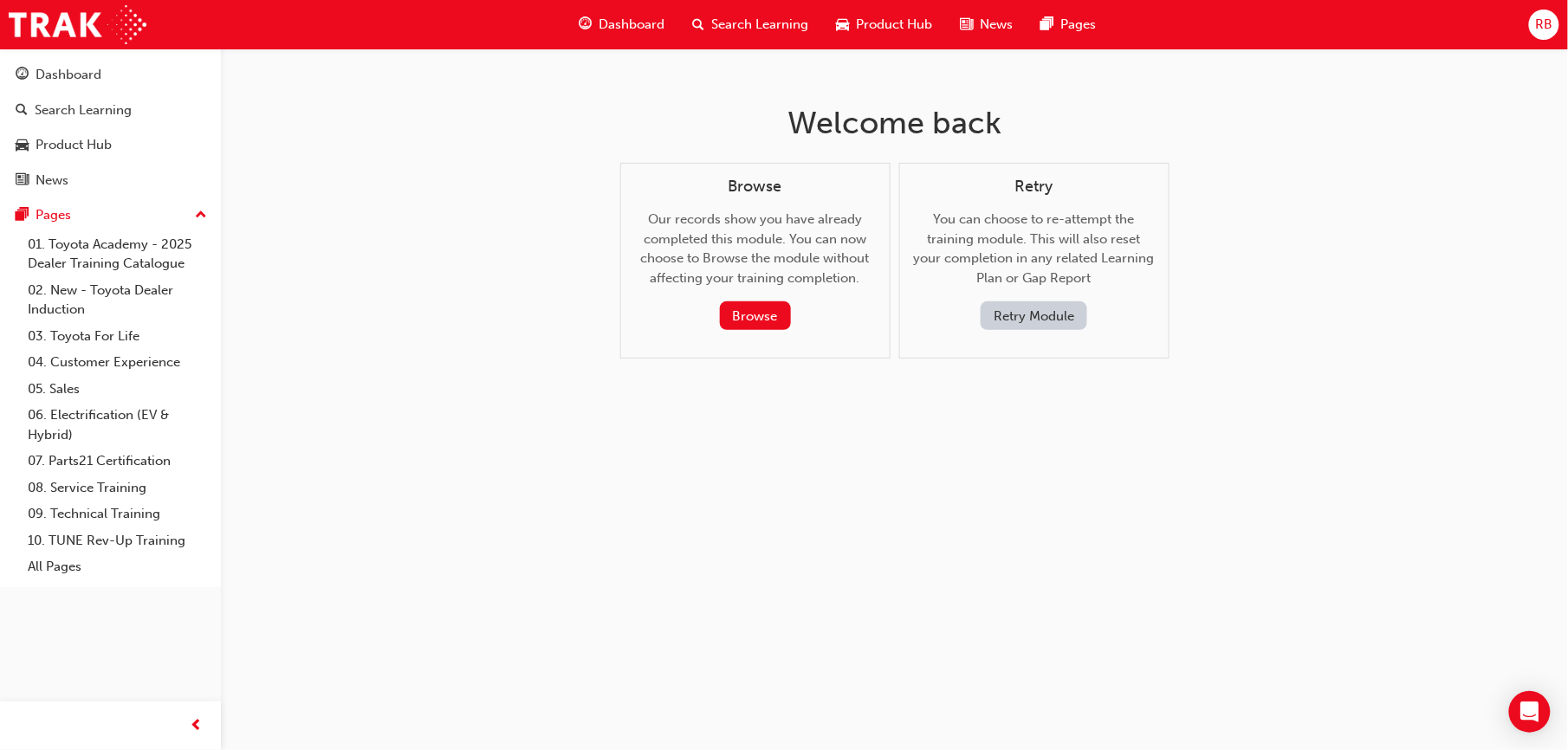
click at [1065, 317] on button "Retry Module" at bounding box center [1034, 316] width 107 height 29
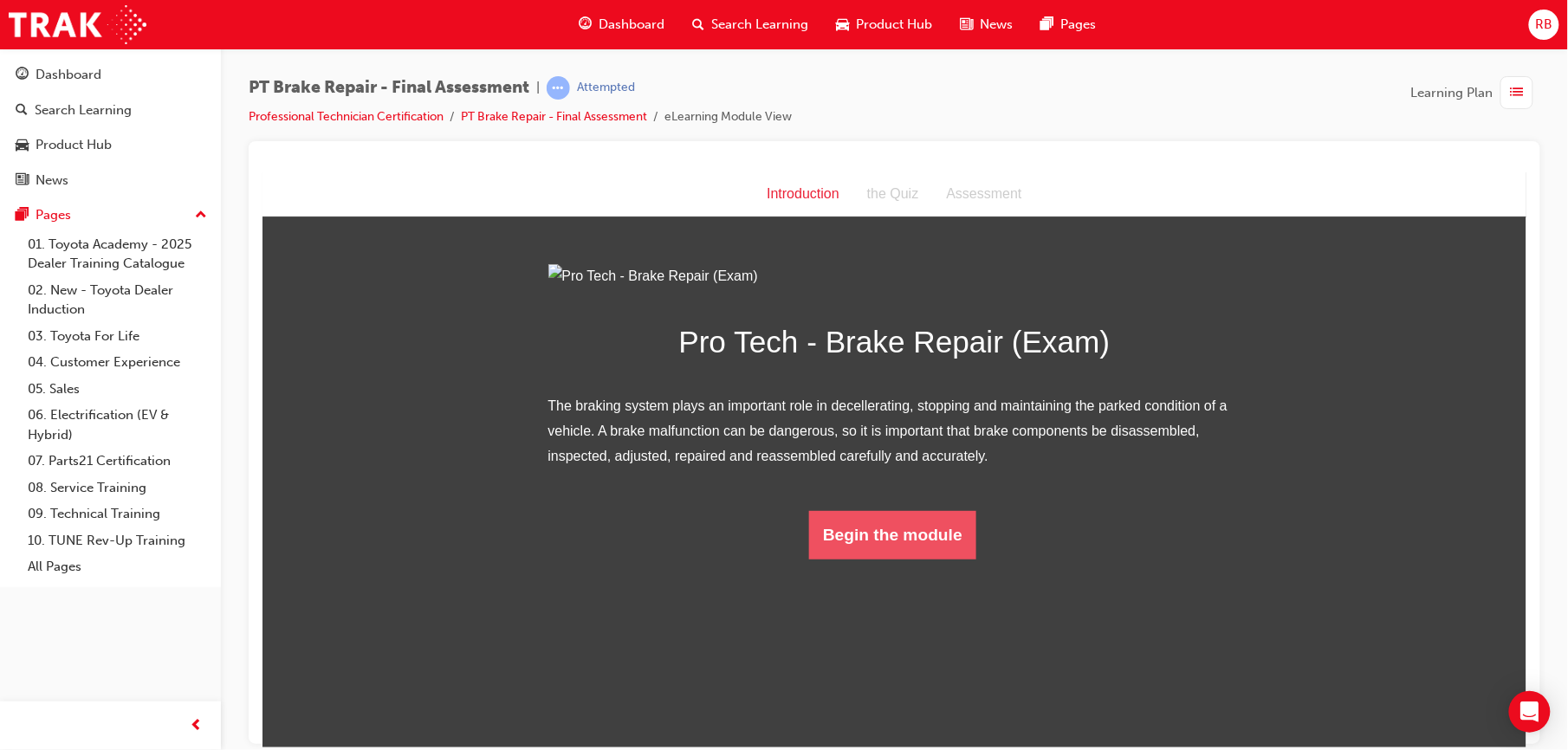
click at [842, 558] on button "Begin the module" at bounding box center [892, 535] width 167 height 49
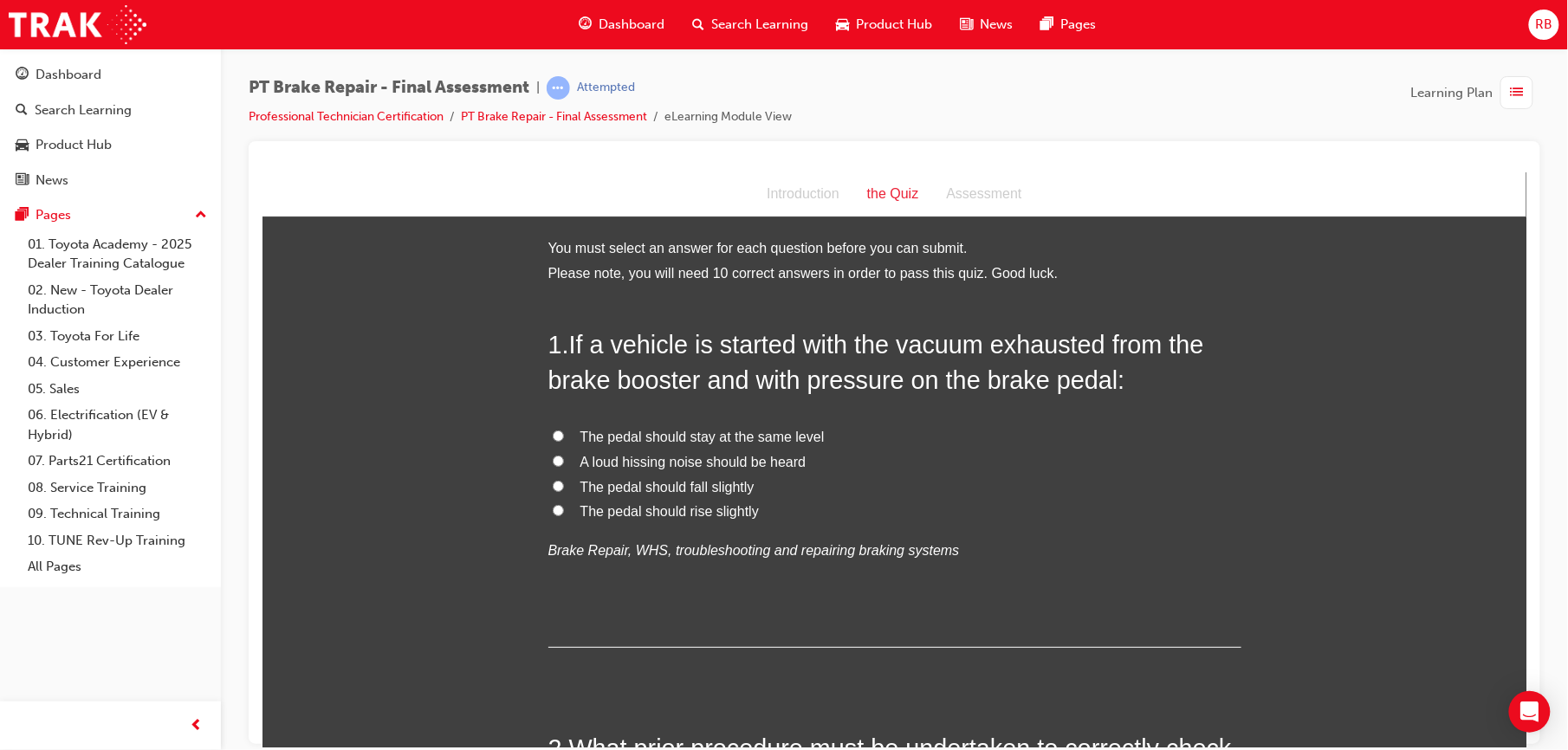
click at [579, 510] on span "The pedal should rise slightly" at bounding box center [669, 511] width 179 height 14
click at [563, 510] on input "The pedal should rise slightly" at bounding box center [558, 510] width 11 height 11
radio input "true"
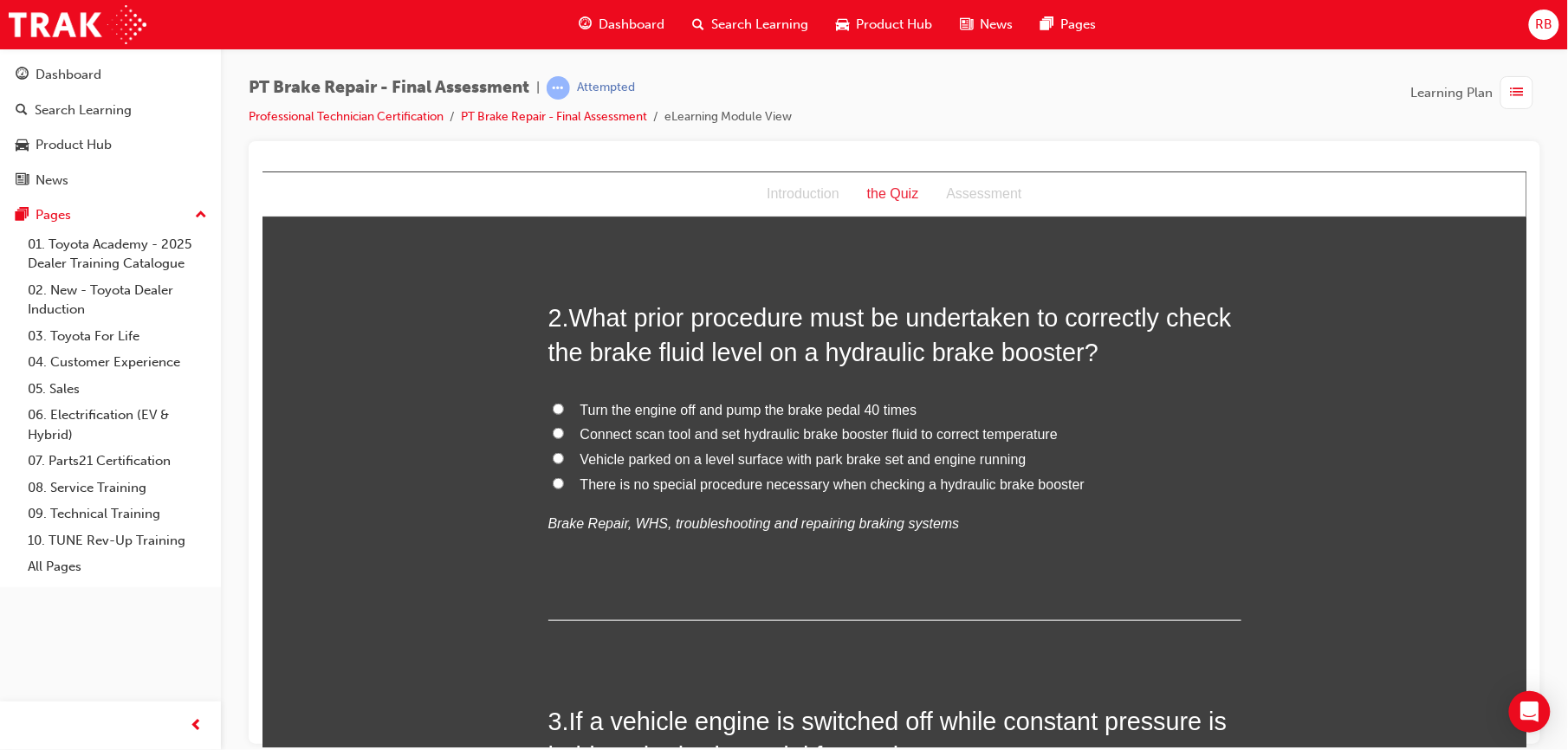
scroll to position [438, 0]
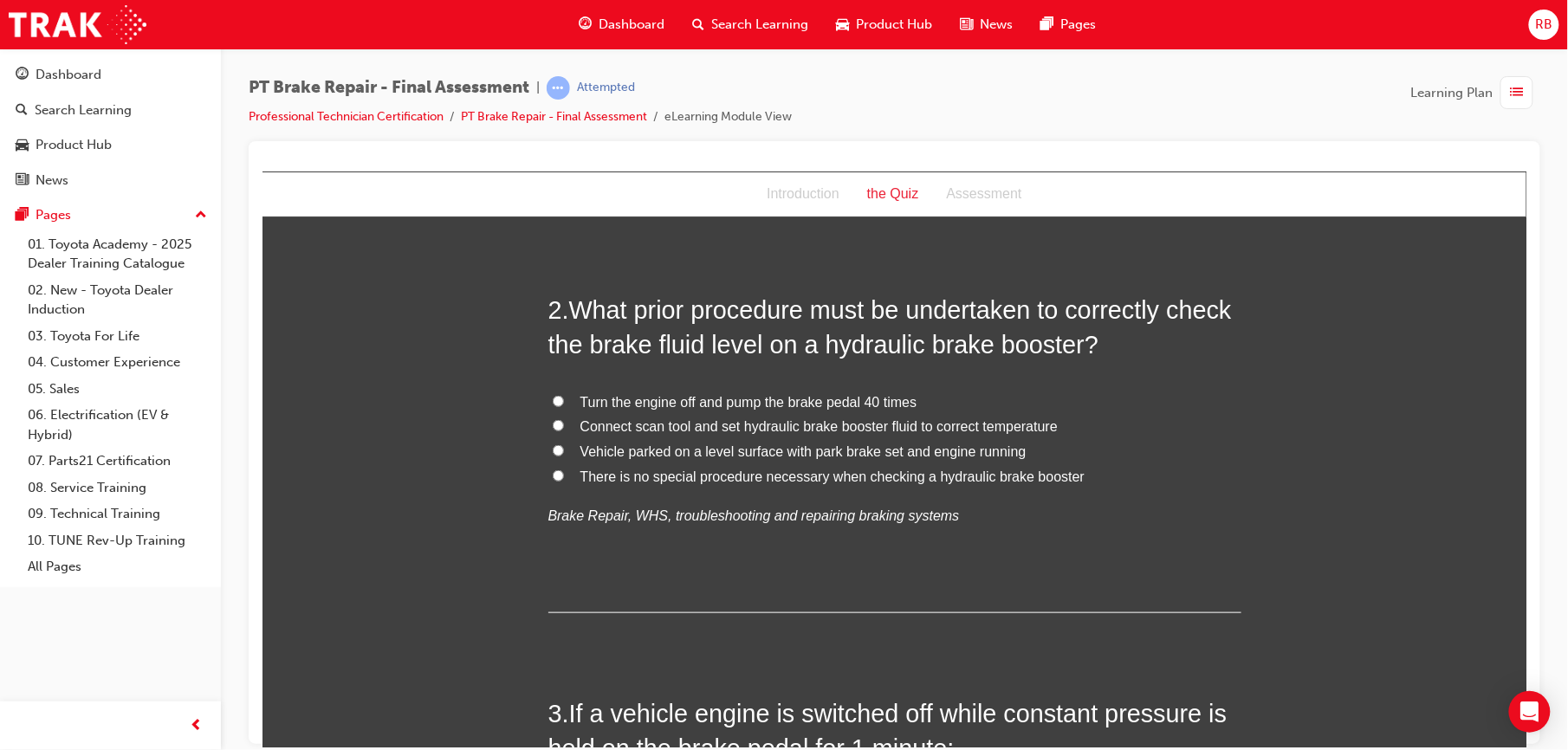
click at [632, 398] on span "Turn the engine off and pump the brake pedal 40 times" at bounding box center [747, 401] width 337 height 14
click at [563, 398] on input "Turn the engine off and pump the brake pedal 40 times" at bounding box center [558, 400] width 11 height 11
radio input "true"
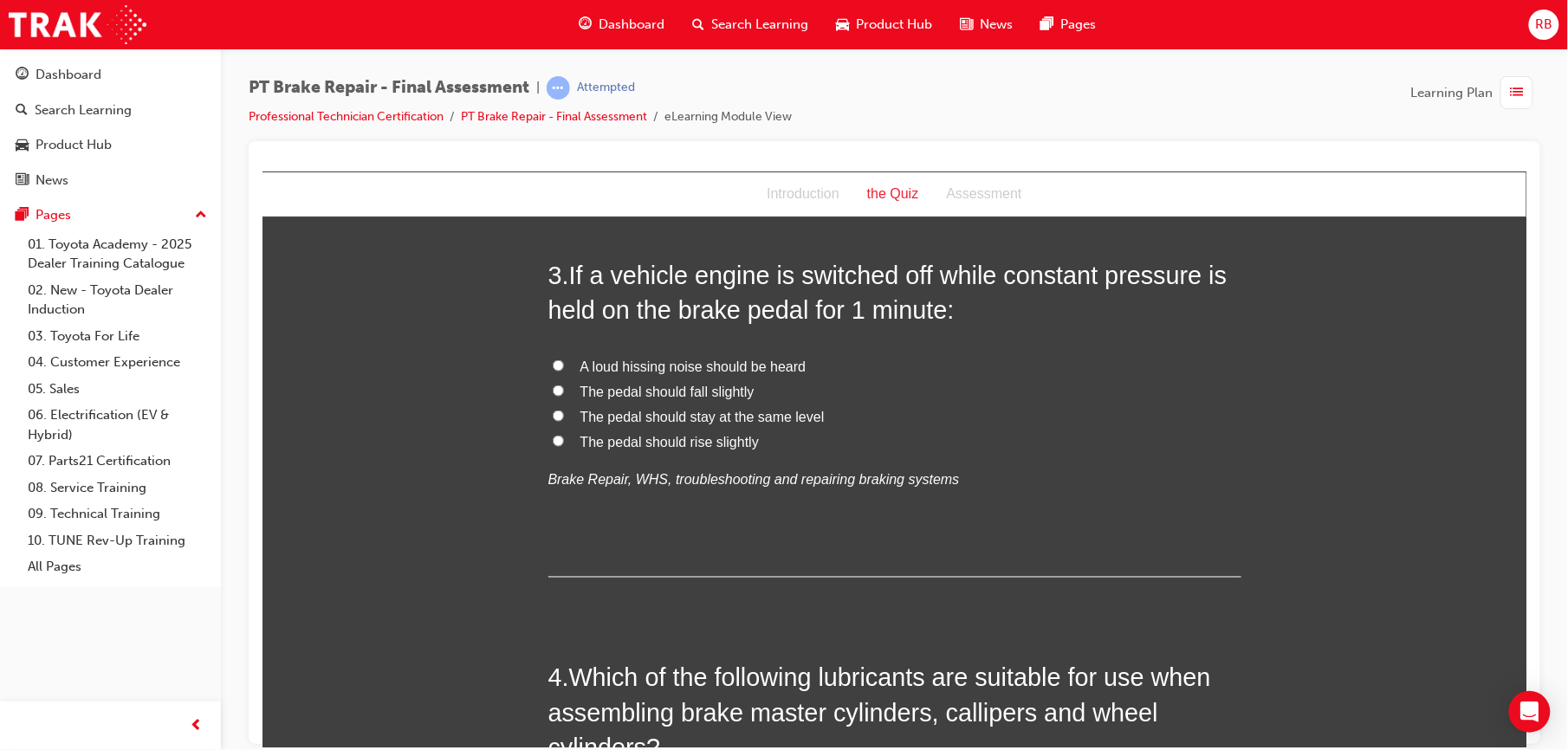
scroll to position [915, 0]
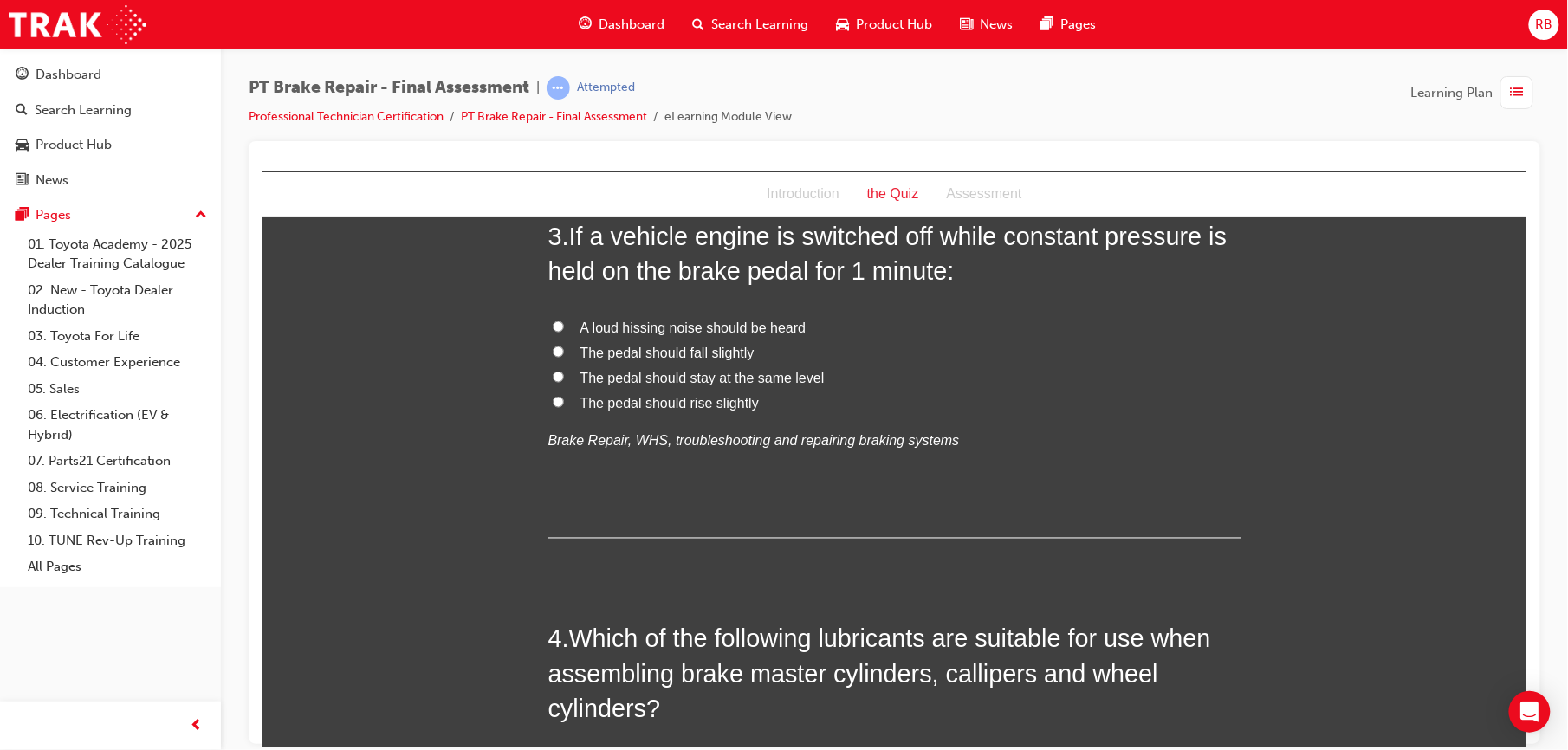
click at [656, 398] on span "The pedal should rise slightly" at bounding box center [669, 402] width 179 height 14
click at [563, 398] on input "The pedal should rise slightly" at bounding box center [558, 401] width 11 height 11
radio input "true"
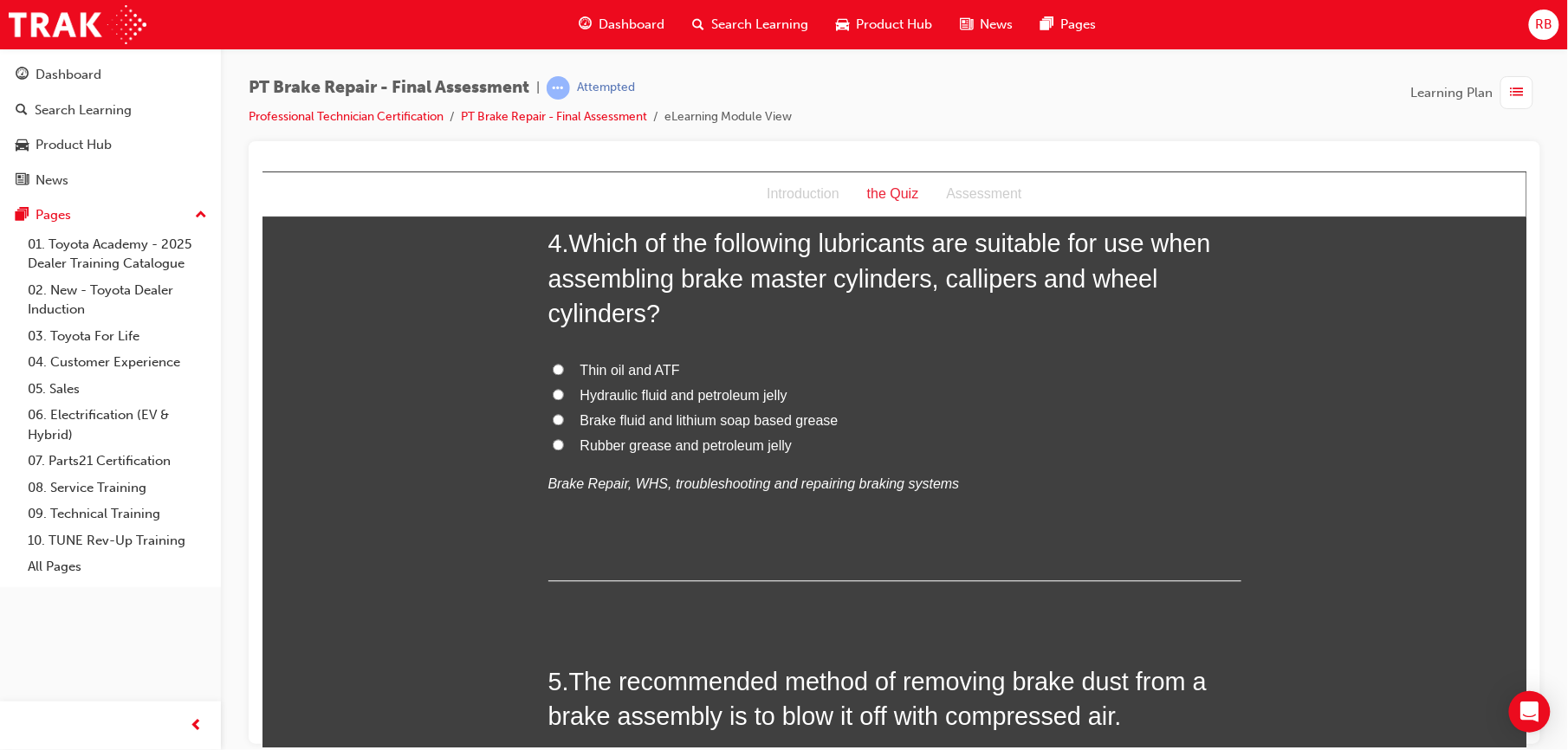
scroll to position [1317, 0]
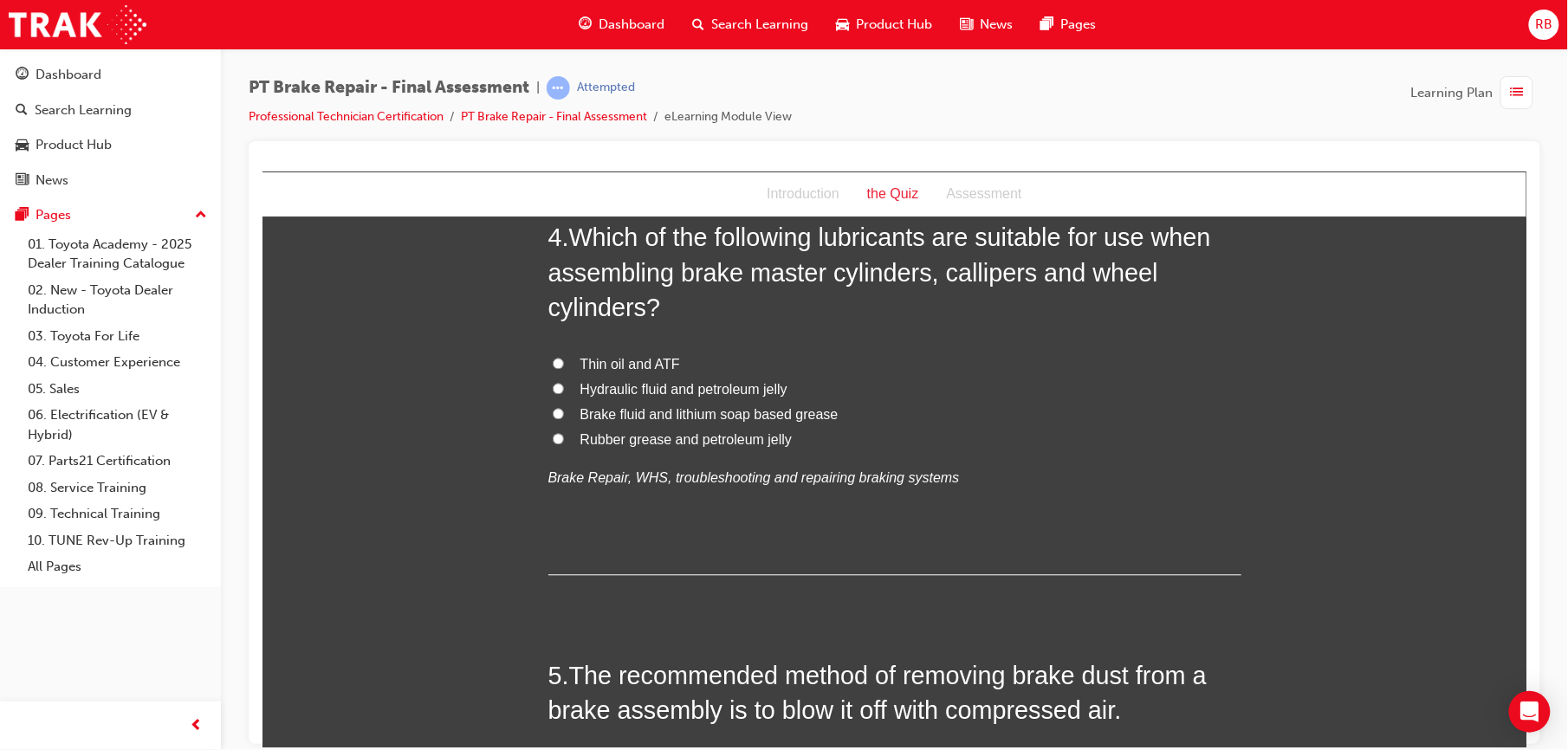
click at [643, 418] on span "Brake fluid and lithium soap based grease" at bounding box center [709, 415] width 258 height 14
click at [563, 418] on input "Brake fluid and lithium soap based grease" at bounding box center [558, 414] width 11 height 11
radio input "true"
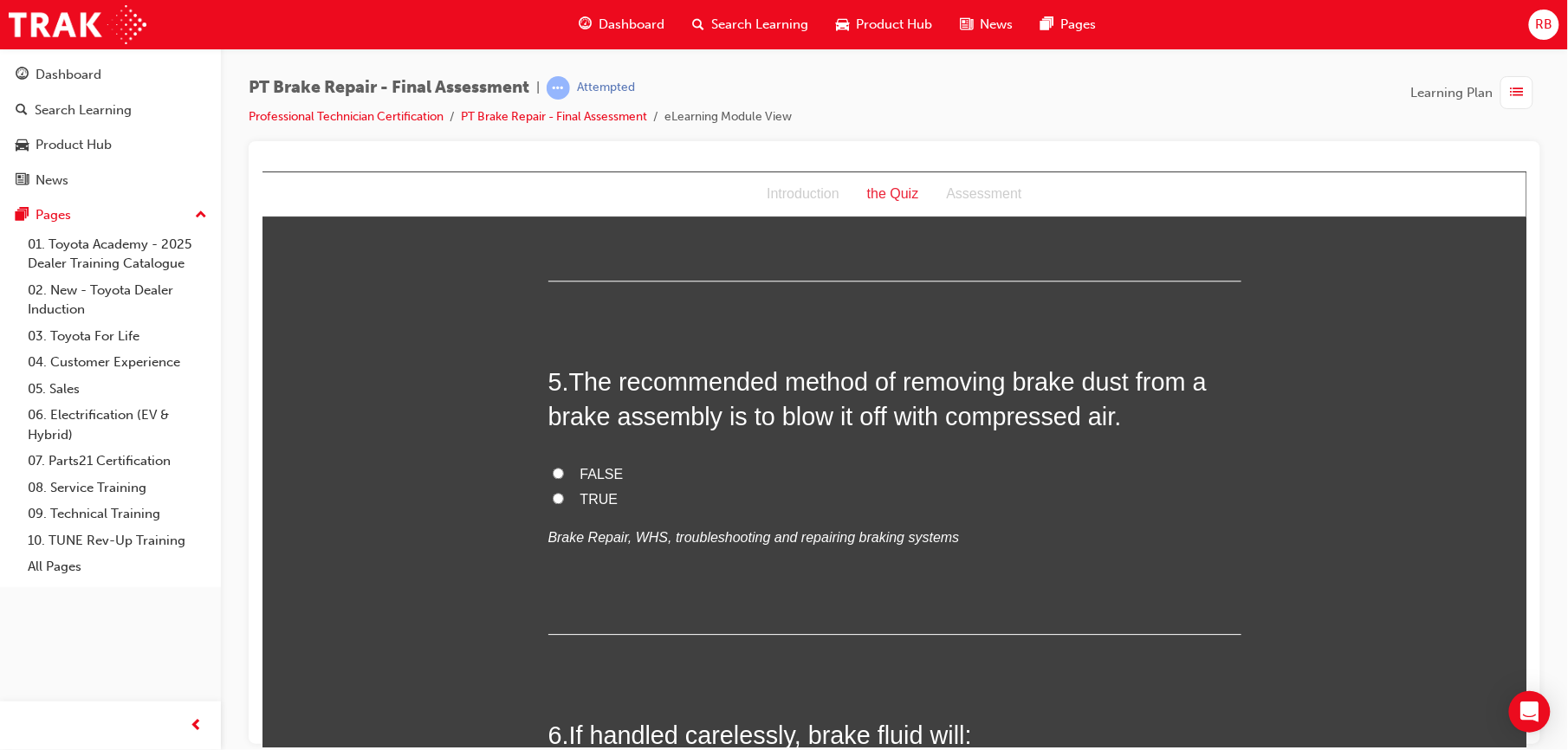
scroll to position [1617, 0]
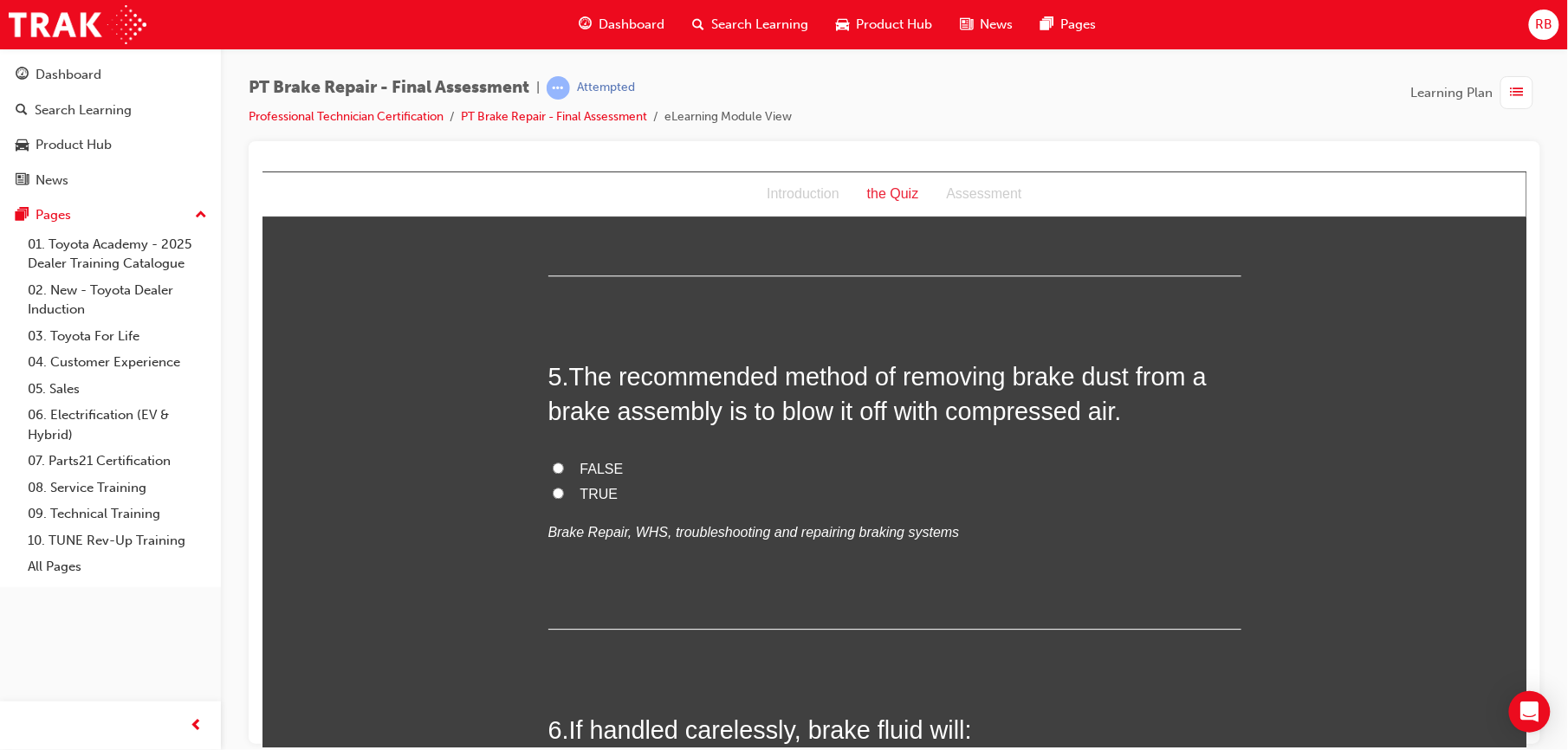
click at [568, 468] on label "FALSE" at bounding box center [894, 469] width 693 height 25
click at [563, 468] on input "FALSE" at bounding box center [558, 467] width 11 height 11
radio input "true"
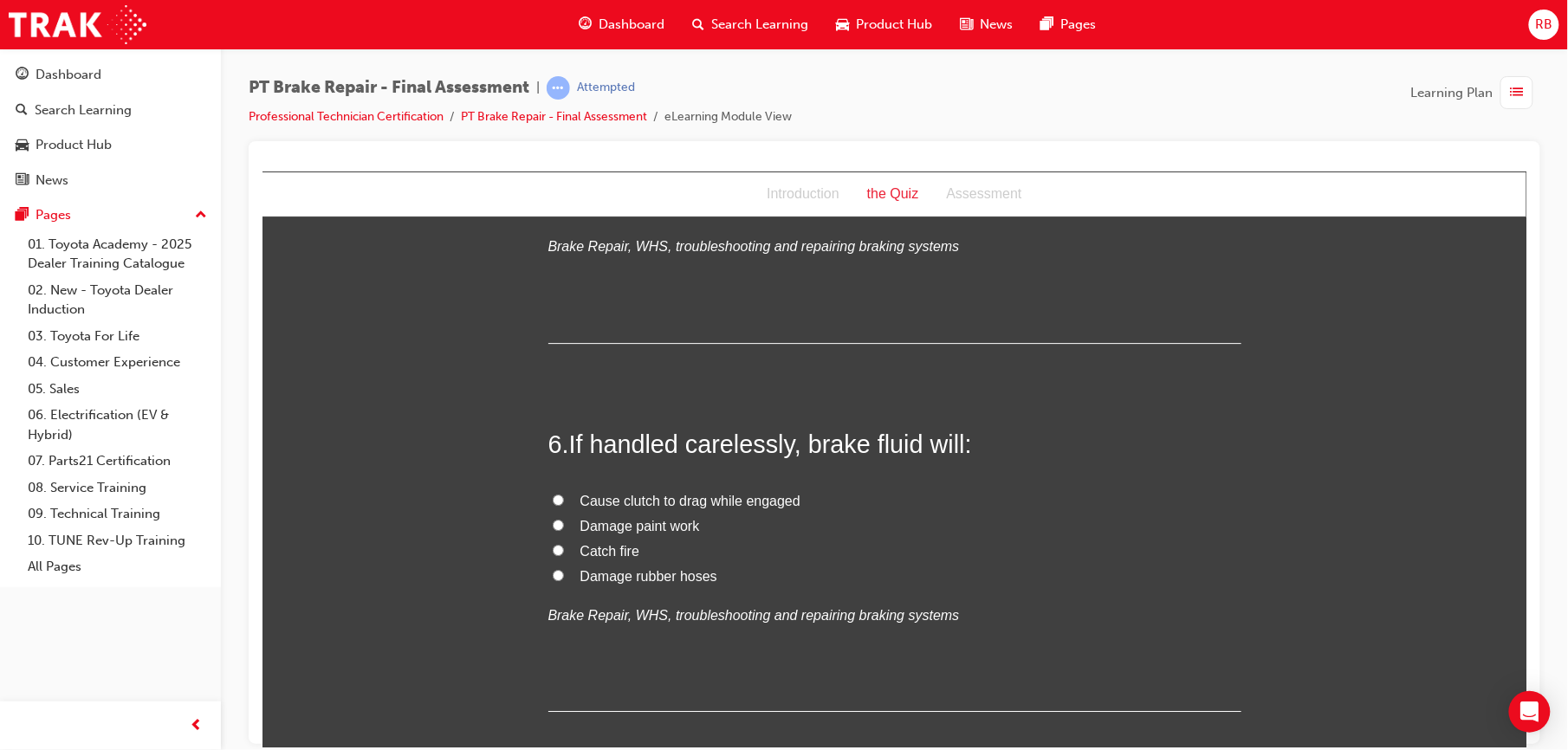
scroll to position [1909, 0]
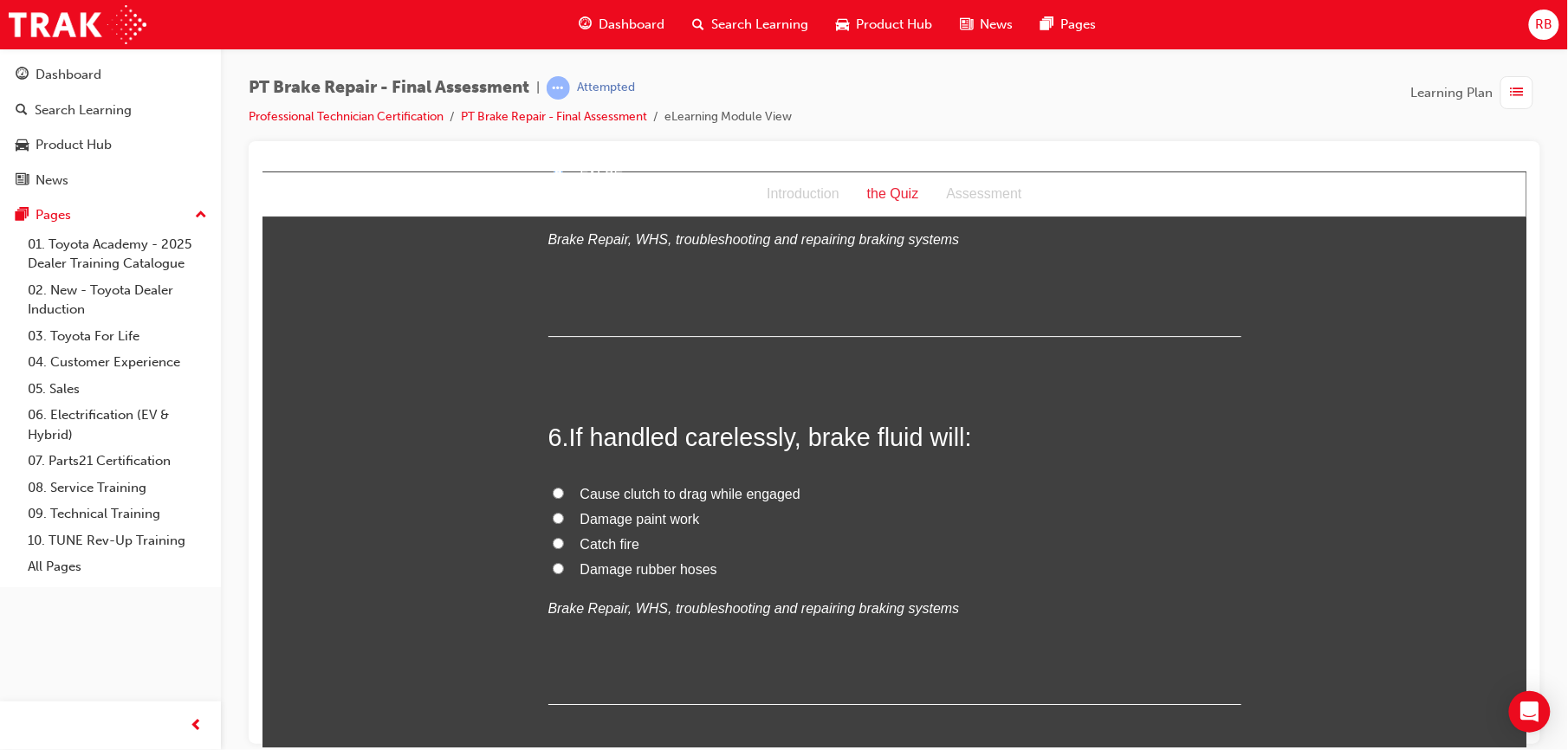
click at [624, 516] on span "Damage paint work" at bounding box center [639, 519] width 119 height 14
click at [563, 516] on input "Damage paint work" at bounding box center [558, 518] width 11 height 11
radio input "true"
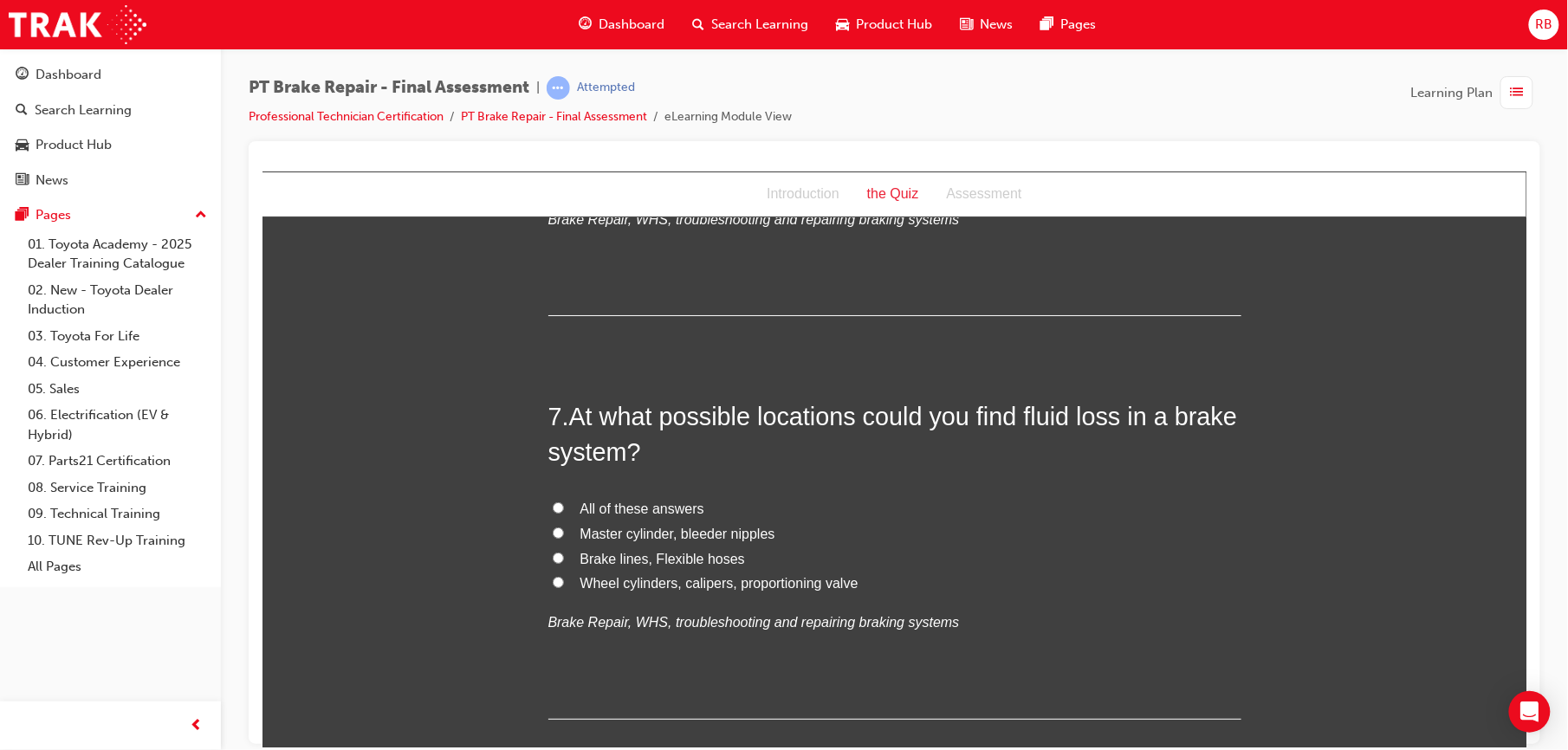
scroll to position [2302, 0]
click at [589, 500] on span "All of these answers" at bounding box center [641, 504] width 124 height 14
click at [563, 500] on input "All of these answers" at bounding box center [558, 503] width 11 height 11
radio input "true"
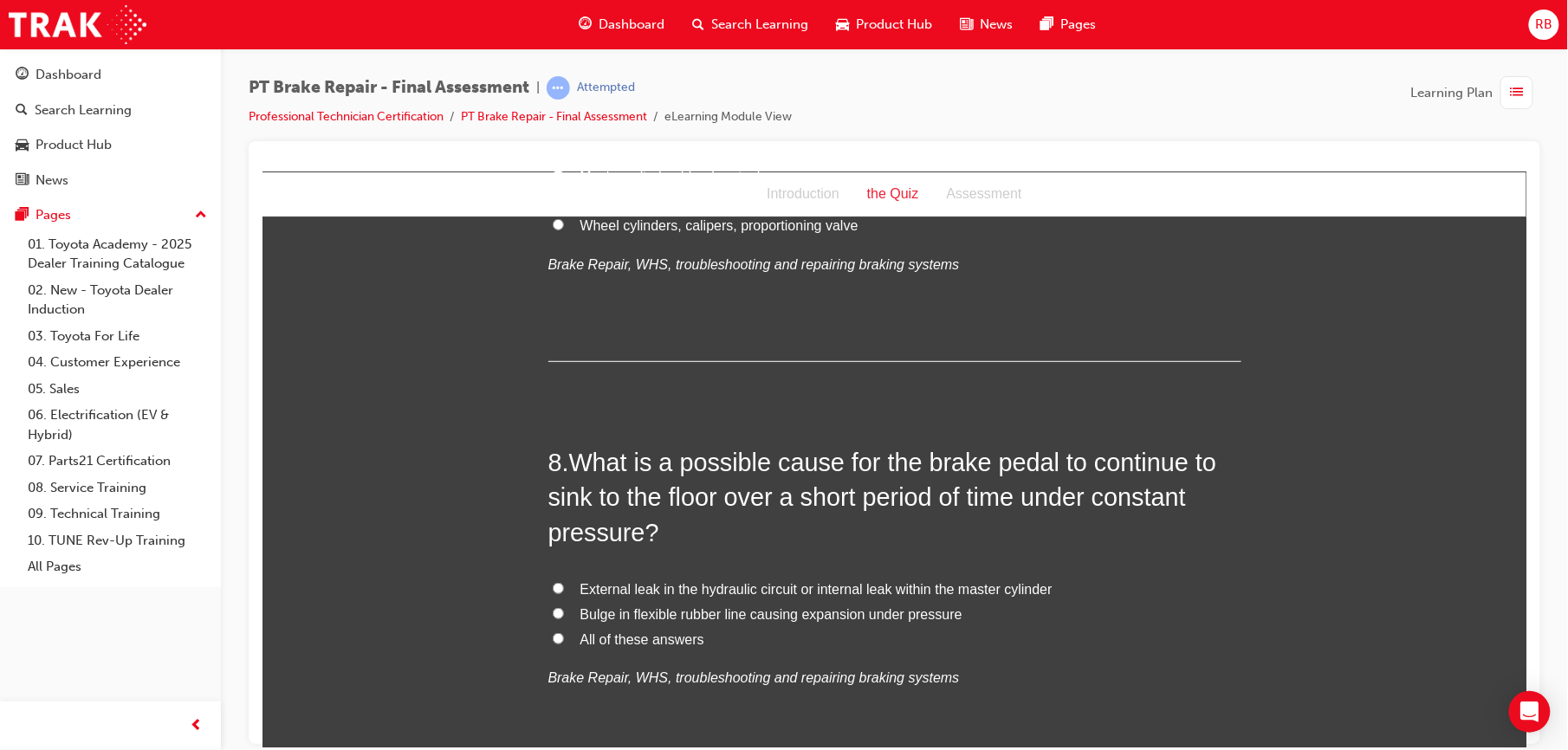
scroll to position [2665, 0]
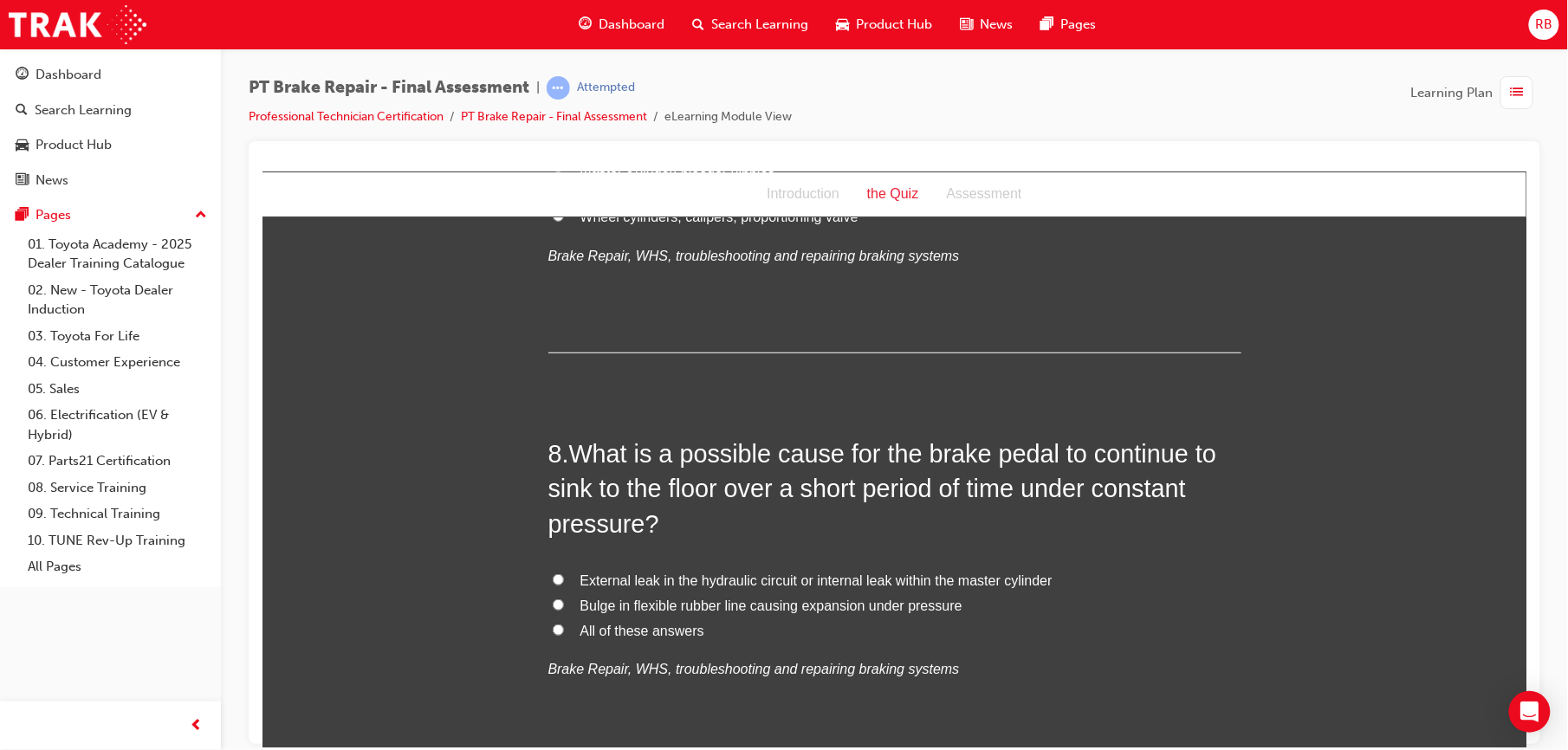
click at [615, 586] on span "External leak in the hydraulic circuit or internal leak within the master cylin…" at bounding box center [815, 580] width 473 height 14
click at [563, 585] on input "External leak in the hydraulic circuit or internal leak within the master cylin…" at bounding box center [558, 579] width 11 height 11
radio input "true"
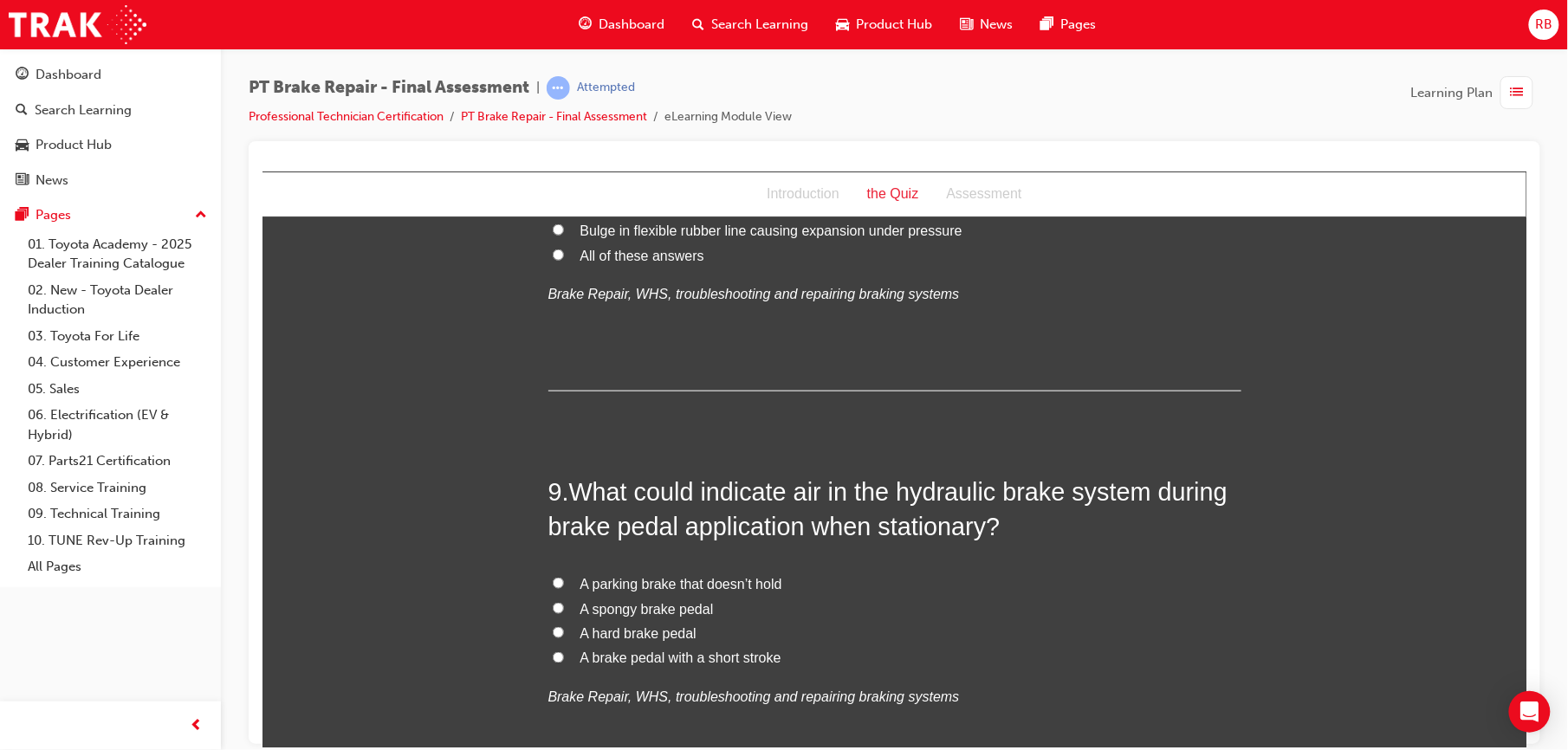
scroll to position [3050, 0]
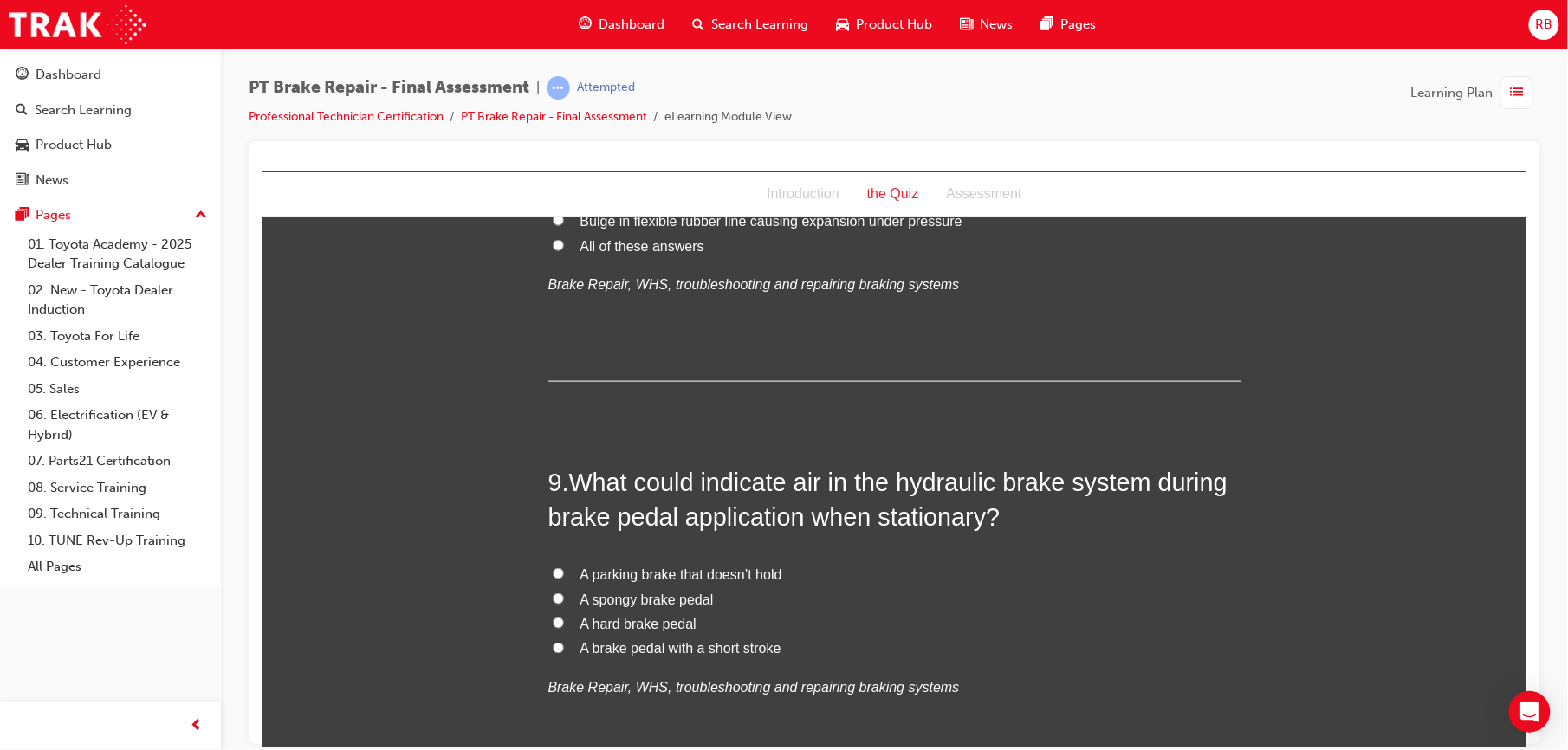
click at [632, 606] on span "A spongy brake pedal" at bounding box center [646, 599] width 134 height 14
click at [563, 604] on input "A spongy brake pedal" at bounding box center [558, 598] width 11 height 11
radio input "true"
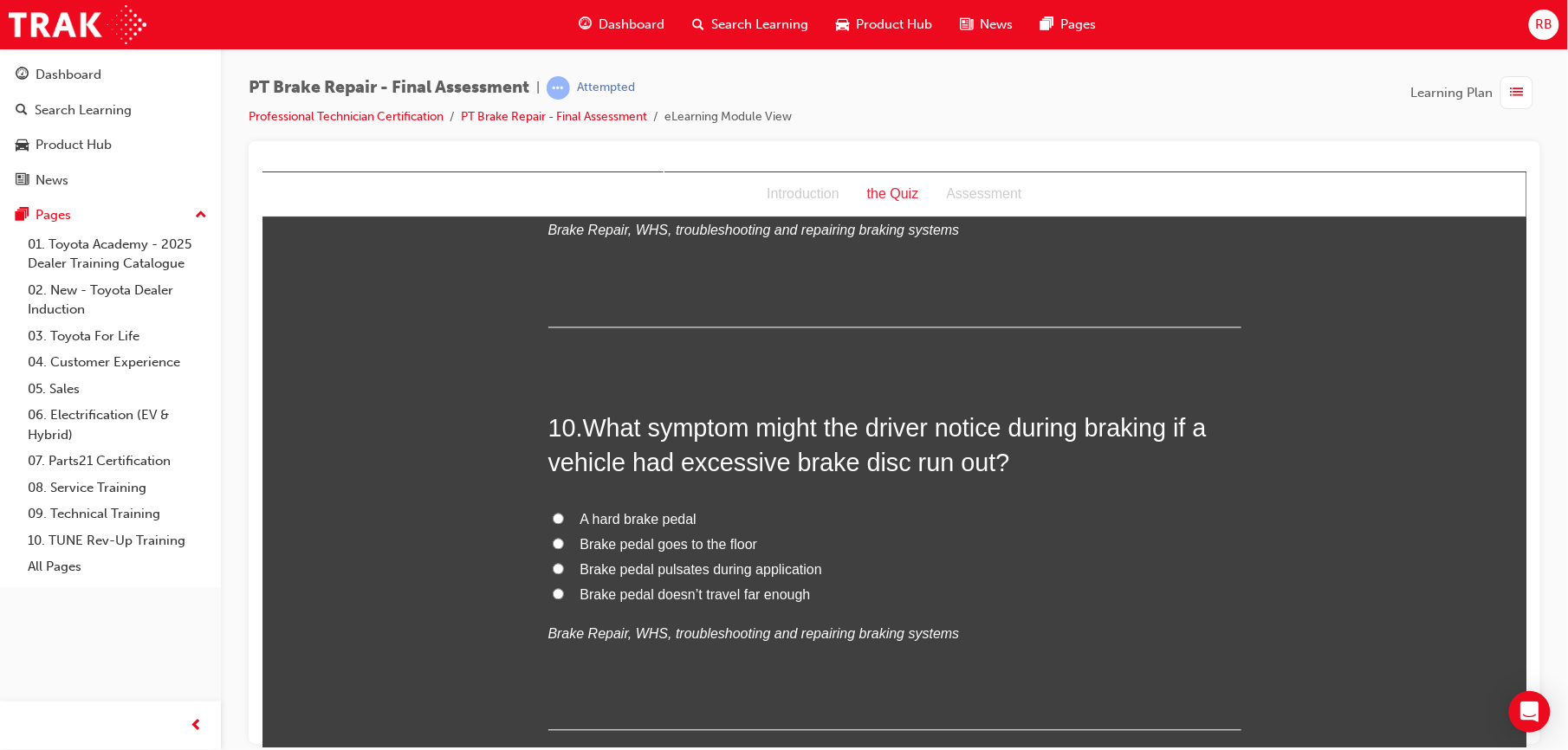
scroll to position [3573, 0]
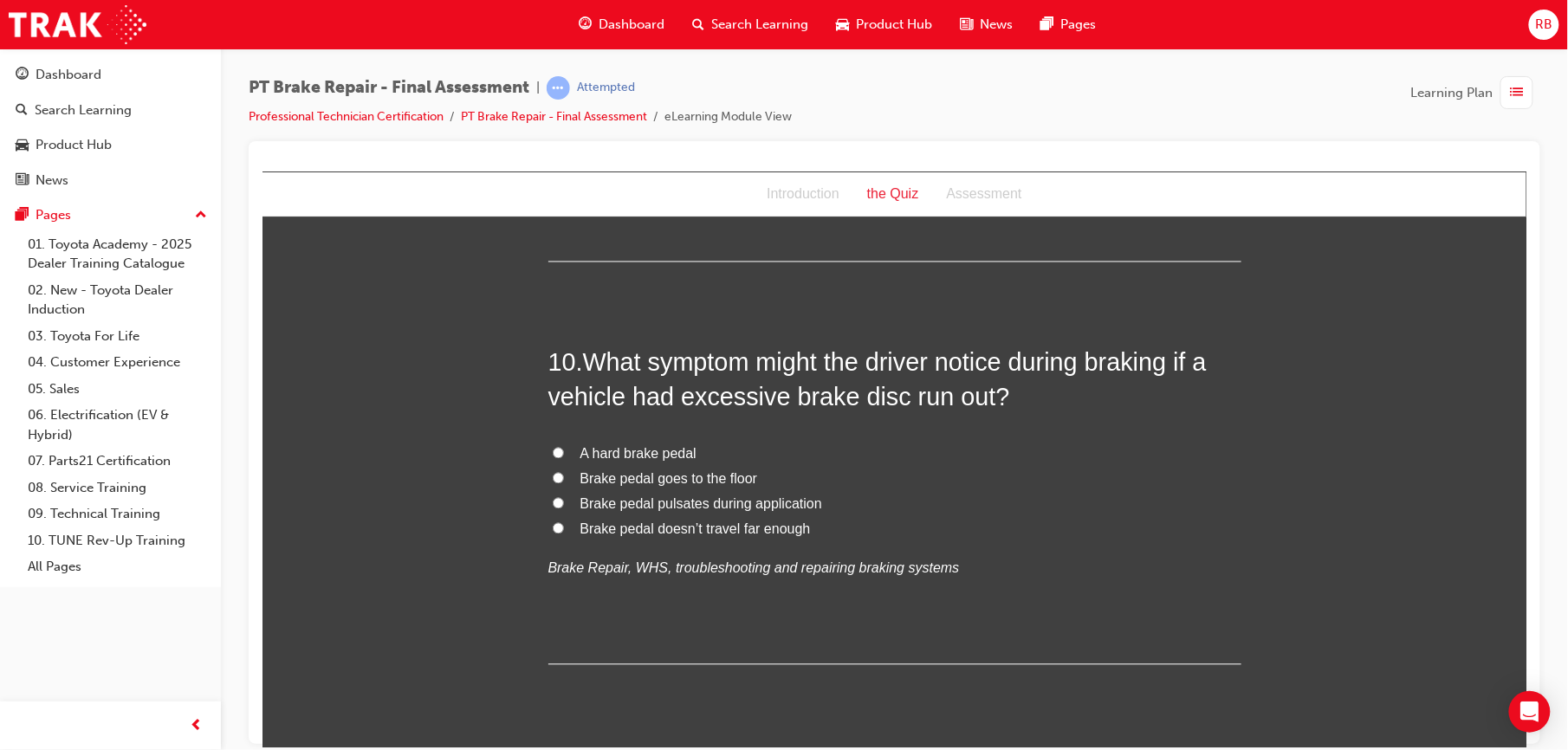
drag, startPoint x: 587, startPoint y: 513, endPoint x: 569, endPoint y: 505, distance: 19.7
click at [569, 505] on label "Brake pedal pulsates during application" at bounding box center [894, 505] width 693 height 25
click at [563, 505] on input "Brake pedal pulsates during application" at bounding box center [558, 502] width 11 height 11
radio input "true"
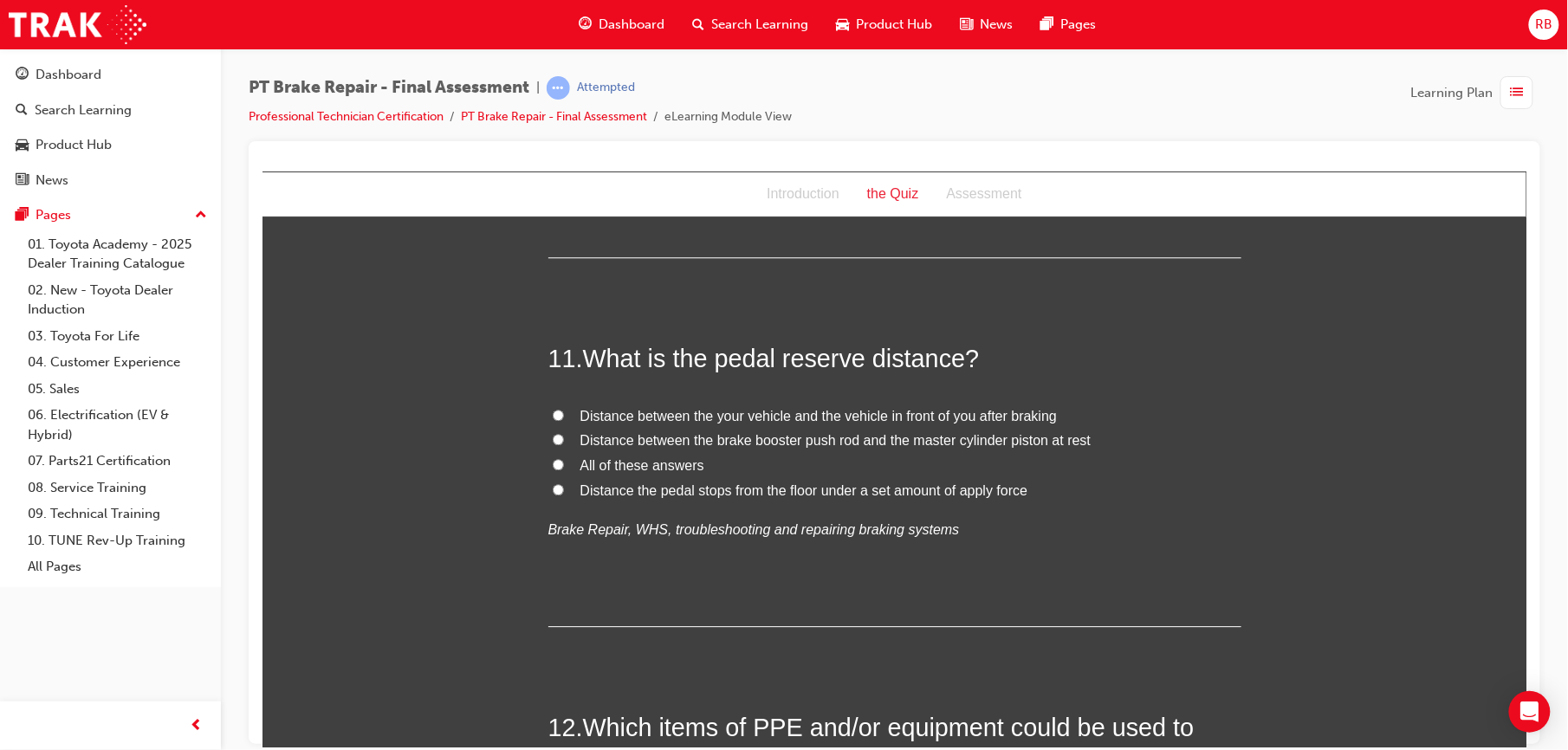
scroll to position [3982, 0]
click at [828, 489] on span "Distance the pedal stops from the floor under a set amount of apply force" at bounding box center [803, 488] width 448 height 14
click at [563, 489] on input "Distance the pedal stops from the floor under a set amount of apply force" at bounding box center [558, 487] width 11 height 11
radio input "true"
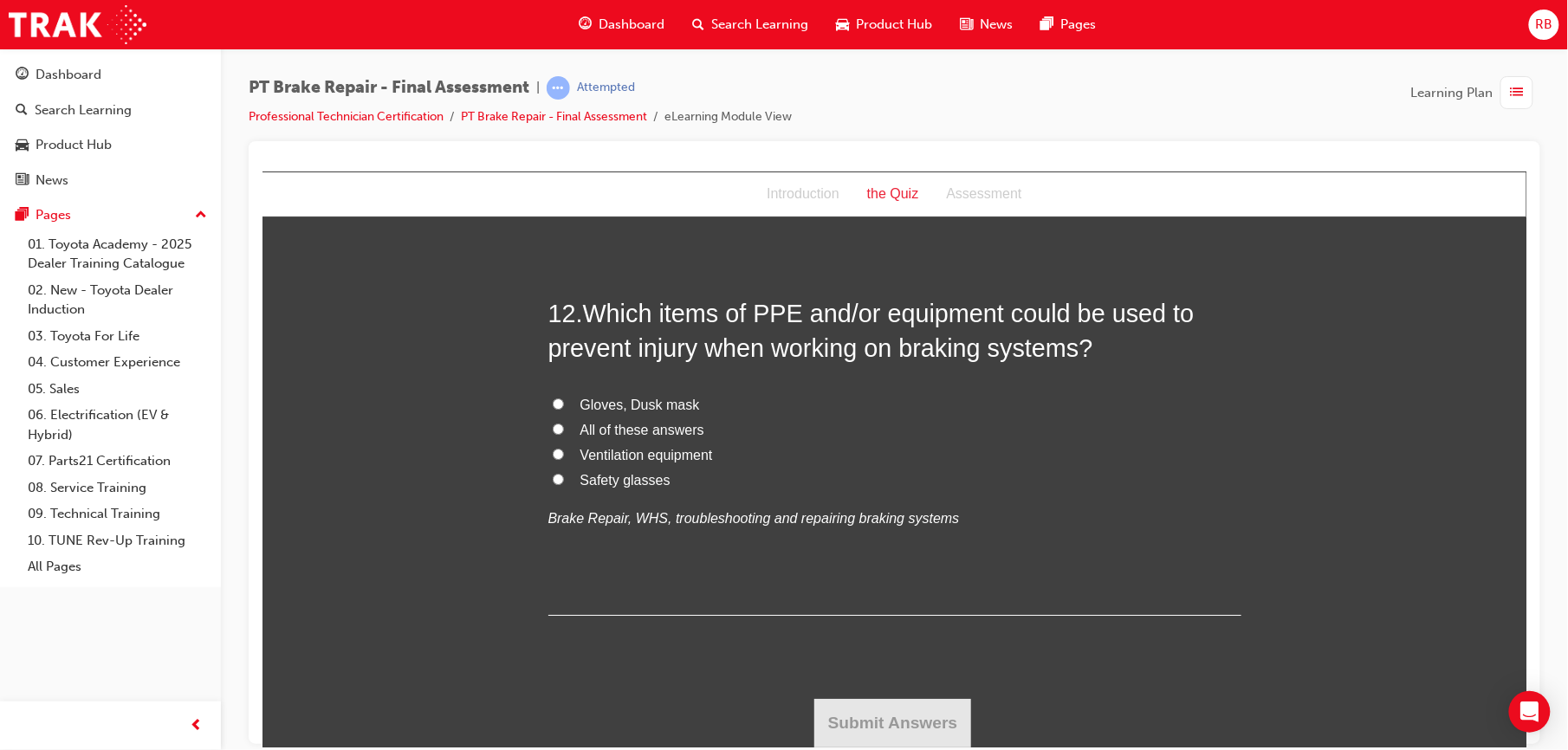
scroll to position [4395, 0]
click at [552, 424] on input "All of these answers" at bounding box center [558, 428] width 11 height 11
radio input "true"
click at [881, 713] on button "Submit Answers" at bounding box center [892, 723] width 158 height 49
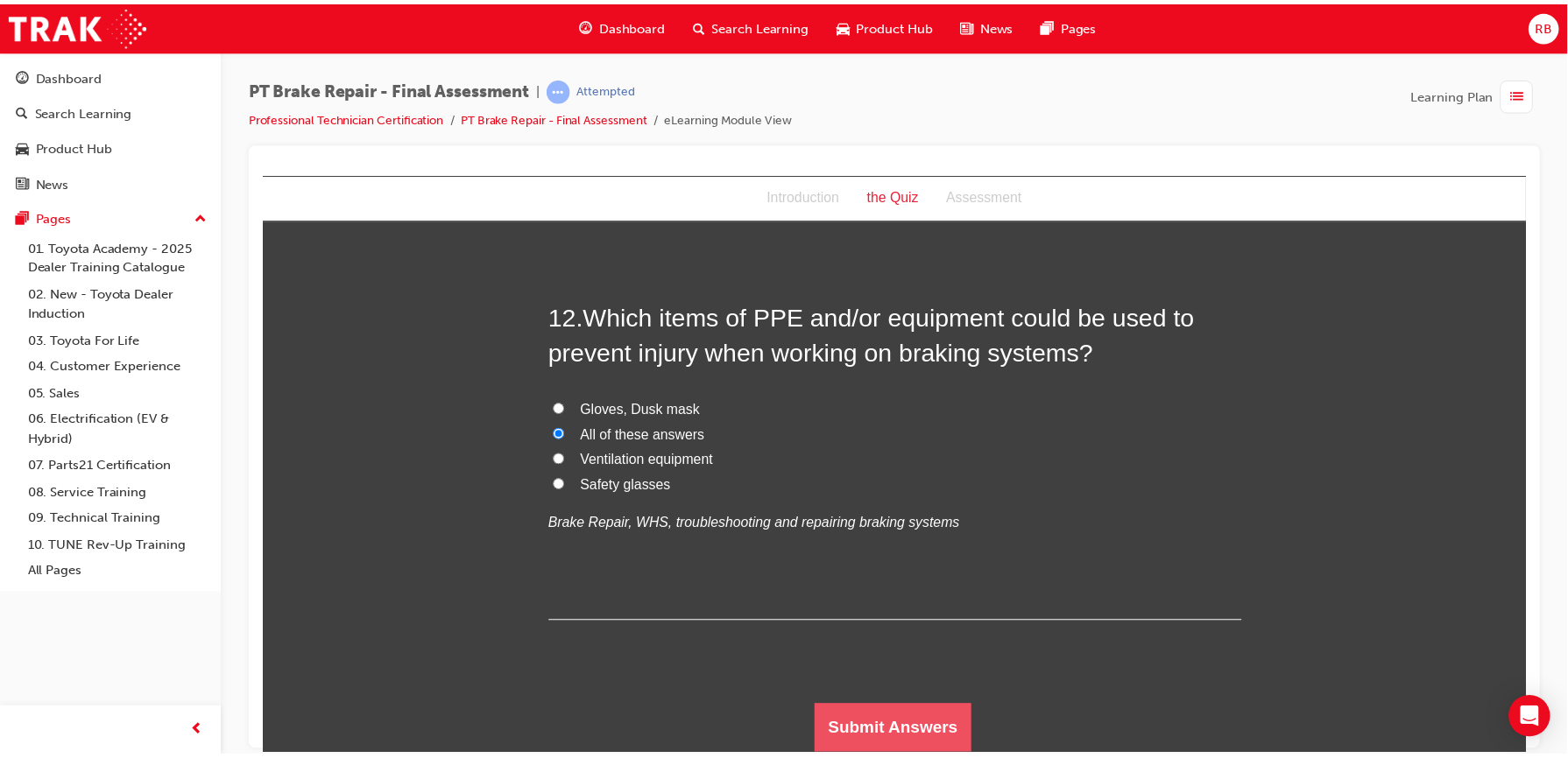
scroll to position [0, 0]
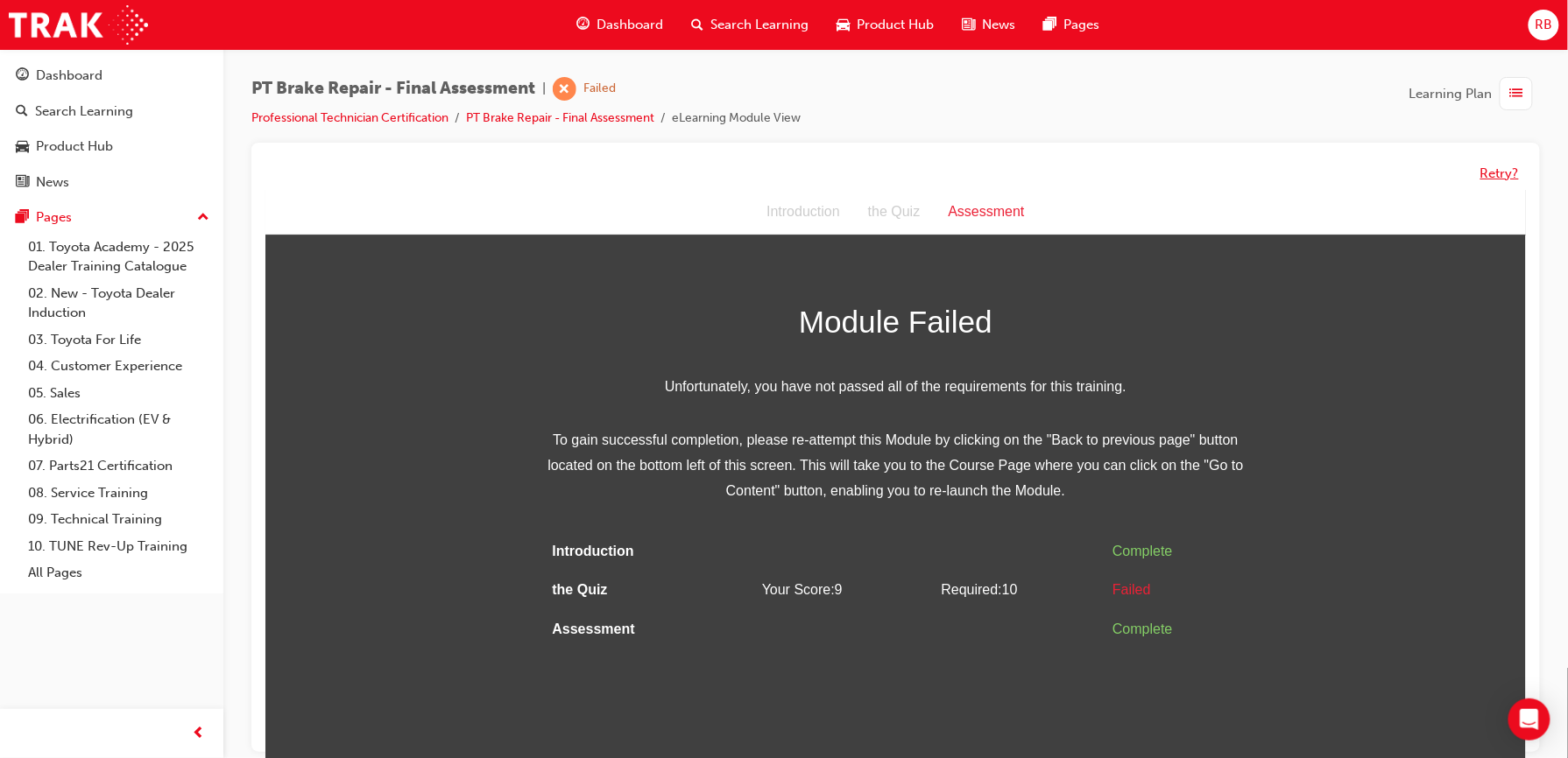
click at [1508, 175] on button "Retry?" at bounding box center [1499, 174] width 38 height 20
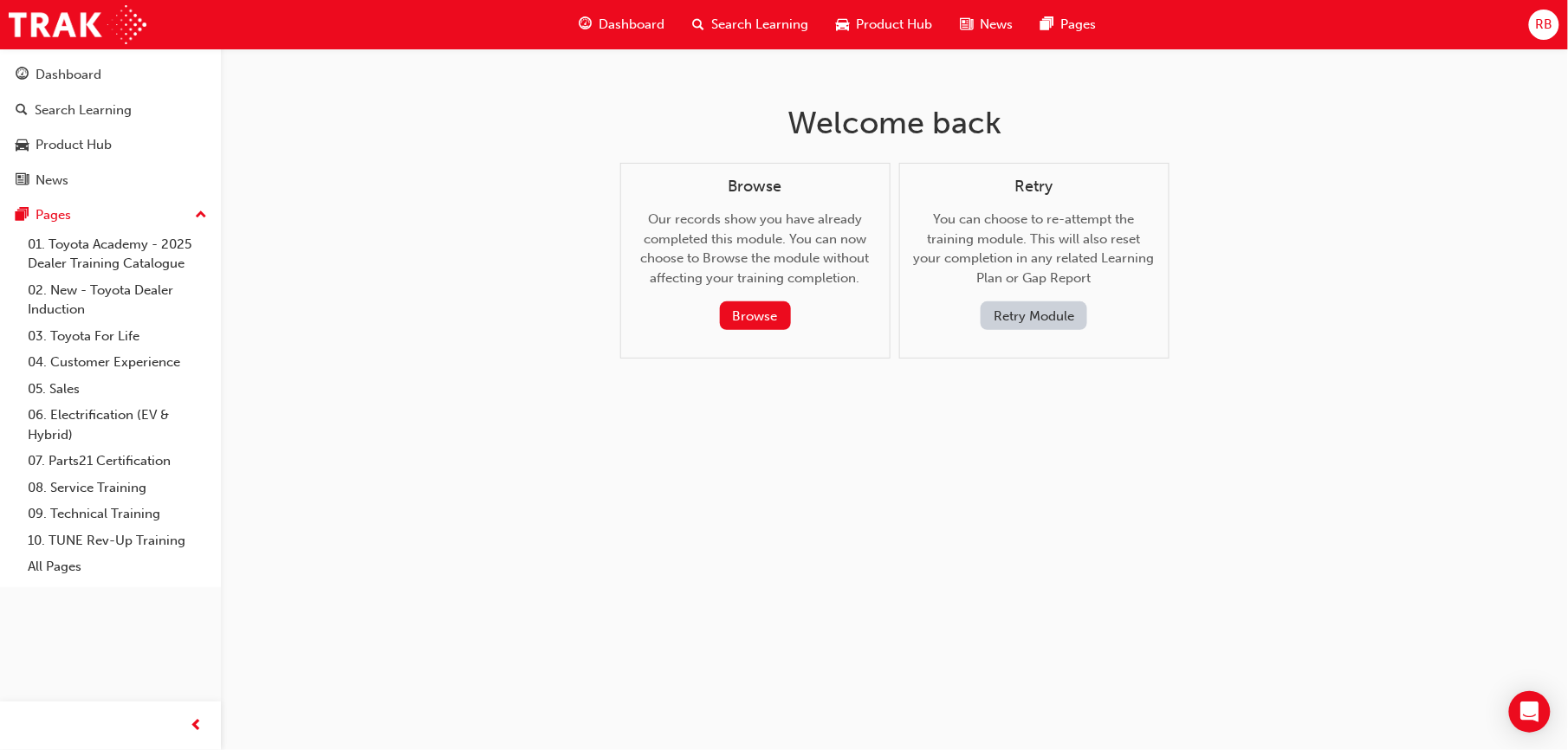
click at [1052, 321] on button "Retry Module" at bounding box center [1034, 316] width 107 height 29
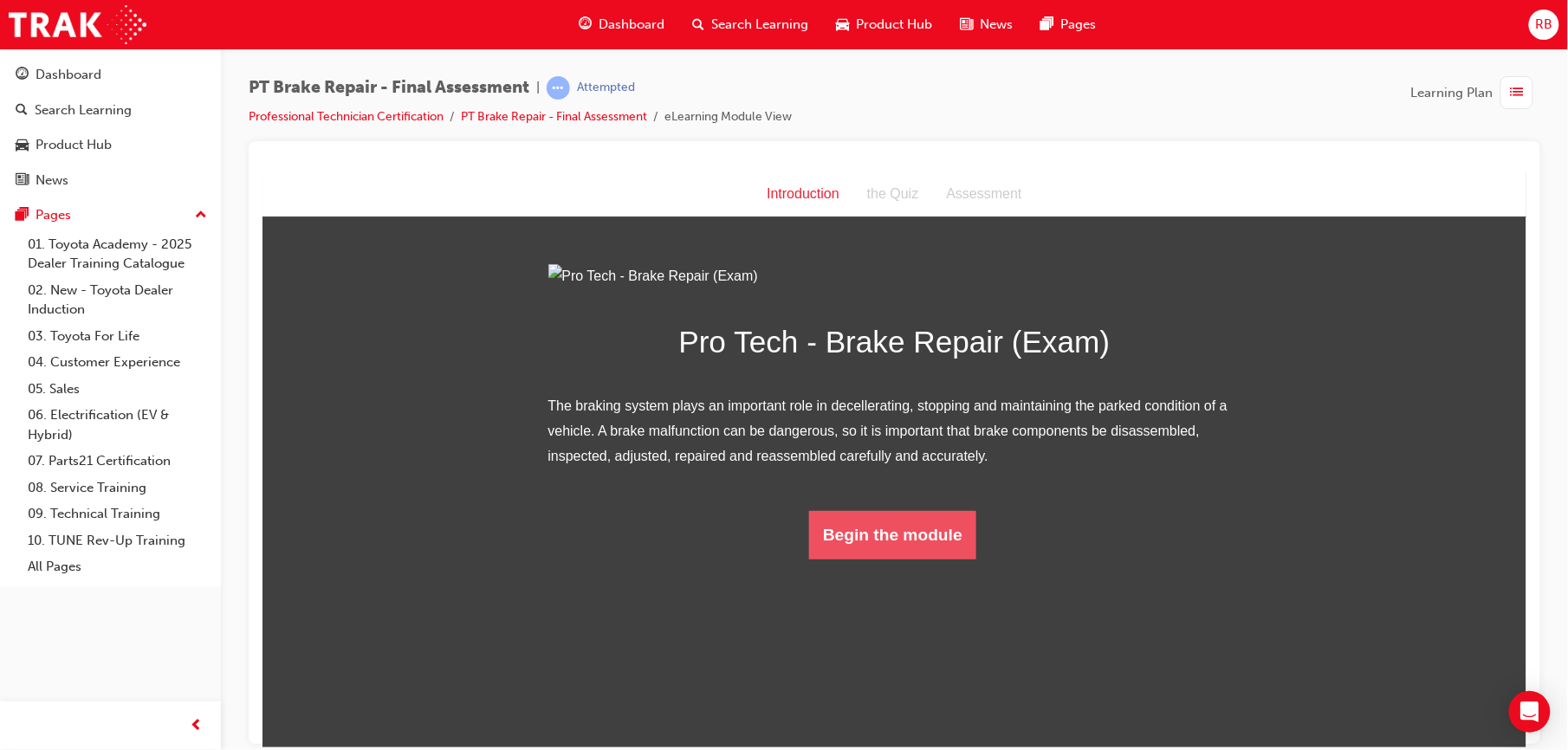
click at [894, 558] on button "Begin the module" at bounding box center [892, 535] width 167 height 49
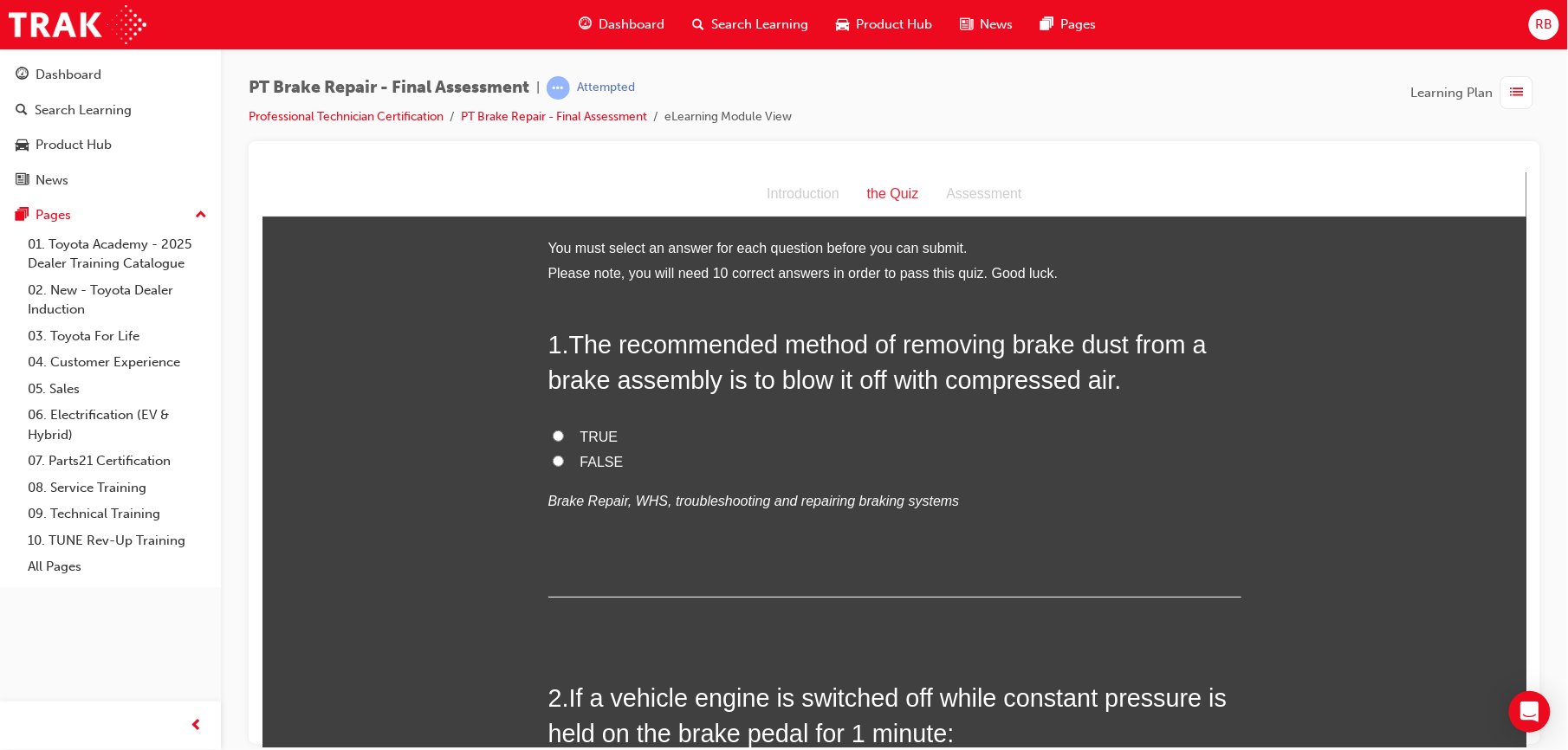
click at [552, 456] on input "FALSE" at bounding box center [558, 460] width 11 height 11
radio input "true"
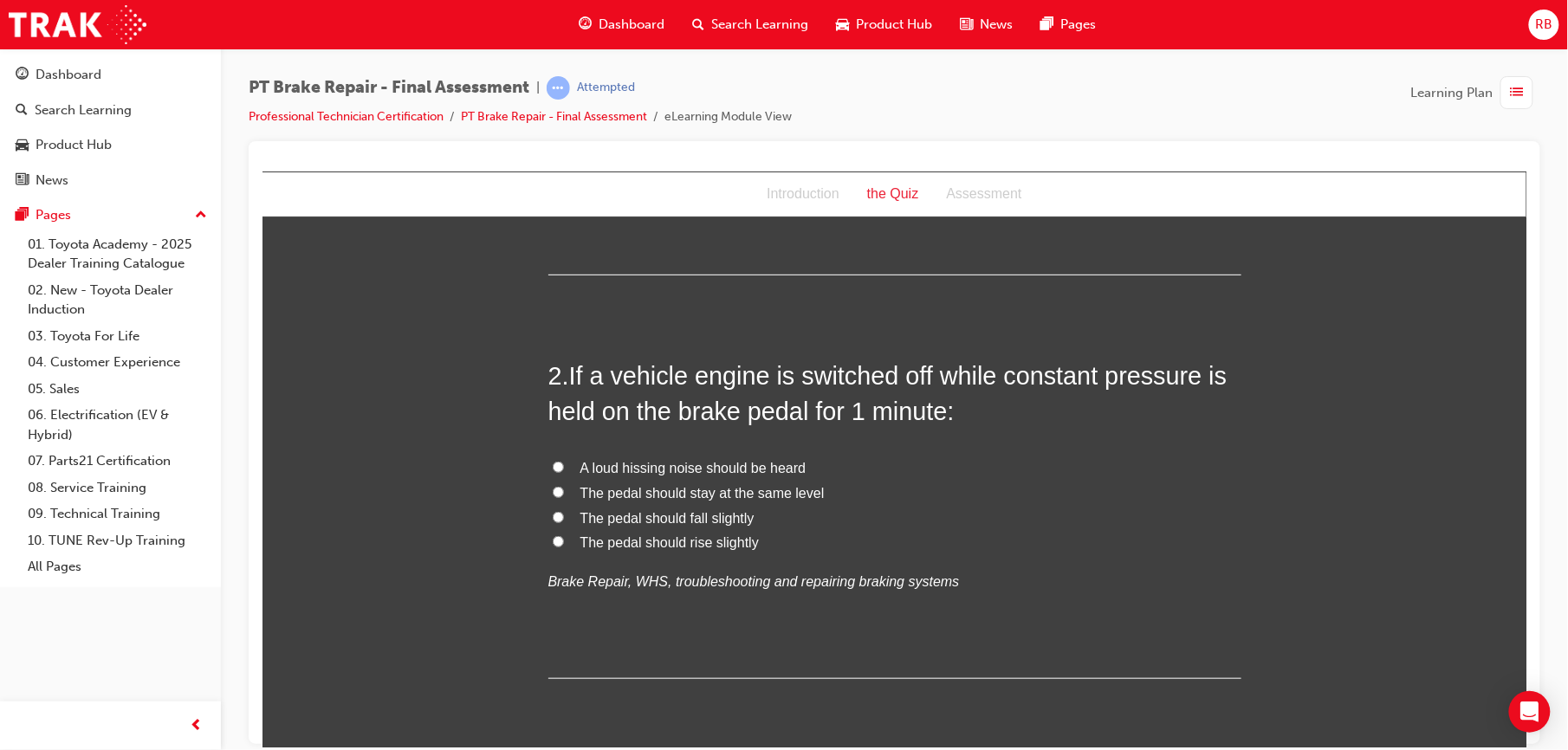
scroll to position [323, 0]
click at [583, 537] on span "The pedal should rise slightly" at bounding box center [669, 541] width 179 height 14
click at [563, 537] on input "The pedal should rise slightly" at bounding box center [558, 540] width 11 height 11
radio input "true"
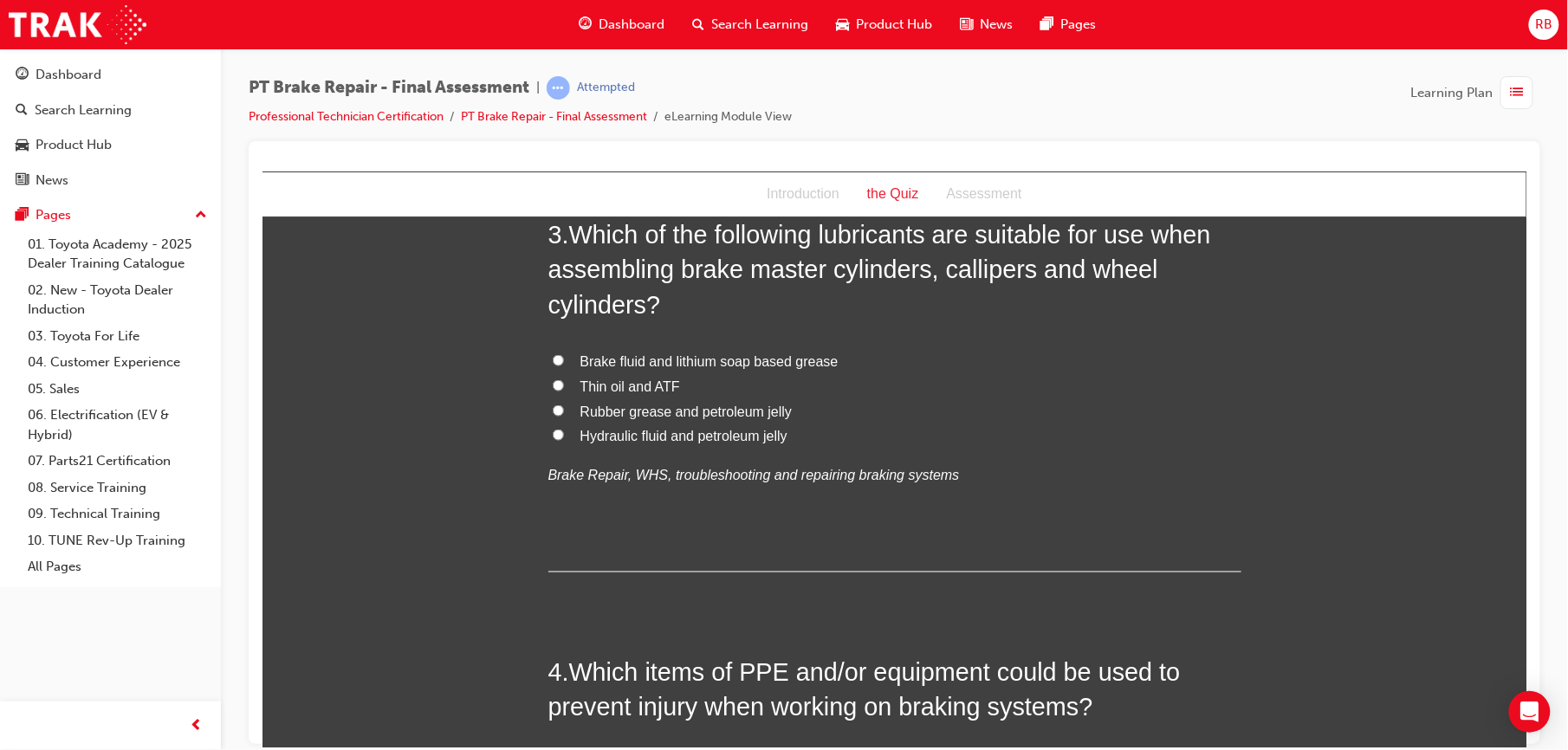
scroll to position [777, 0]
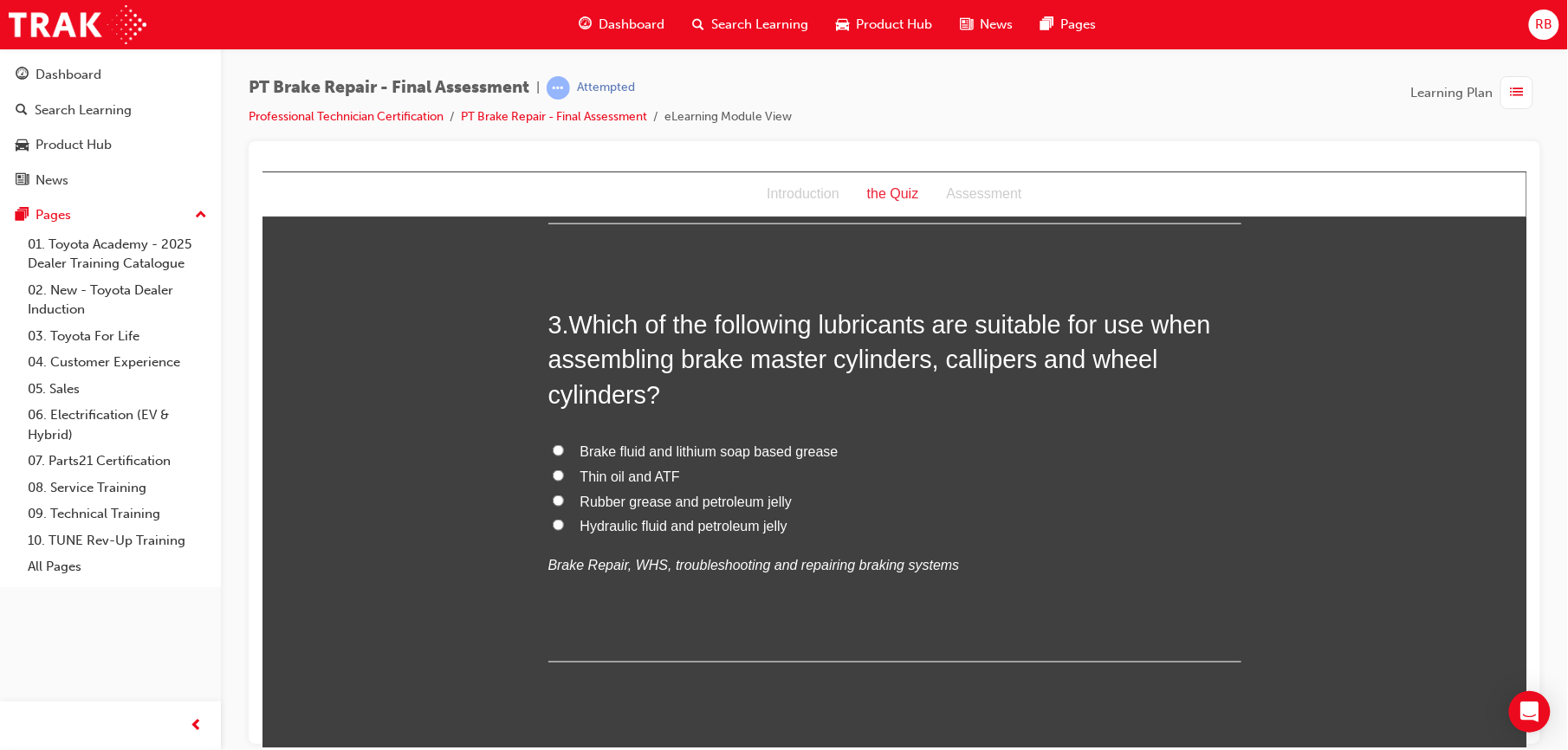
click at [631, 453] on span "Brake fluid and lithium soap based grease" at bounding box center [709, 451] width 258 height 14
click at [563, 453] on input "Brake fluid and lithium soap based grease" at bounding box center [558, 450] width 11 height 11
radio input "true"
click at [559, 496] on label "Rubber grease and petroleum jelly" at bounding box center [894, 502] width 693 height 25
click at [559, 496] on input "Rubber grease and petroleum jelly" at bounding box center [558, 500] width 11 height 11
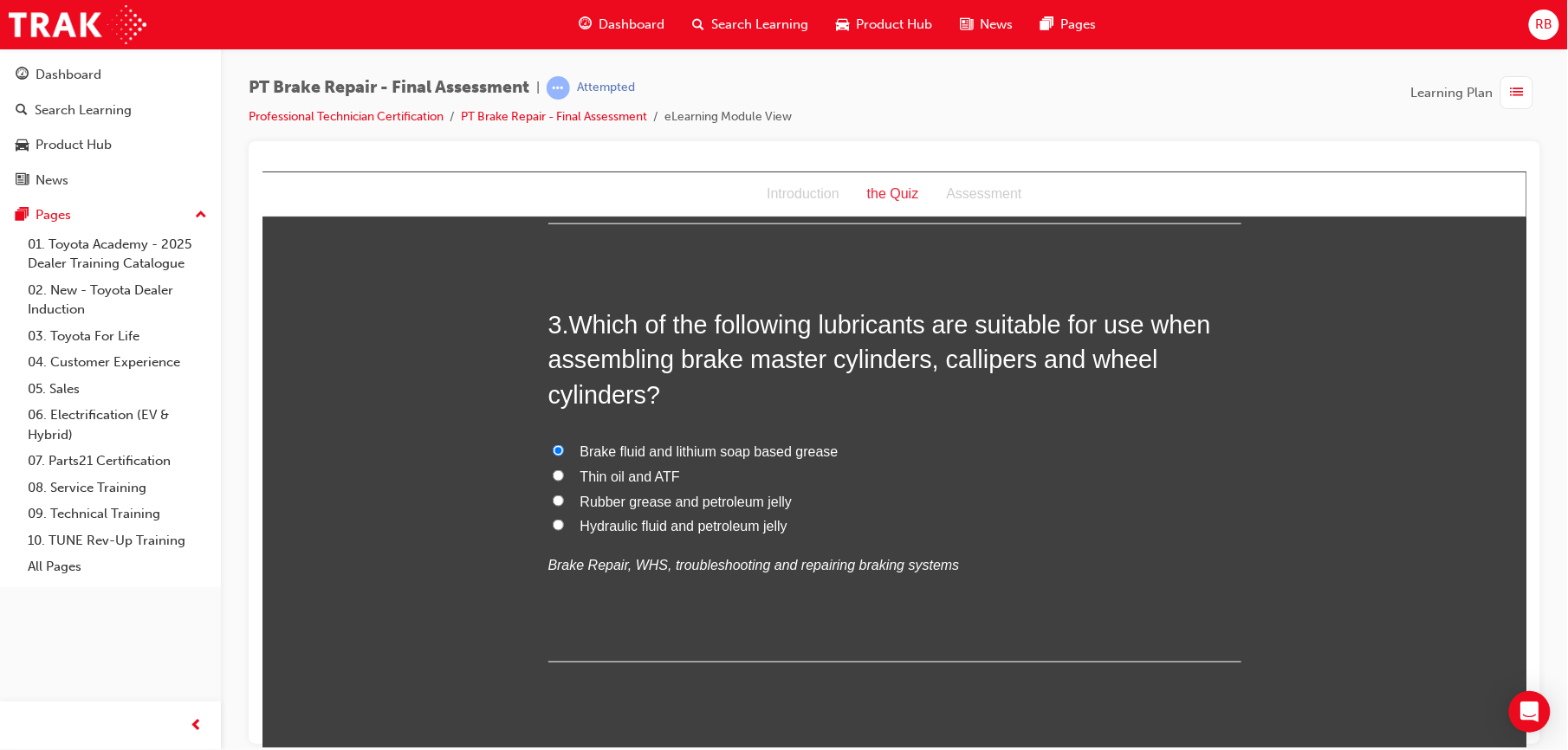
radio input "true"
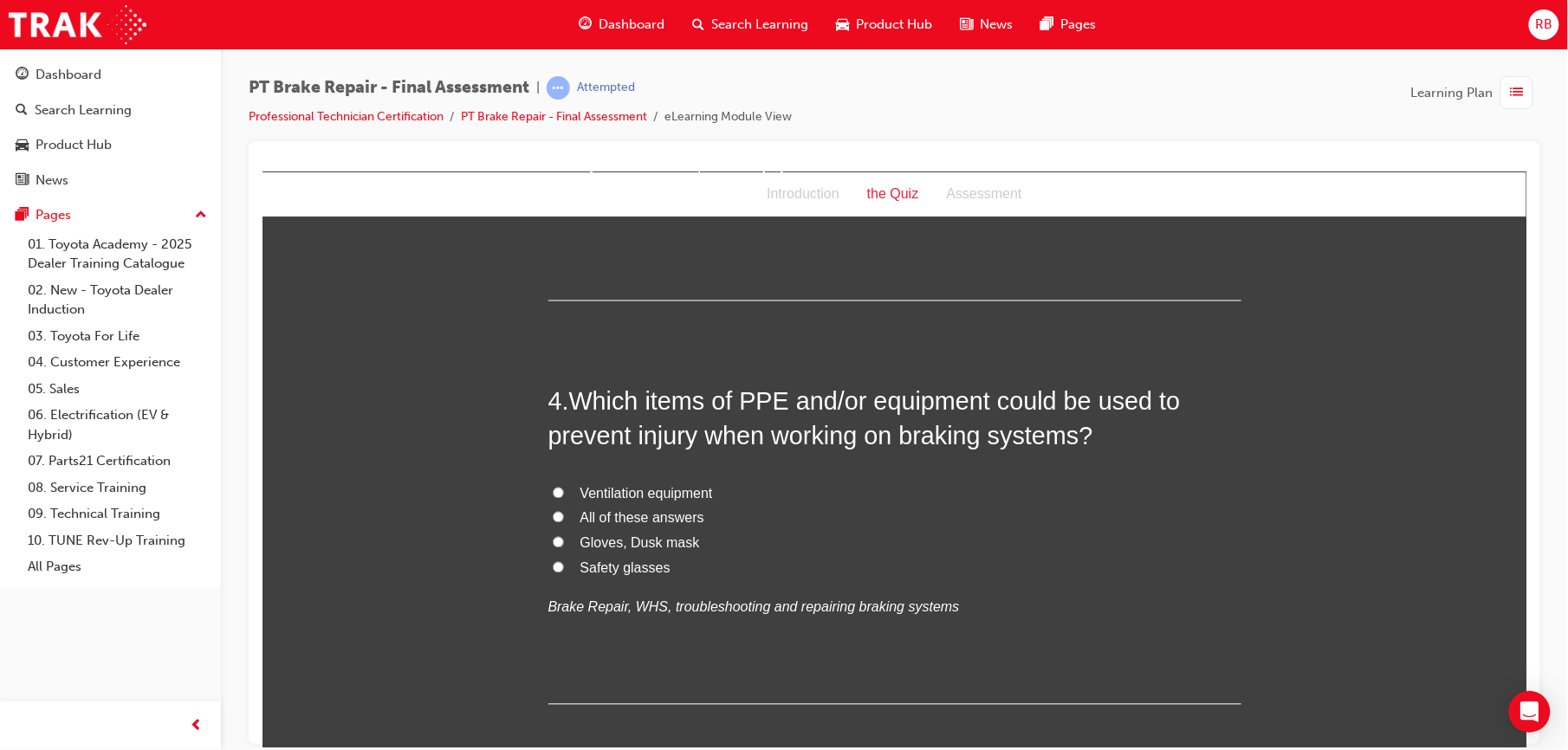
scroll to position [1140, 0]
click at [568, 512] on label "All of these answers" at bounding box center [894, 517] width 693 height 25
click at [563, 512] on input "All of these answers" at bounding box center [558, 515] width 11 height 11
radio input "true"
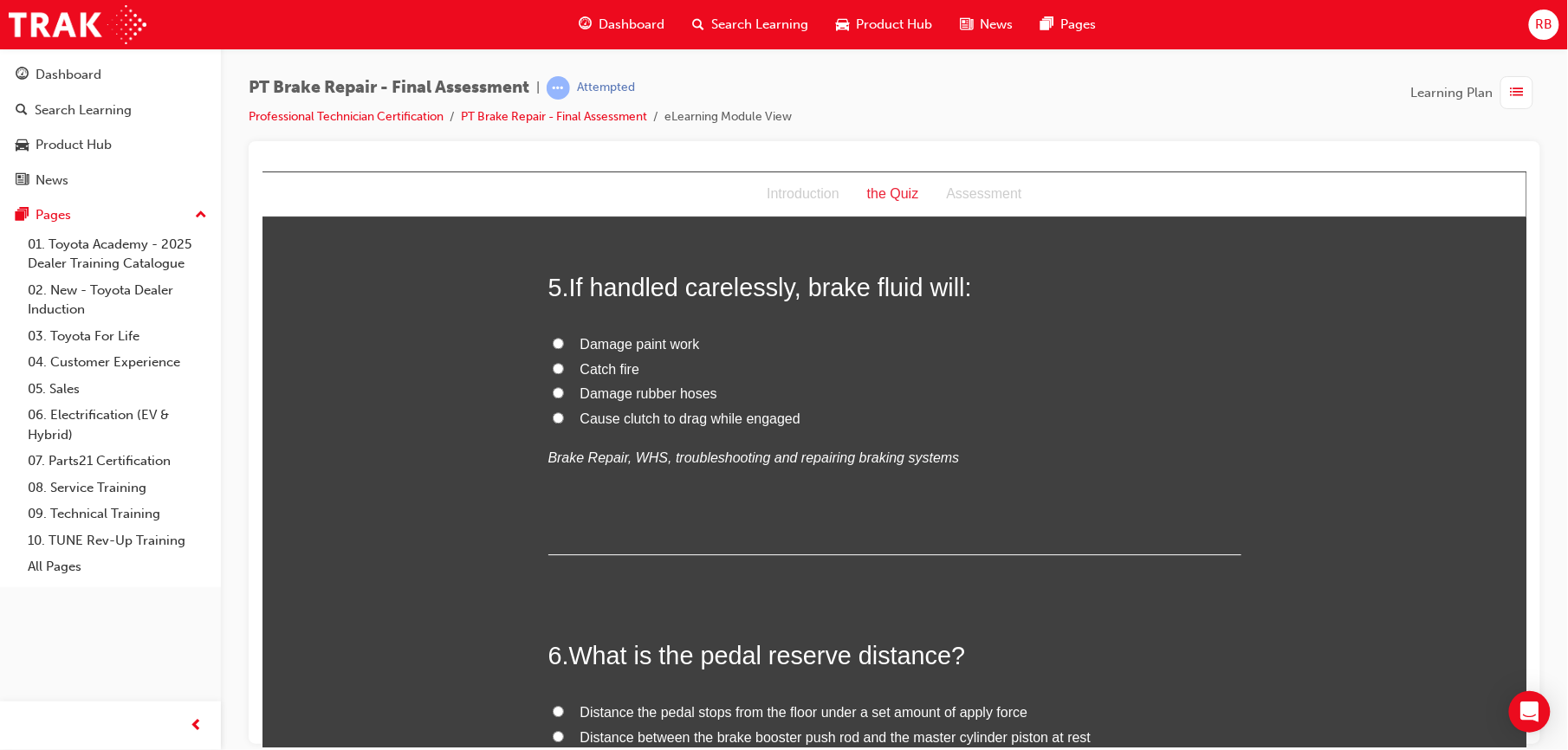
scroll to position [1664, 0]
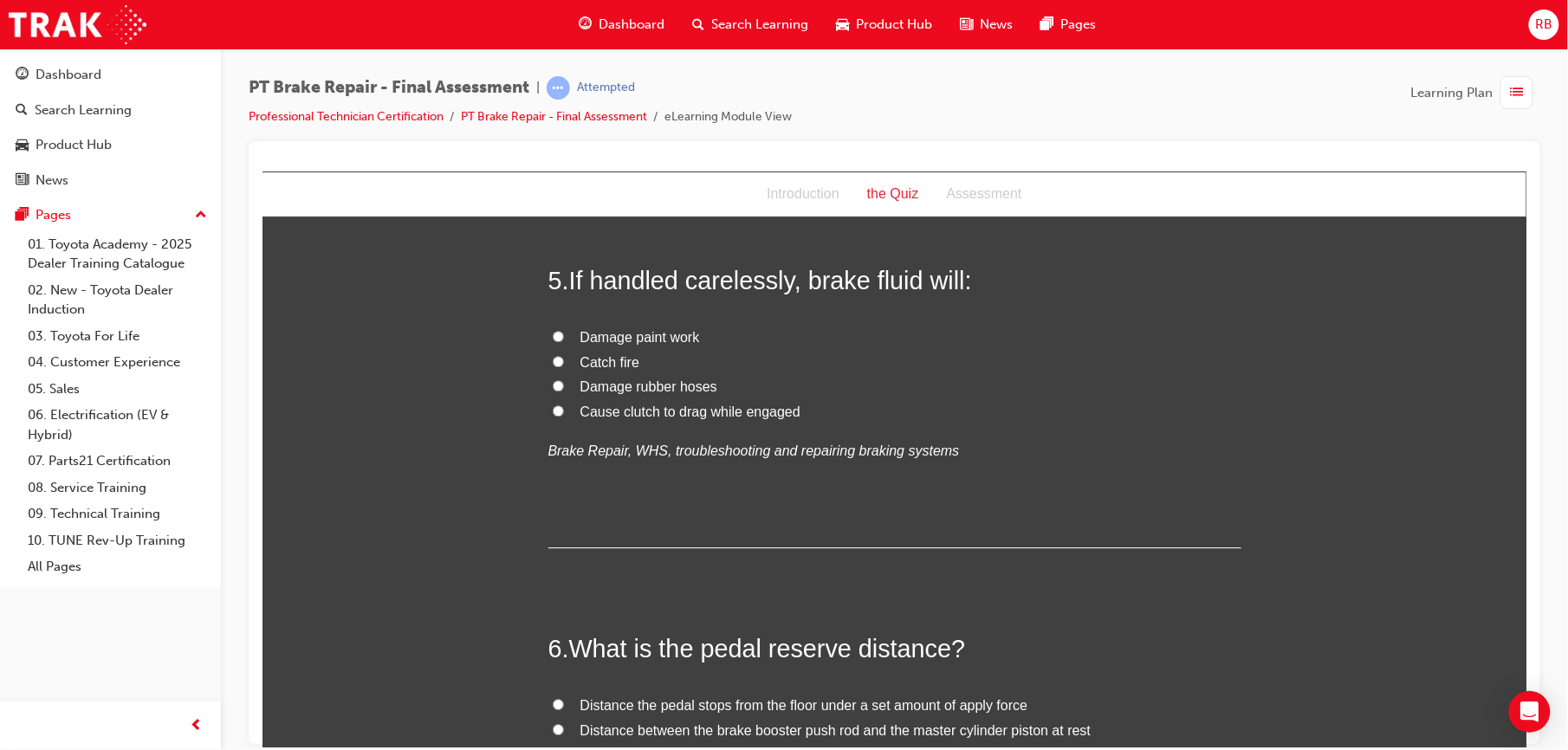
click at [621, 342] on span "Damage paint work" at bounding box center [639, 336] width 119 height 14
click at [563, 342] on input "Damage paint work" at bounding box center [558, 335] width 11 height 11
radio input "true"
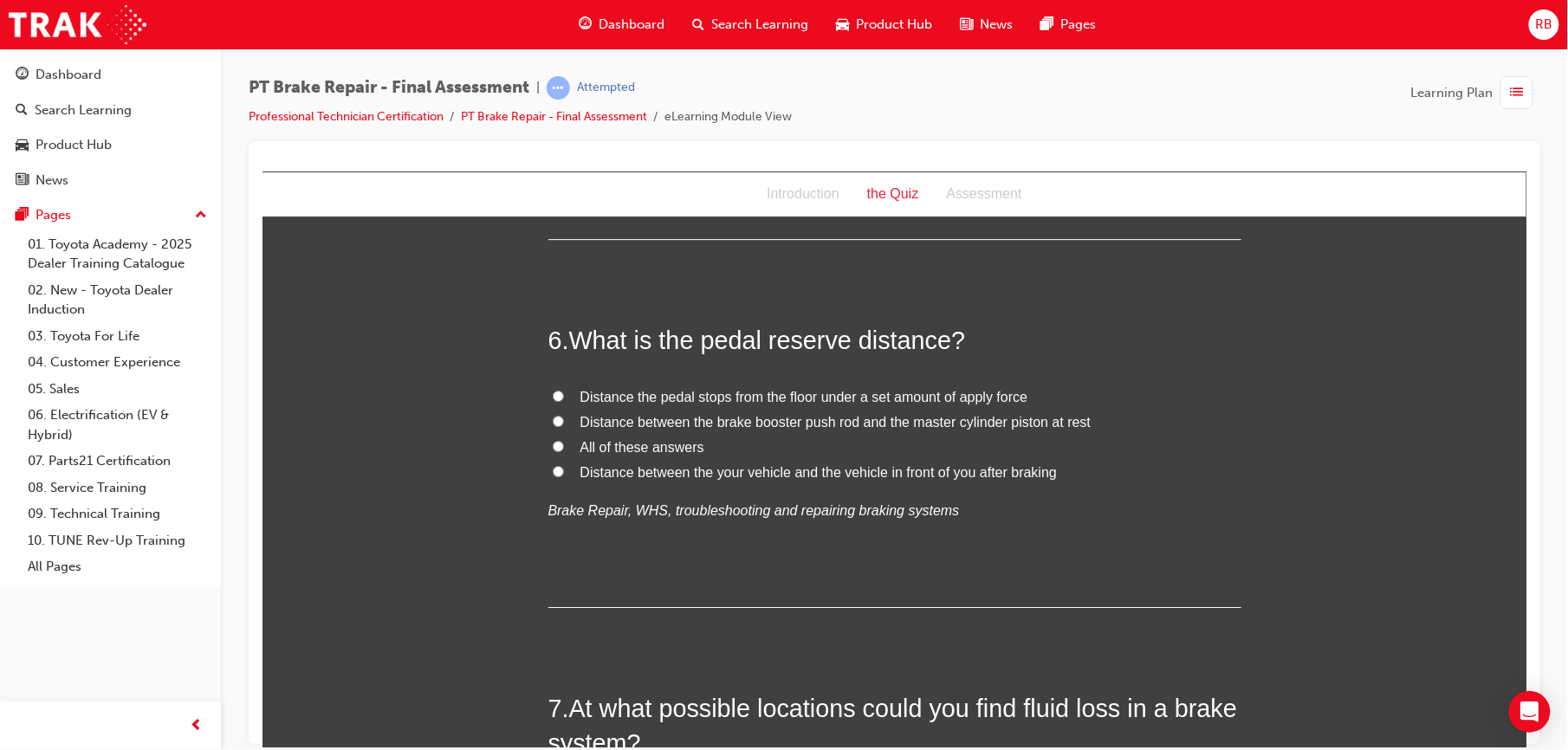
scroll to position [1979, 0]
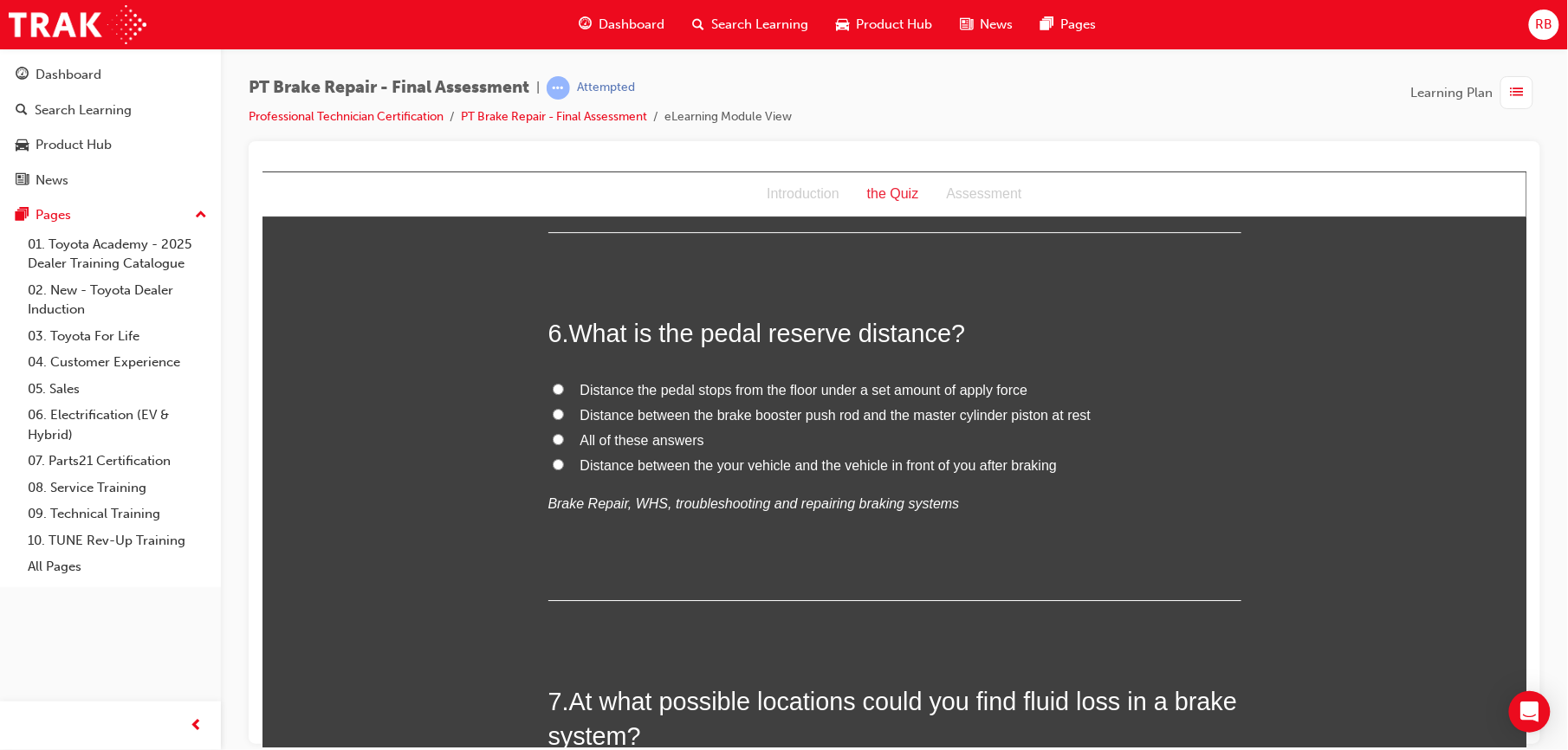
click at [642, 396] on span "Distance the pedal stops from the floor under a set amount of apply force" at bounding box center [803, 389] width 448 height 14
click at [563, 394] on input "Distance the pedal stops from the floor under a set amount of apply force" at bounding box center [558, 389] width 11 height 11
radio input "true"
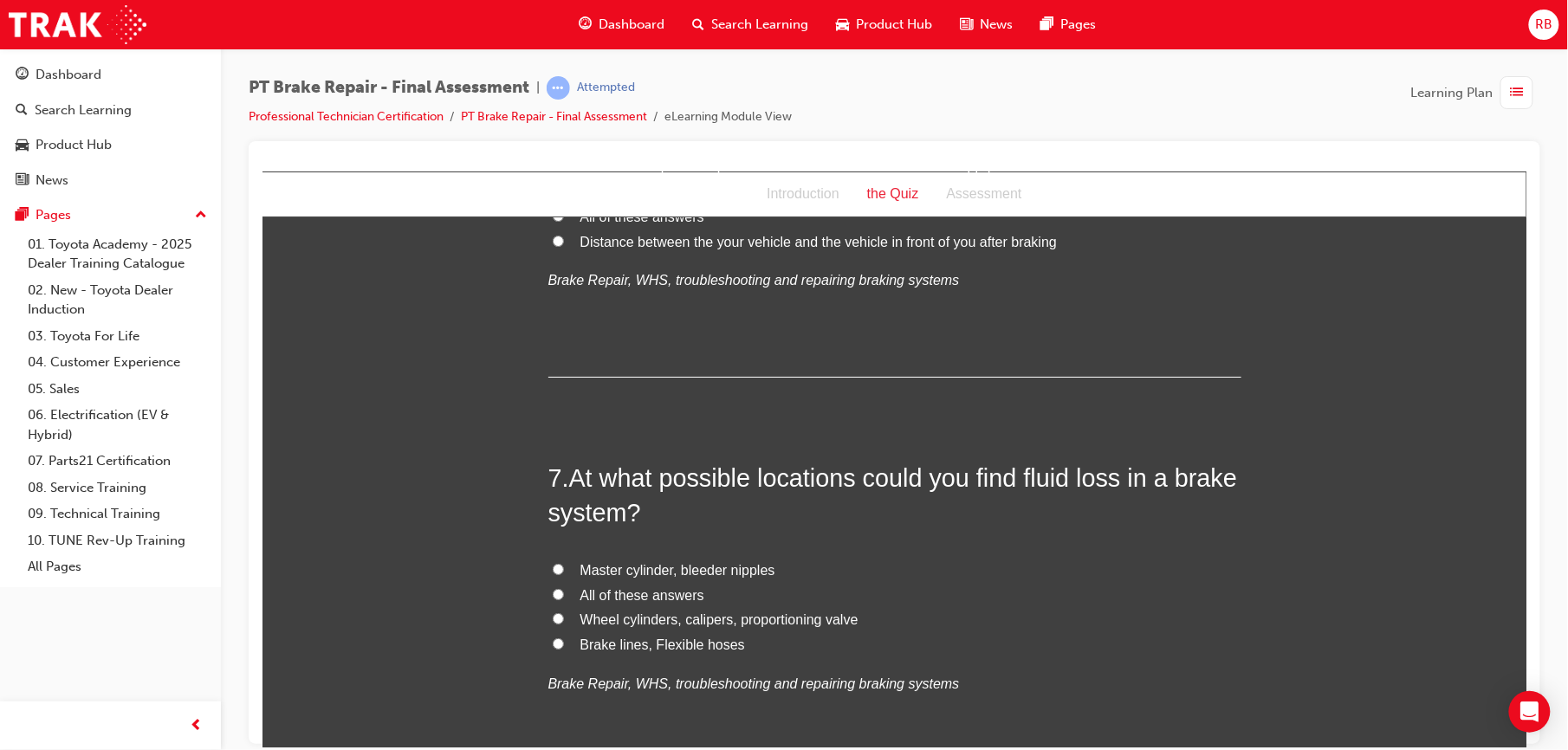
scroll to position [2233, 0]
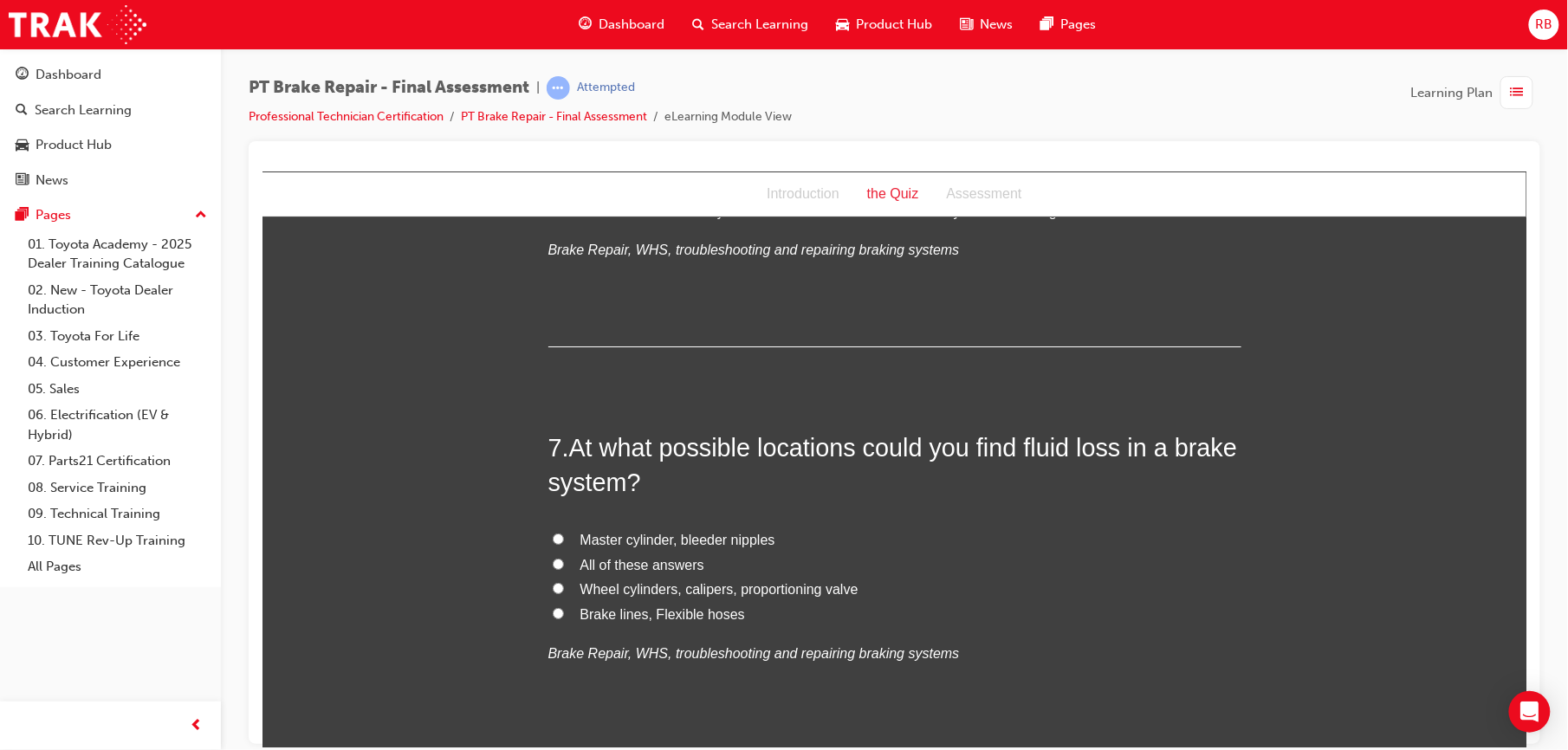
click at [560, 555] on label "All of these answers" at bounding box center [894, 566] width 693 height 25
click at [560, 558] on input "All of these answers" at bounding box center [558, 563] width 11 height 11
radio input "true"
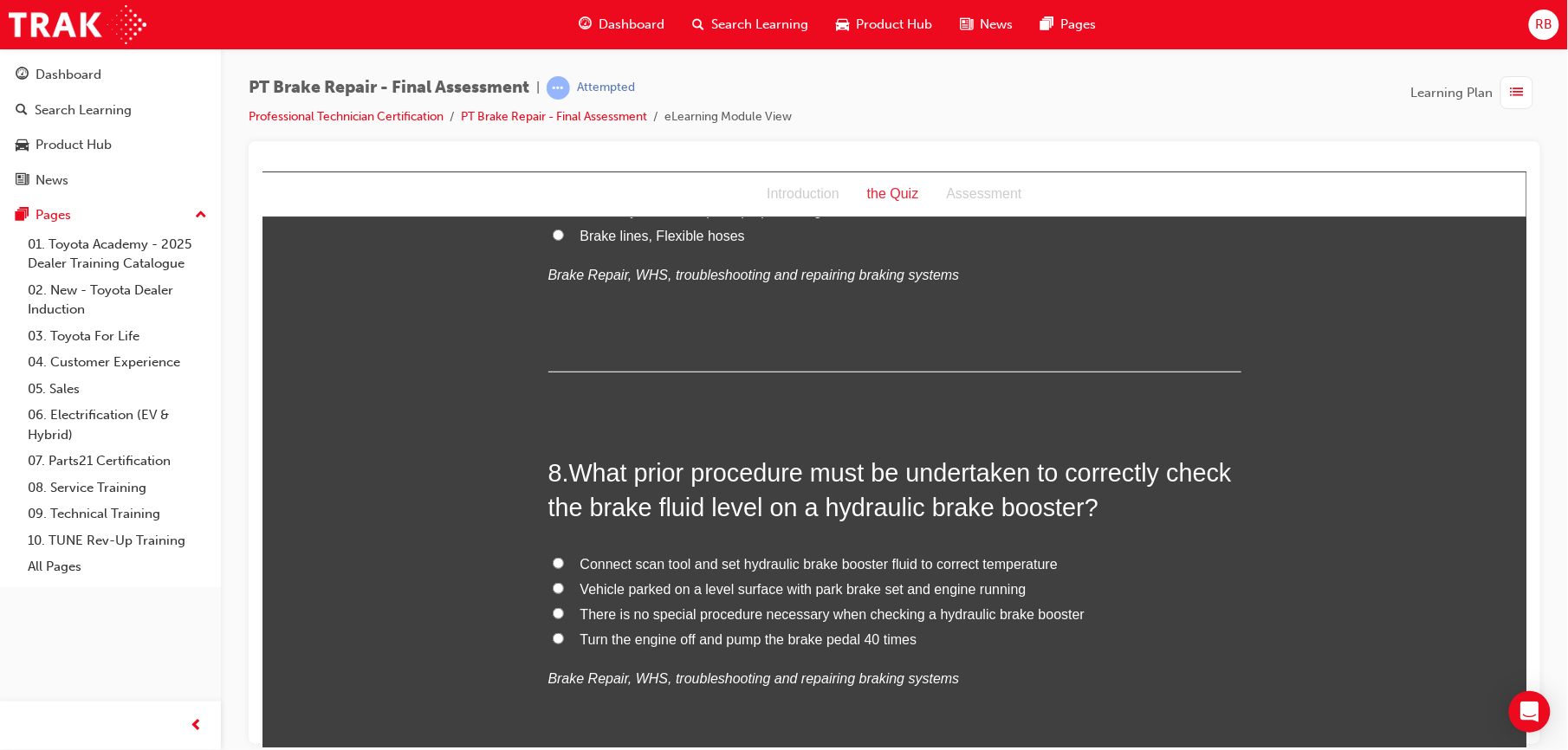
scroll to position [2619, 0]
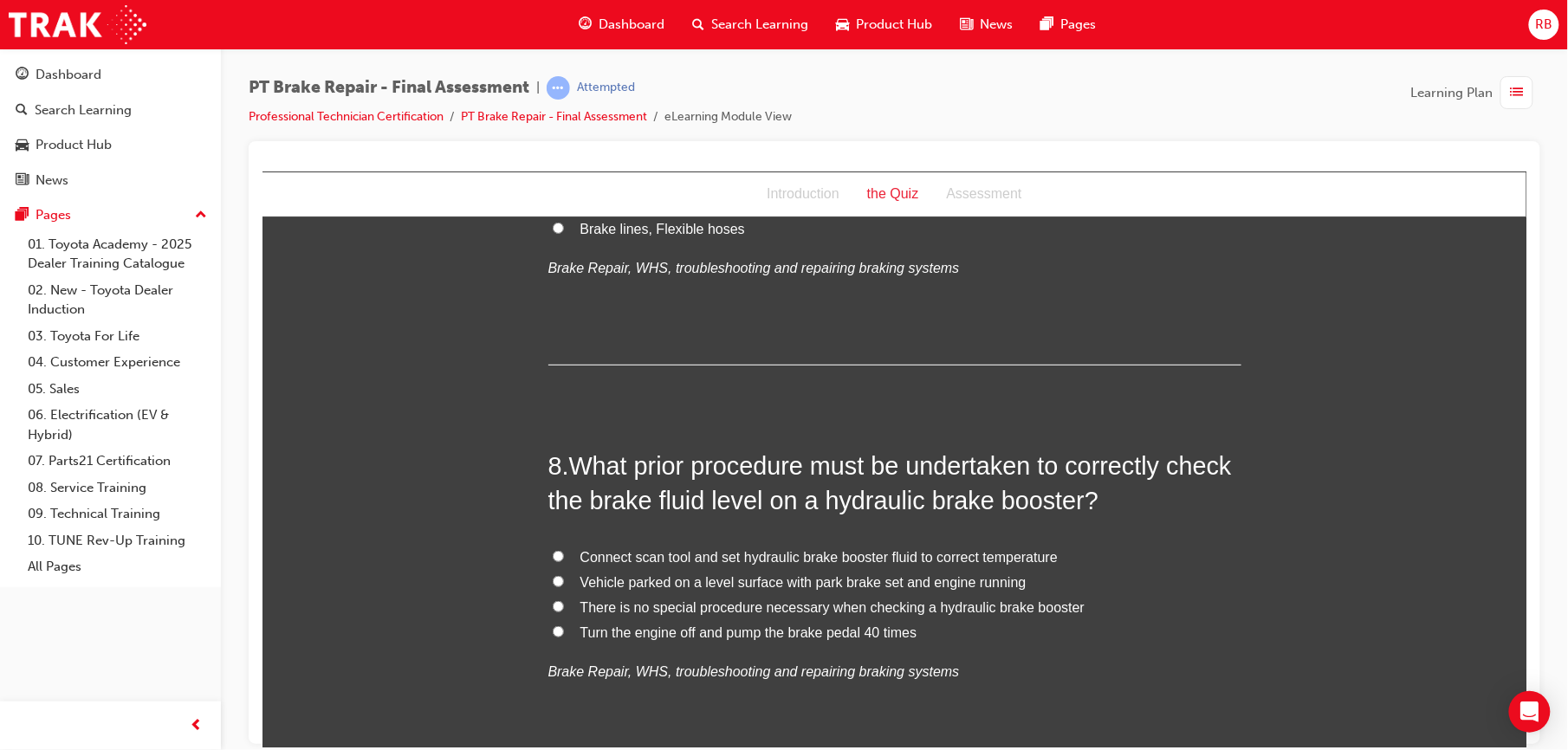
click at [579, 610] on span "There is no special procedure necessary when checking a hydraulic brake booster" at bounding box center [831, 607] width 505 height 14
click at [563, 610] on input "There is no special procedure necessary when checking a hydraulic brake booster" at bounding box center [558, 605] width 11 height 11
radio input "true"
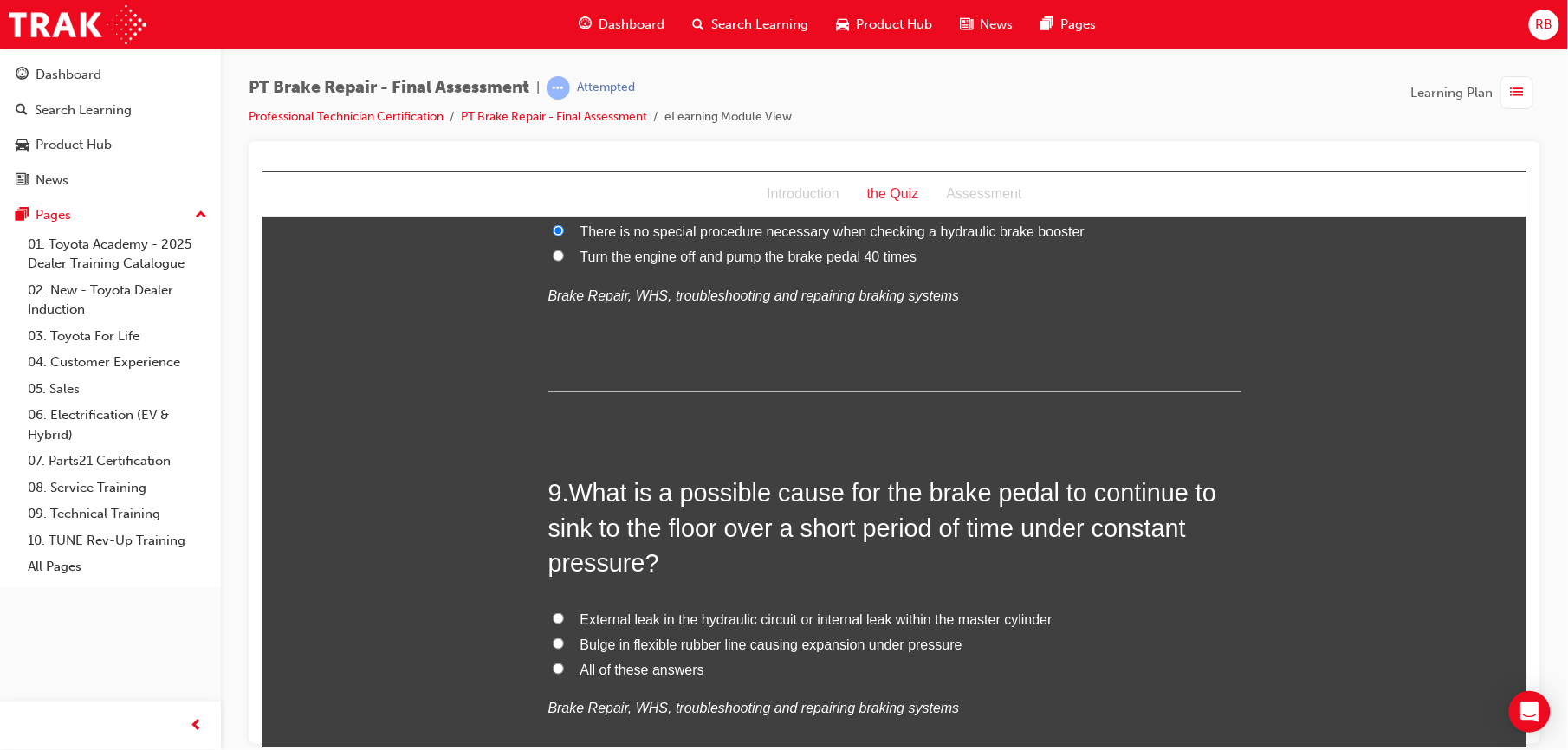
scroll to position [2995, 0]
click at [614, 617] on span "External leak in the hydraulic circuit or internal leak within the master cylin…" at bounding box center [815, 618] width 473 height 14
click at [563, 617] on input "External leak in the hydraulic circuit or internal leak within the master cylin…" at bounding box center [558, 617] width 11 height 11
radio input "true"
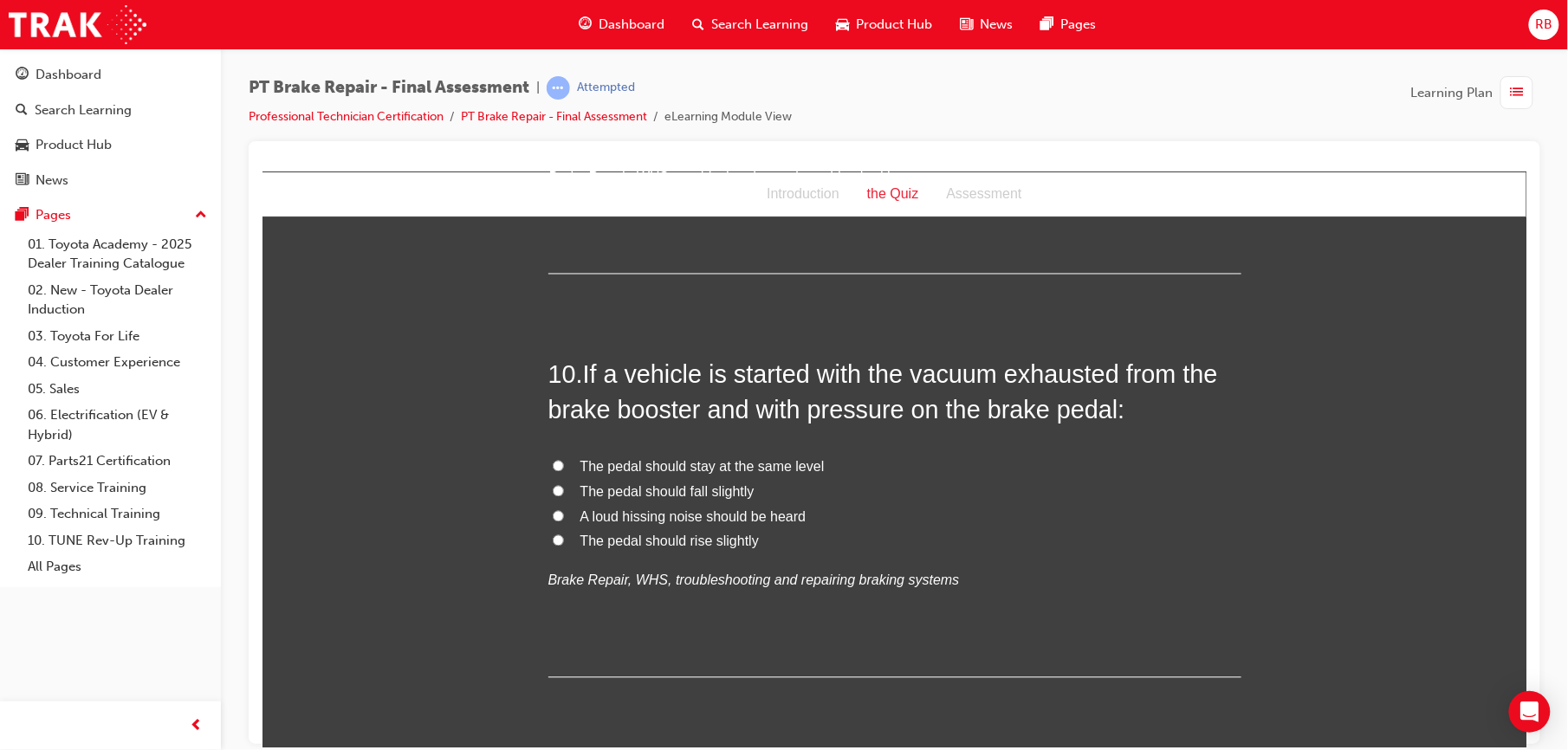
scroll to position [3543, 0]
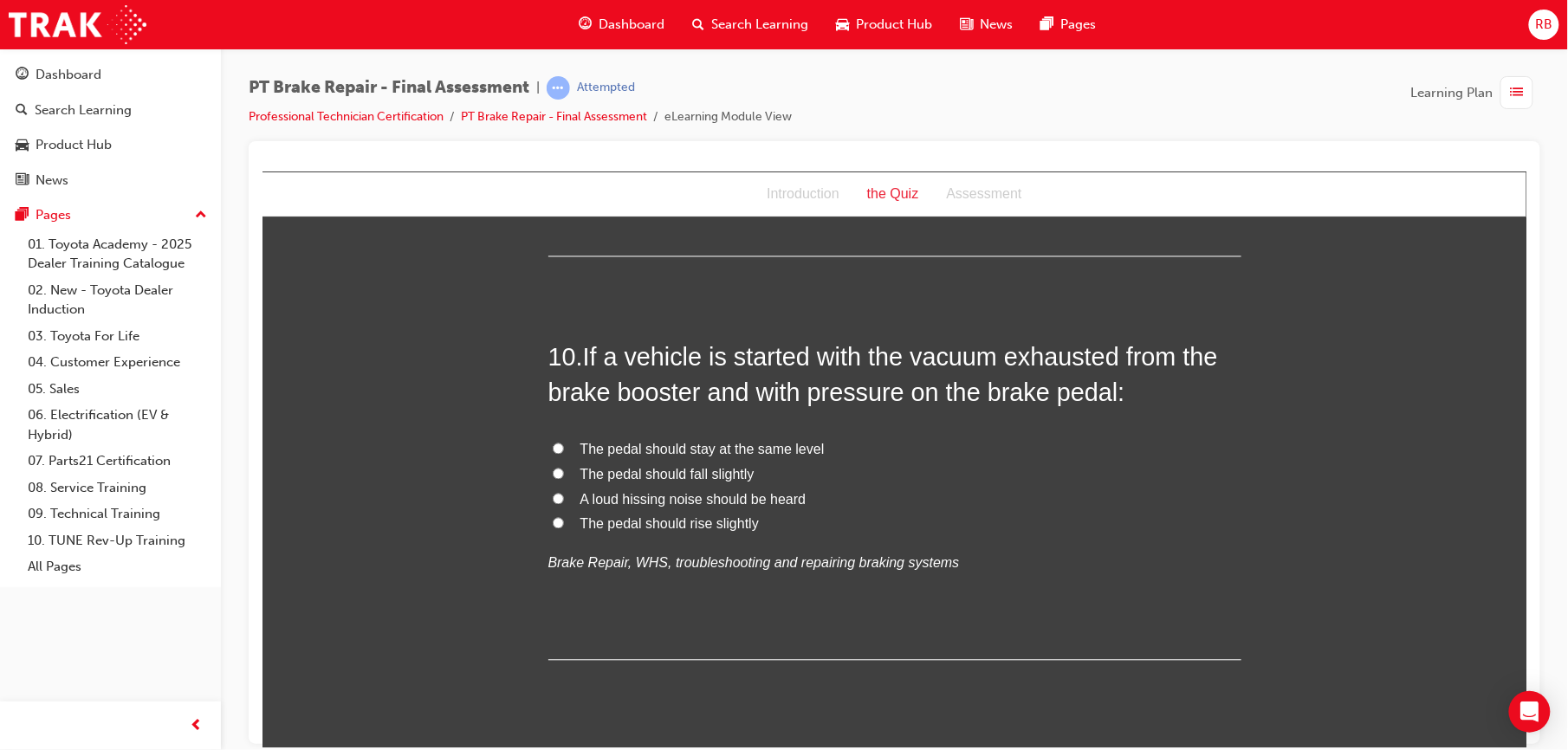
click at [676, 472] on span "The pedal should fall slightly" at bounding box center [666, 474] width 174 height 14
click at [563, 472] on input "The pedal should fall slightly" at bounding box center [558, 473] width 11 height 11
radio input "true"
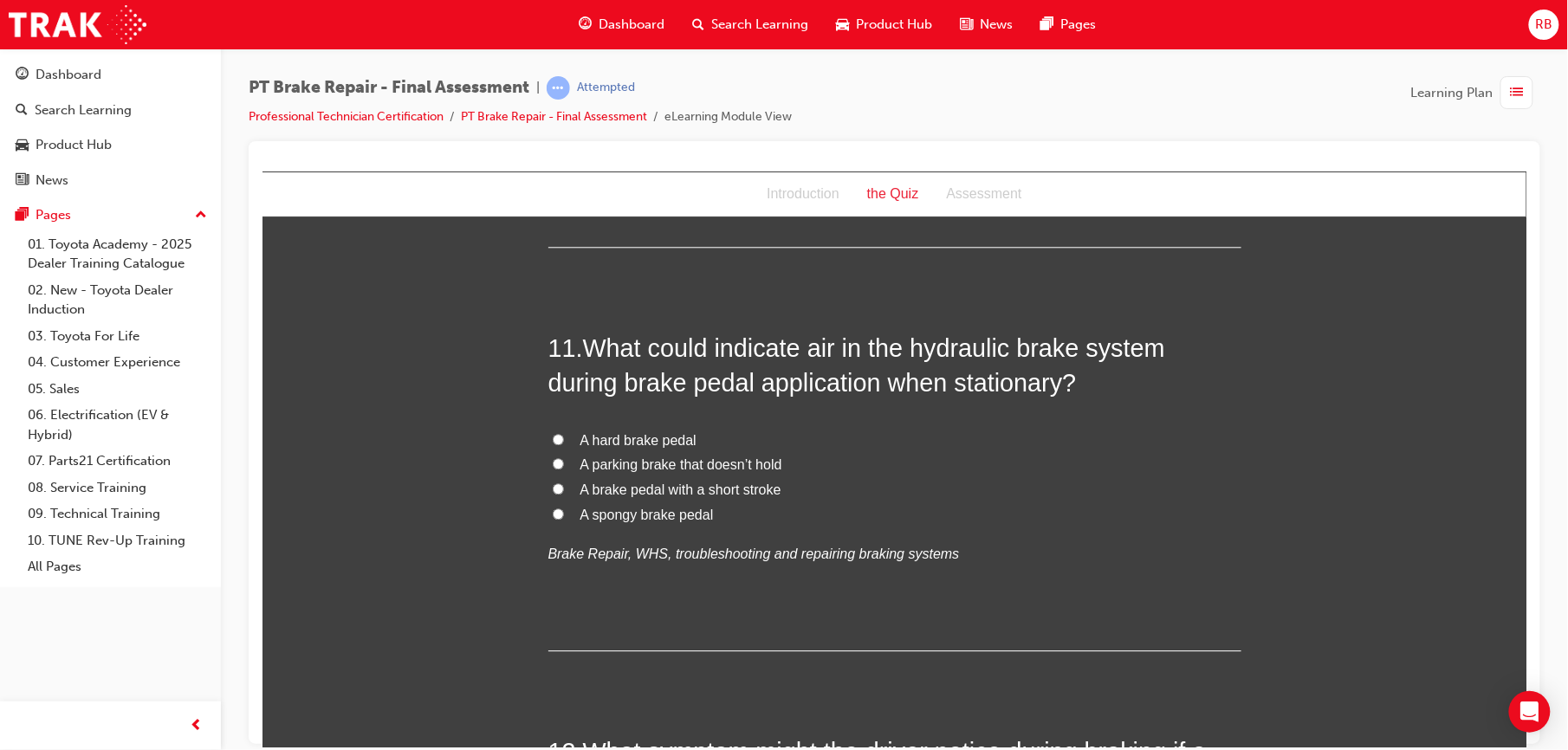
scroll to position [3982, 0]
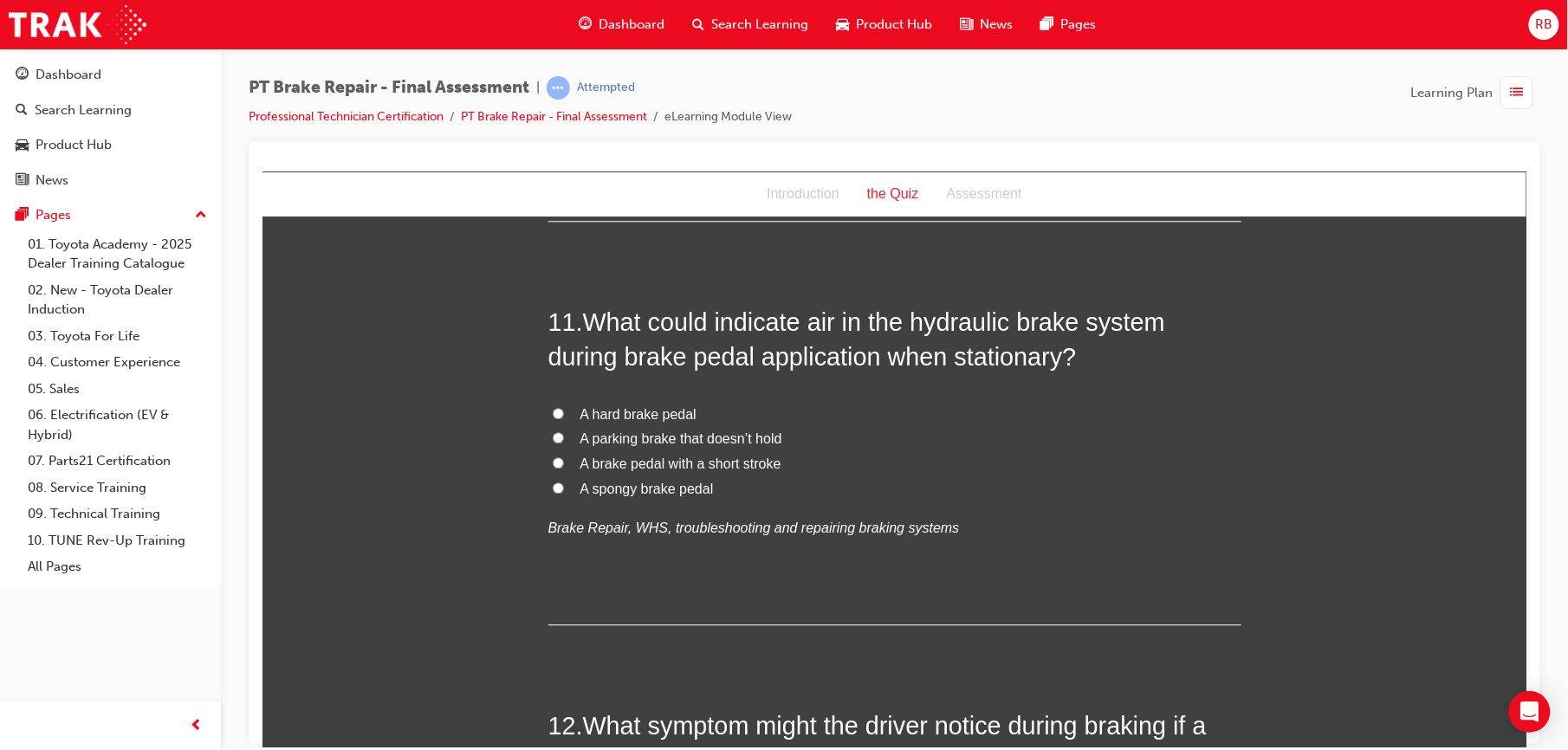
click at [643, 490] on span "A spongy brake pedal" at bounding box center [646, 488] width 134 height 14
click at [563, 490] on input "A spongy brake pedal" at bounding box center [558, 487] width 11 height 11
radio input "true"
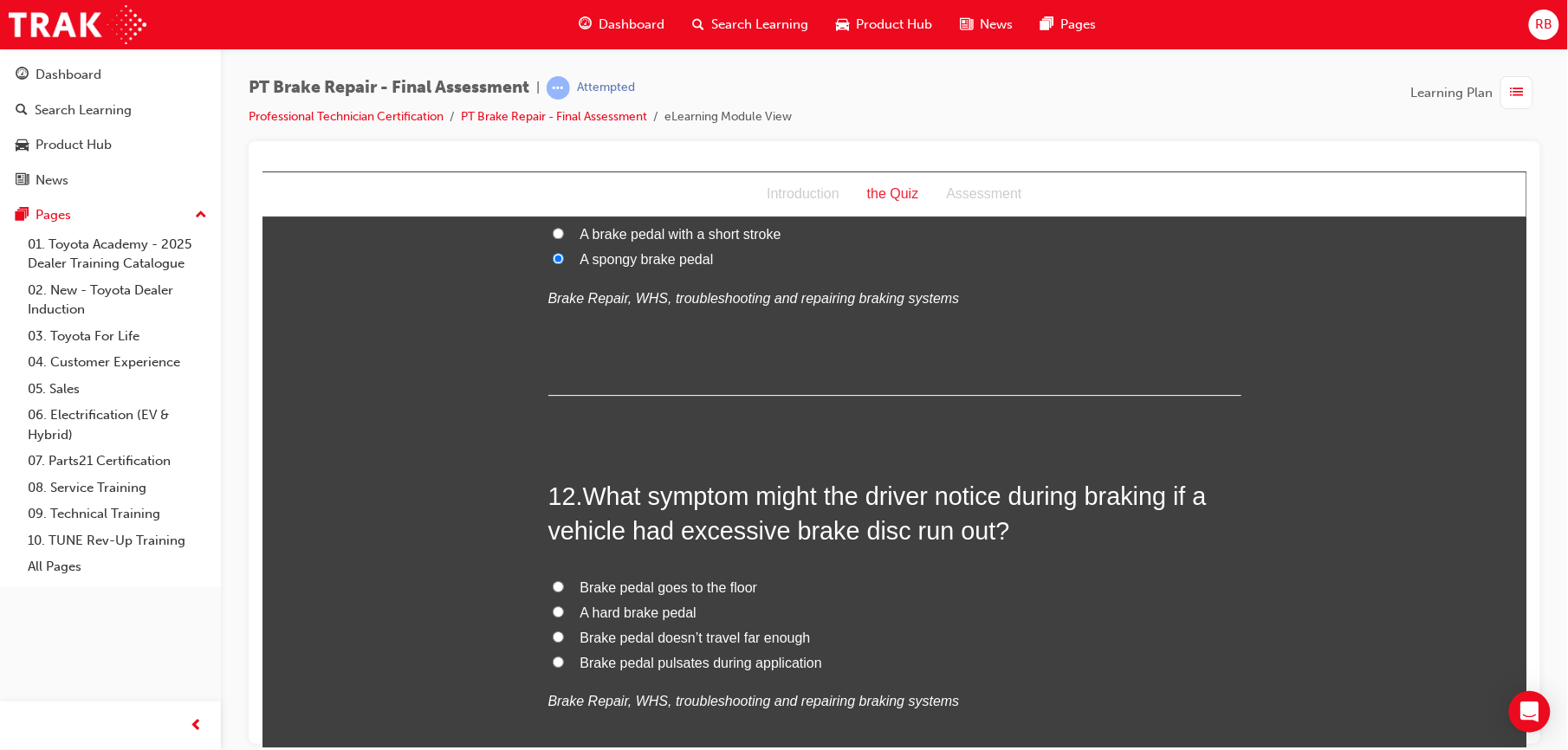
scroll to position [4395, 0]
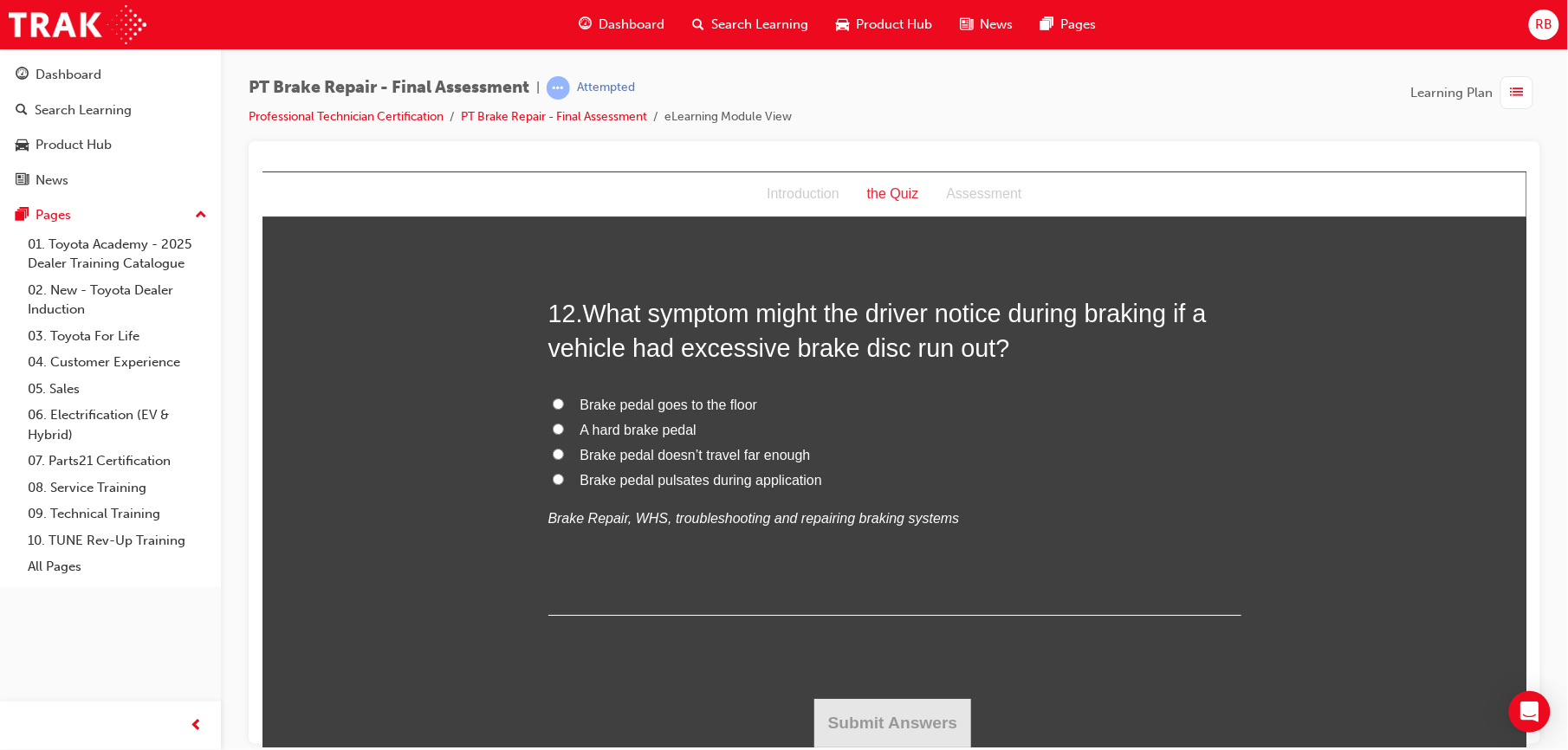
click at [647, 482] on span "Brake pedal pulsates during application" at bounding box center [700, 480] width 242 height 14
click at [563, 482] on input "Brake pedal pulsates during application" at bounding box center [558, 479] width 11 height 11
radio input "true"
click at [936, 725] on button "Submit Answers" at bounding box center [892, 723] width 158 height 49
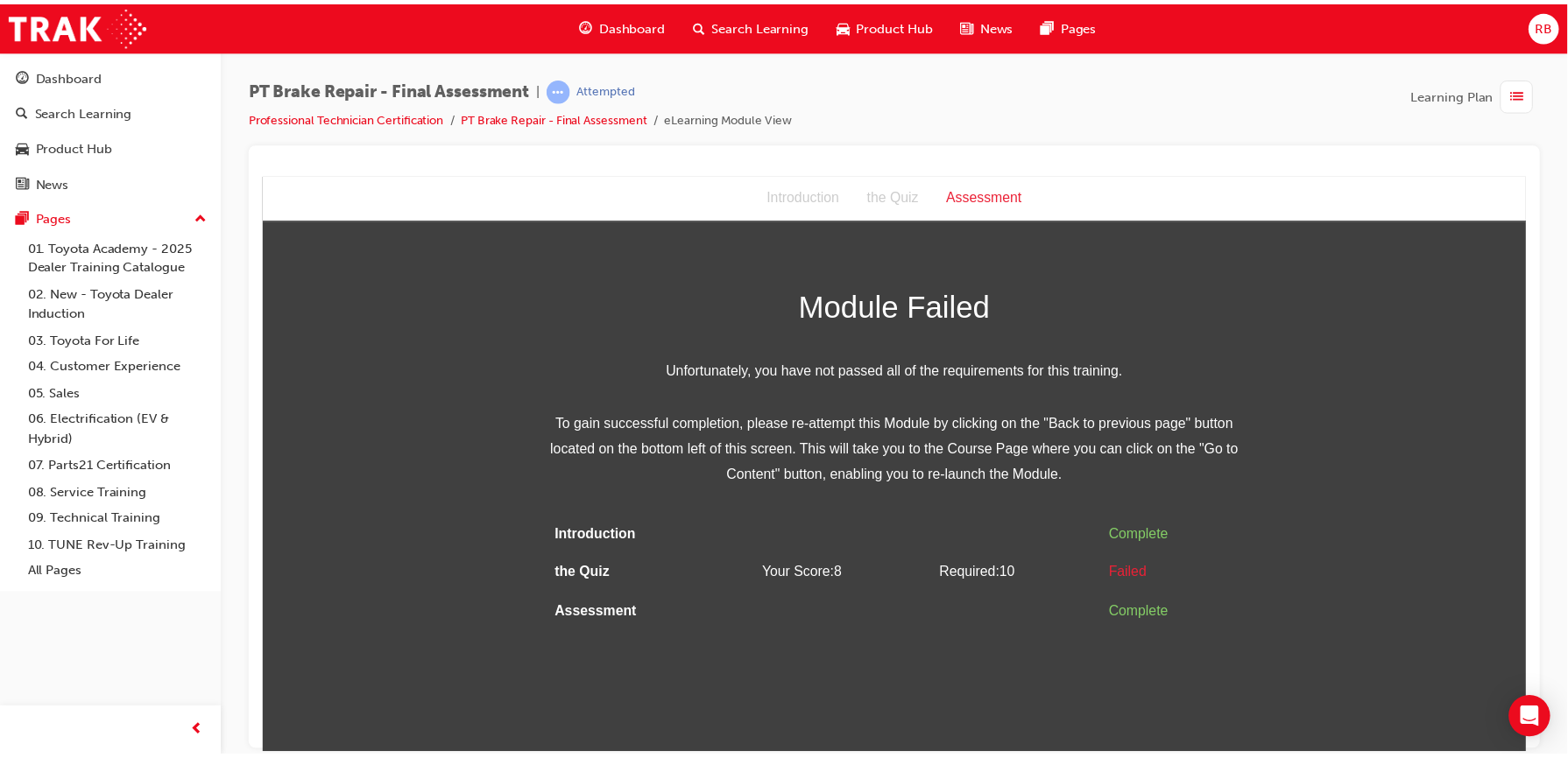
scroll to position [0, 0]
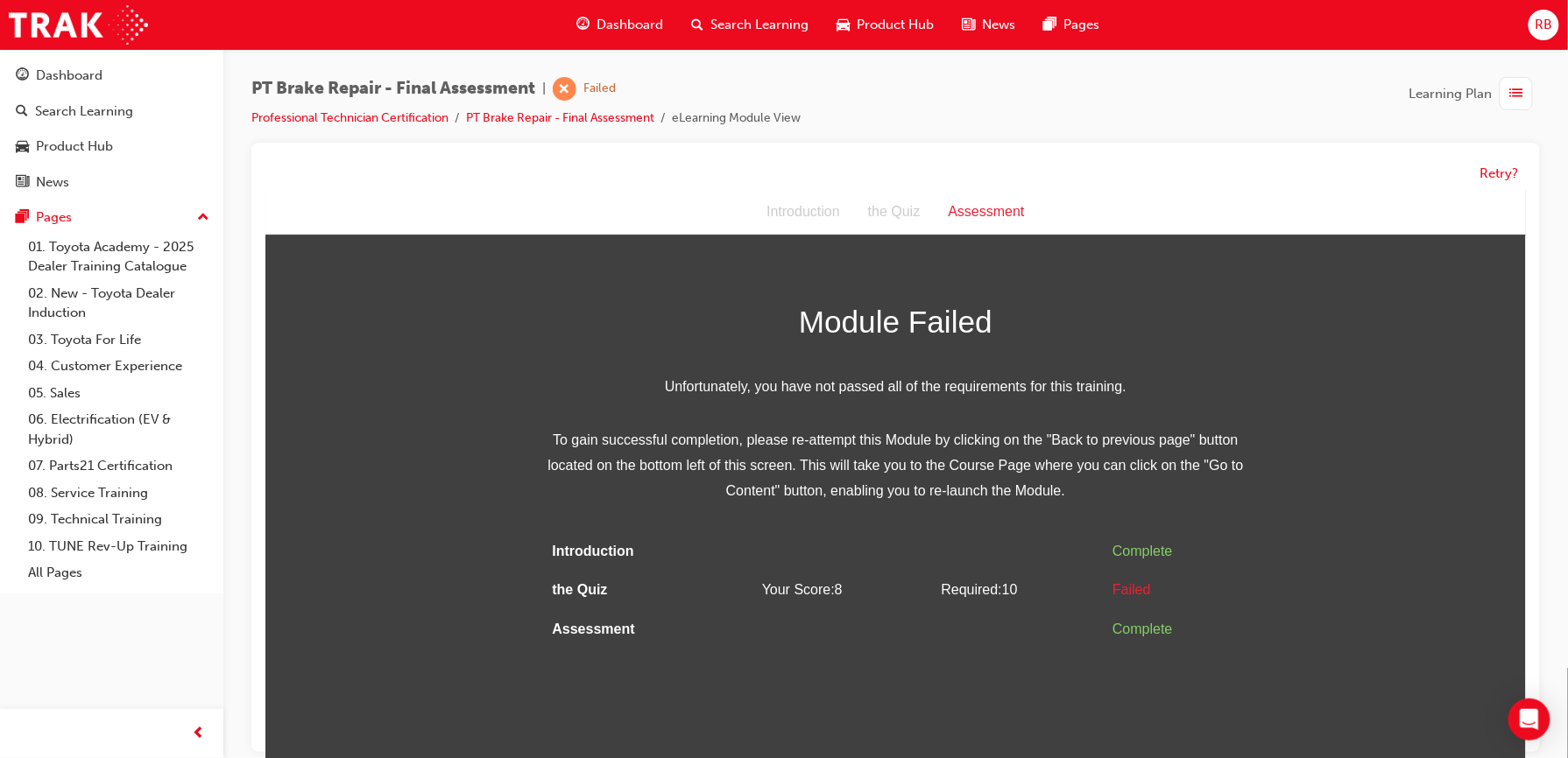
click at [1542, 30] on span "RB" at bounding box center [1543, 25] width 17 height 20
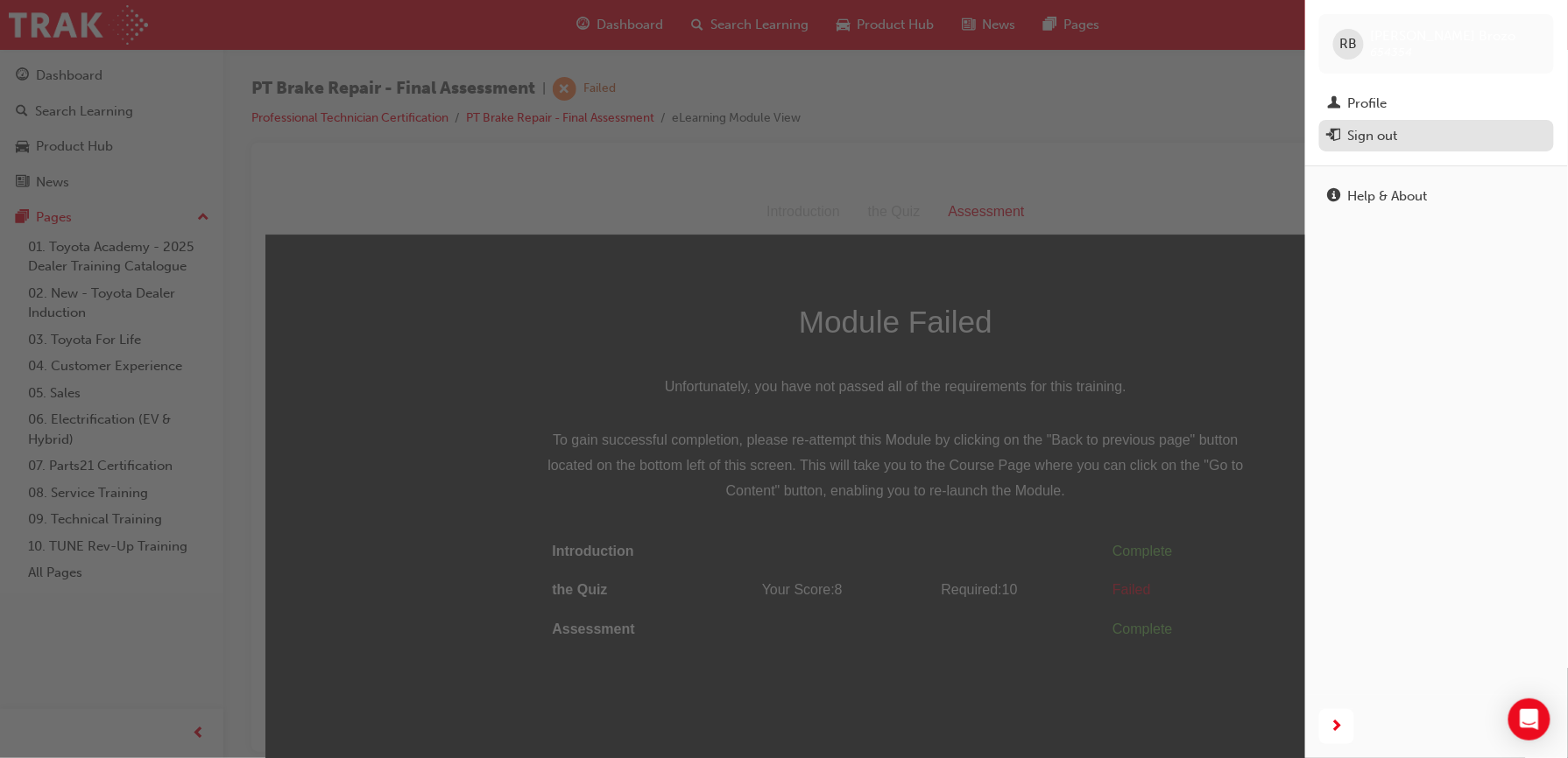
click at [1392, 127] on div "Sign out" at bounding box center [1373, 136] width 50 height 20
